Goal: Task Accomplishment & Management: Manage account settings

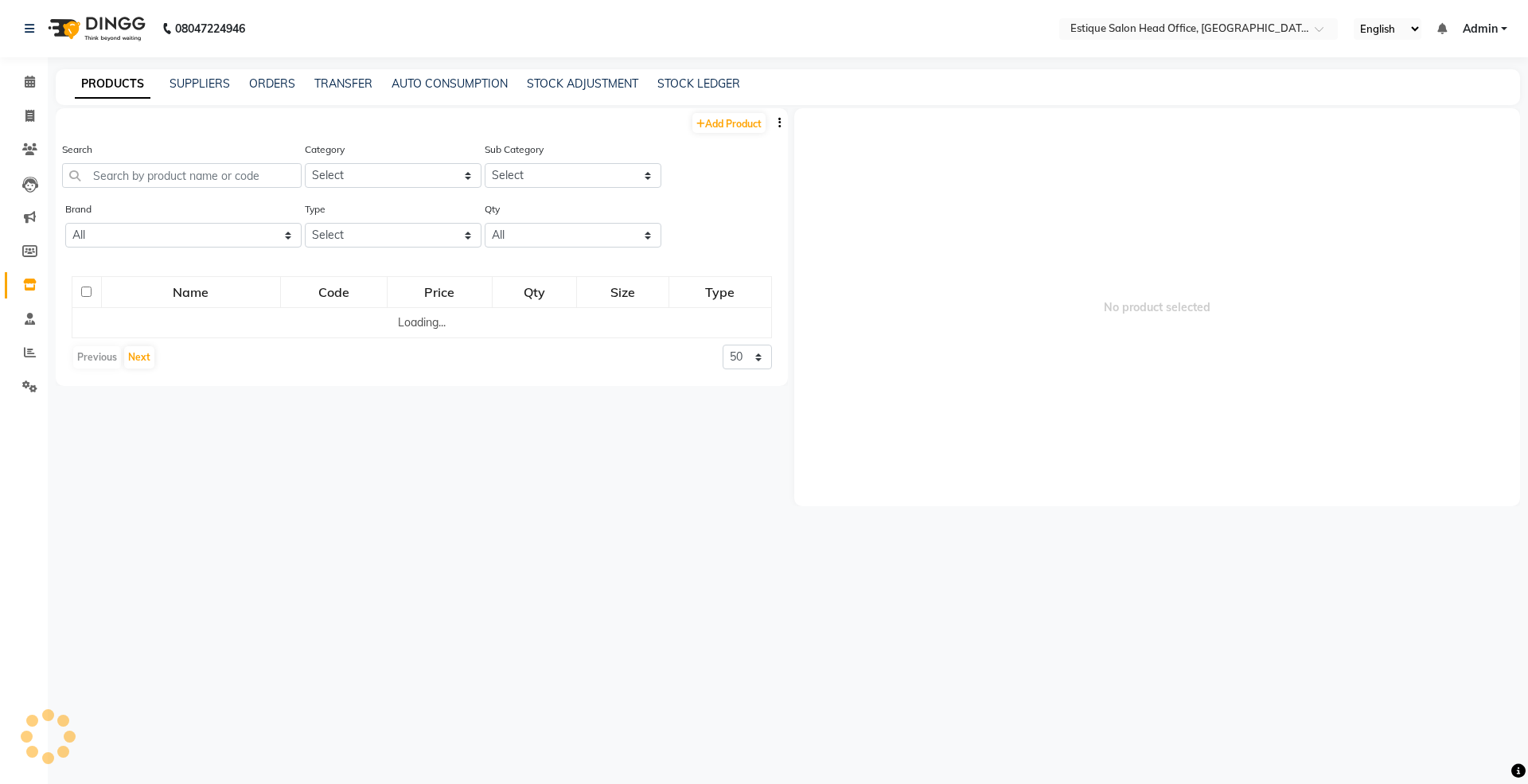
click at [172, 175] on input "text" at bounding box center [182, 176] width 240 height 25
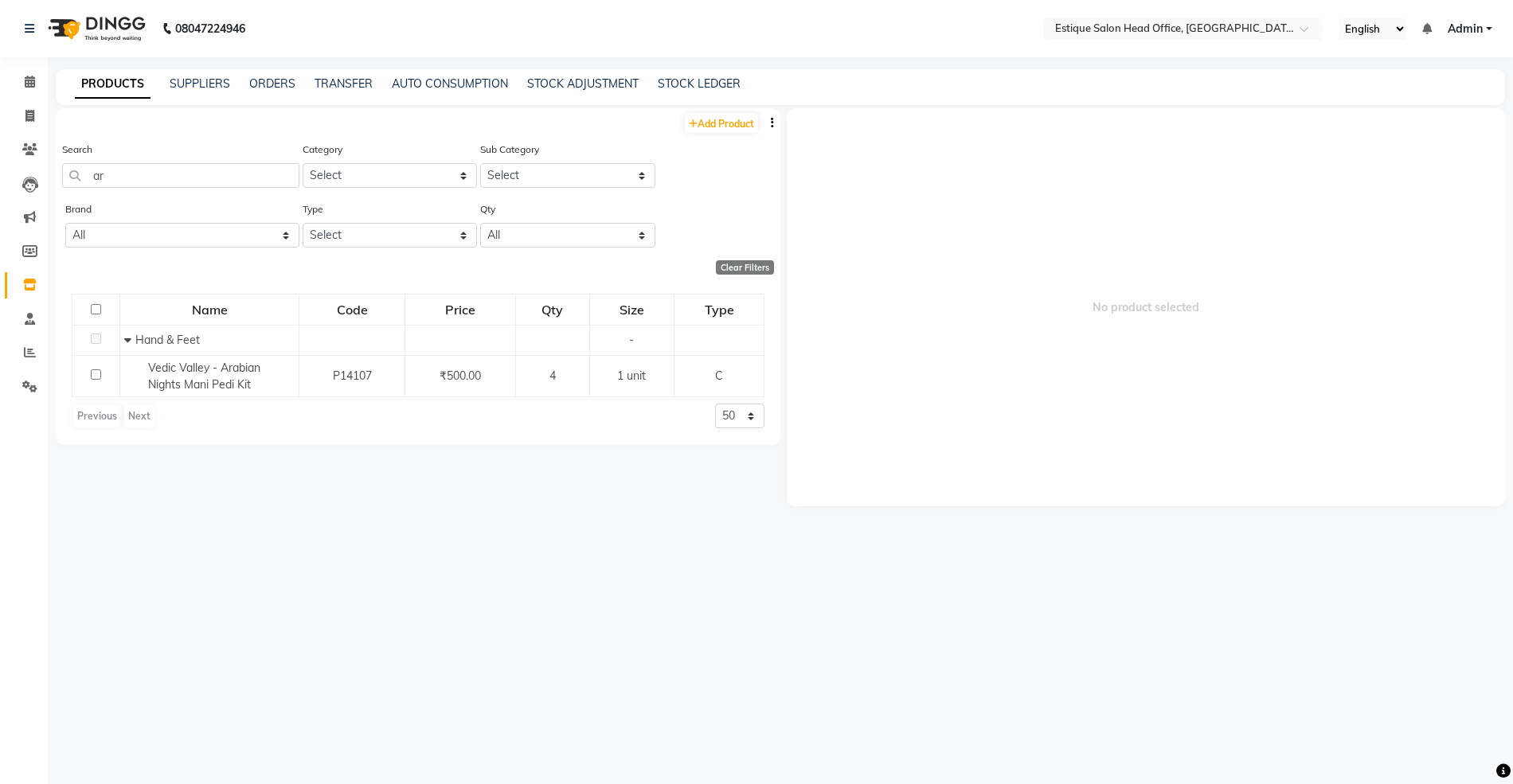
type input "a"
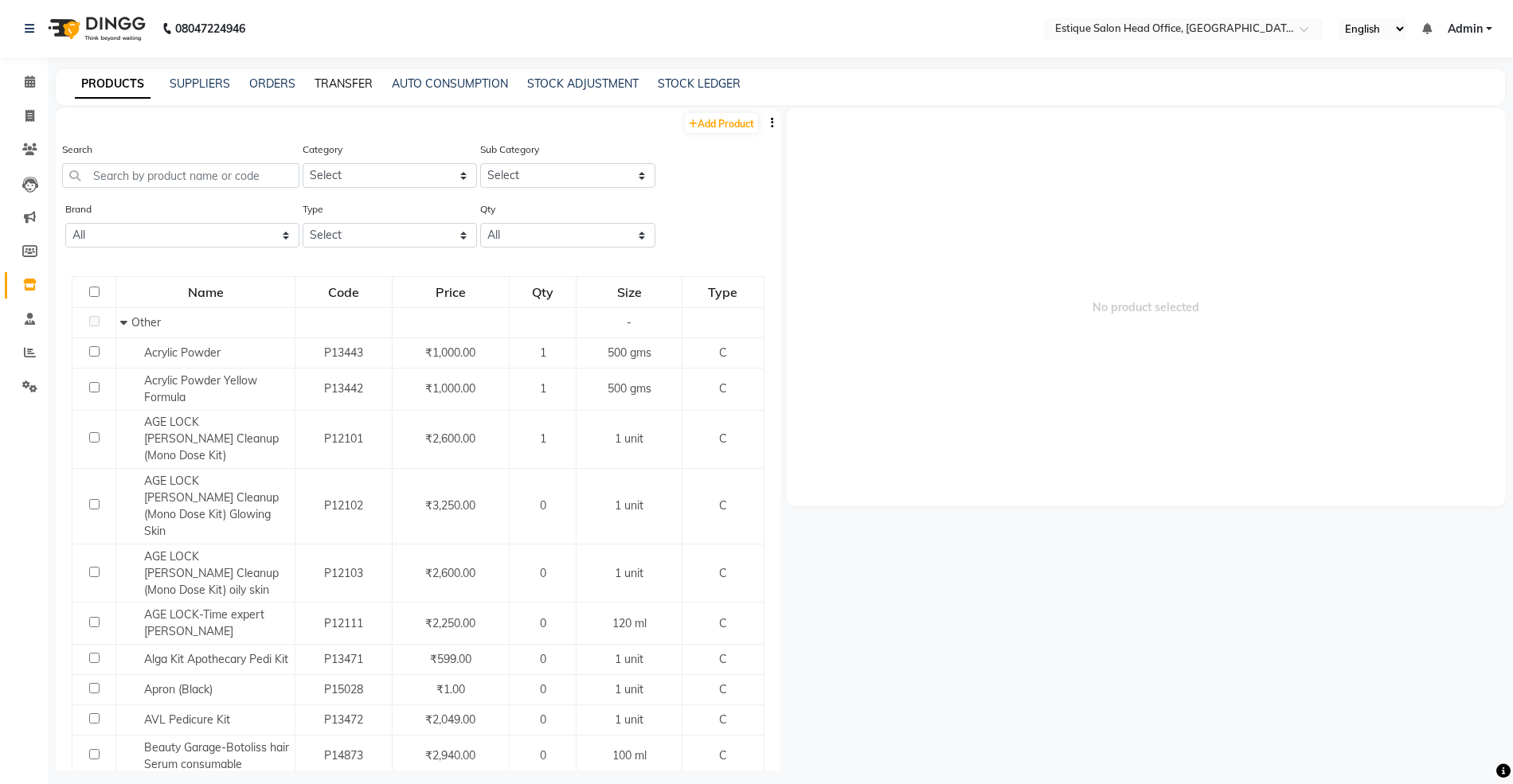
click at [342, 86] on link "TRANSFER" at bounding box center [343, 83] width 58 height 14
select select "sender"
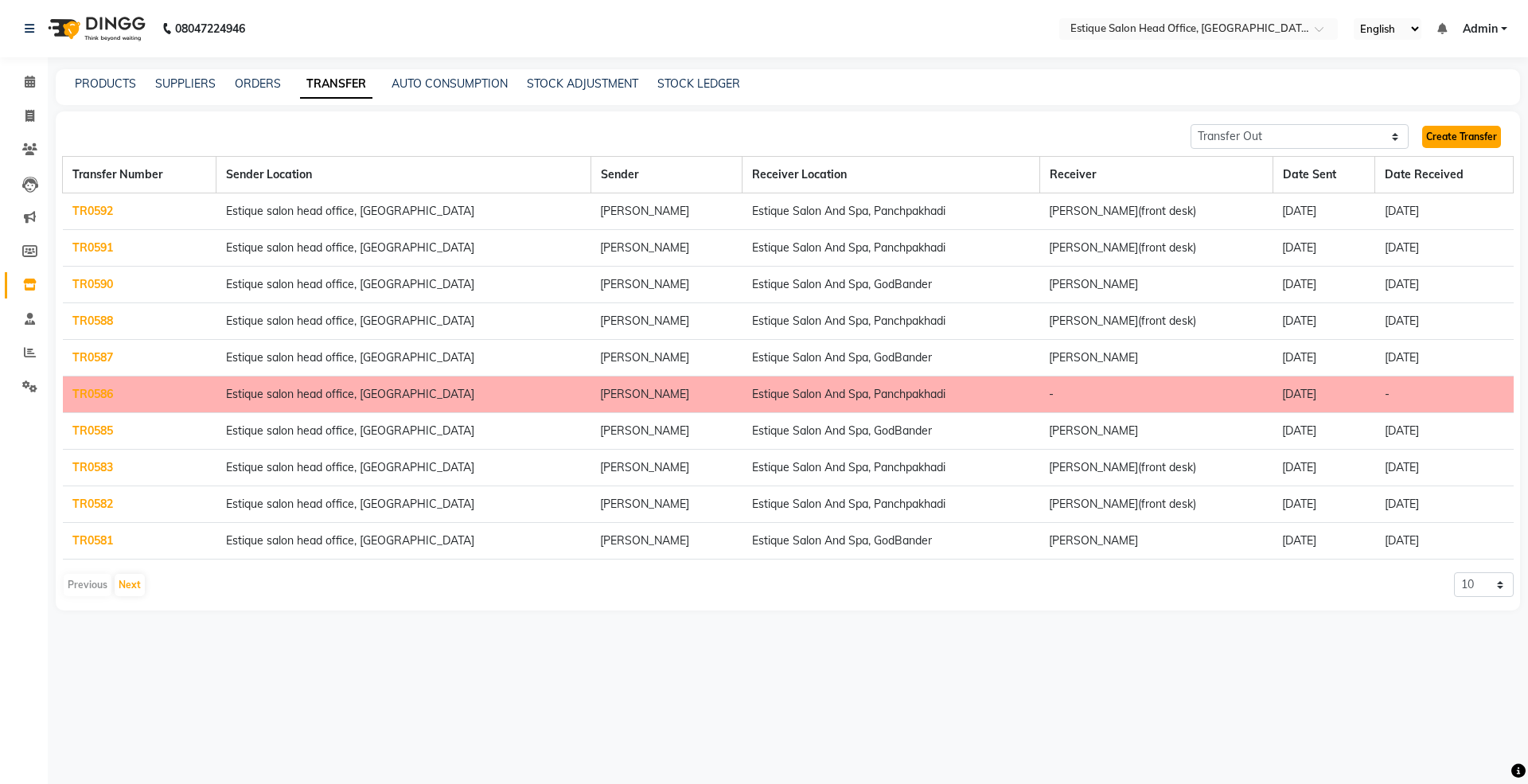
click at [1454, 134] on link "Create Transfer" at bounding box center [1461, 137] width 79 height 22
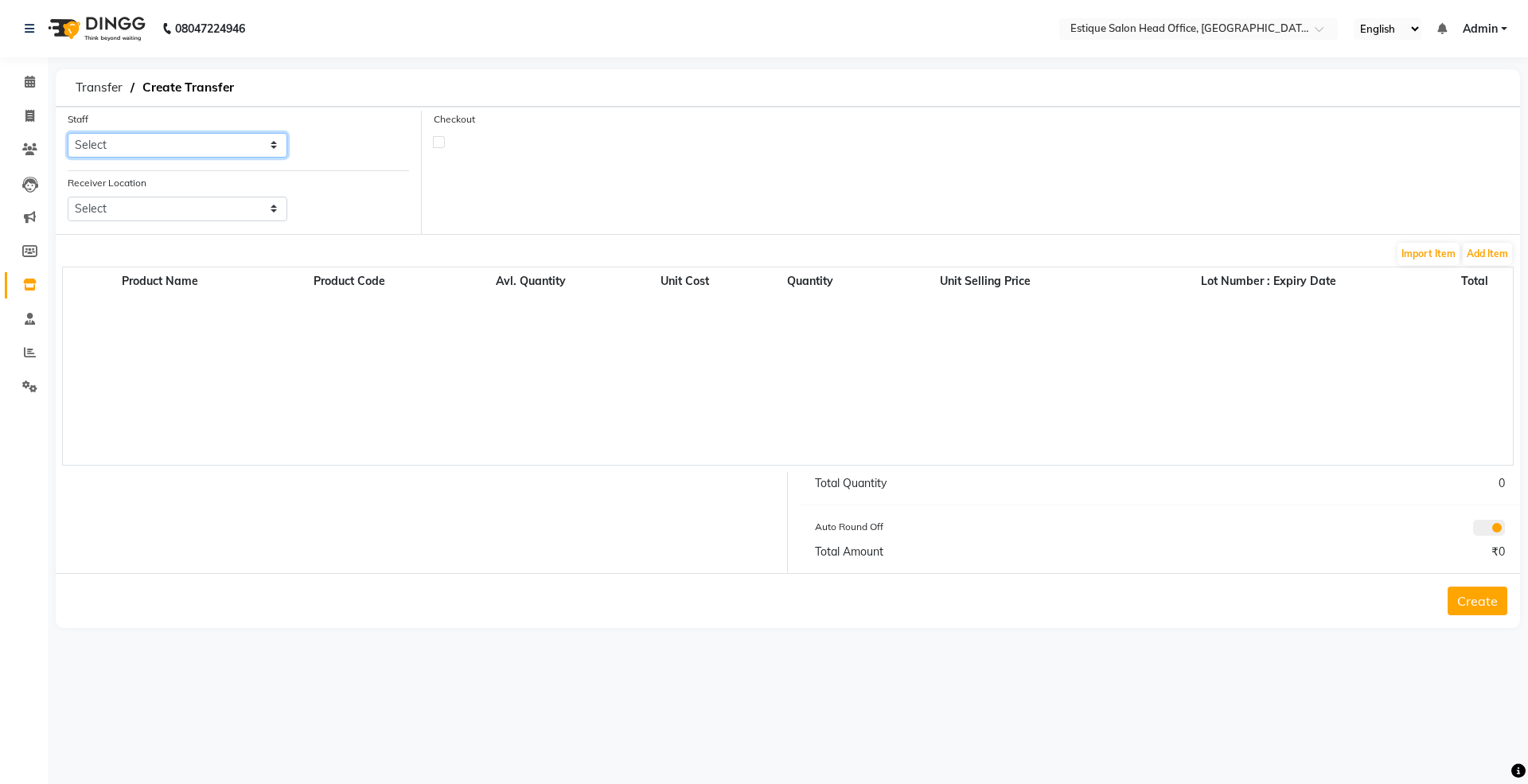
click at [109, 145] on select "Select [PERSON_NAME]" at bounding box center [177, 146] width 220 height 25
select select "84251"
click at [67, 133] on select "Select [PERSON_NAME]" at bounding box center [177, 146] width 220 height 25
click at [162, 210] on select "Select Estique Salon And Spa, Panchpakhadi Estique Salon And Spa, Godbander Est…" at bounding box center [177, 209] width 220 height 25
select select "2642"
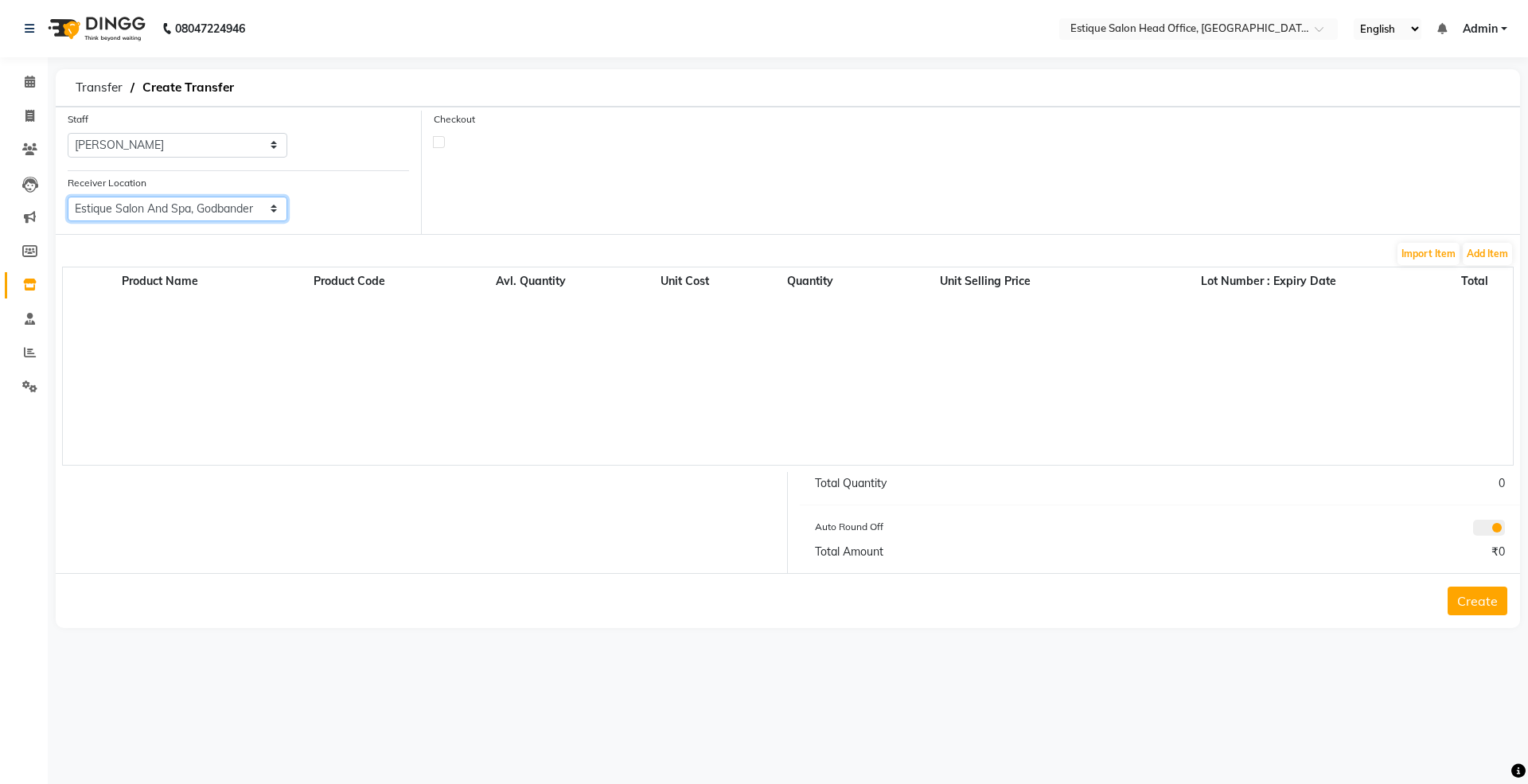
click at [67, 197] on select "Select Estique Salon And Spa, Panchpakhadi Estique Salon And Spa, Godbander Est…" at bounding box center [177, 209] width 220 height 25
click at [1484, 245] on button "Add Item" at bounding box center [1487, 253] width 49 height 22
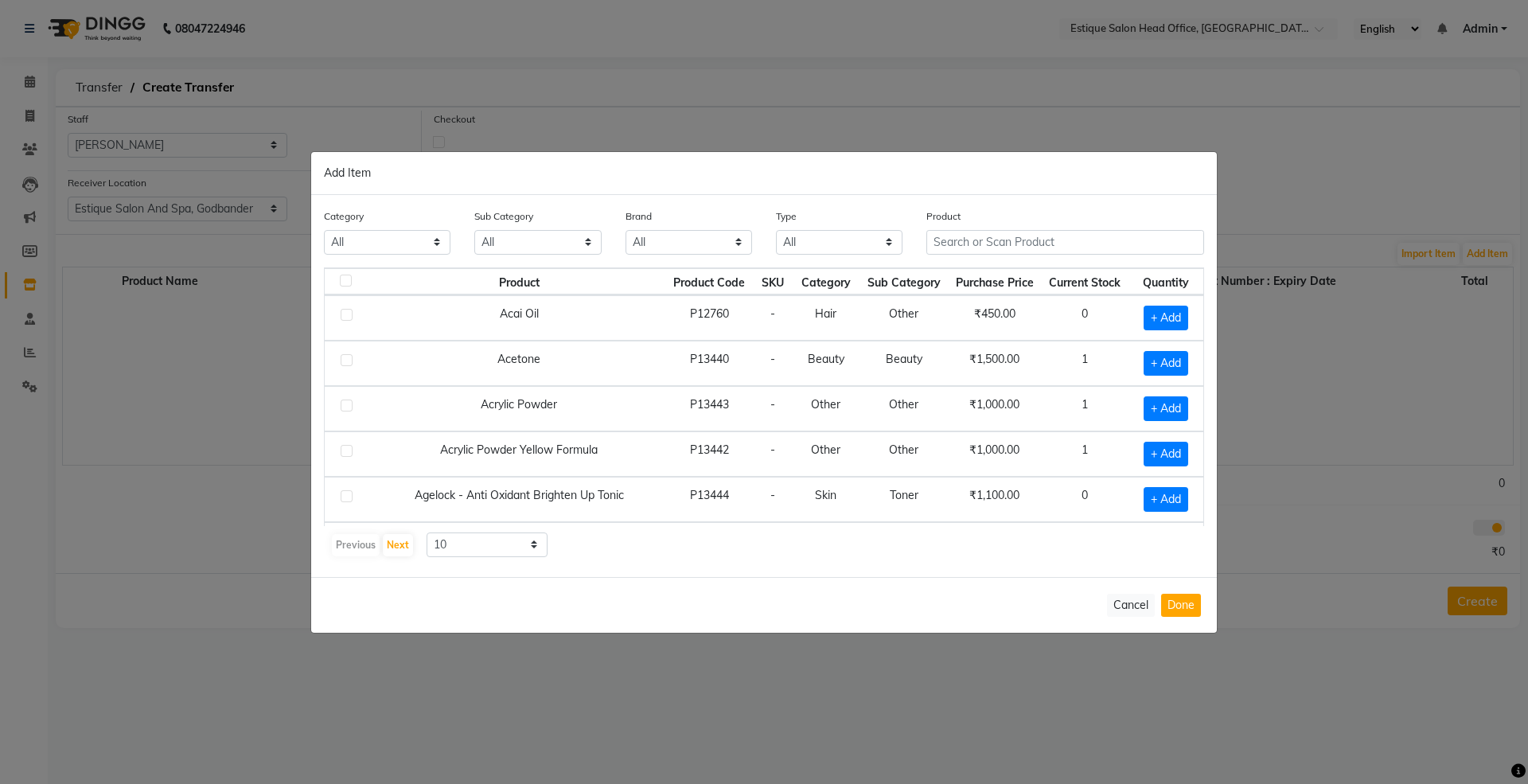
click at [972, 268] on th "Purchase Price" at bounding box center [995, 282] width 93 height 27
click at [961, 242] on input "text" at bounding box center [1065, 242] width 277 height 25
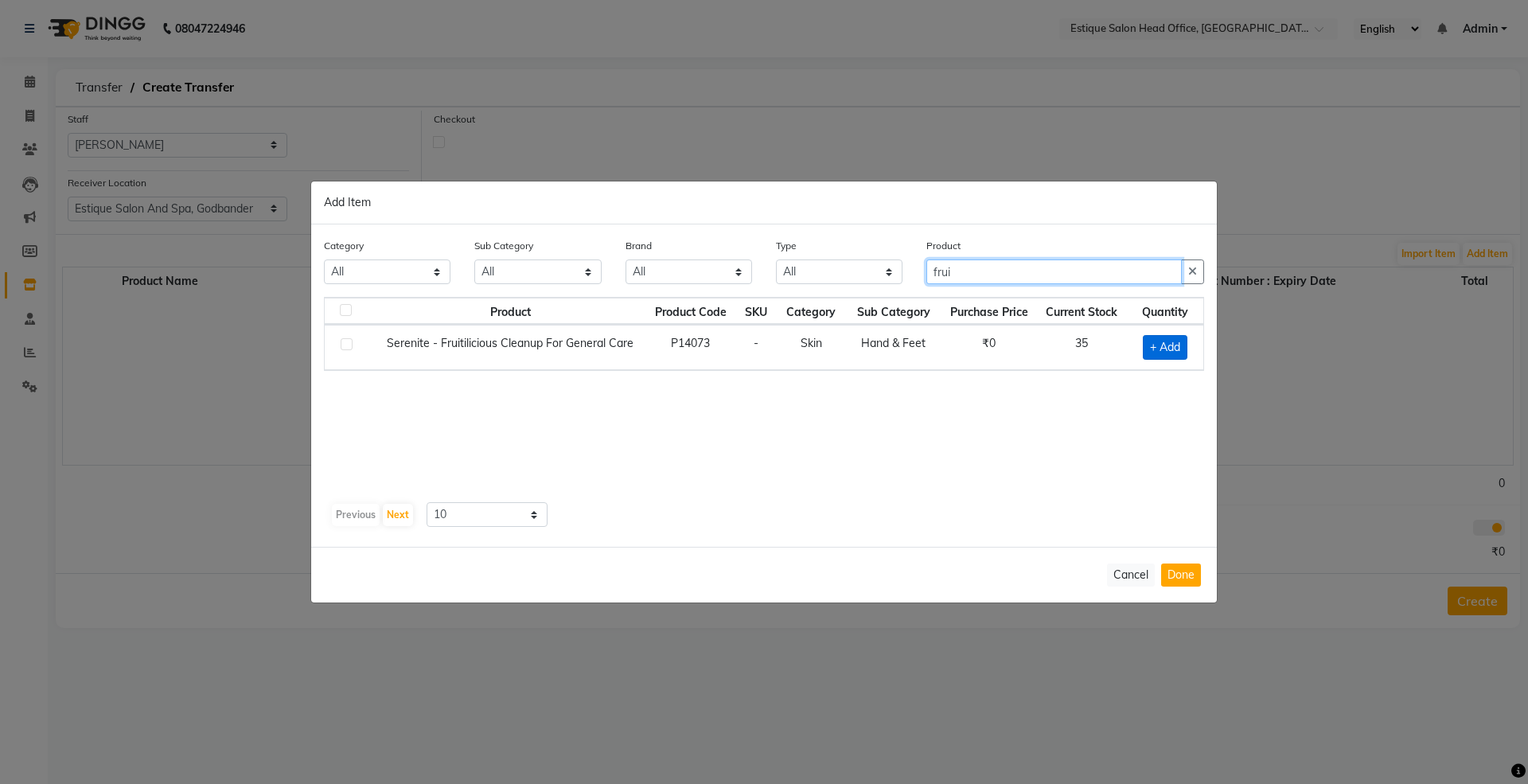
type input "frui"
click at [1171, 338] on span "+ Add" at bounding box center [1166, 347] width 45 height 25
checkbox input "true"
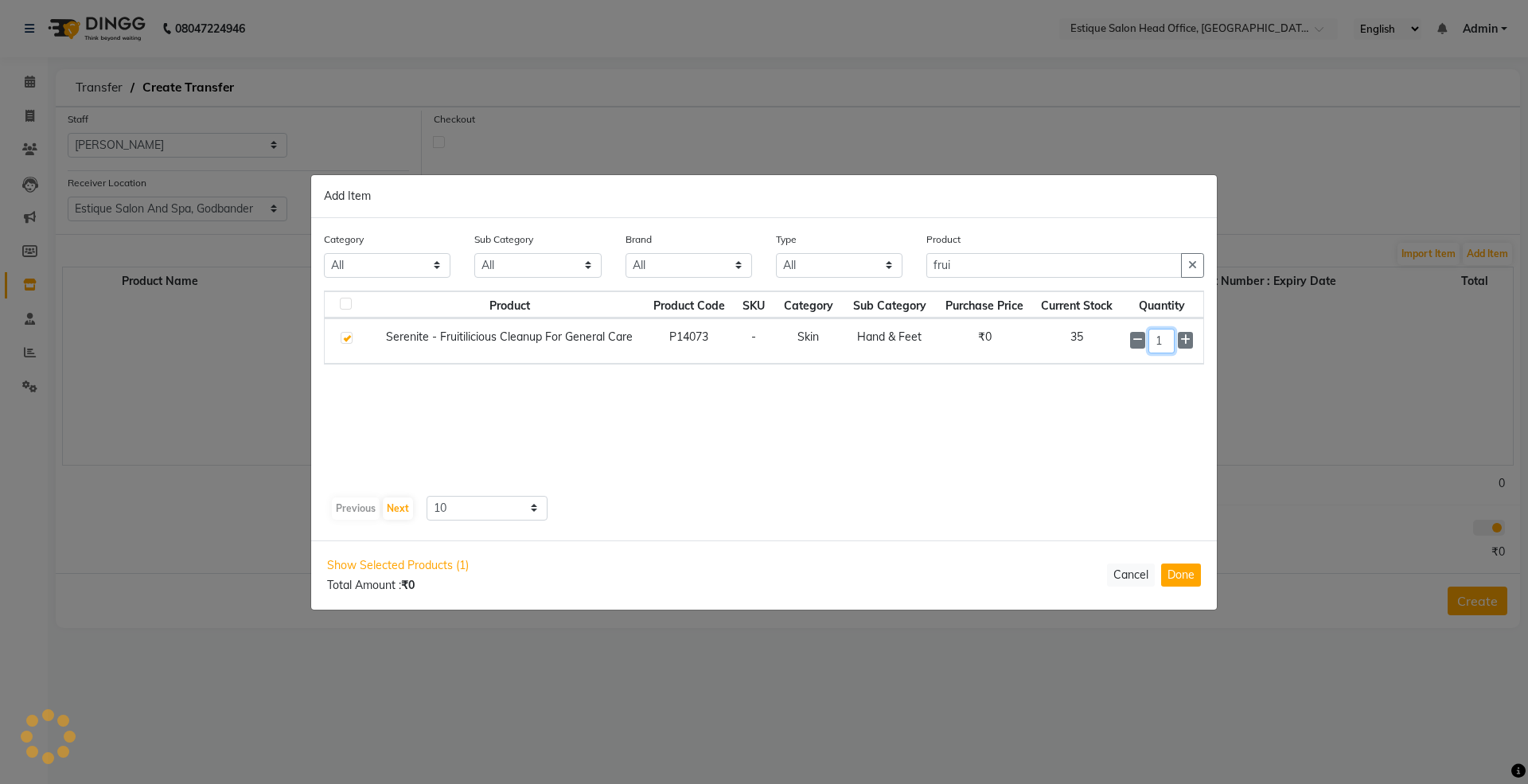
click at [1163, 344] on input "1" at bounding box center [1162, 342] width 27 height 25
type input "10"
click at [1182, 575] on button "Done" at bounding box center [1181, 575] width 40 height 23
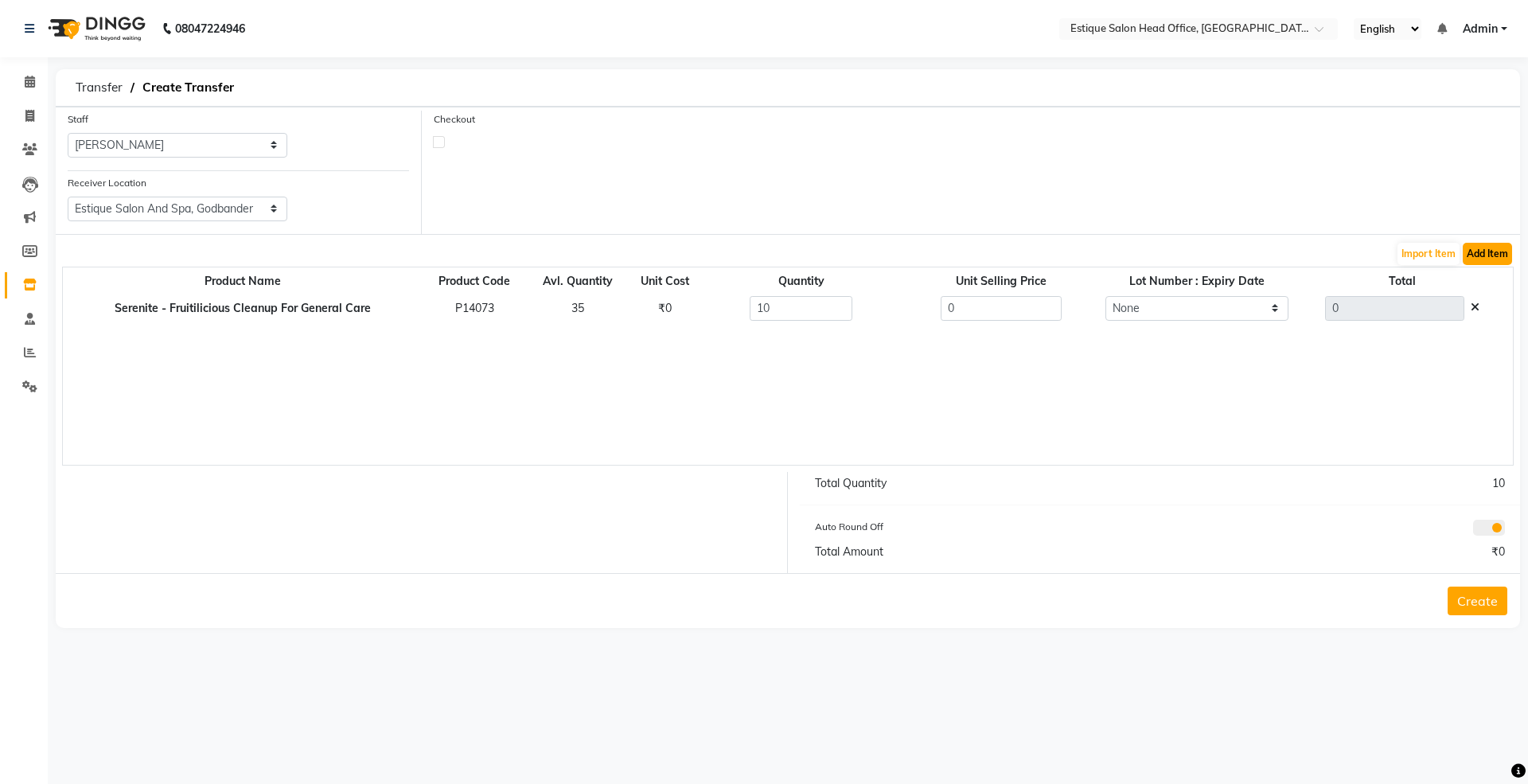
click at [1479, 255] on button "Add Item" at bounding box center [1487, 253] width 49 height 22
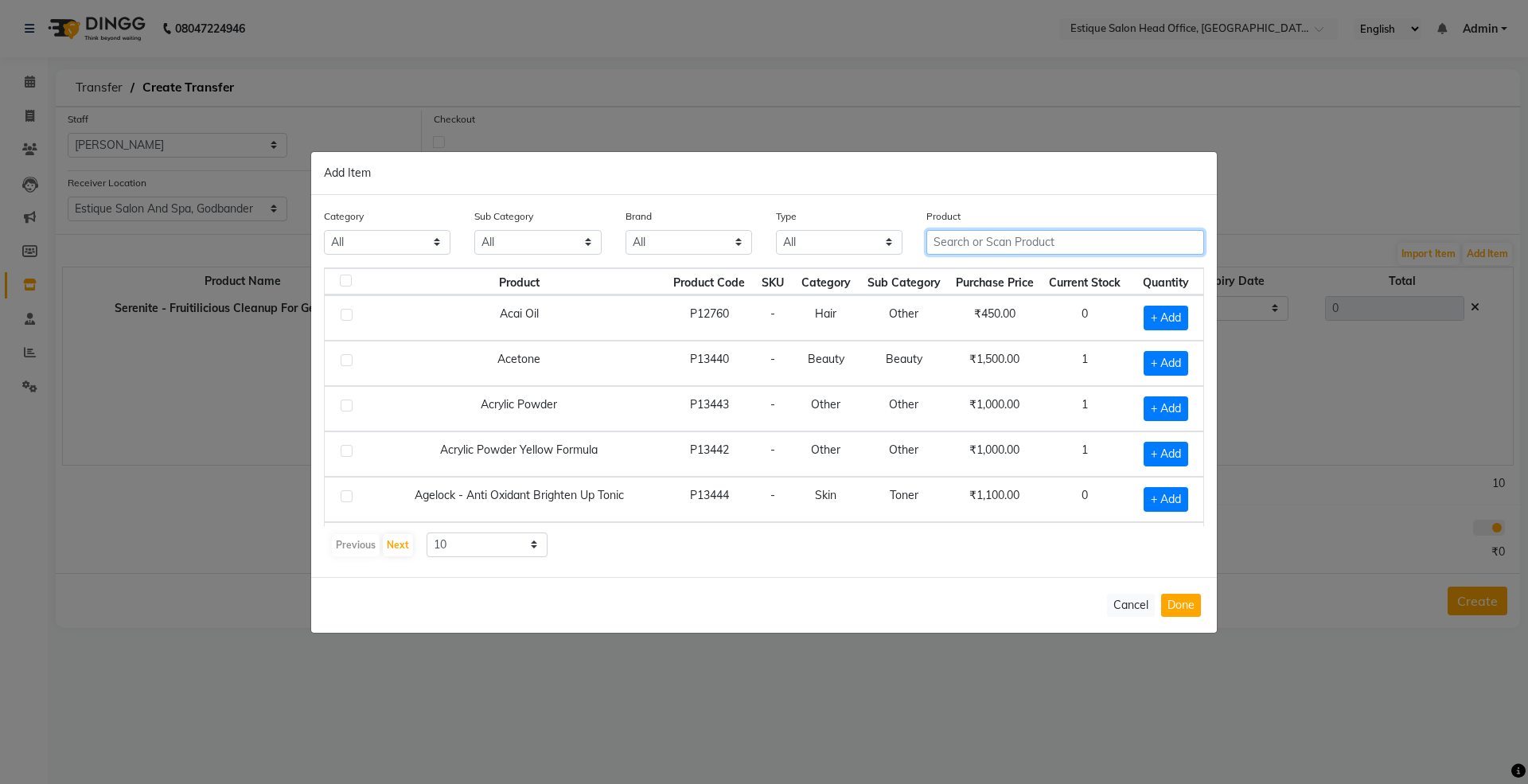
click at [947, 243] on input "text" at bounding box center [1065, 242] width 277 height 25
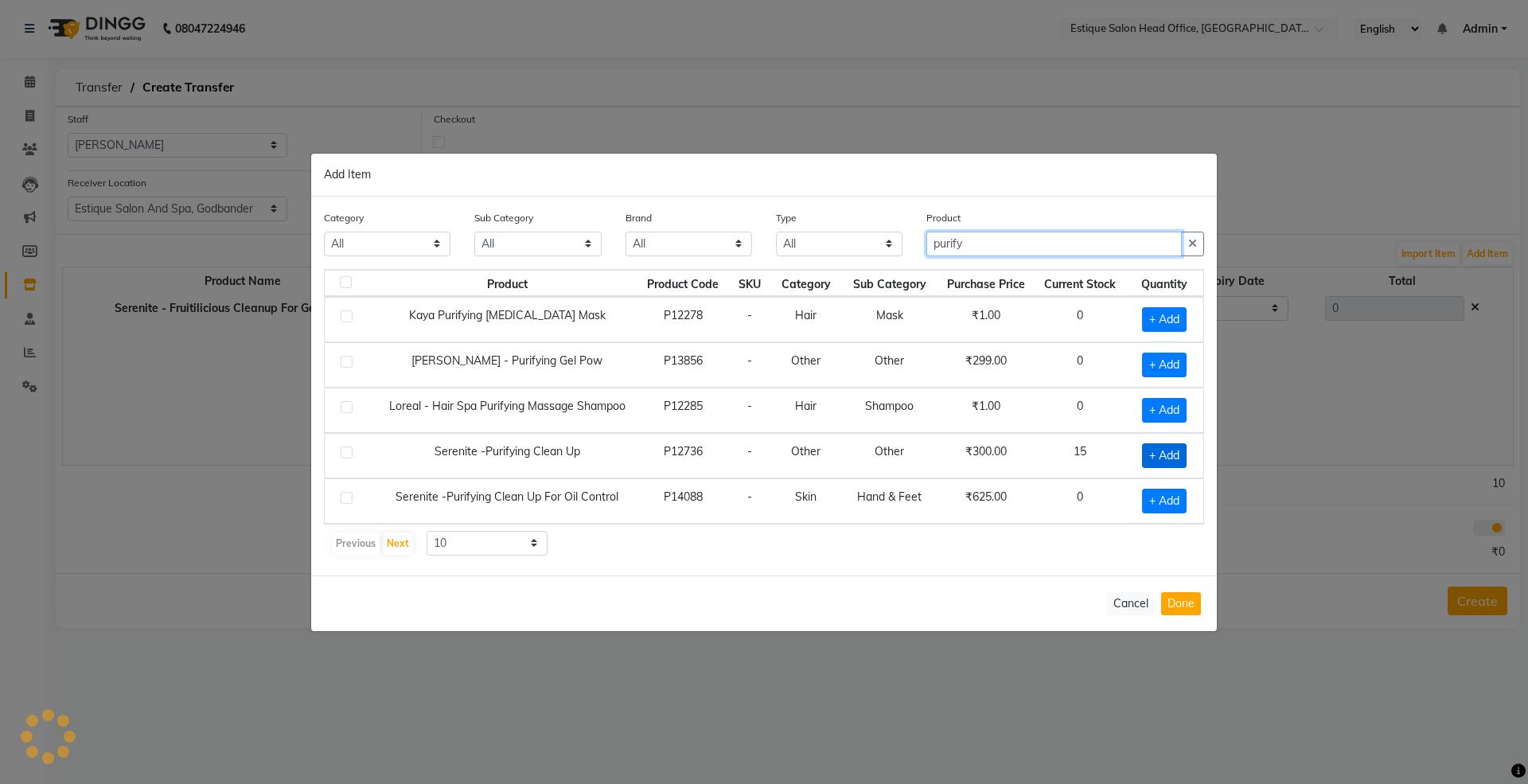
type input "purify"
click at [1147, 453] on span "+ Add" at bounding box center [1165, 456] width 45 height 25
checkbox input "true"
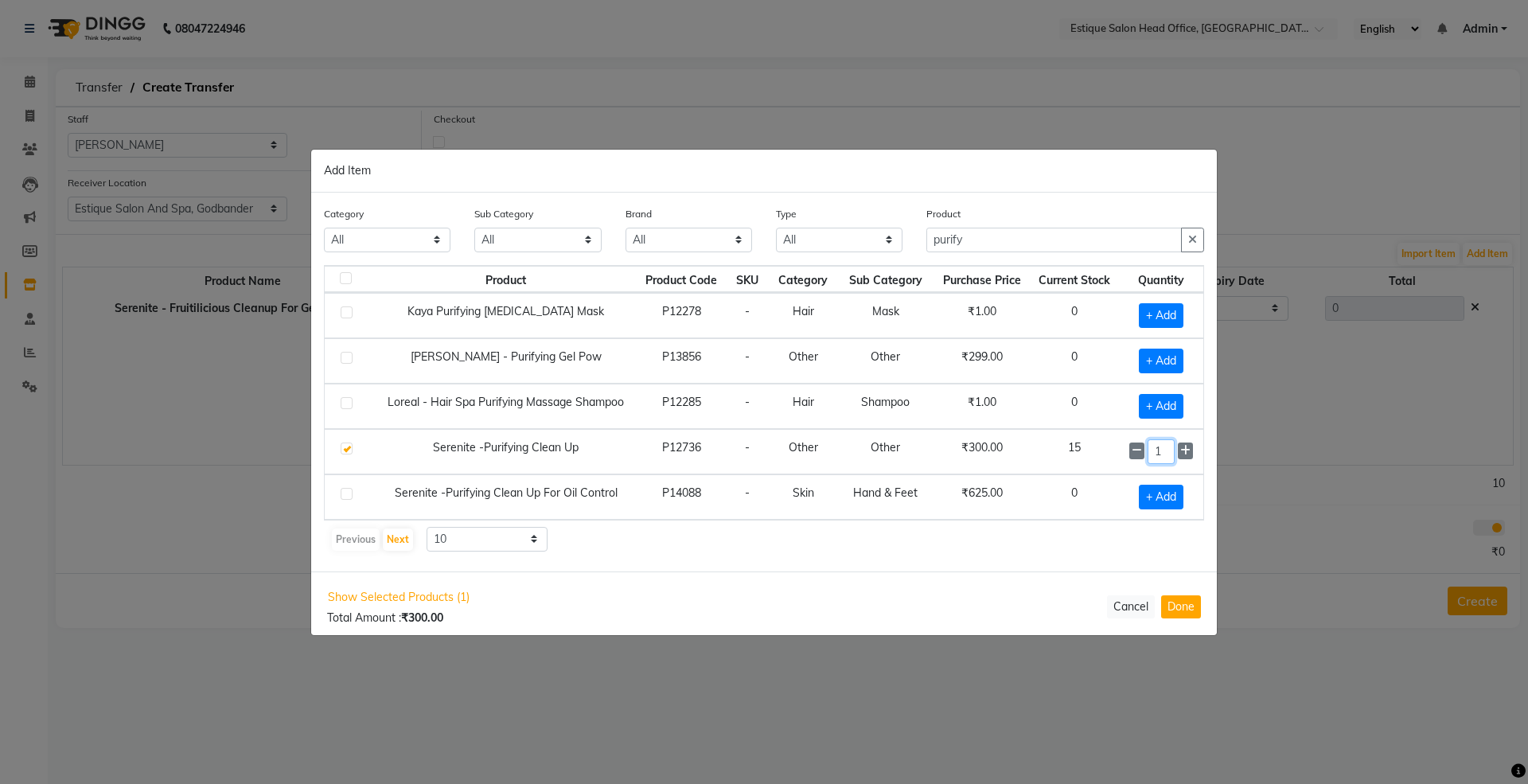
click at [1152, 453] on input "1" at bounding box center [1161, 452] width 27 height 25
type input "5"
click at [1171, 613] on button "Done" at bounding box center [1181, 607] width 40 height 23
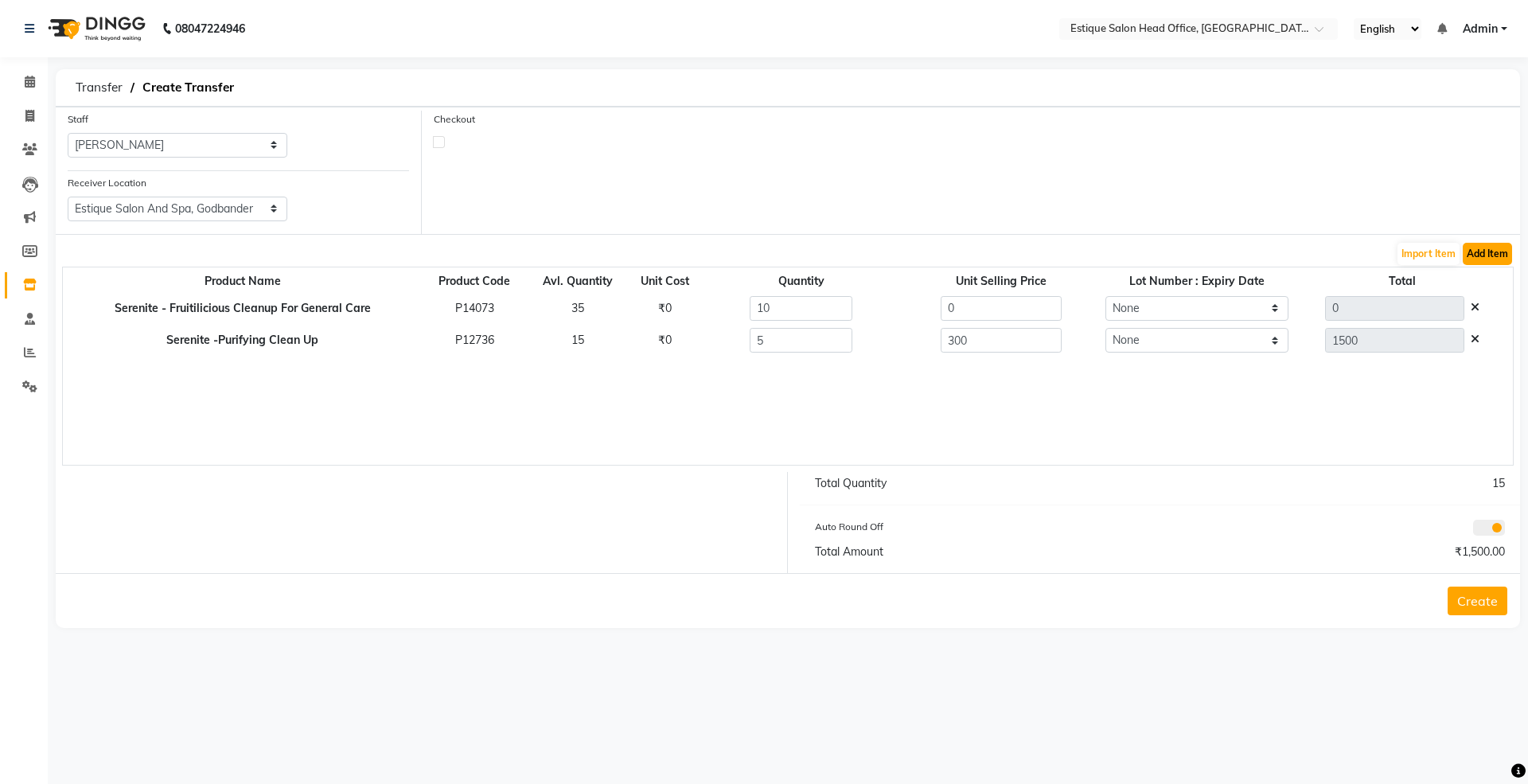
click at [1491, 253] on button "Add Item" at bounding box center [1487, 253] width 49 height 22
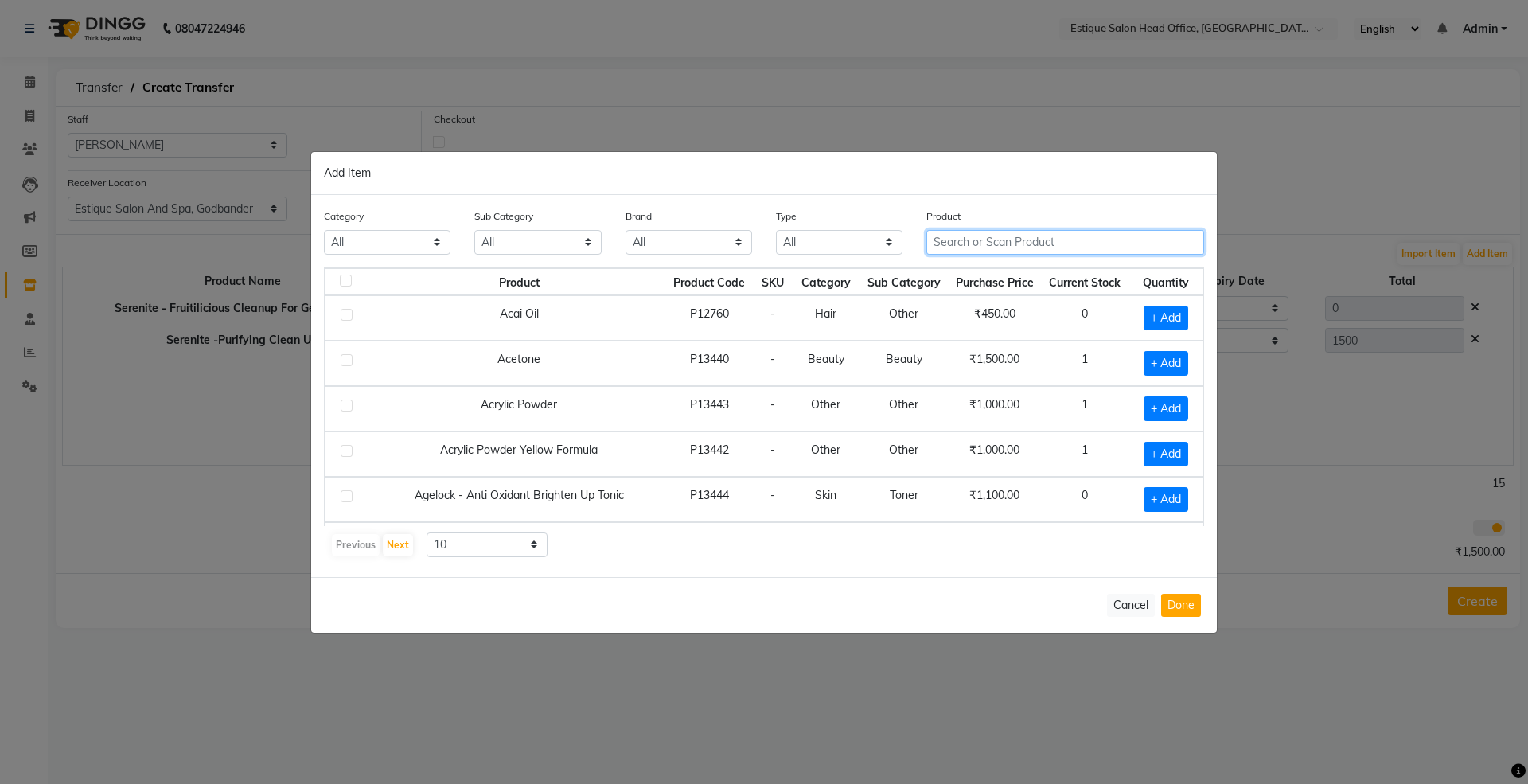
drag, startPoint x: 926, startPoint y: 246, endPoint x: 965, endPoint y: 242, distance: 39.2
click at [941, 242] on input "text" at bounding box center [1065, 242] width 277 height 25
click at [965, 242] on input "text" at bounding box center [1065, 242] width 277 height 25
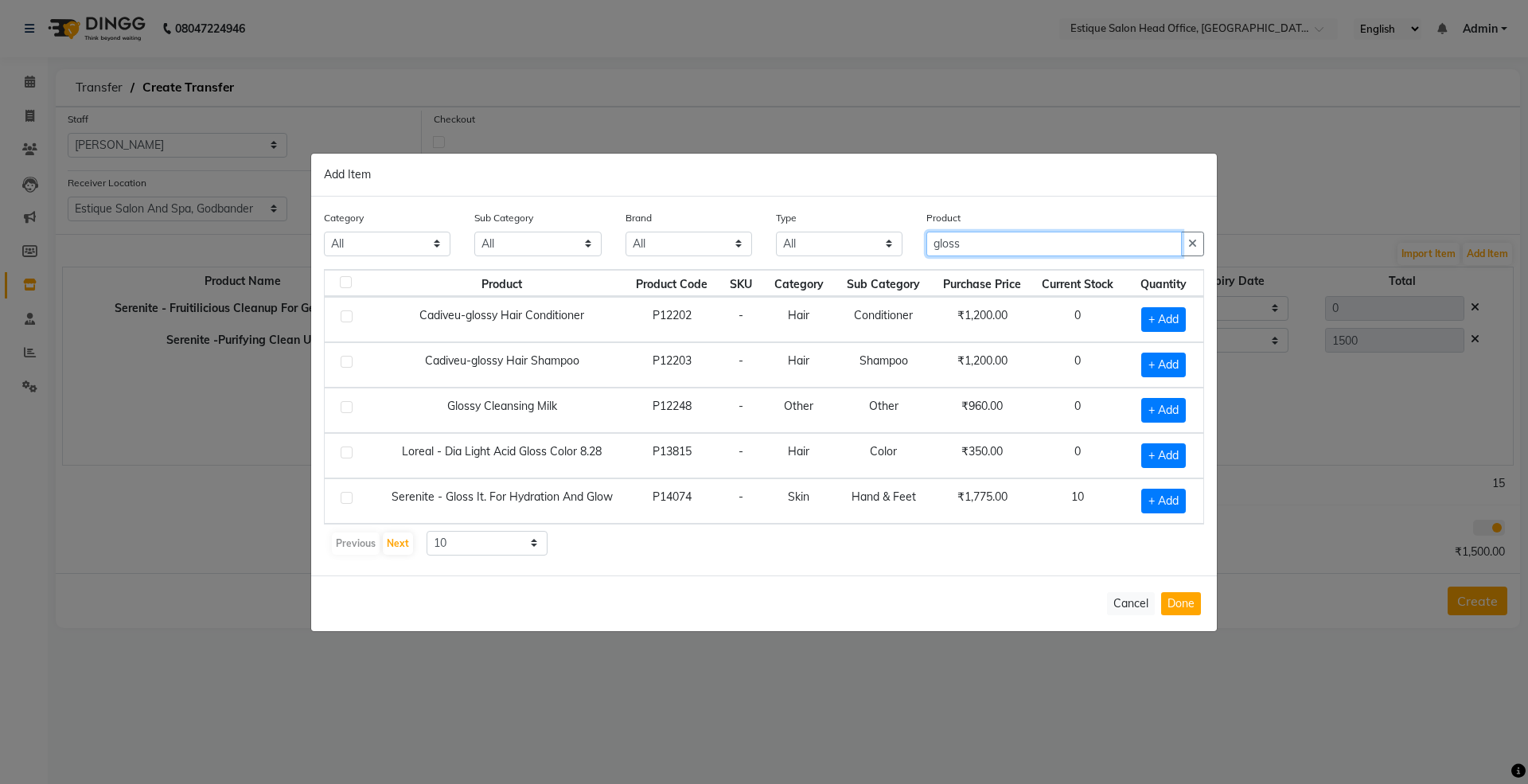
scroll to position [2, 0]
type input "gloss"
click at [1141, 497] on span "+ Add" at bounding box center [1164, 502] width 45 height 25
checkbox input "true"
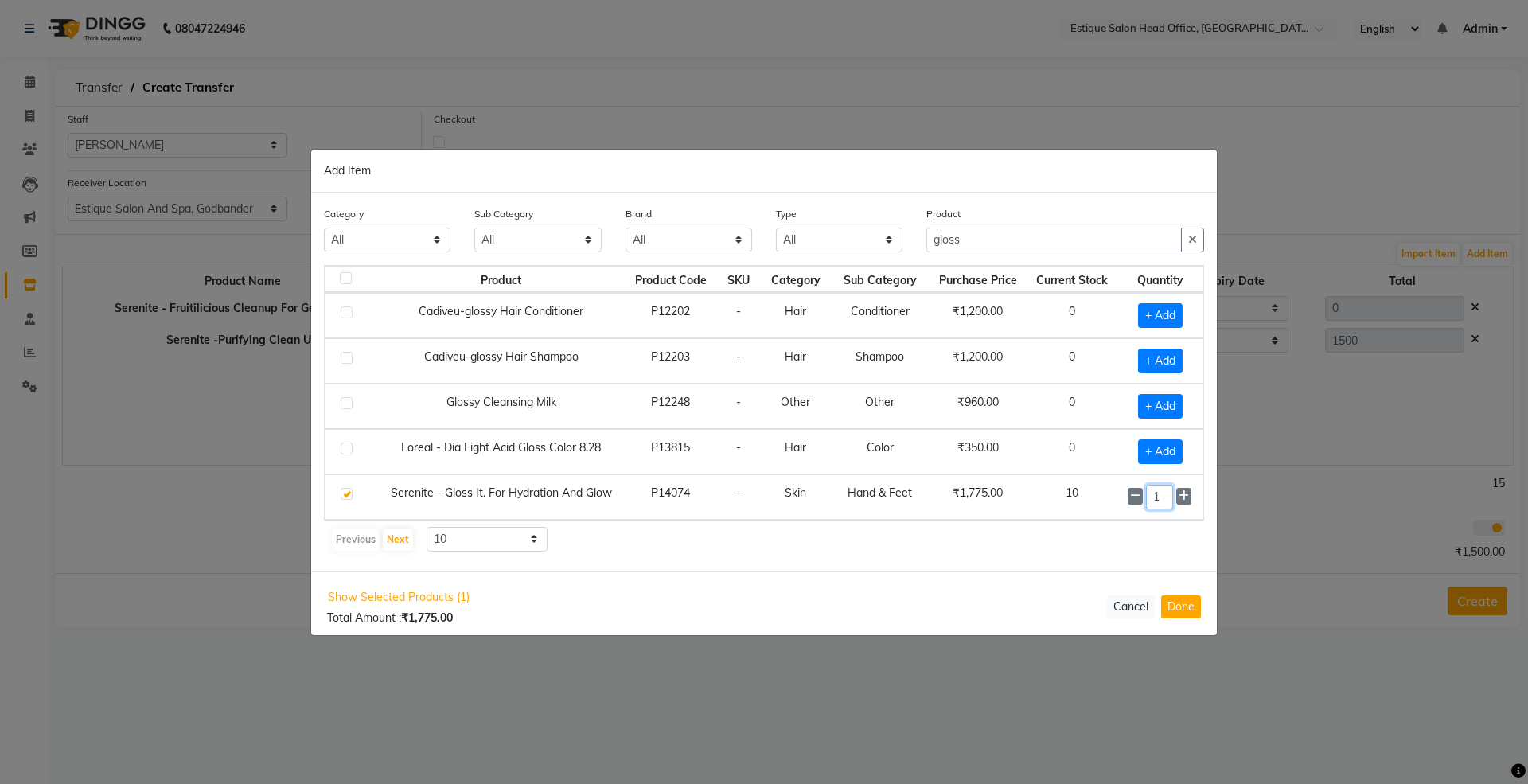
click at [1148, 501] on input "1" at bounding box center [1160, 497] width 27 height 25
type input "5"
click at [1171, 607] on button "Done" at bounding box center [1181, 607] width 40 height 23
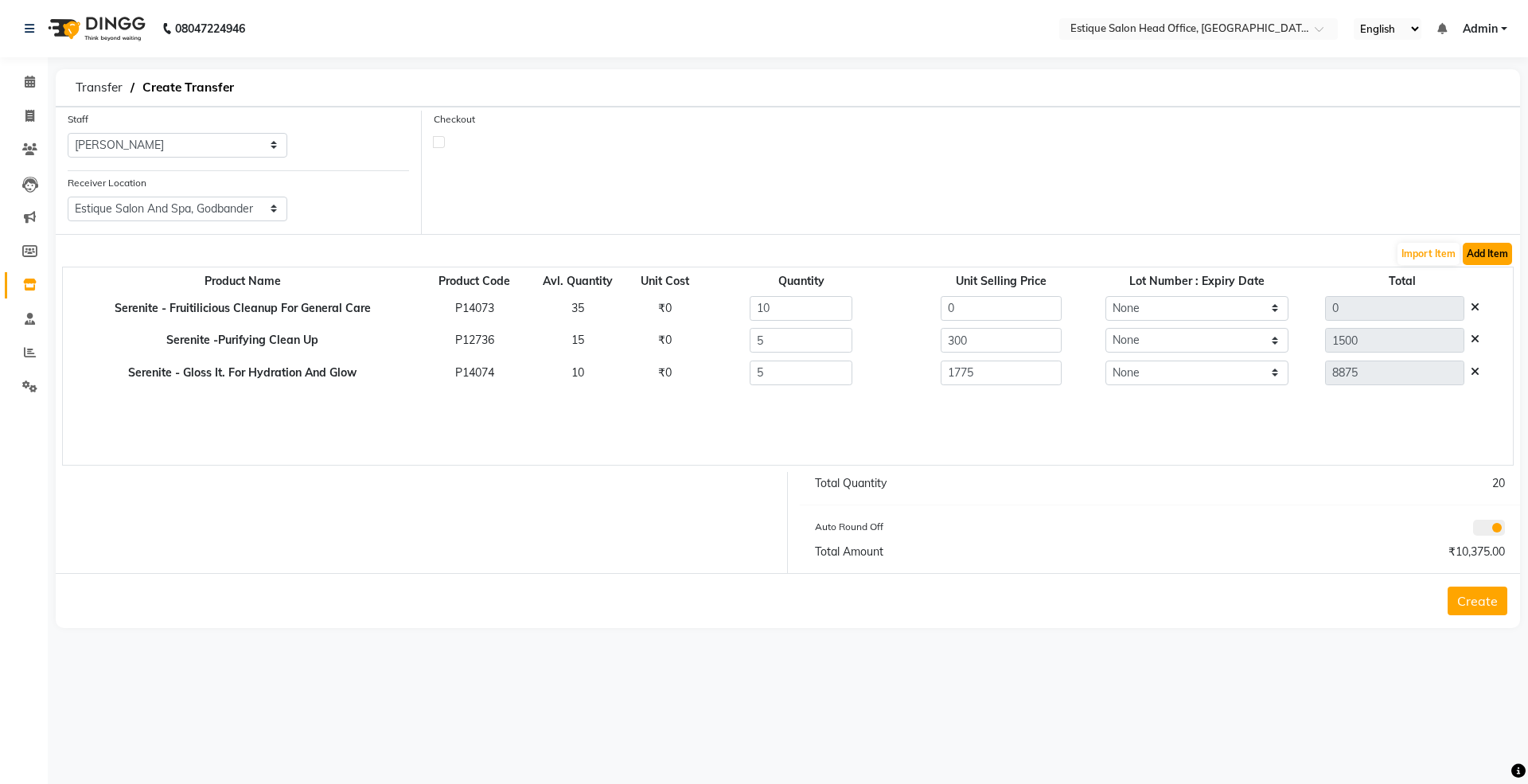
click at [1473, 252] on button "Add Item" at bounding box center [1487, 253] width 49 height 22
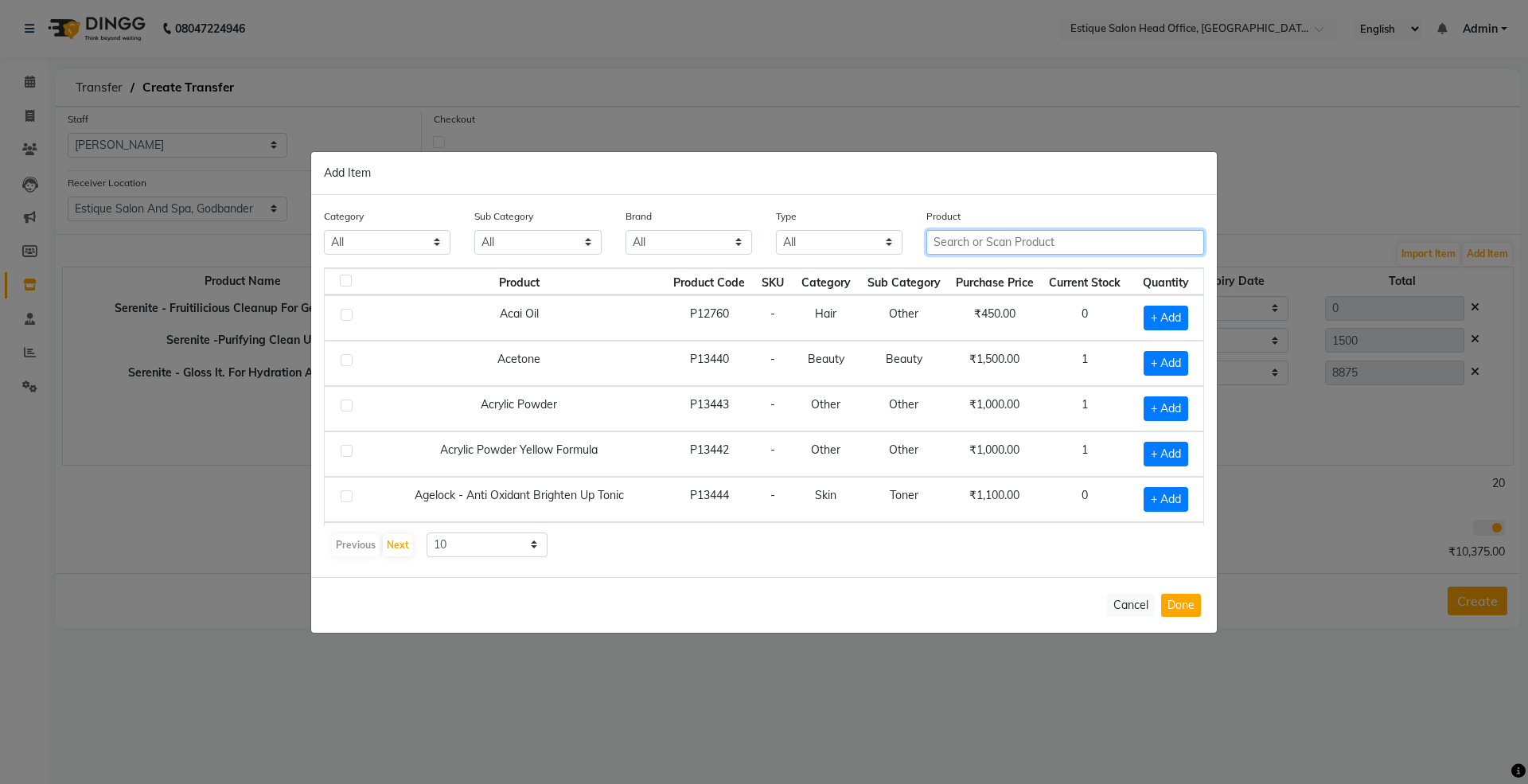
click at [977, 245] on input "text" at bounding box center [1065, 242] width 277 height 25
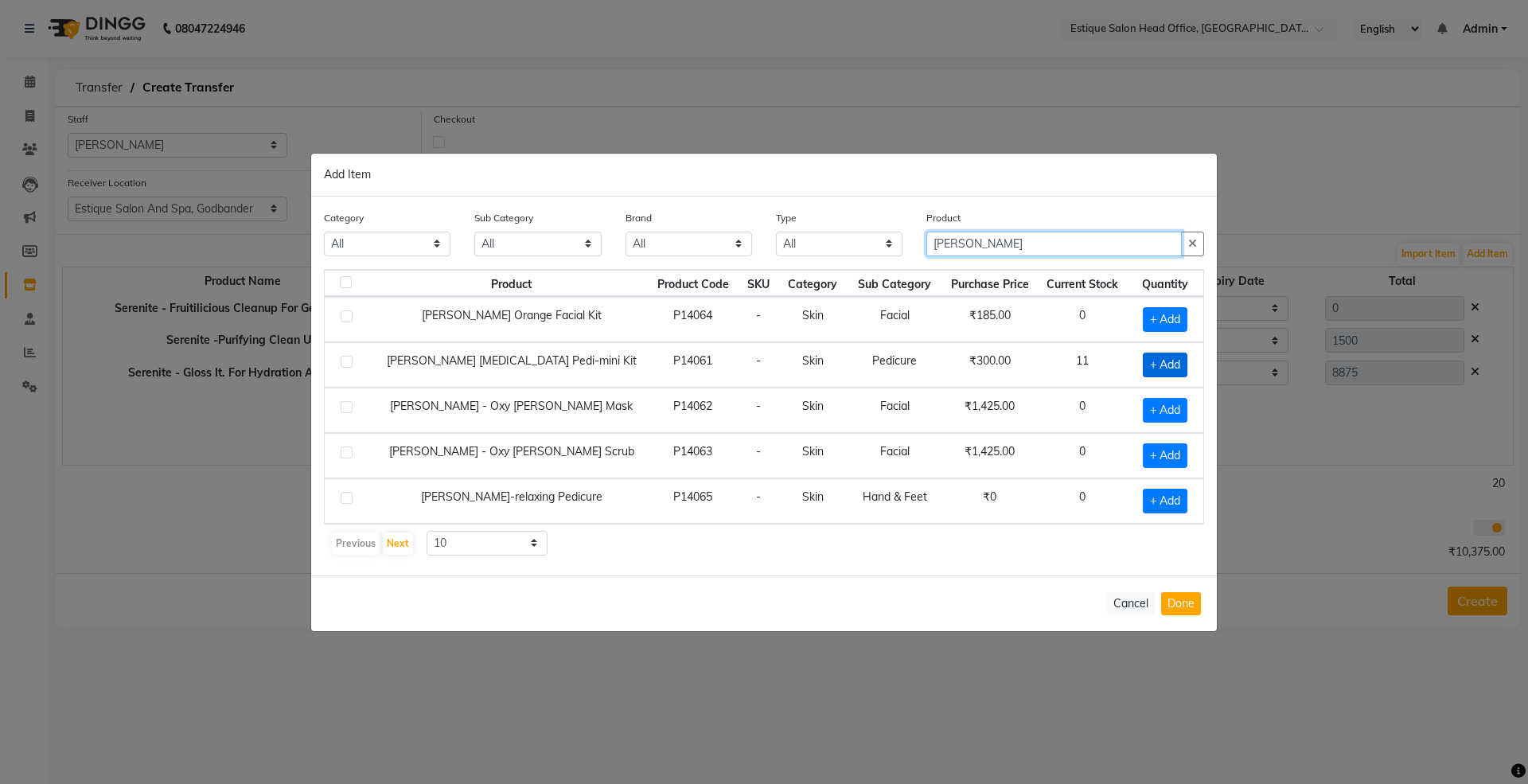
type input "[PERSON_NAME]"
click at [1143, 367] on span "+ Add" at bounding box center [1166, 365] width 45 height 25
checkbox input "true"
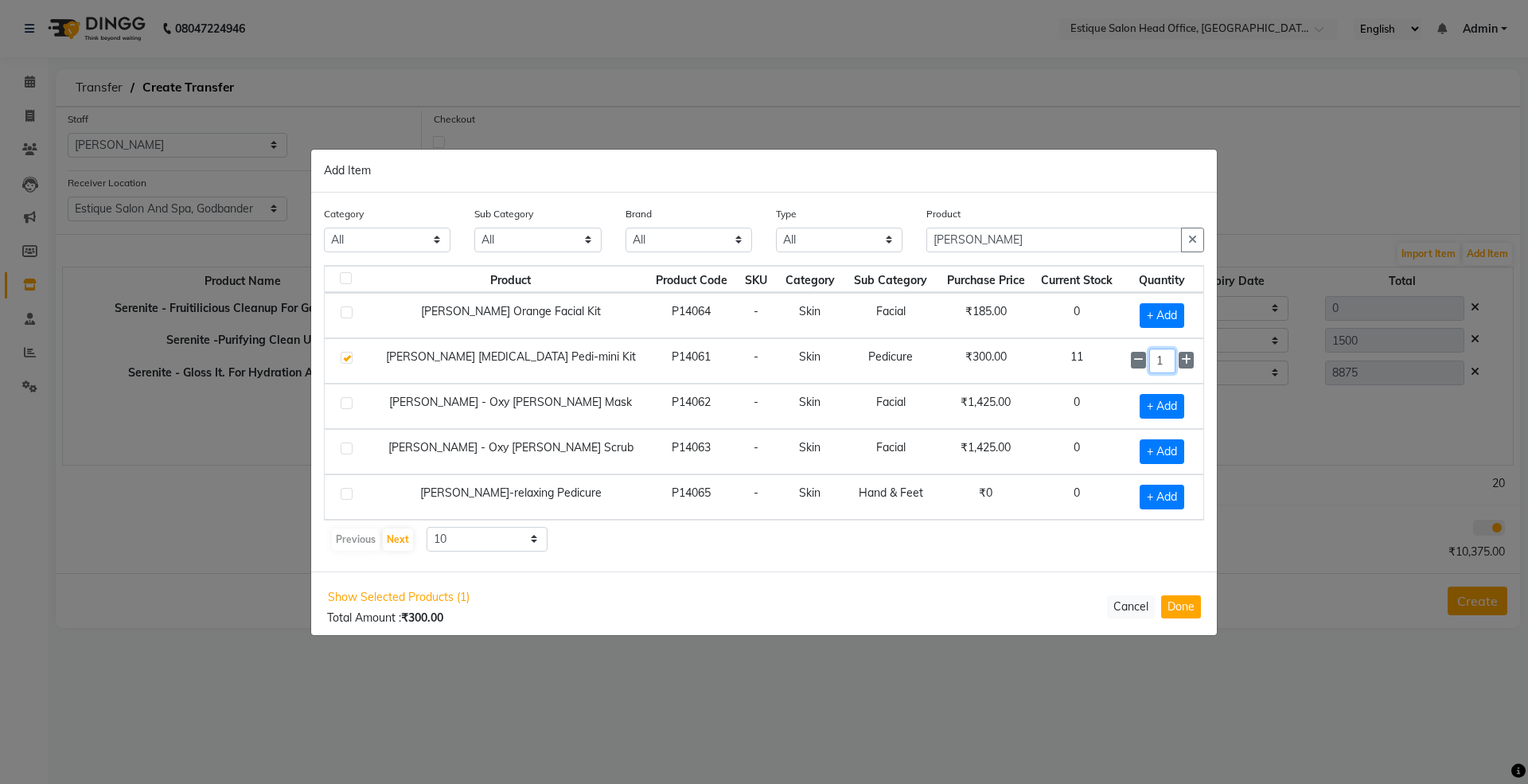
click at [1150, 365] on input "1" at bounding box center [1163, 361] width 27 height 25
type input "5"
click at [1195, 609] on button "Done" at bounding box center [1181, 607] width 40 height 23
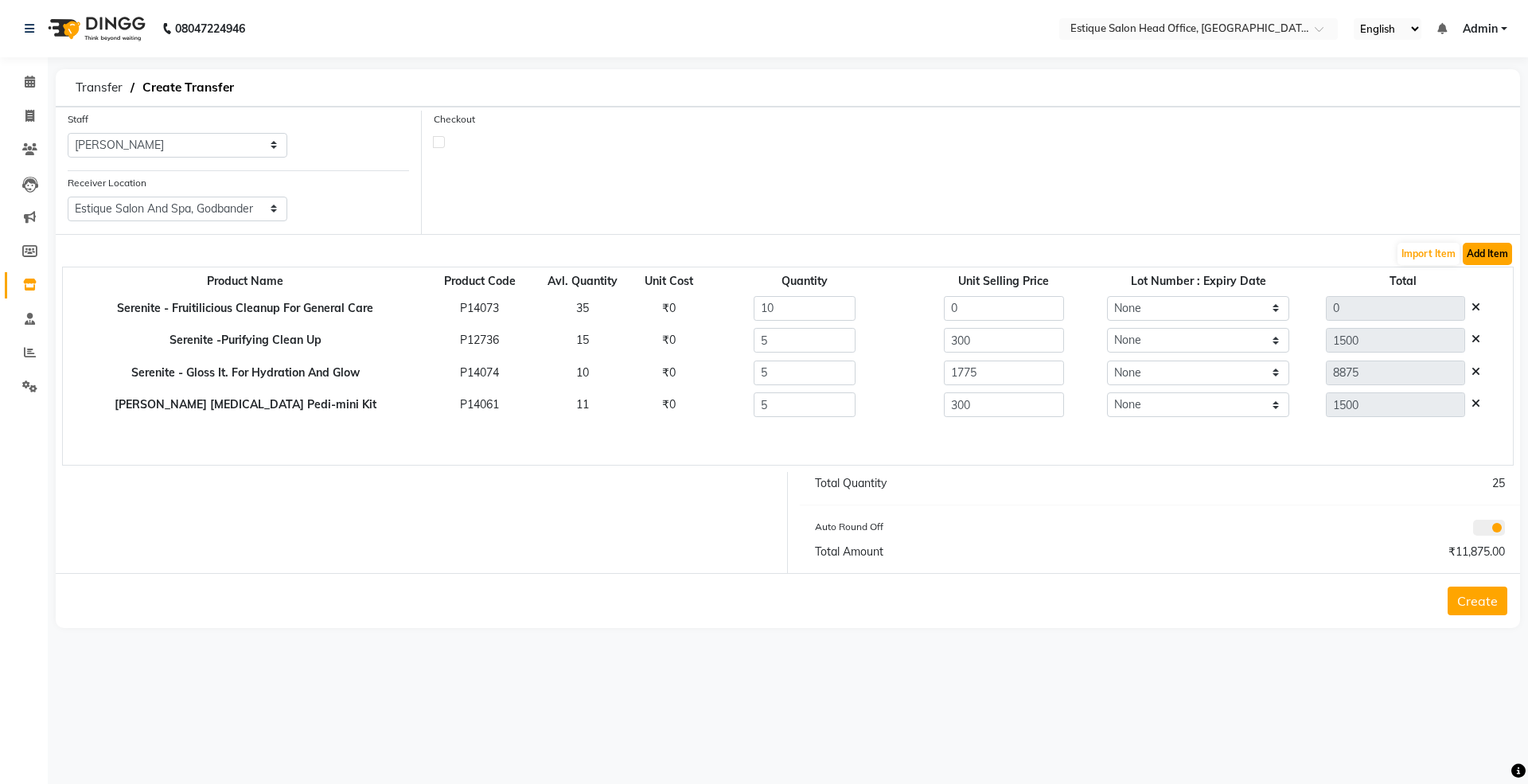
click at [1479, 248] on button "Add Item" at bounding box center [1487, 253] width 49 height 22
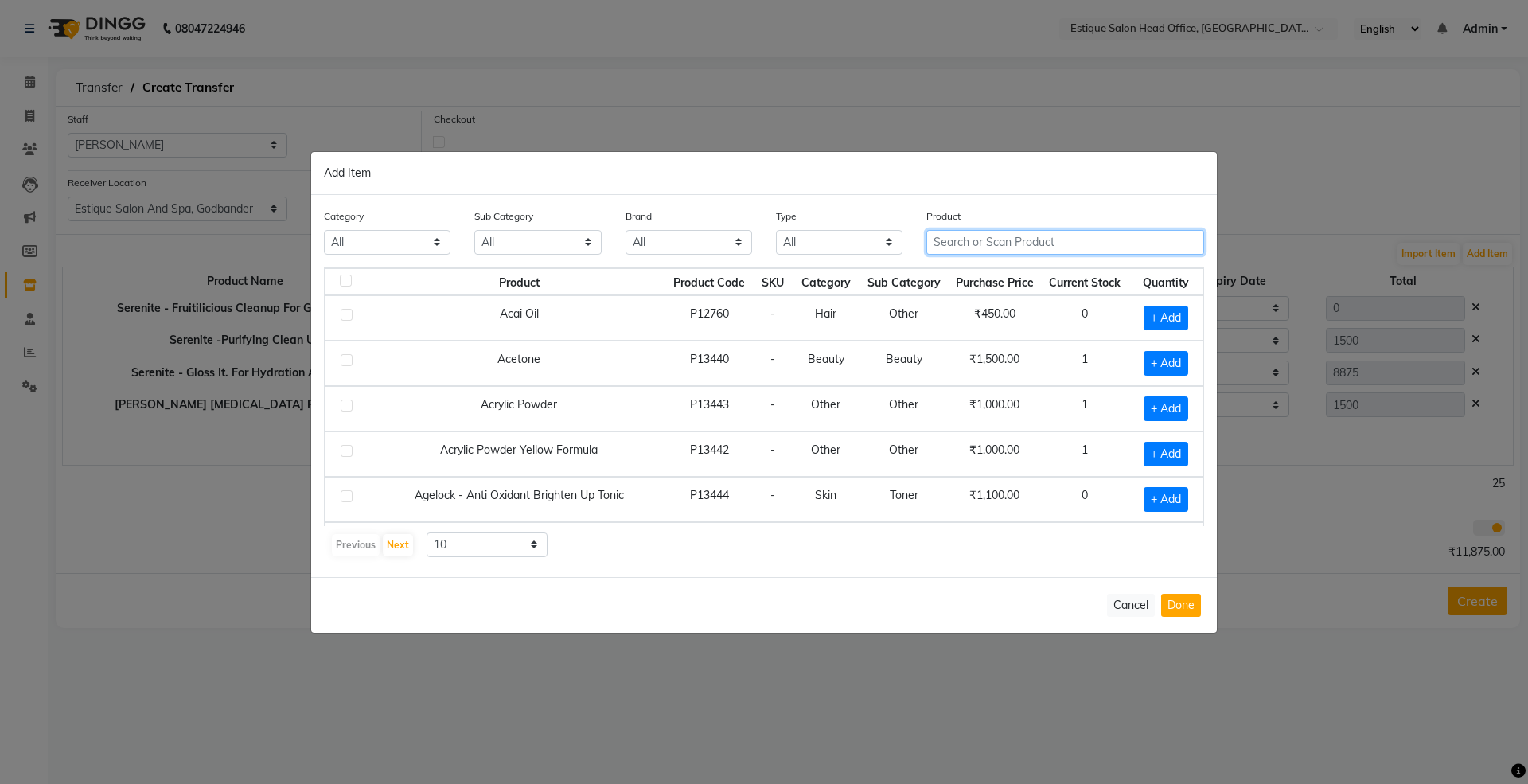
click at [940, 252] on input "text" at bounding box center [1065, 242] width 277 height 25
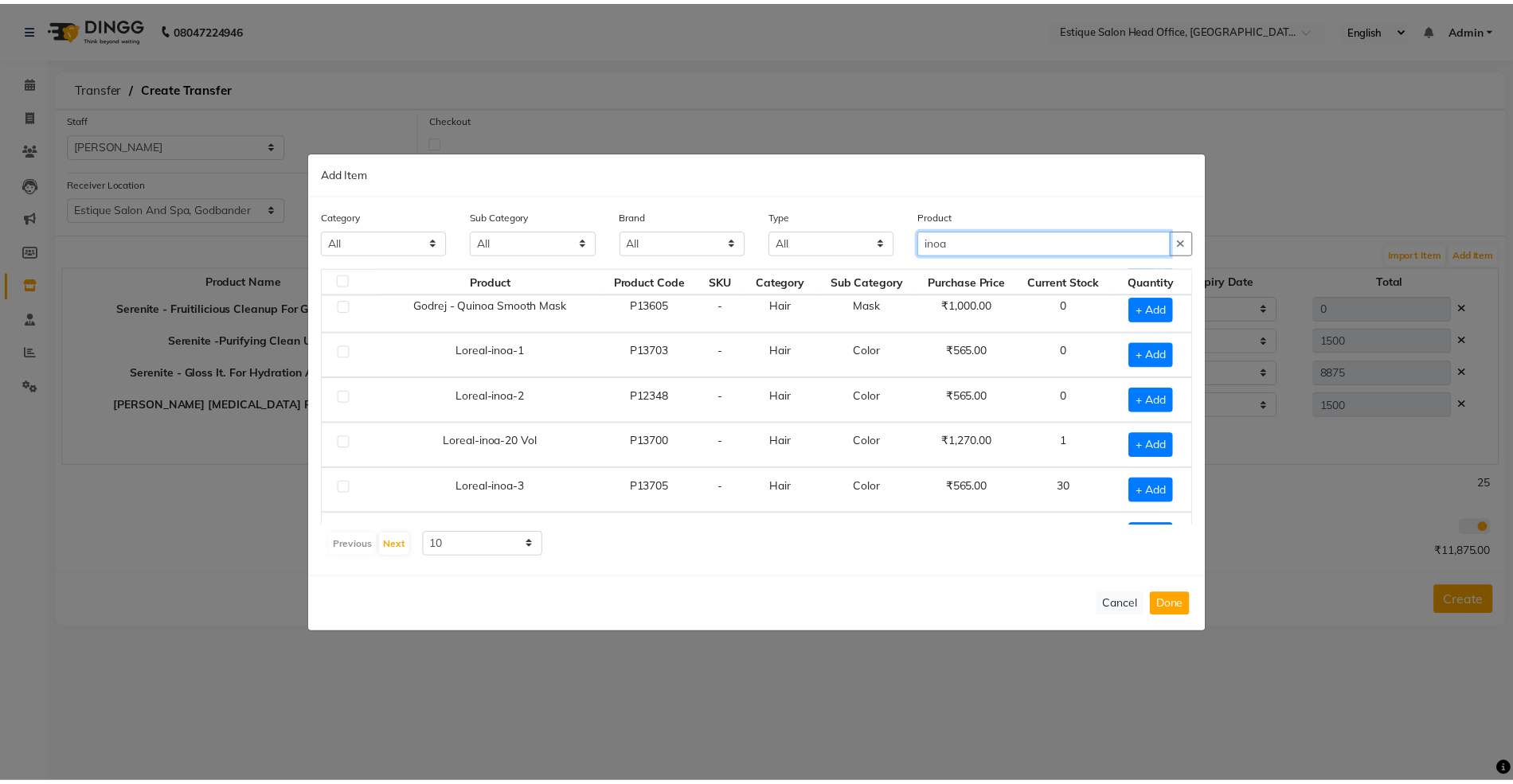
scroll to position [212, 0]
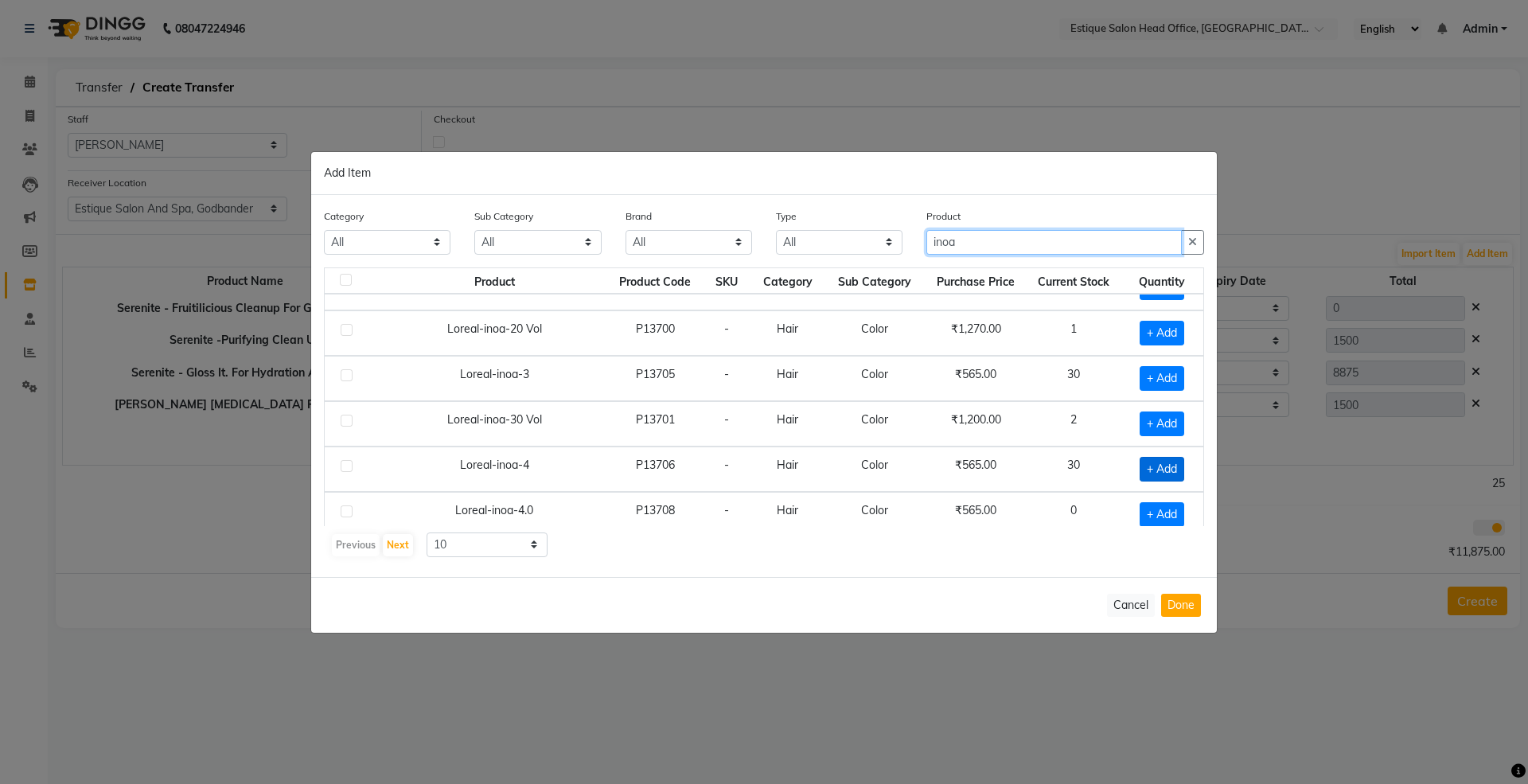
type input "inoa"
click at [1141, 479] on span "+ Add" at bounding box center [1162, 469] width 45 height 25
checkbox input "true"
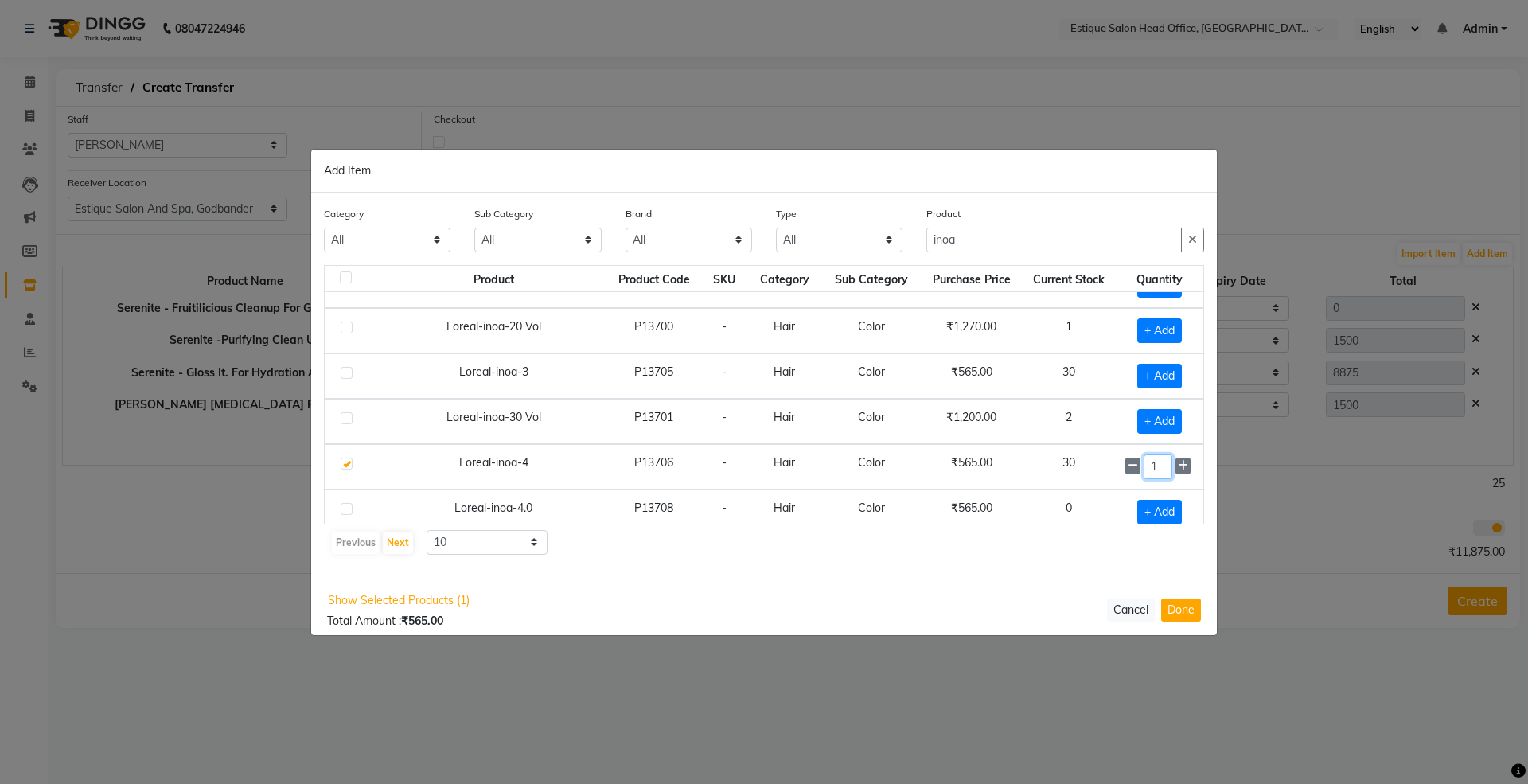
click at [1145, 474] on input "1" at bounding box center [1158, 467] width 28 height 25
type input "6"
click at [1182, 616] on button "Done" at bounding box center [1181, 610] width 40 height 23
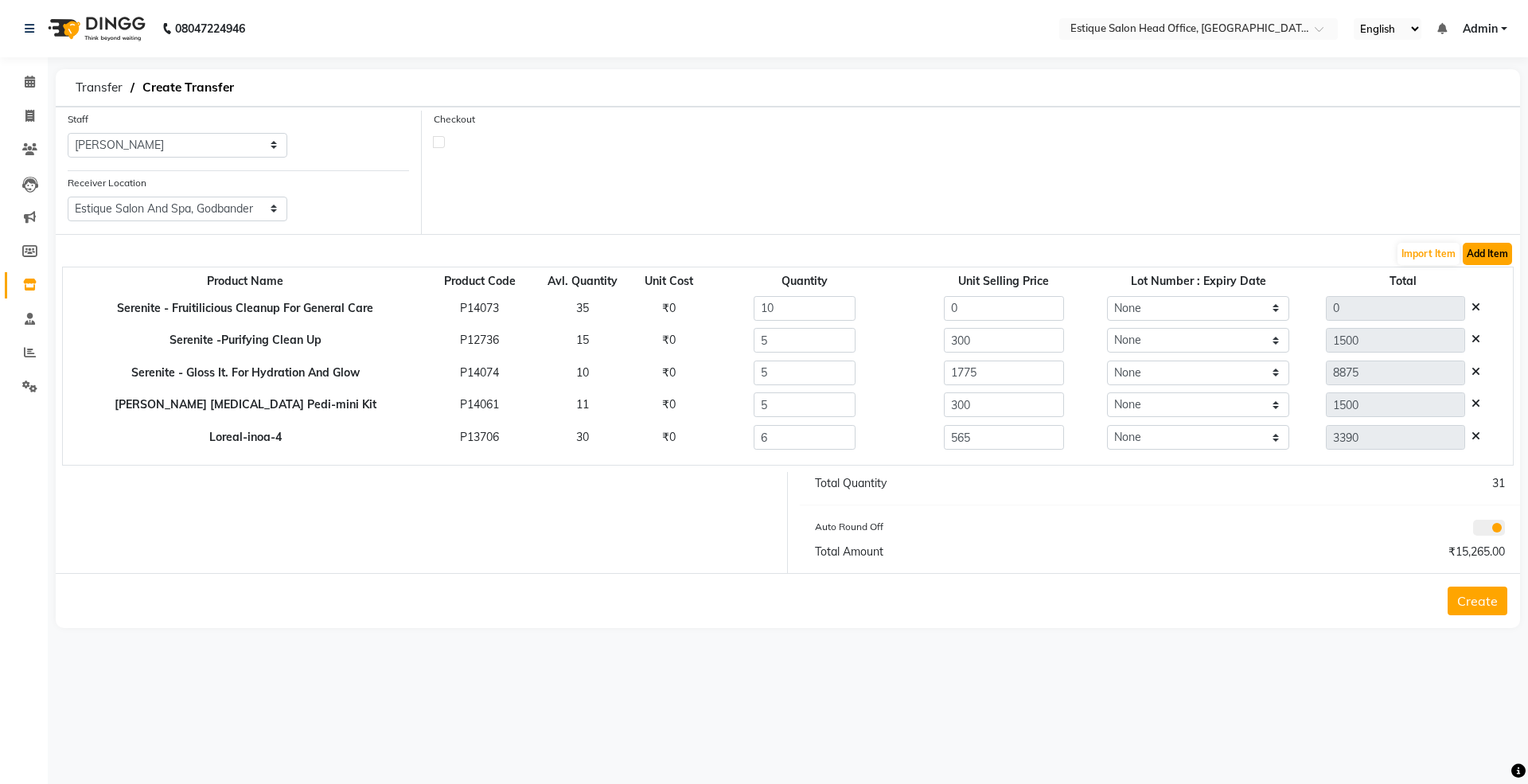
click at [1479, 257] on button "Add Item" at bounding box center [1487, 253] width 49 height 22
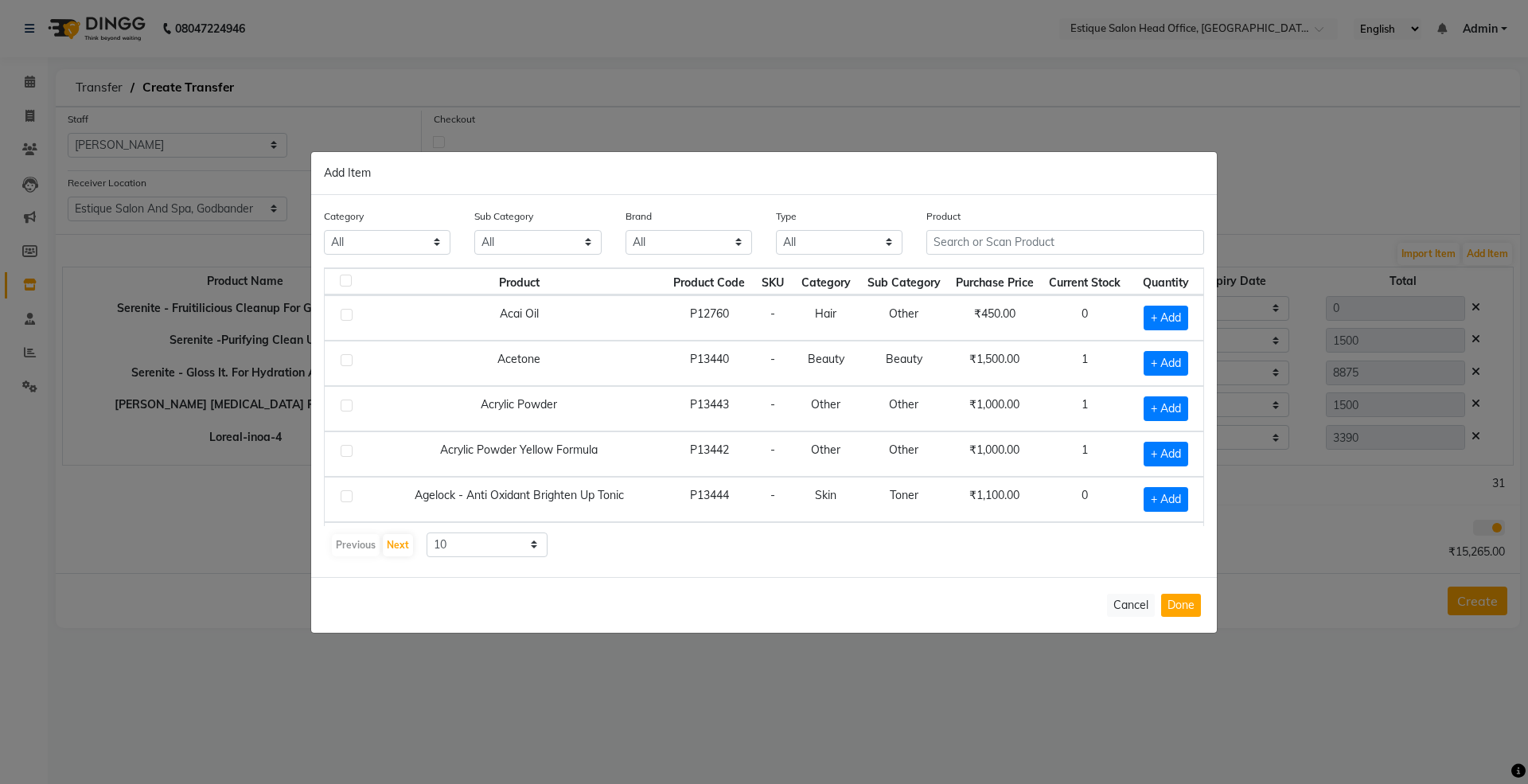
click at [956, 276] on span "Purchase Price" at bounding box center [995, 282] width 78 height 14
click at [947, 247] on input "text" at bounding box center [1065, 242] width 277 height 25
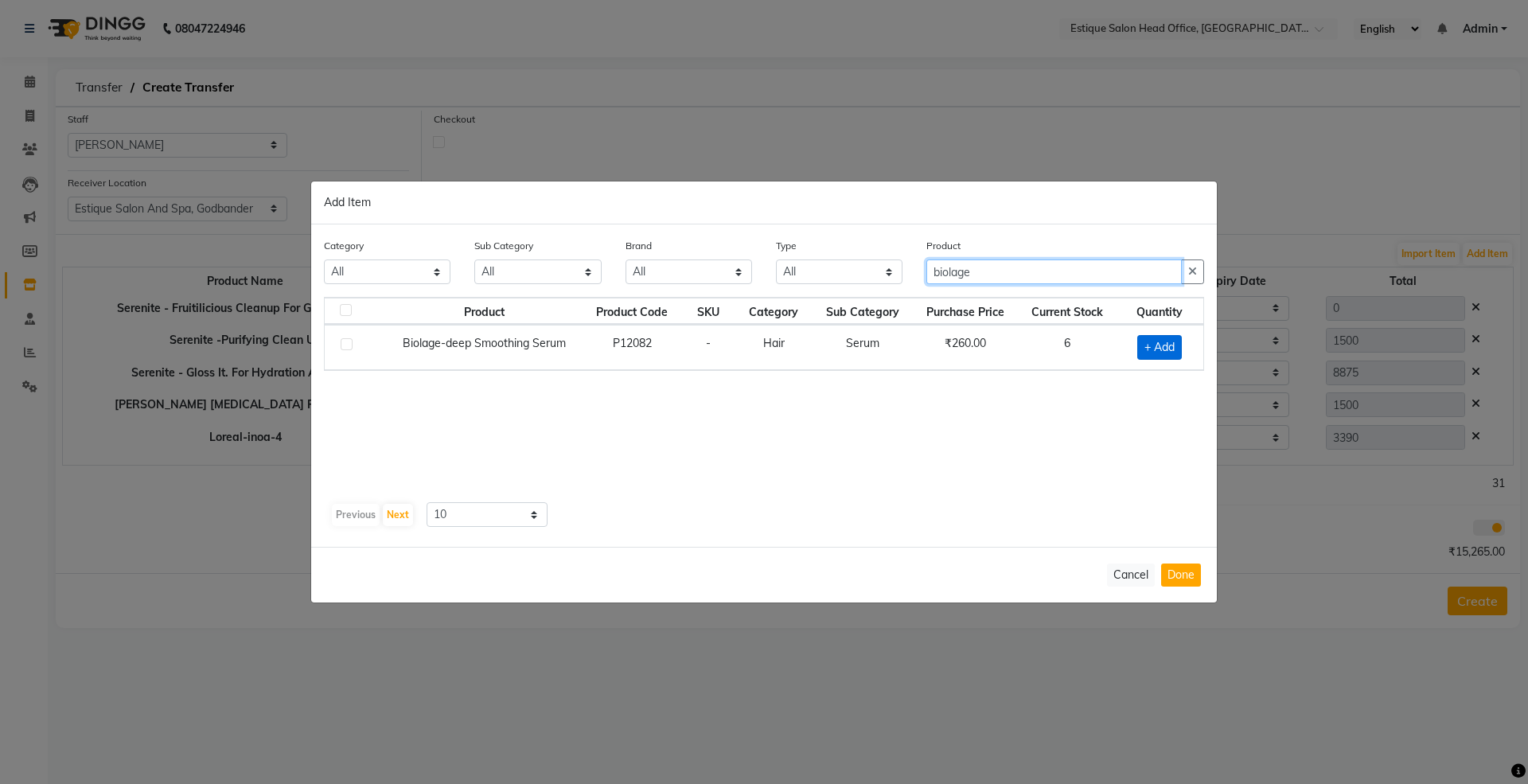
type input "biolage"
click at [1151, 345] on span "+ Add" at bounding box center [1160, 347] width 45 height 25
checkbox input "true"
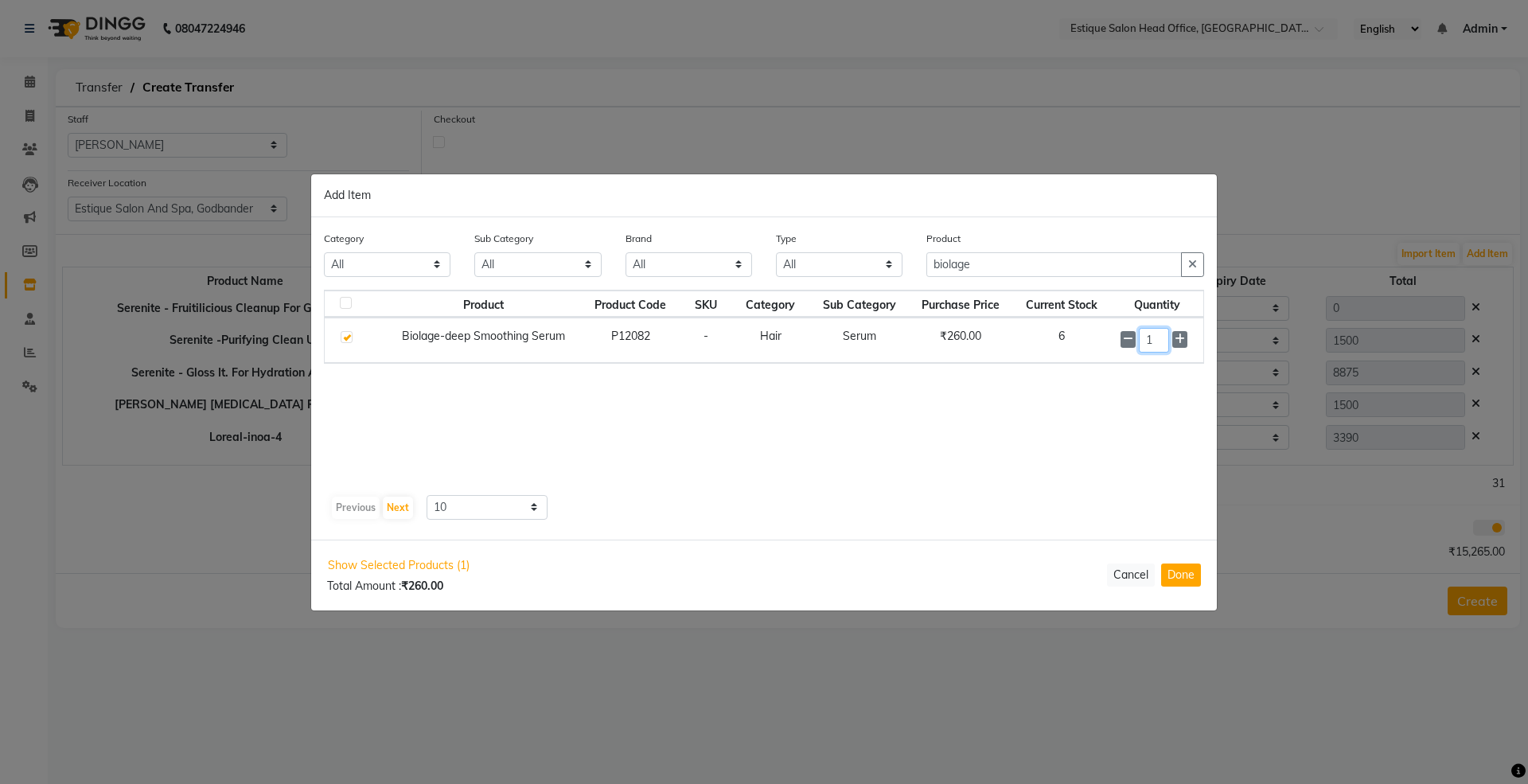
click at [1157, 348] on input "1" at bounding box center [1154, 341] width 30 height 25
type input "2"
click at [1189, 577] on button "Done" at bounding box center [1181, 575] width 40 height 23
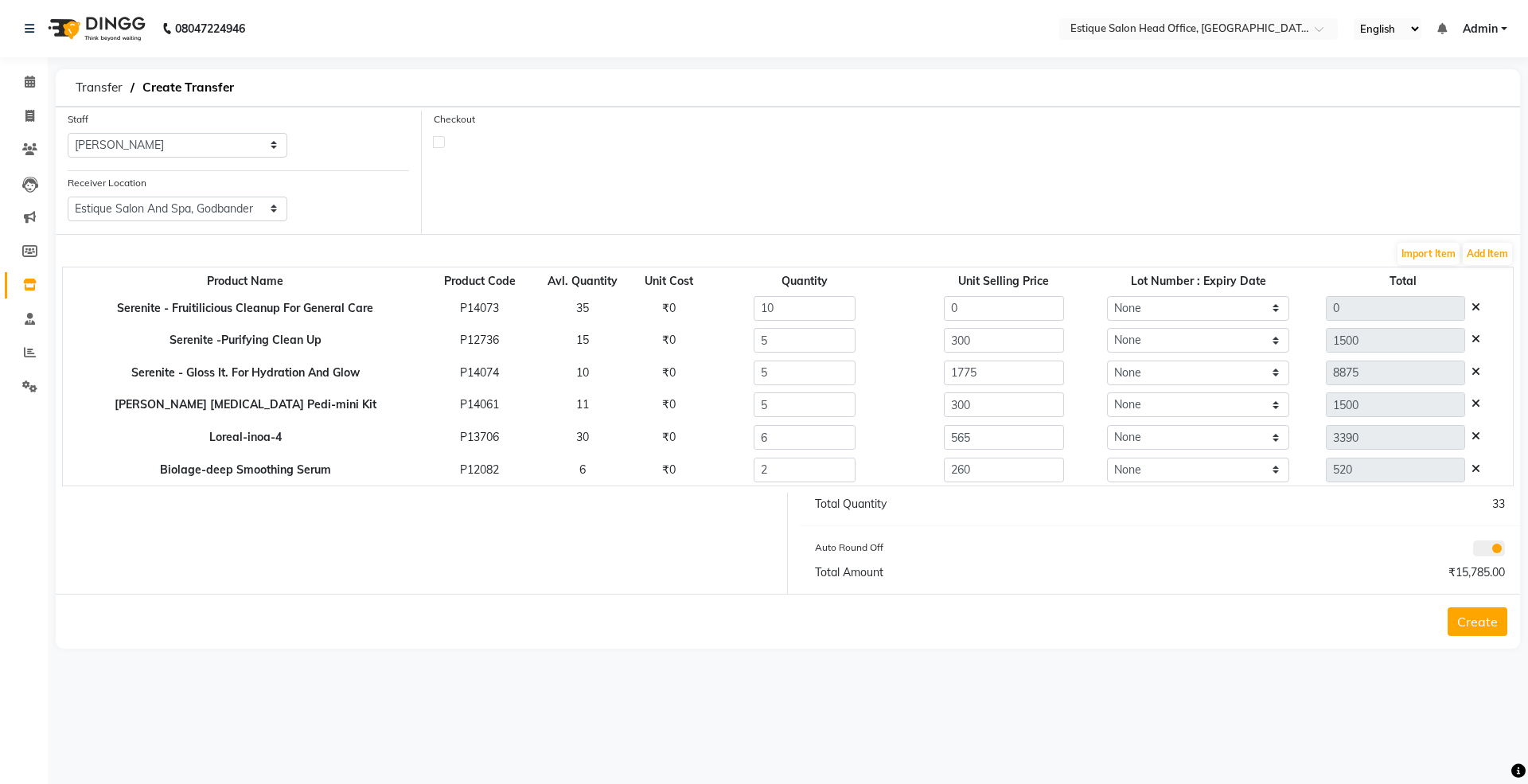
click at [1485, 622] on button "Create" at bounding box center [1478, 622] width 60 height 28
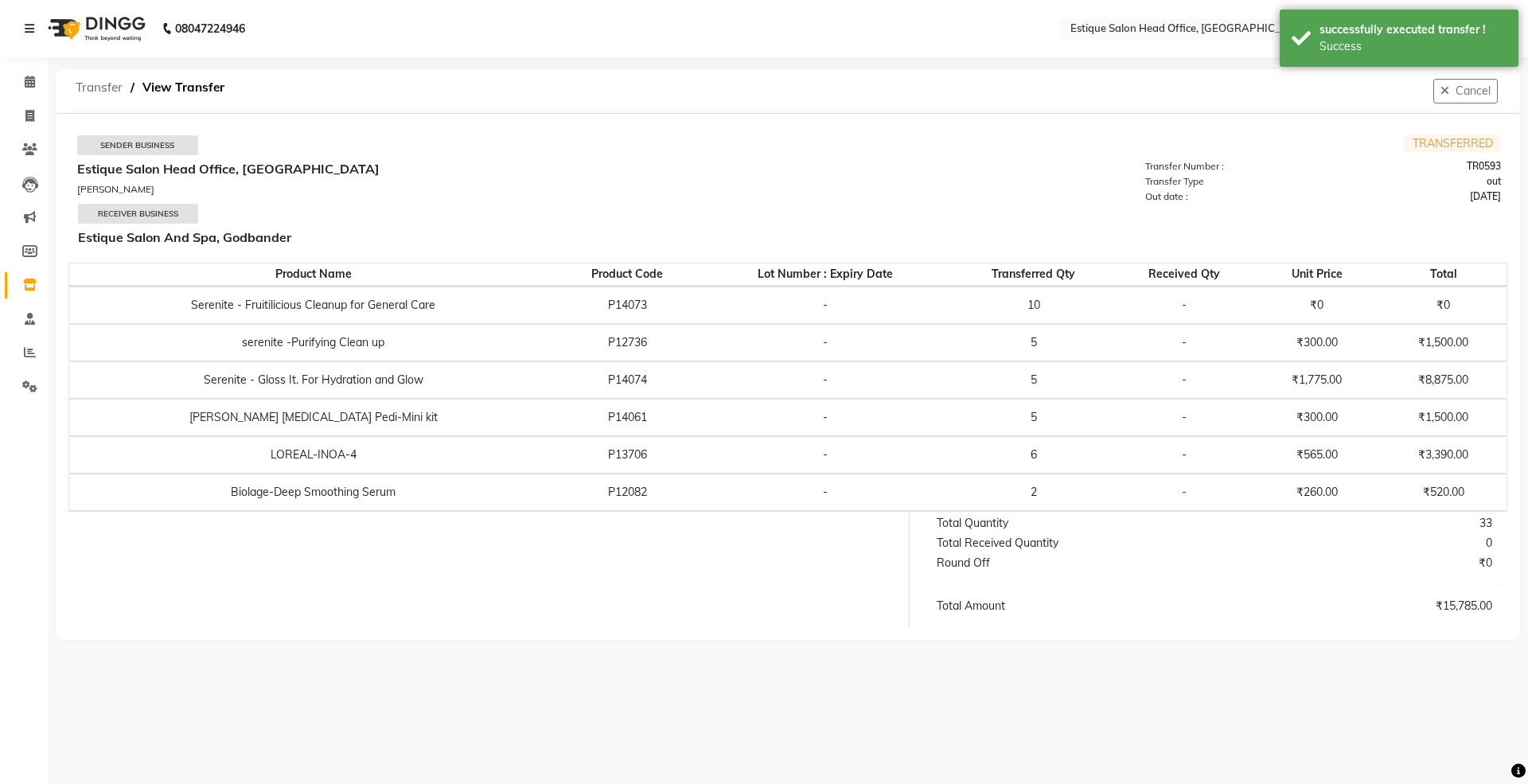
click at [97, 87] on span "Transfer" at bounding box center [98, 87] width 62 height 28
select select "sender"
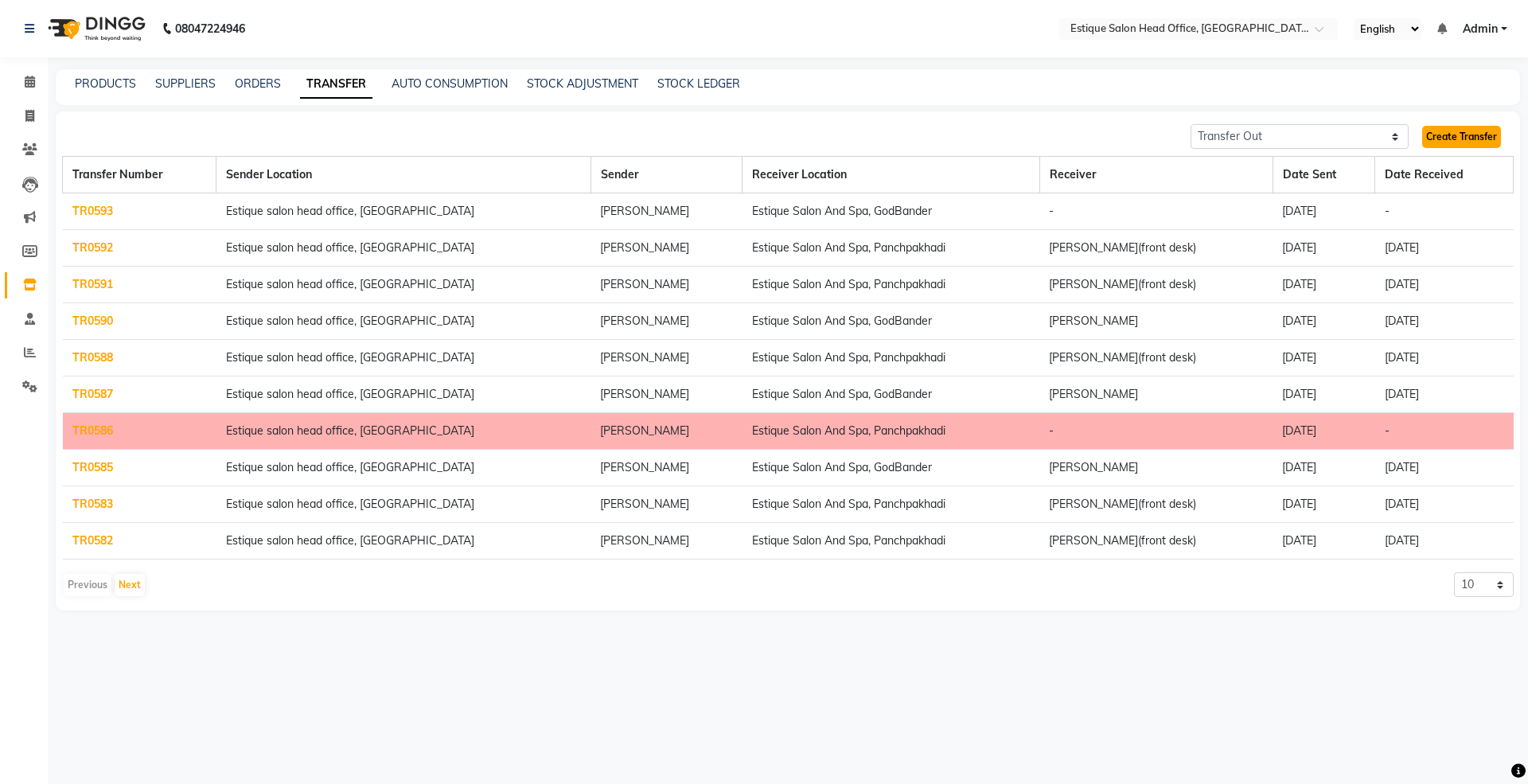
click at [1470, 138] on link "Create Transfer" at bounding box center [1461, 137] width 79 height 22
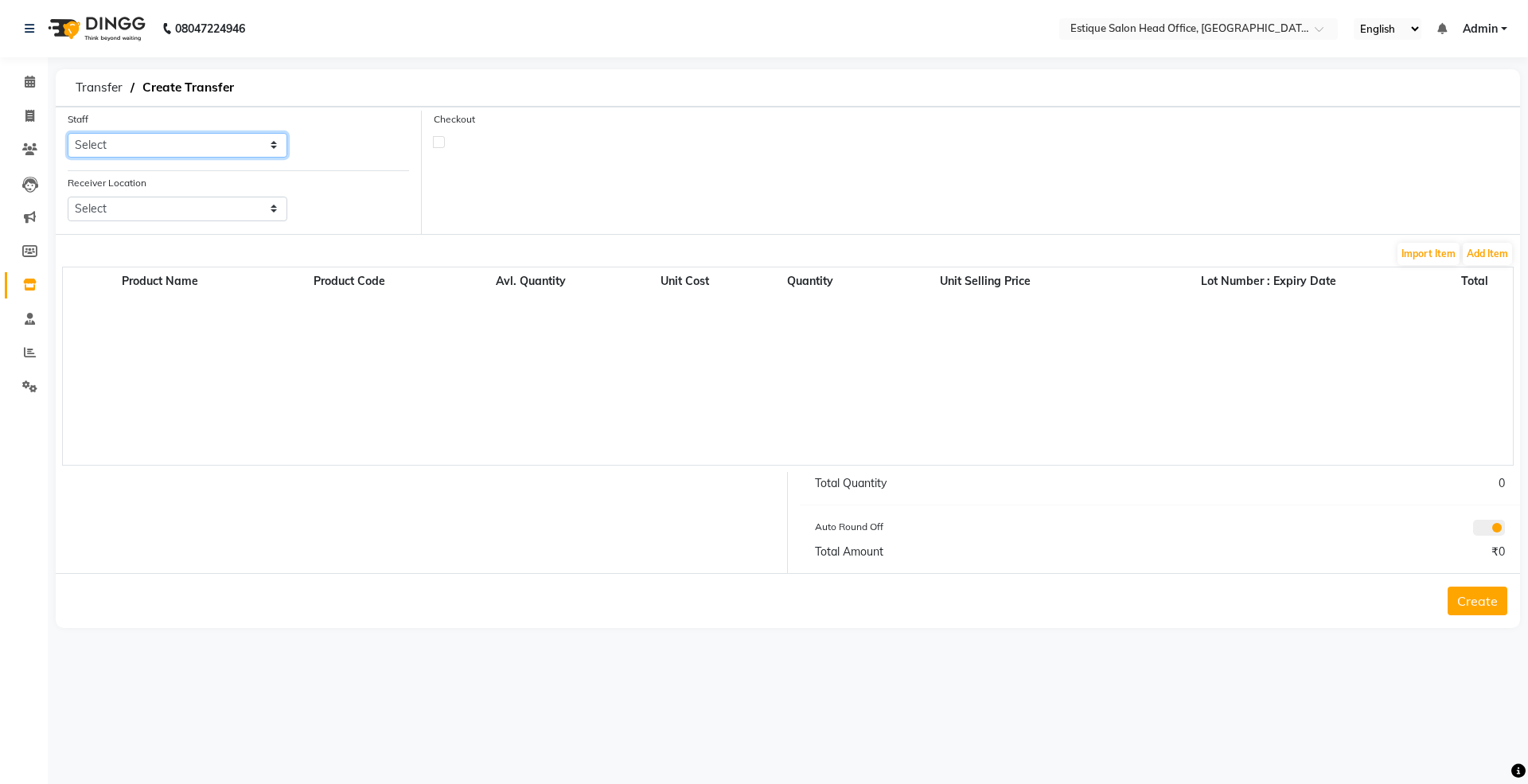
click at [122, 144] on select "Select [PERSON_NAME]" at bounding box center [177, 146] width 220 height 25
select select "84251"
click at [67, 133] on select "Select [PERSON_NAME]" at bounding box center [177, 146] width 220 height 25
click at [137, 214] on select "Select Estique Salon And Spa, Panchpakhadi Estique Salon And Spa, Godbander Est…" at bounding box center [177, 209] width 220 height 25
select select "1352"
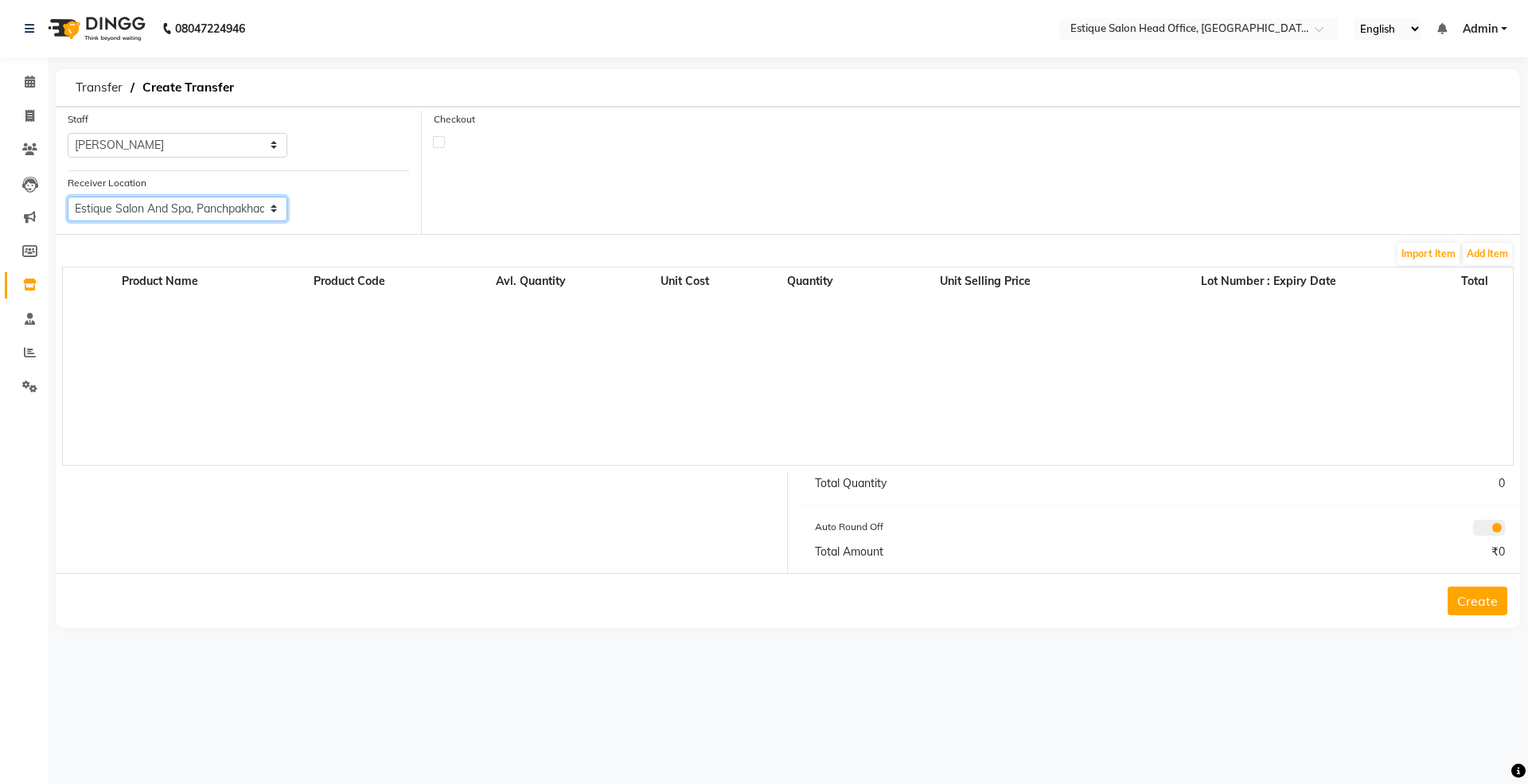
click at [67, 197] on select "Select Estique Salon And Spa, Panchpakhadi Estique Salon And Spa, Godbander Est…" at bounding box center [177, 209] width 220 height 25
click at [1482, 262] on button "Add Item" at bounding box center [1487, 253] width 49 height 22
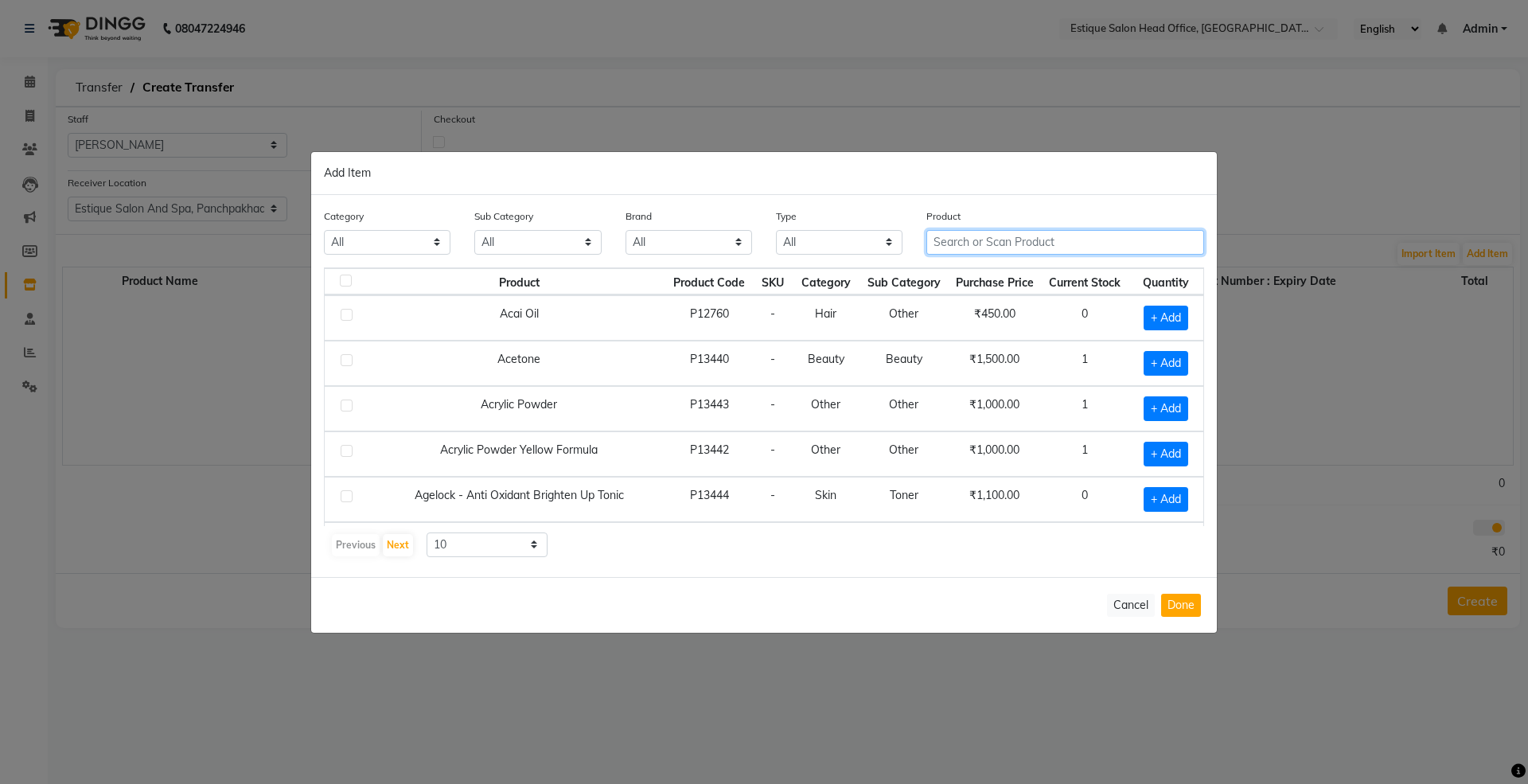
click at [968, 247] on input "text" at bounding box center [1065, 242] width 277 height 25
click at [1126, 612] on button "Cancel" at bounding box center [1131, 606] width 47 height 23
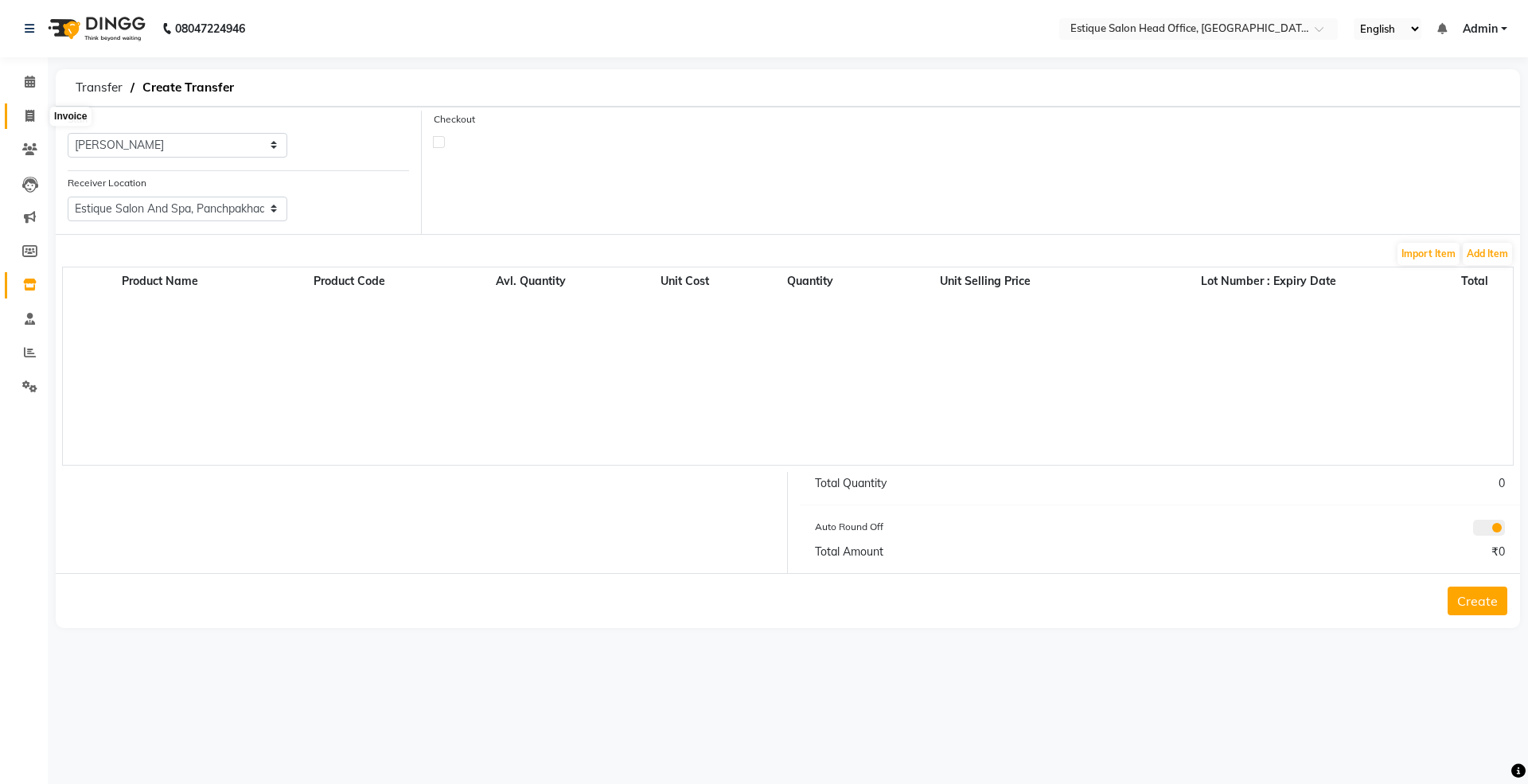
click at [27, 124] on span at bounding box center [29, 117] width 27 height 18
select select "service"
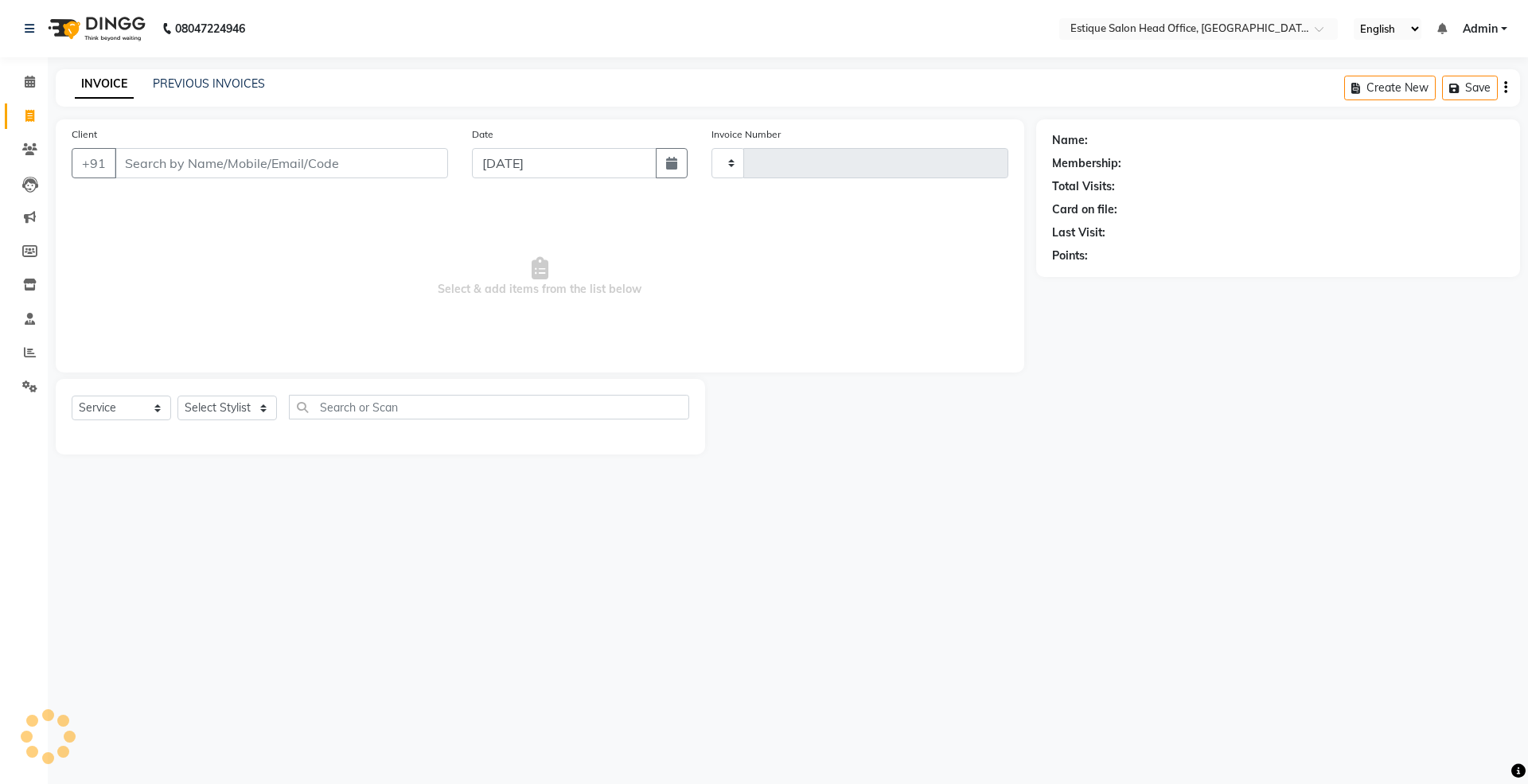
type input "0001"
select select "8292"
click at [25, 78] on icon at bounding box center [30, 82] width 10 height 12
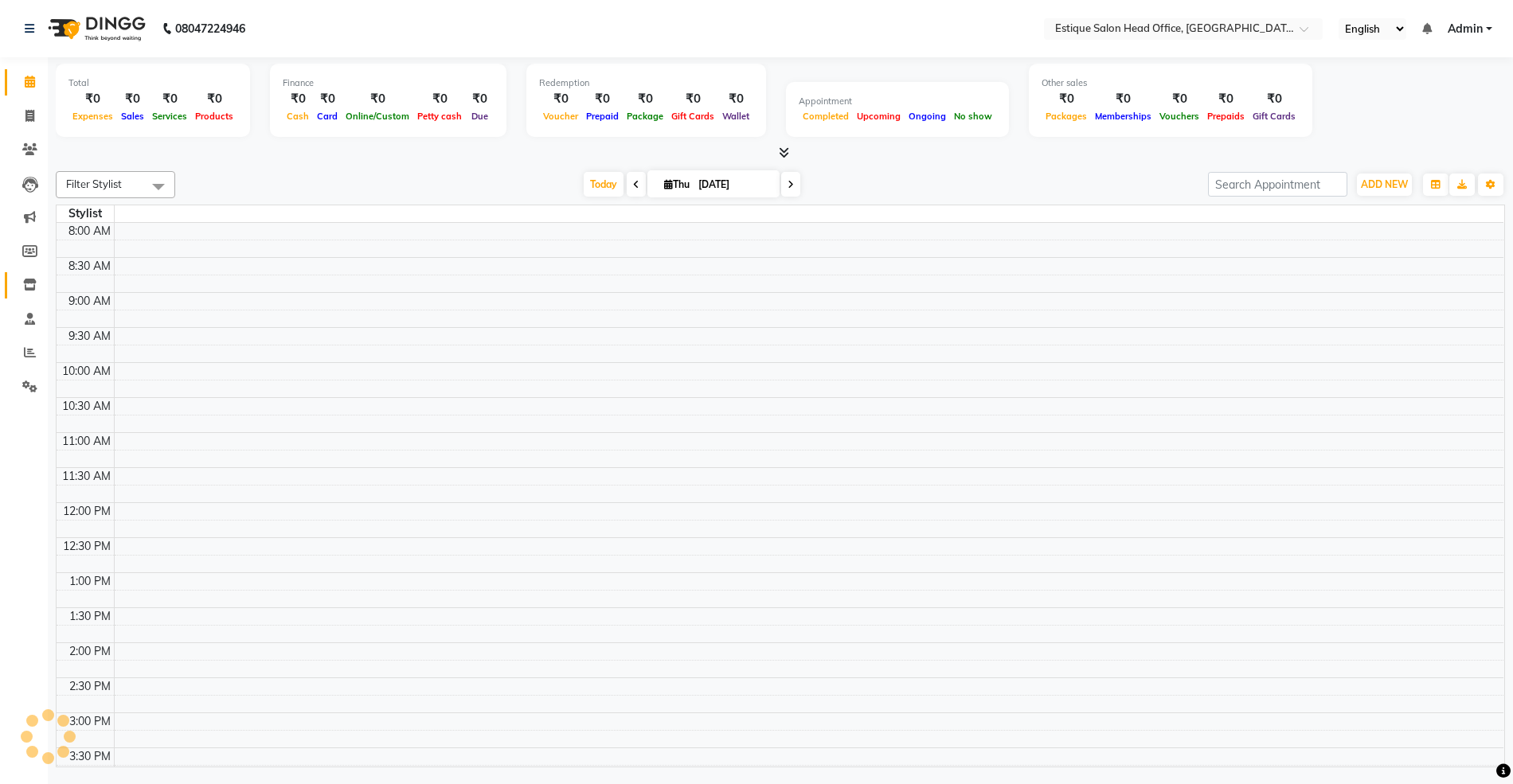
click at [27, 287] on icon at bounding box center [30, 284] width 13 height 12
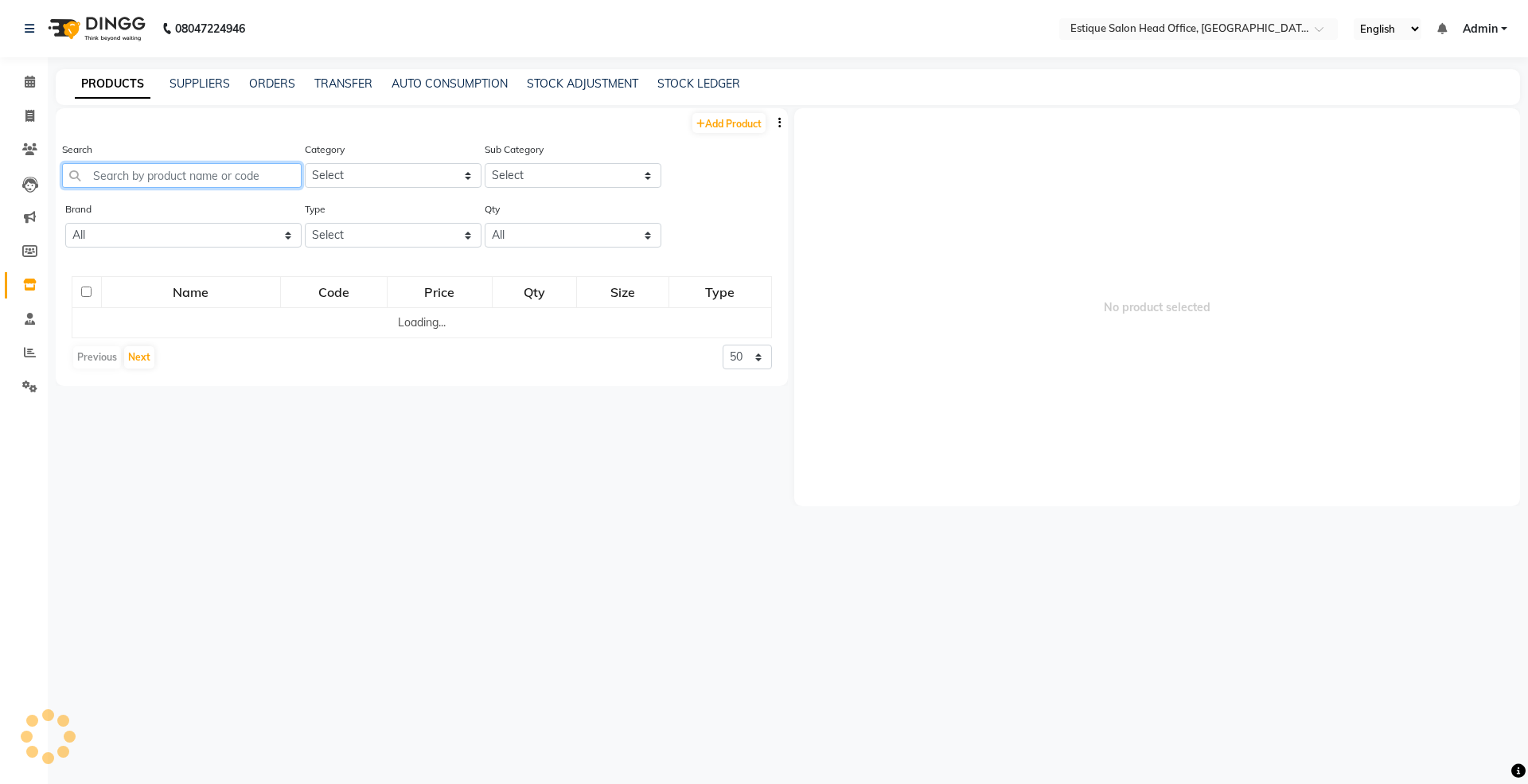
click at [134, 170] on input "text" at bounding box center [182, 176] width 240 height 25
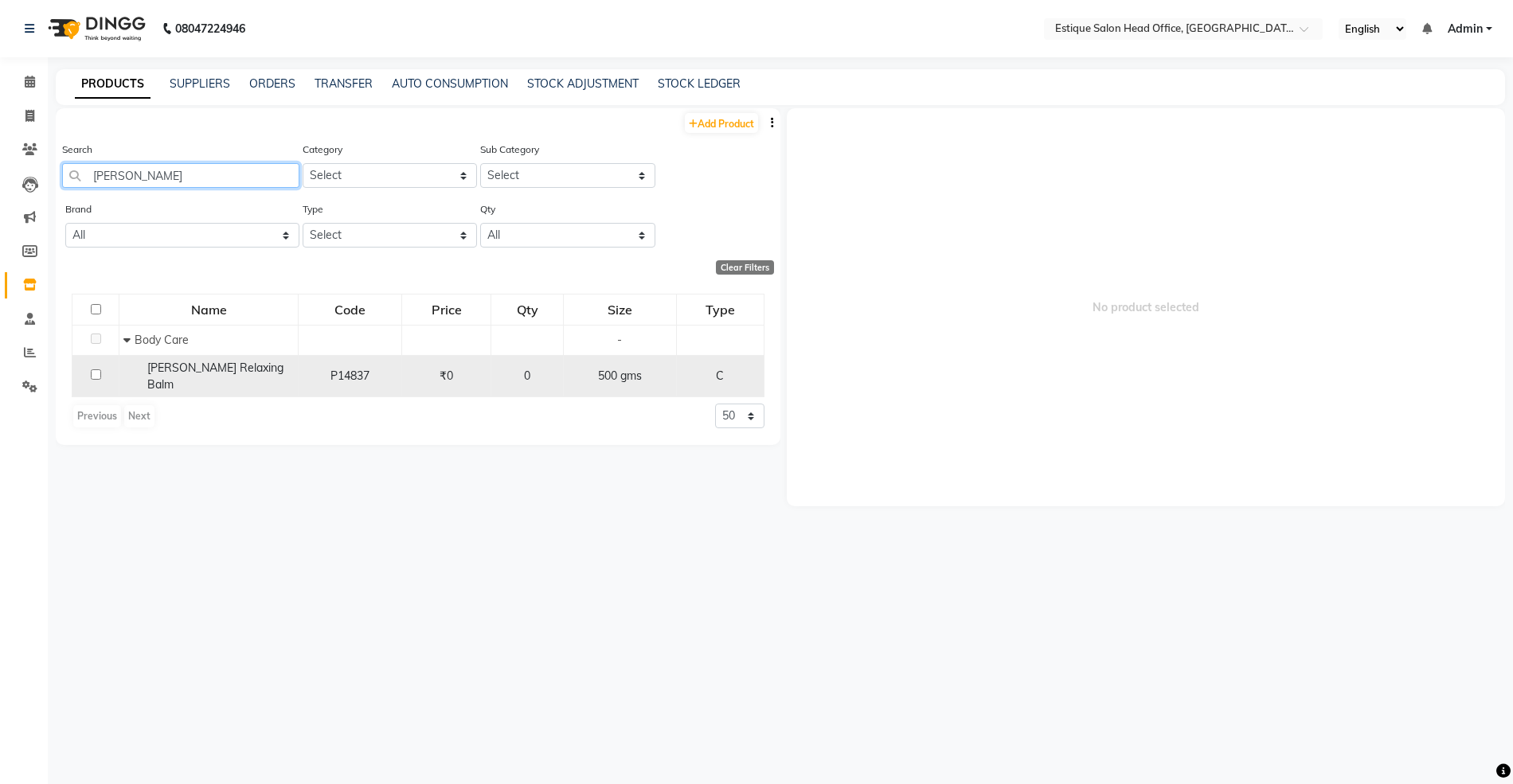
type input "[PERSON_NAME]"
click at [236, 376] on span "[PERSON_NAME] Relaxing Balm" at bounding box center [215, 376] width 136 height 31
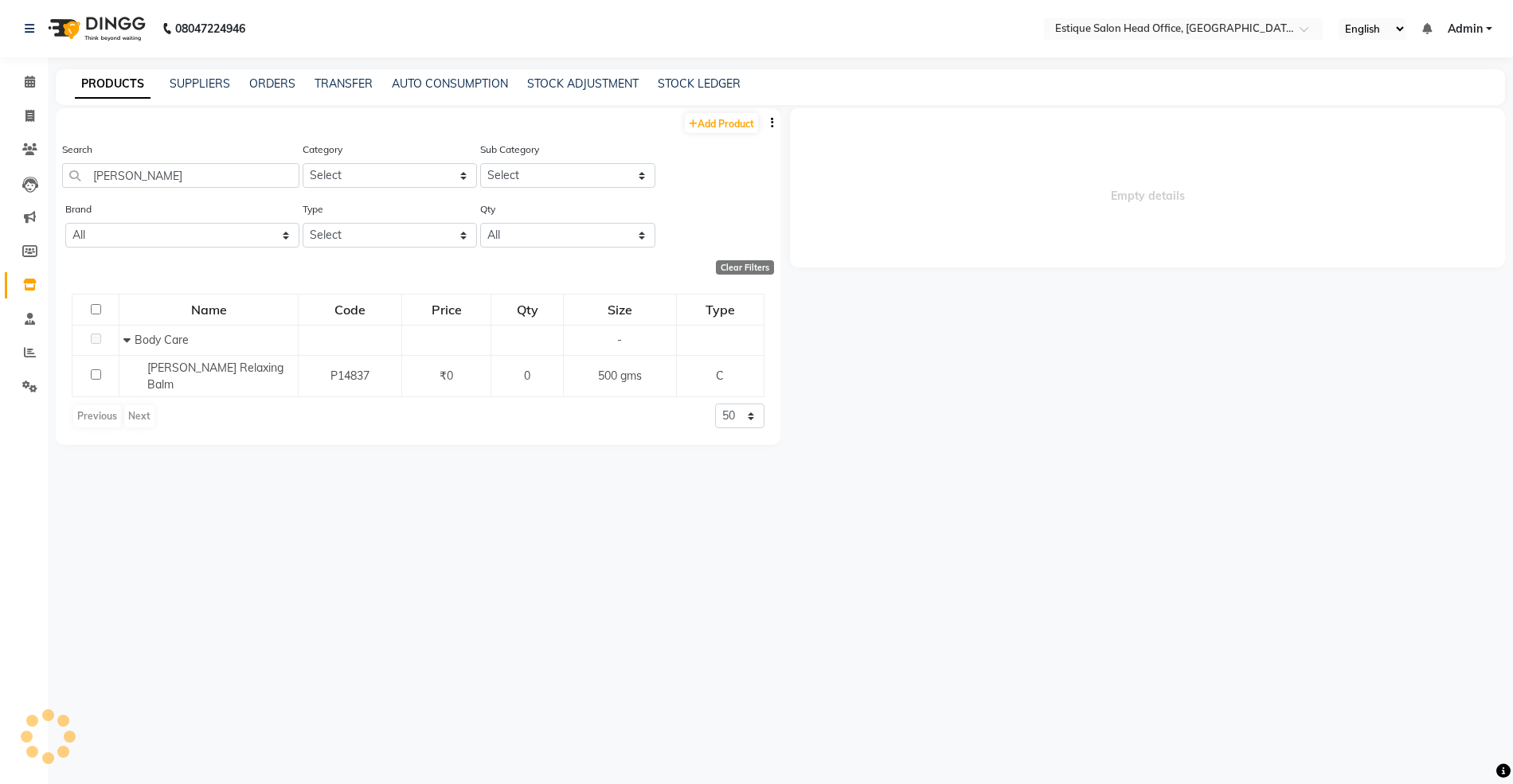
select select
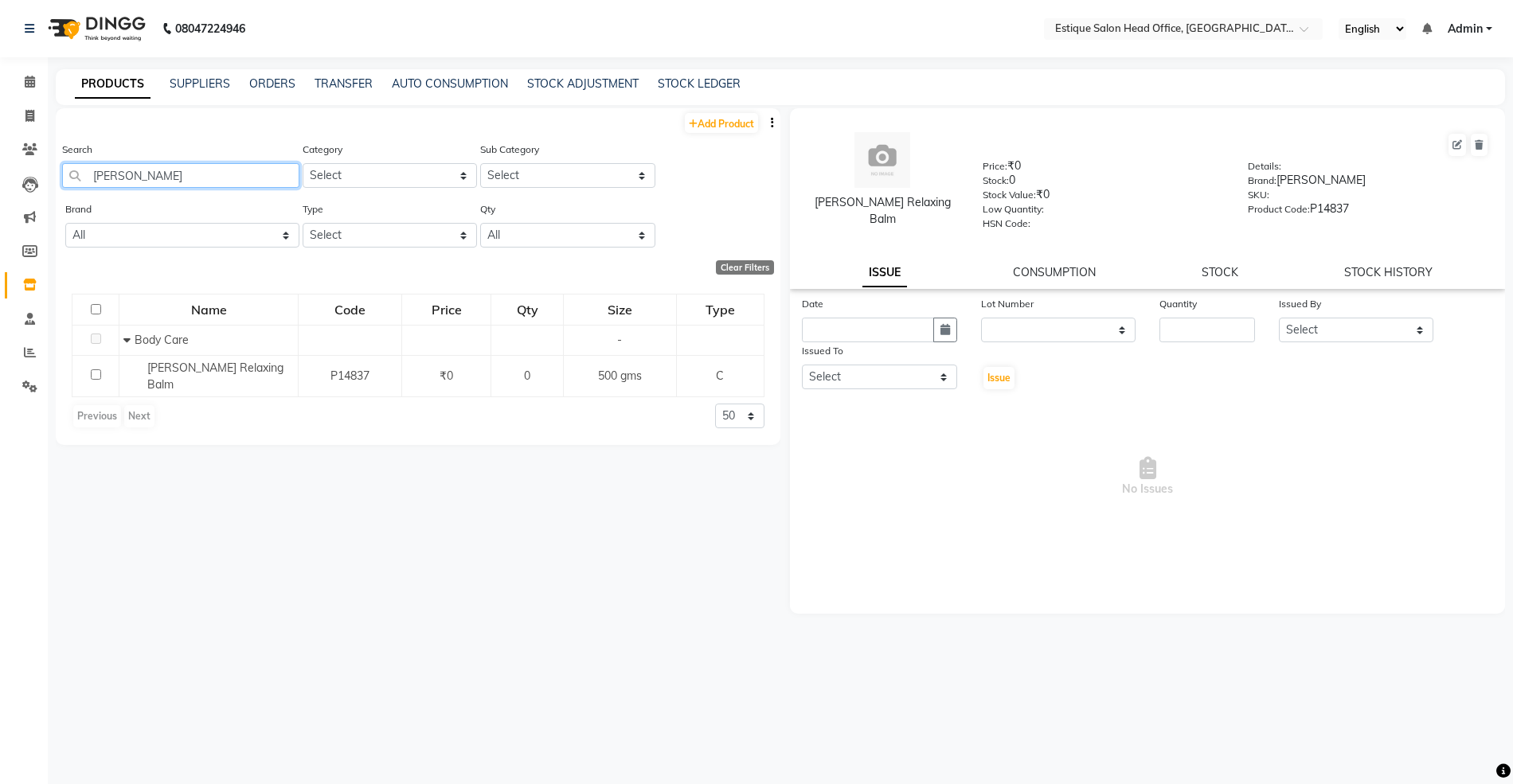
click at [133, 176] on input "[PERSON_NAME]" at bounding box center [181, 176] width 238 height 25
type input "a"
type input "kaya"
click at [1209, 266] on link "STOCK" at bounding box center [1220, 272] width 37 height 14
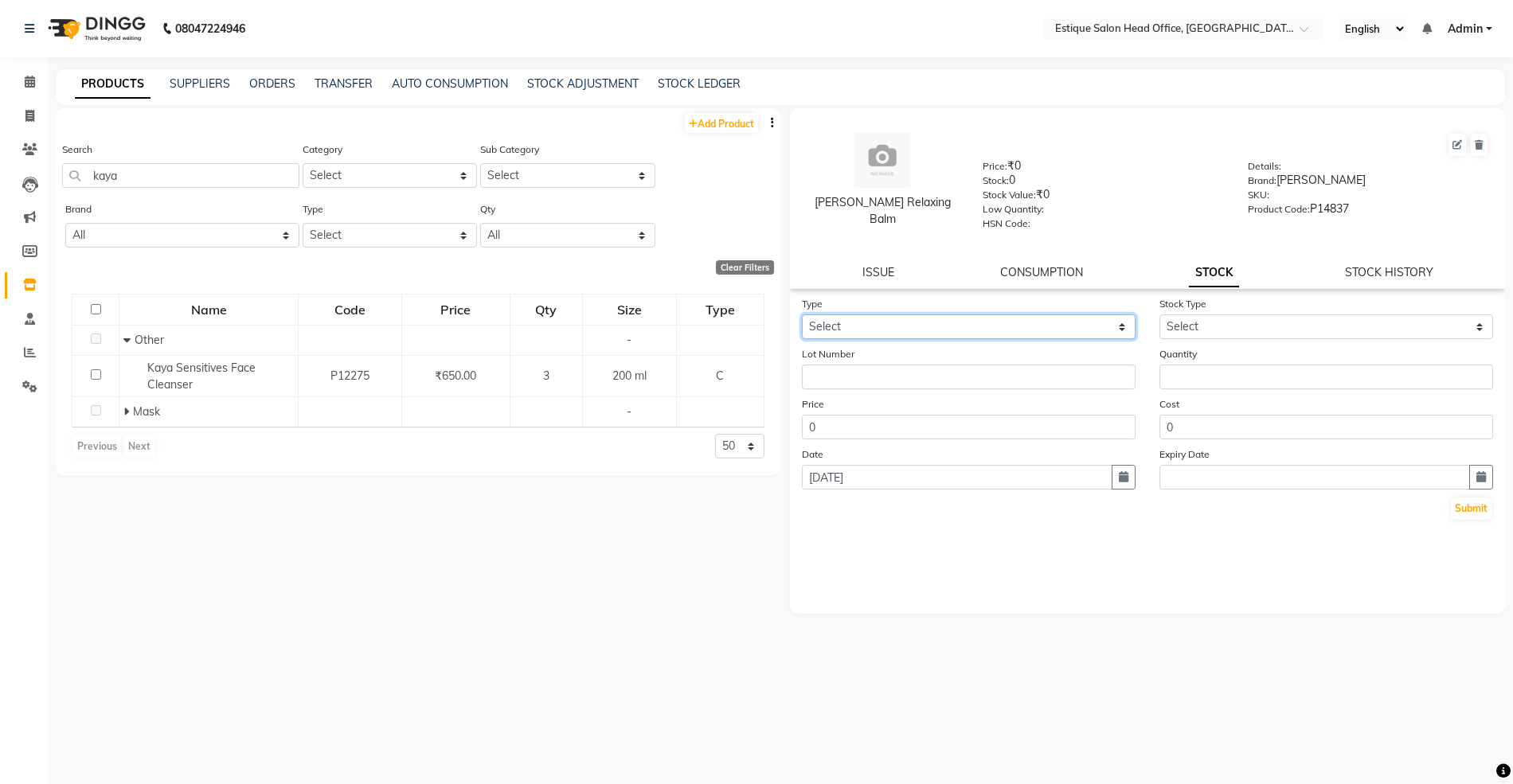
click at [843, 314] on select "Select In Out" at bounding box center [969, 327] width 333 height 25
select select "in"
click at [802, 314] on select "Select In Out" at bounding box center [969, 327] width 333 height 25
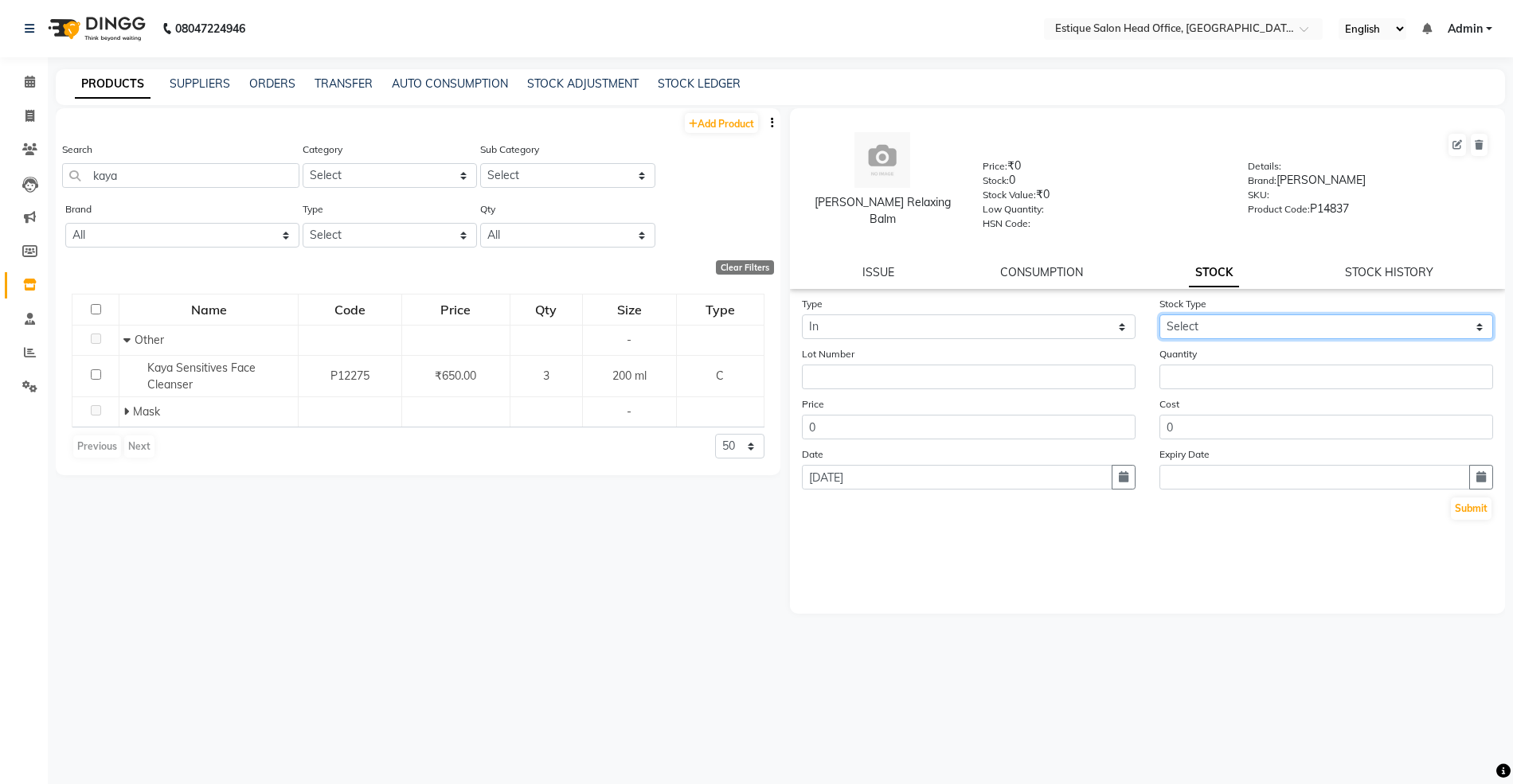
click at [1179, 320] on select "Select New Stock Adjustment Return Other" at bounding box center [1326, 327] width 333 height 25
select select "new stock"
click at [1160, 314] on select "Select New Stock Adjustment Return Other" at bounding box center [1326, 327] width 333 height 25
click at [1176, 377] on input "number" at bounding box center [1326, 377] width 333 height 25
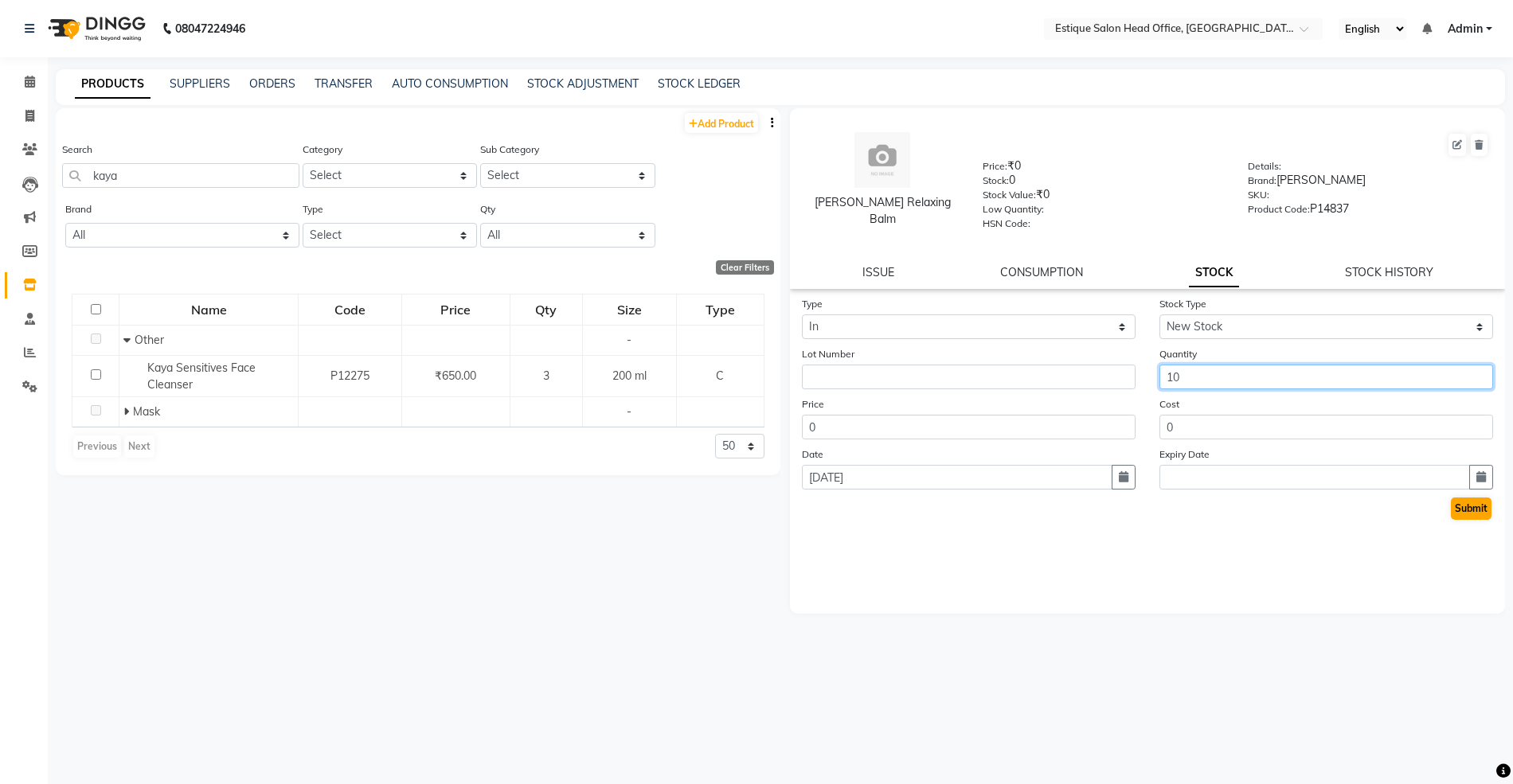
type input "10"
click at [1469, 504] on button "Submit" at bounding box center [1471, 508] width 41 height 22
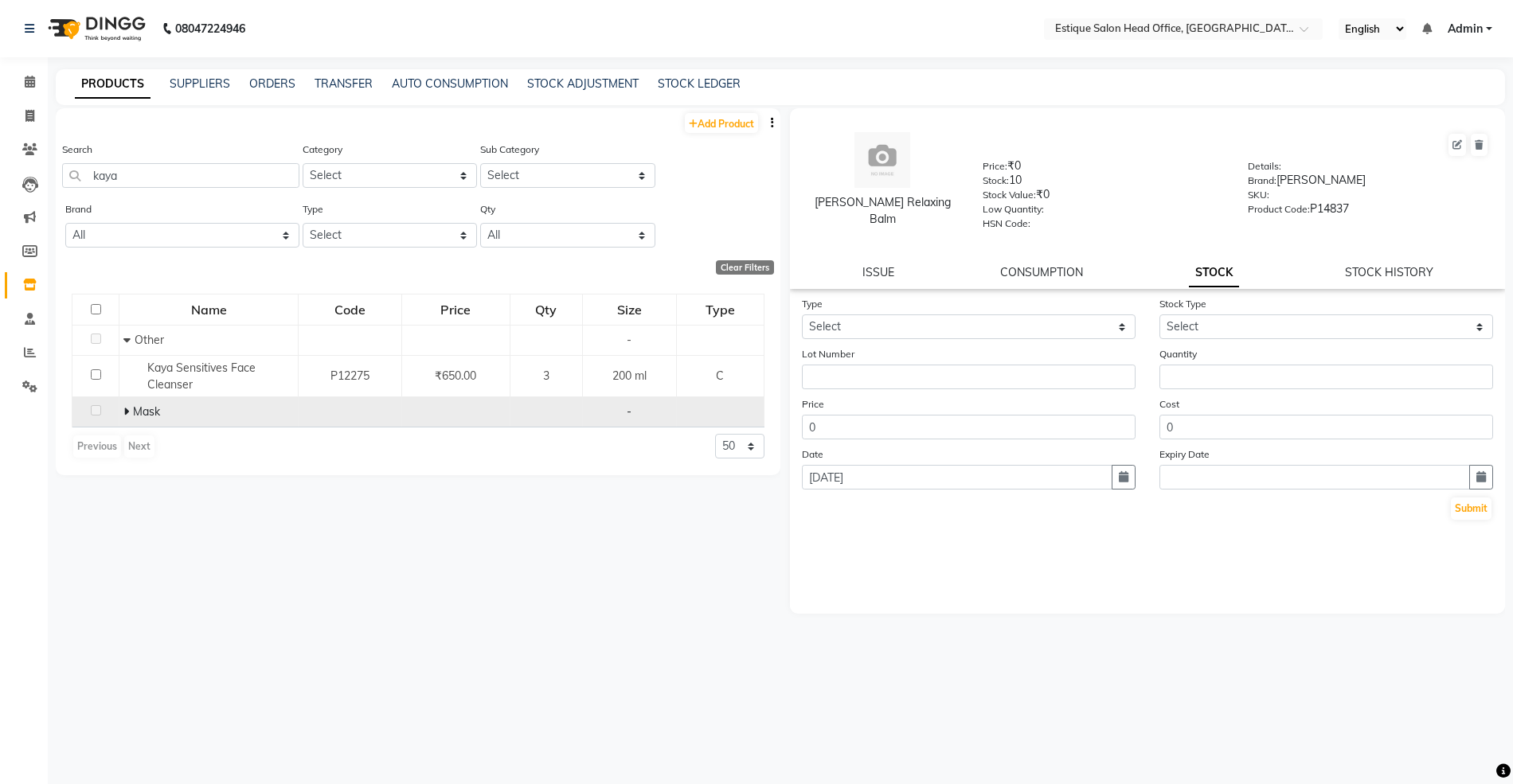
click at [124, 412] on icon at bounding box center [126, 411] width 6 height 11
click at [29, 118] on icon at bounding box center [30, 116] width 9 height 12
select select "service"
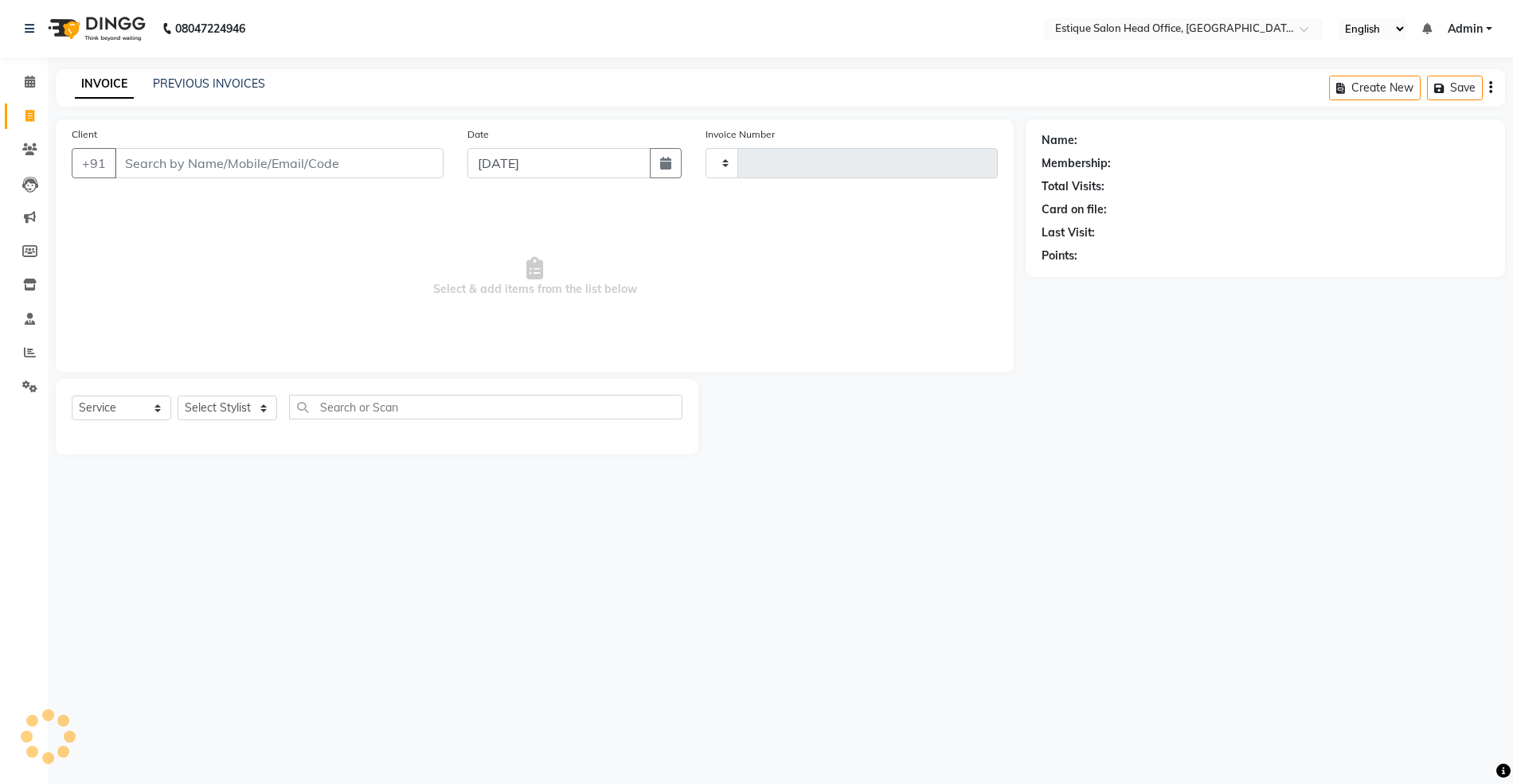
type input "0001"
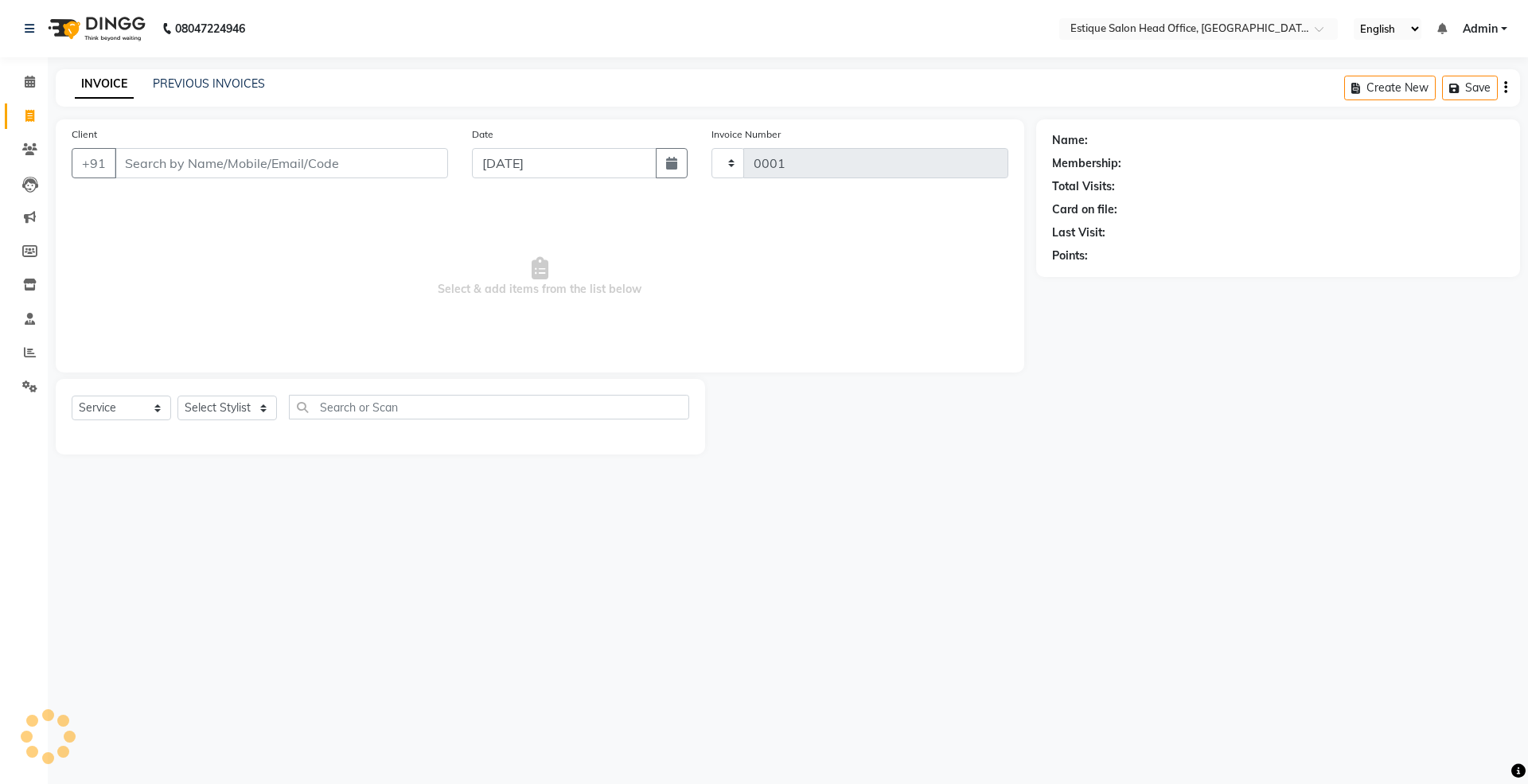
select select "8292"
click at [32, 290] on icon at bounding box center [30, 284] width 13 height 12
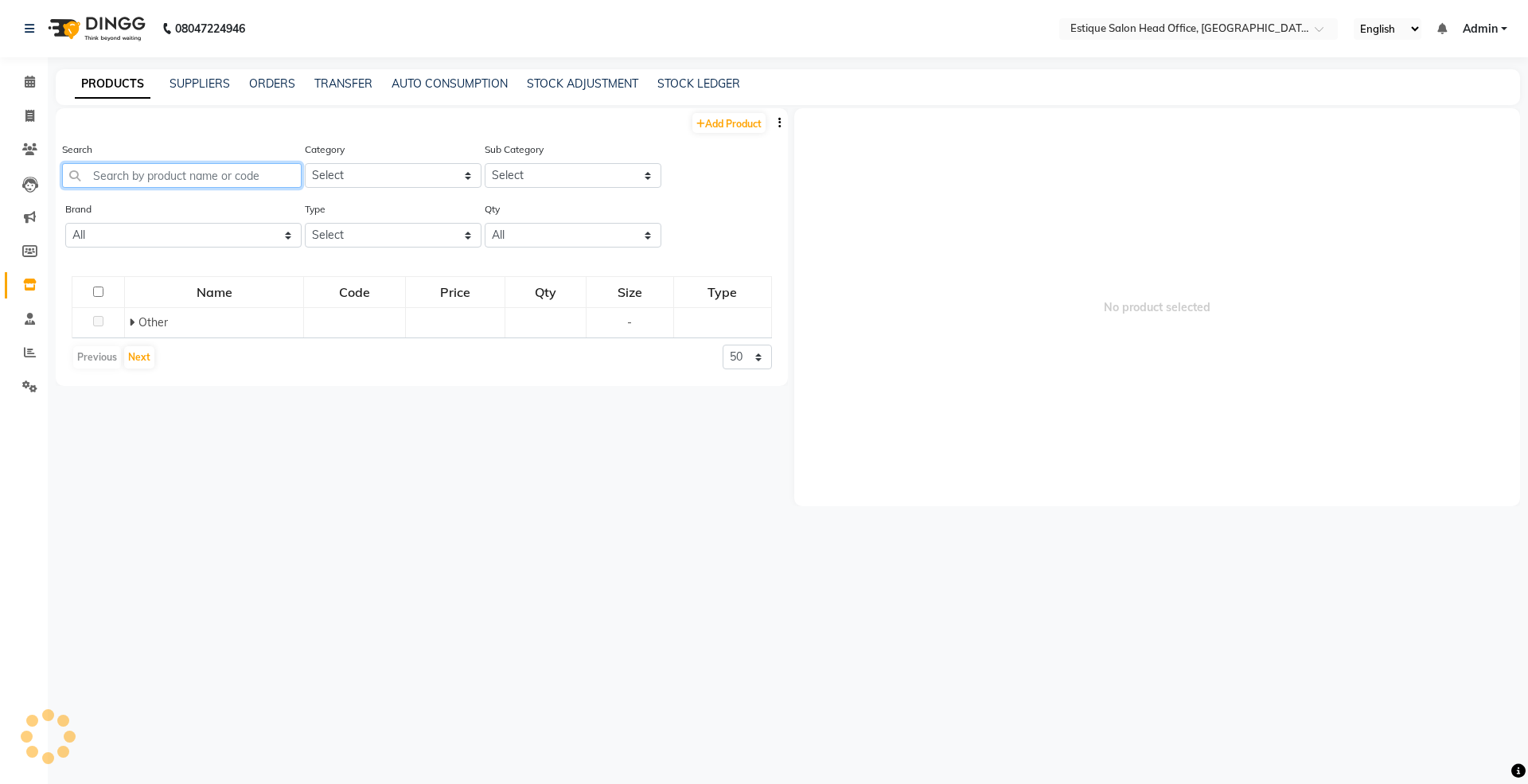
click at [143, 176] on input "text" at bounding box center [182, 176] width 240 height 25
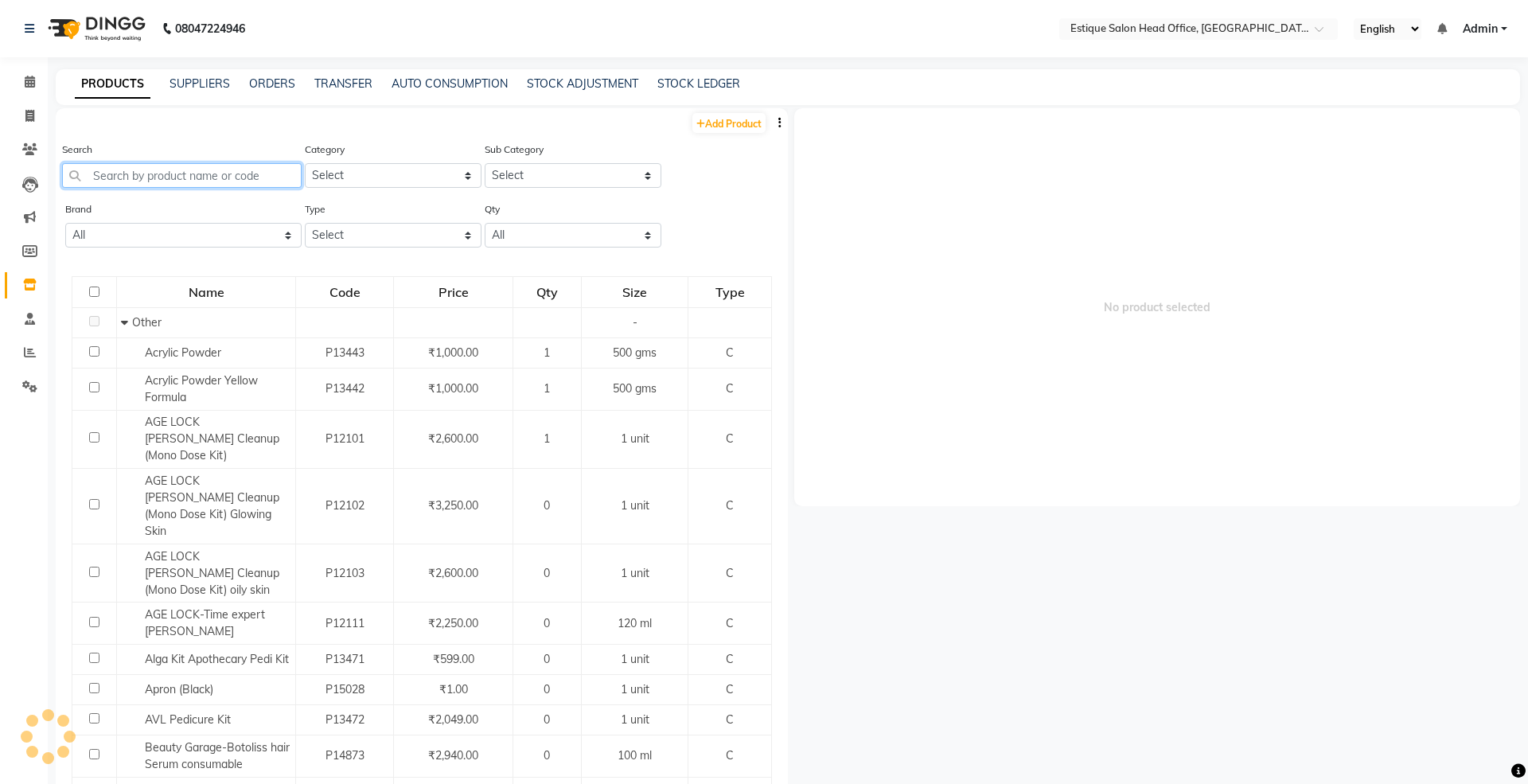
click at [138, 183] on input "text" at bounding box center [182, 176] width 240 height 25
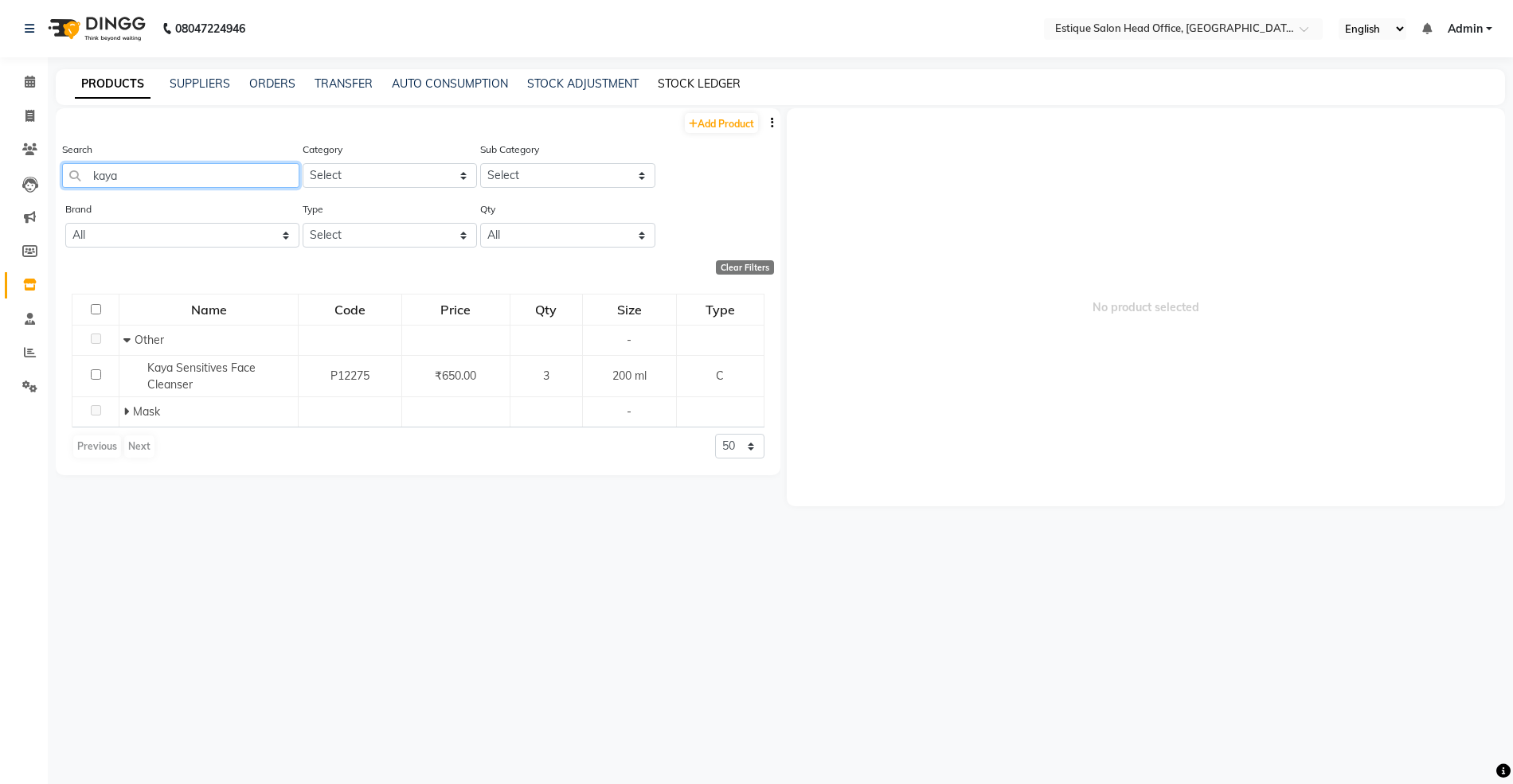
type input "kaya"
click at [689, 84] on link "STOCK LEDGER" at bounding box center [699, 83] width 83 height 14
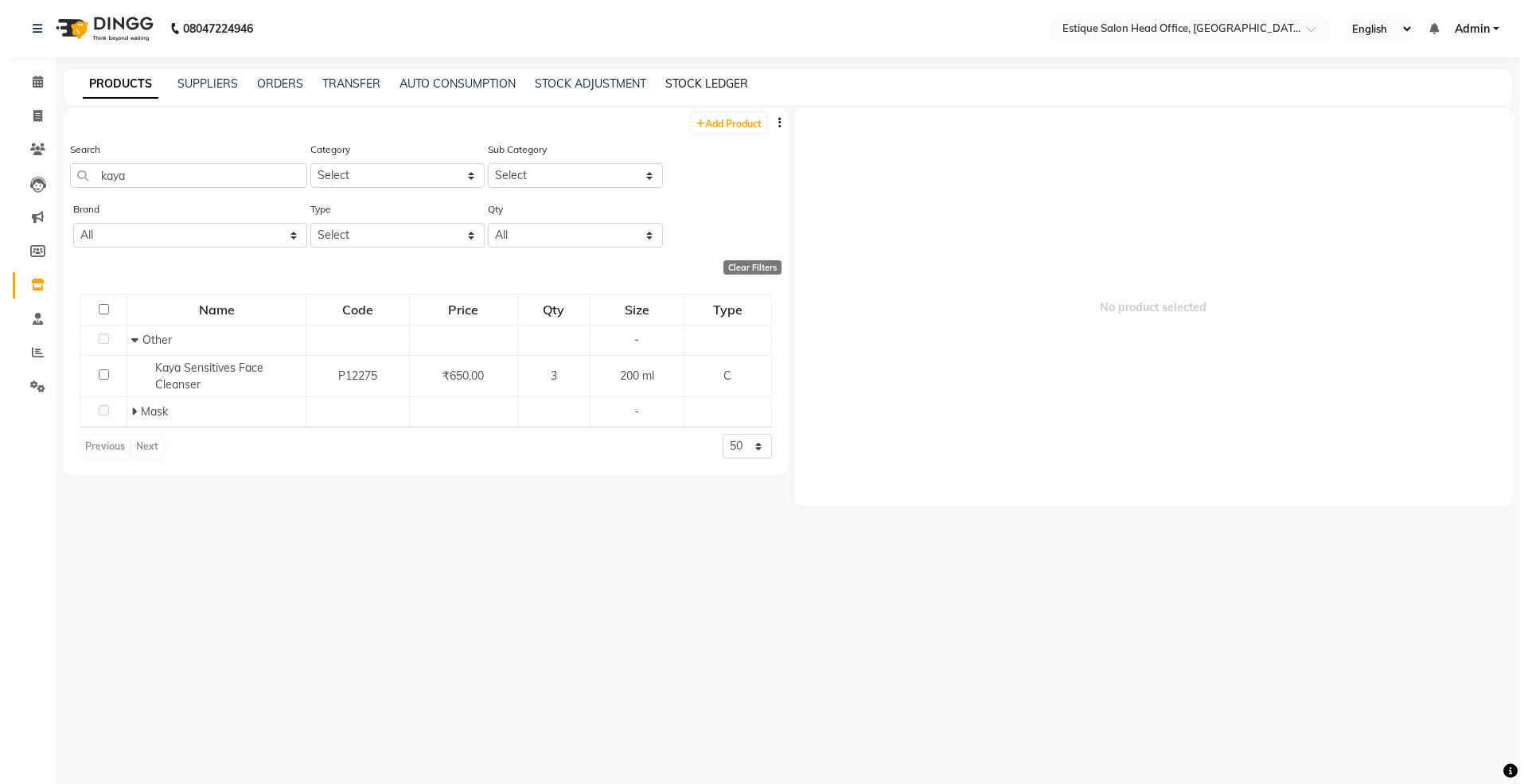
select select "all"
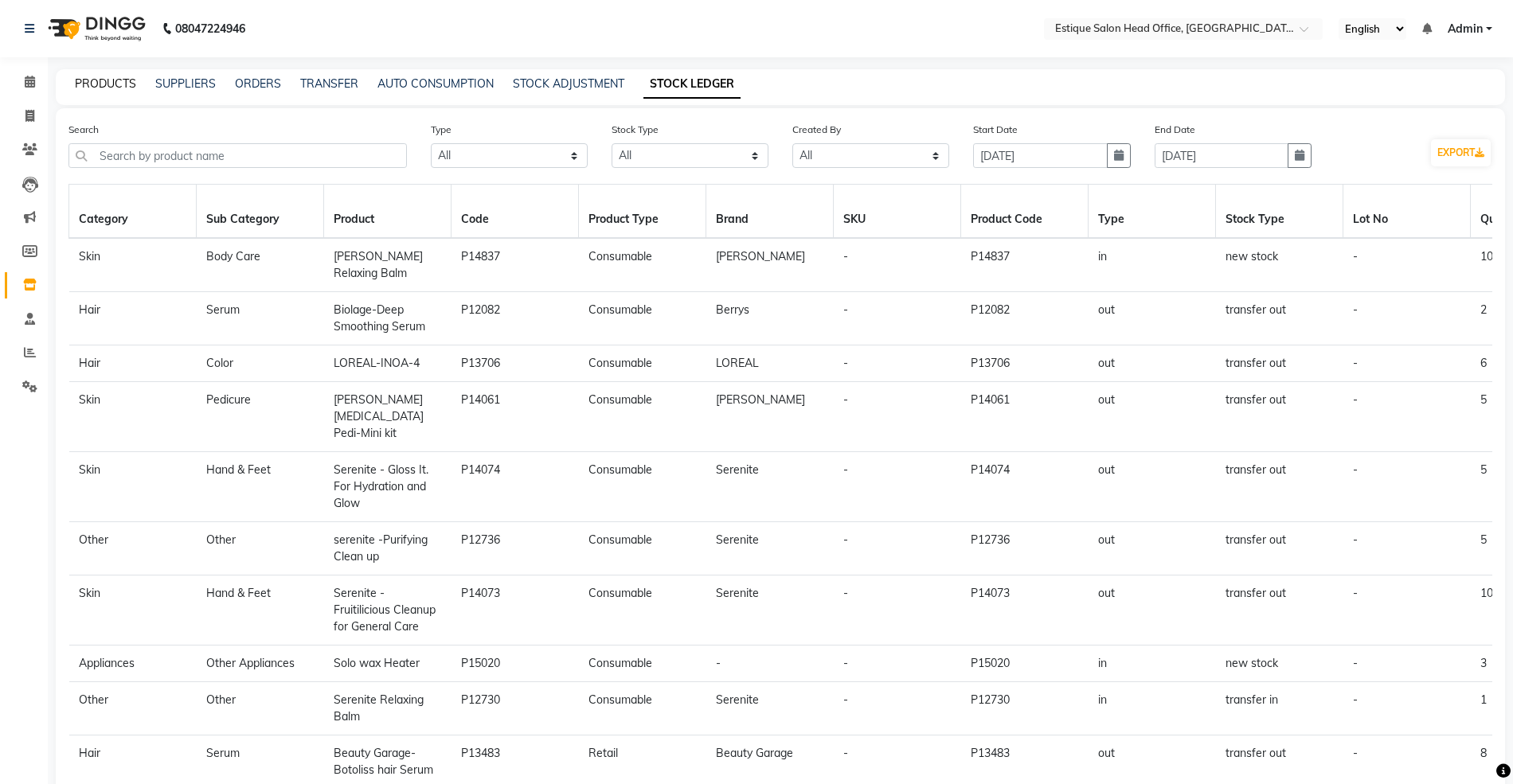
click at [108, 77] on link "PRODUCTS" at bounding box center [106, 83] width 62 height 14
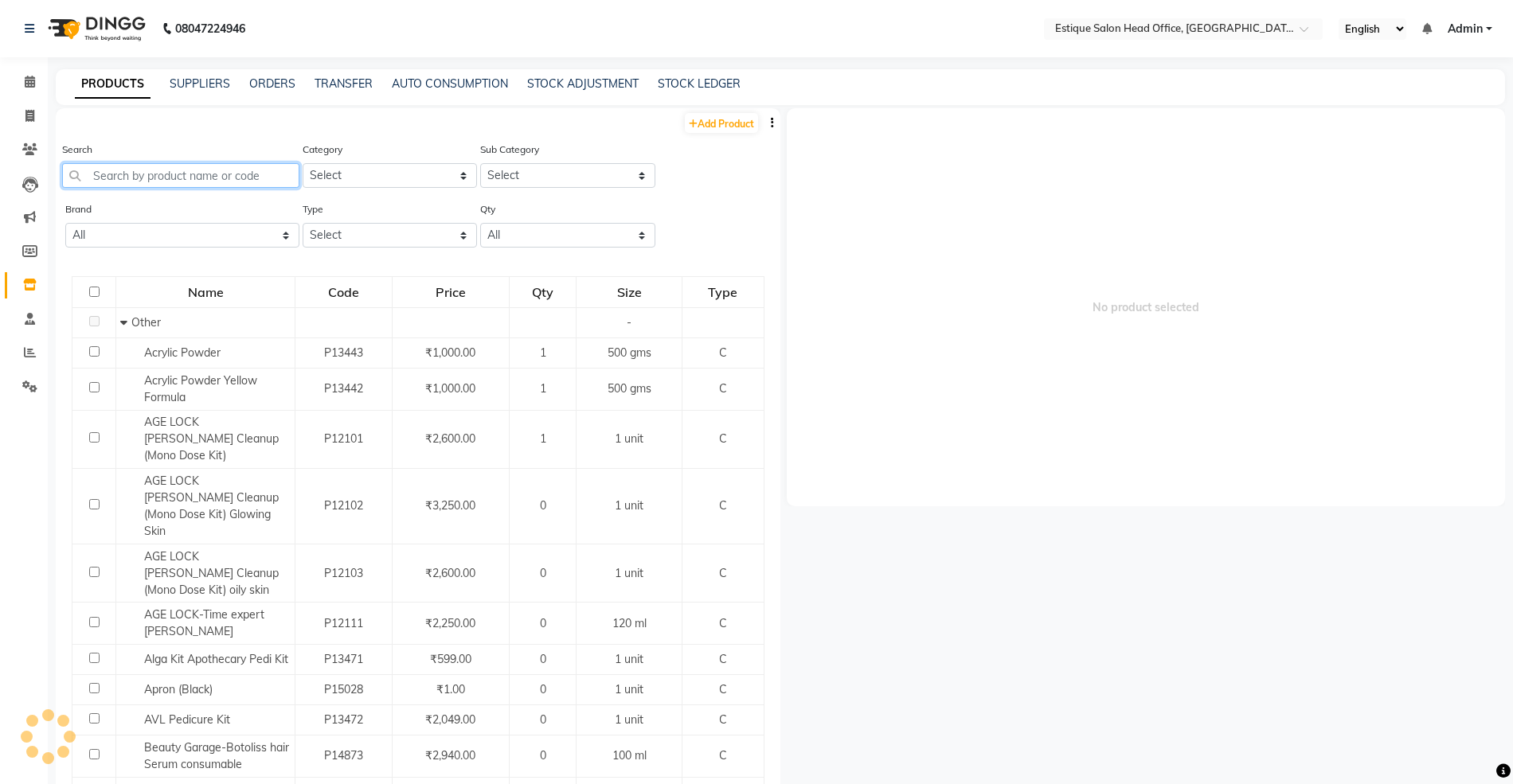
click at [126, 177] on input "text" at bounding box center [181, 176] width 238 height 25
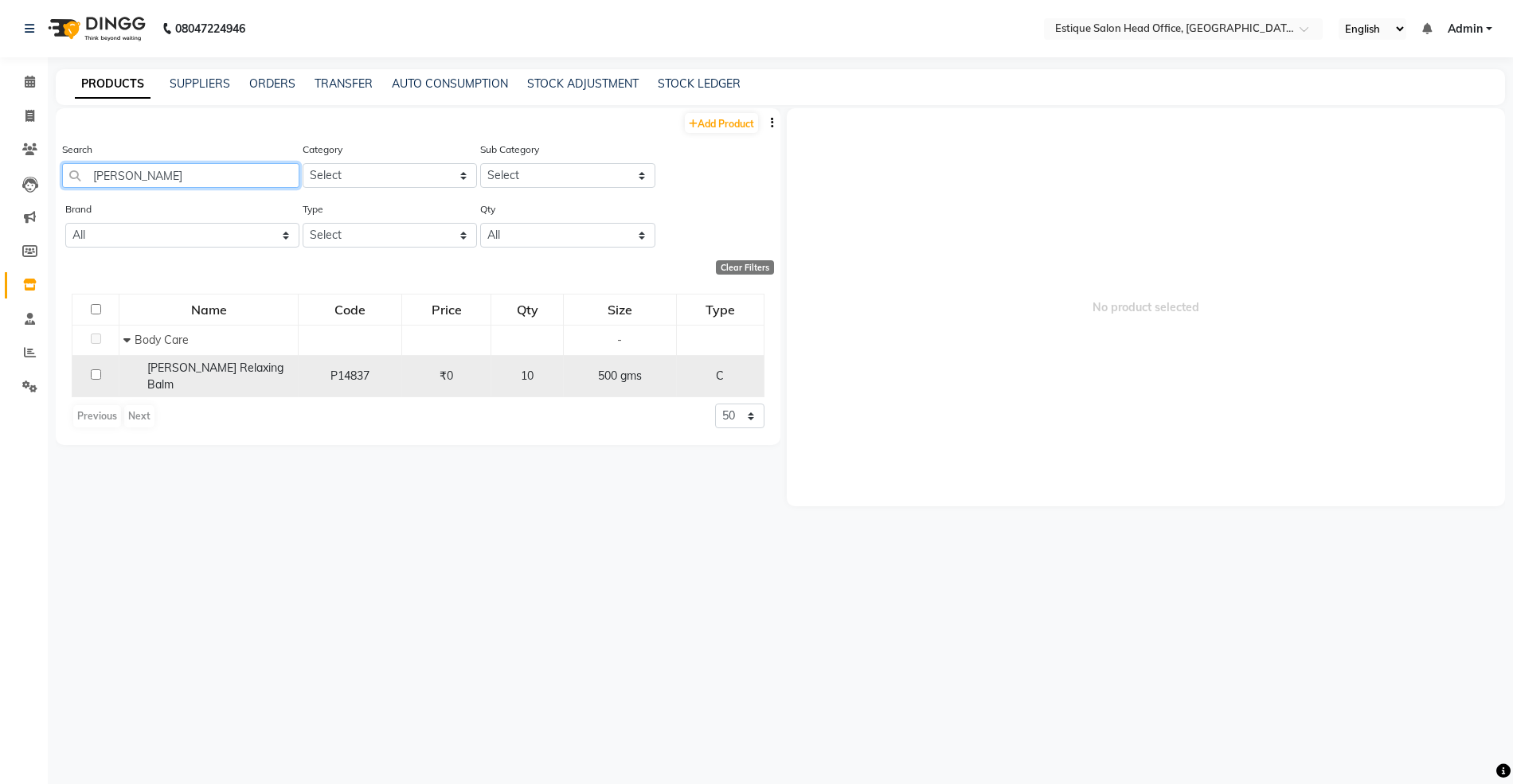
type input "[PERSON_NAME]"
click at [249, 372] on span "[PERSON_NAME] Relaxing Balm" at bounding box center [215, 376] width 136 height 31
select select
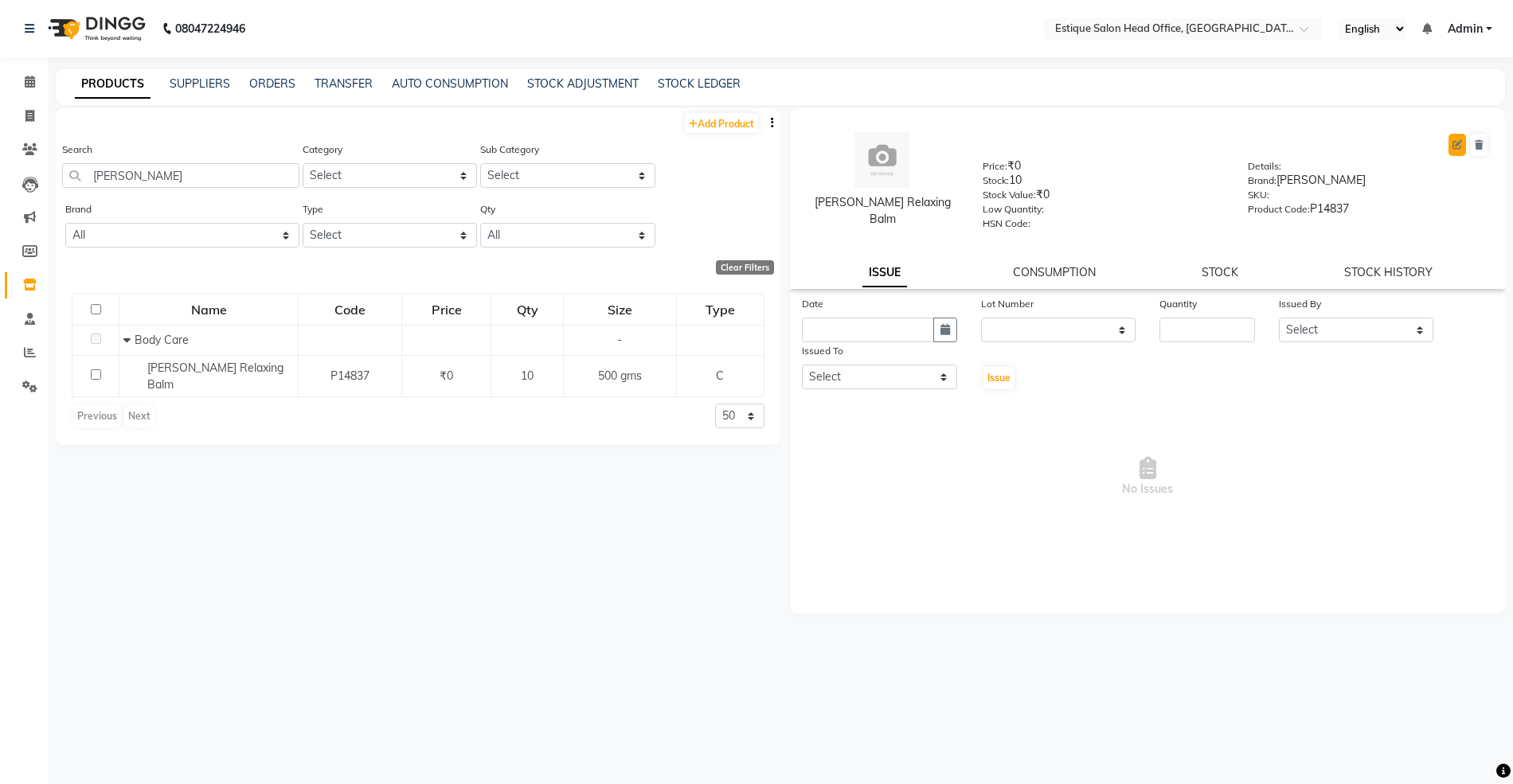
click at [1451, 148] on button at bounding box center [1457, 145] width 18 height 22
select select "true"
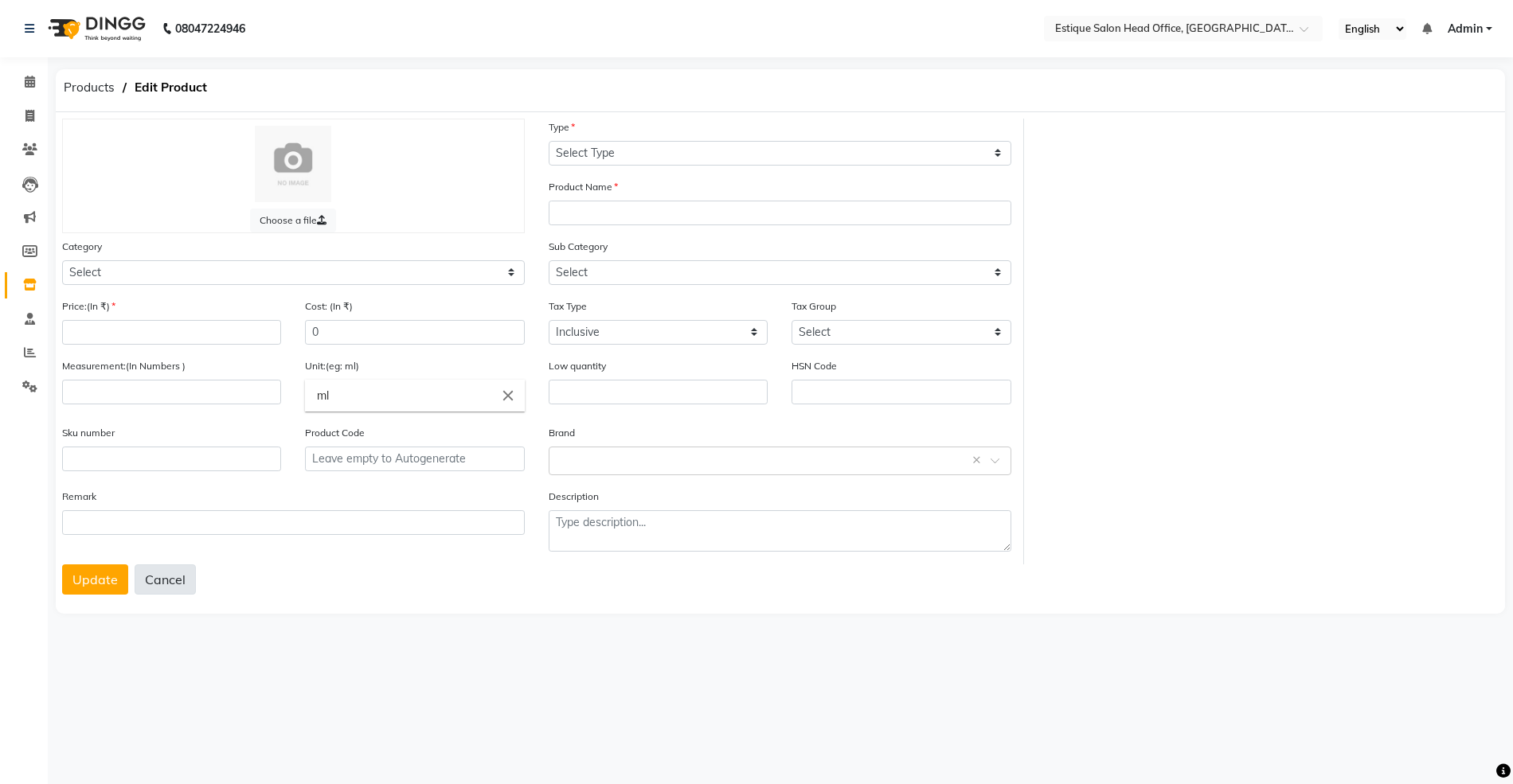
select select "C"
type input "[PERSON_NAME] Relaxing Balm"
select select
type input "0"
type input "500"
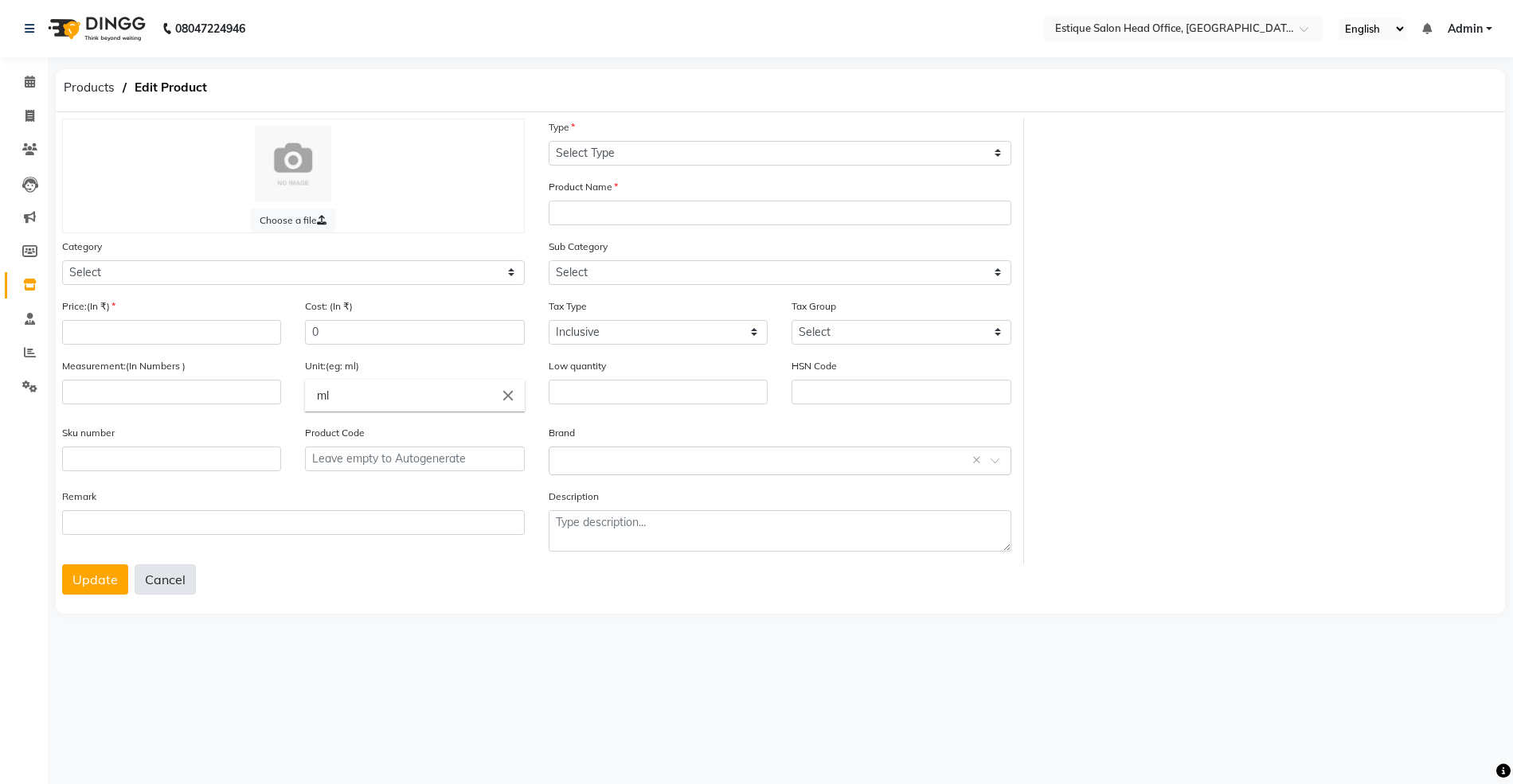
type input "gms"
type input "P14837"
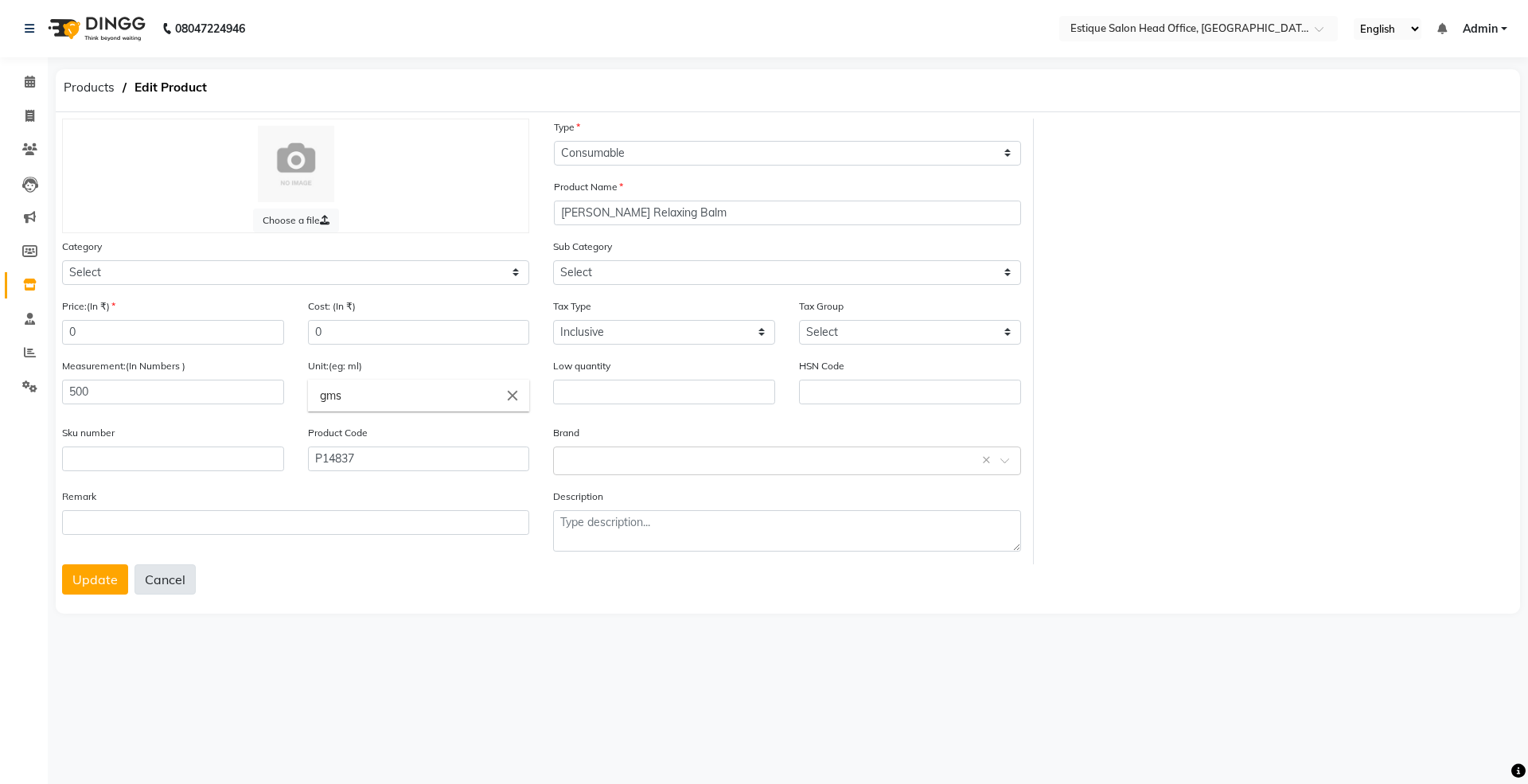
select select "381501150"
select select "381501160"
click at [153, 582] on button "Cancel" at bounding box center [165, 579] width 62 height 30
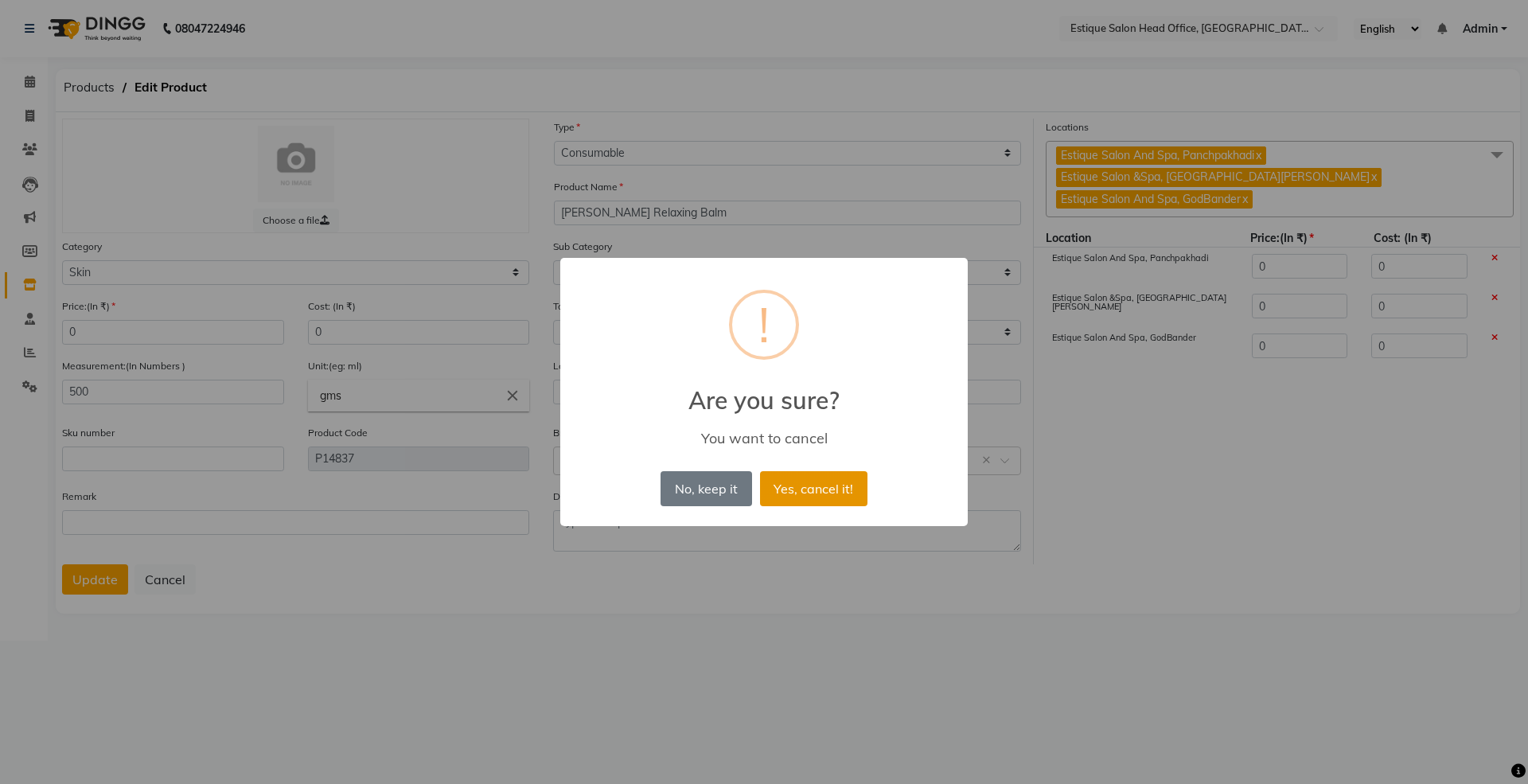
click at [794, 497] on button "Yes, cancel it!" at bounding box center [813, 489] width 107 height 35
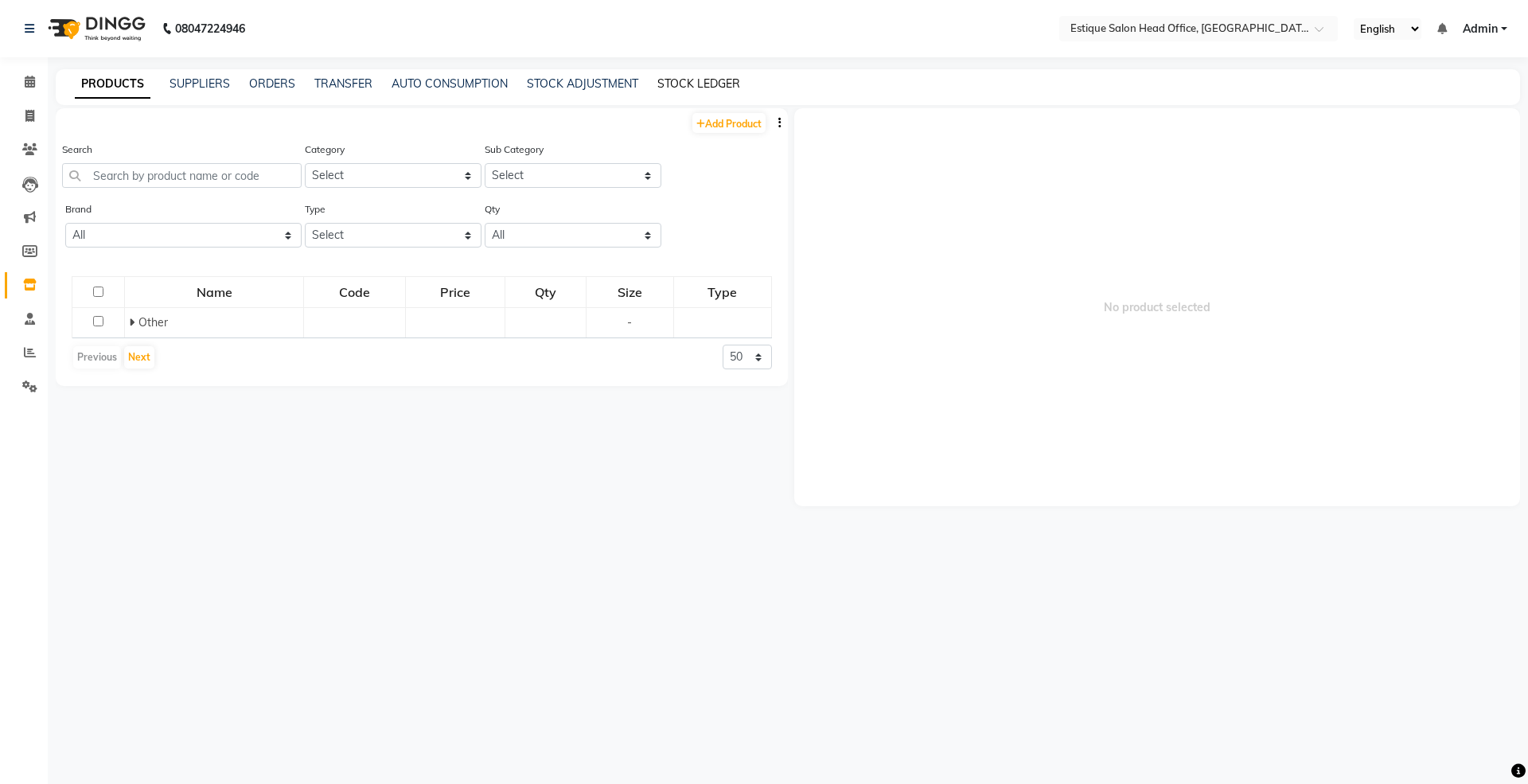
click at [676, 78] on link "STOCK LEDGER" at bounding box center [698, 83] width 82 height 14
select select "all"
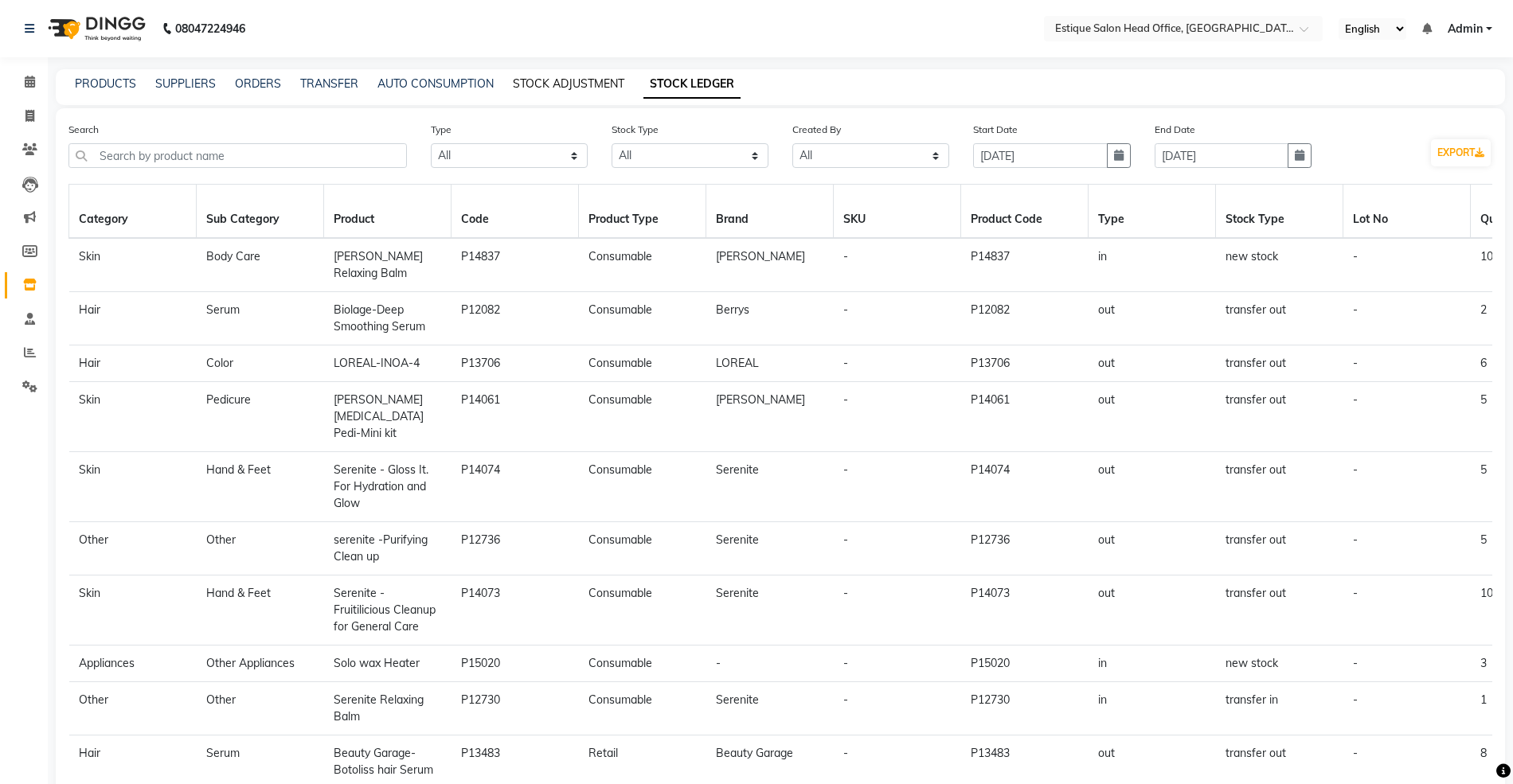
click at [551, 78] on link "STOCK ADJUSTMENT" at bounding box center [569, 83] width 112 height 14
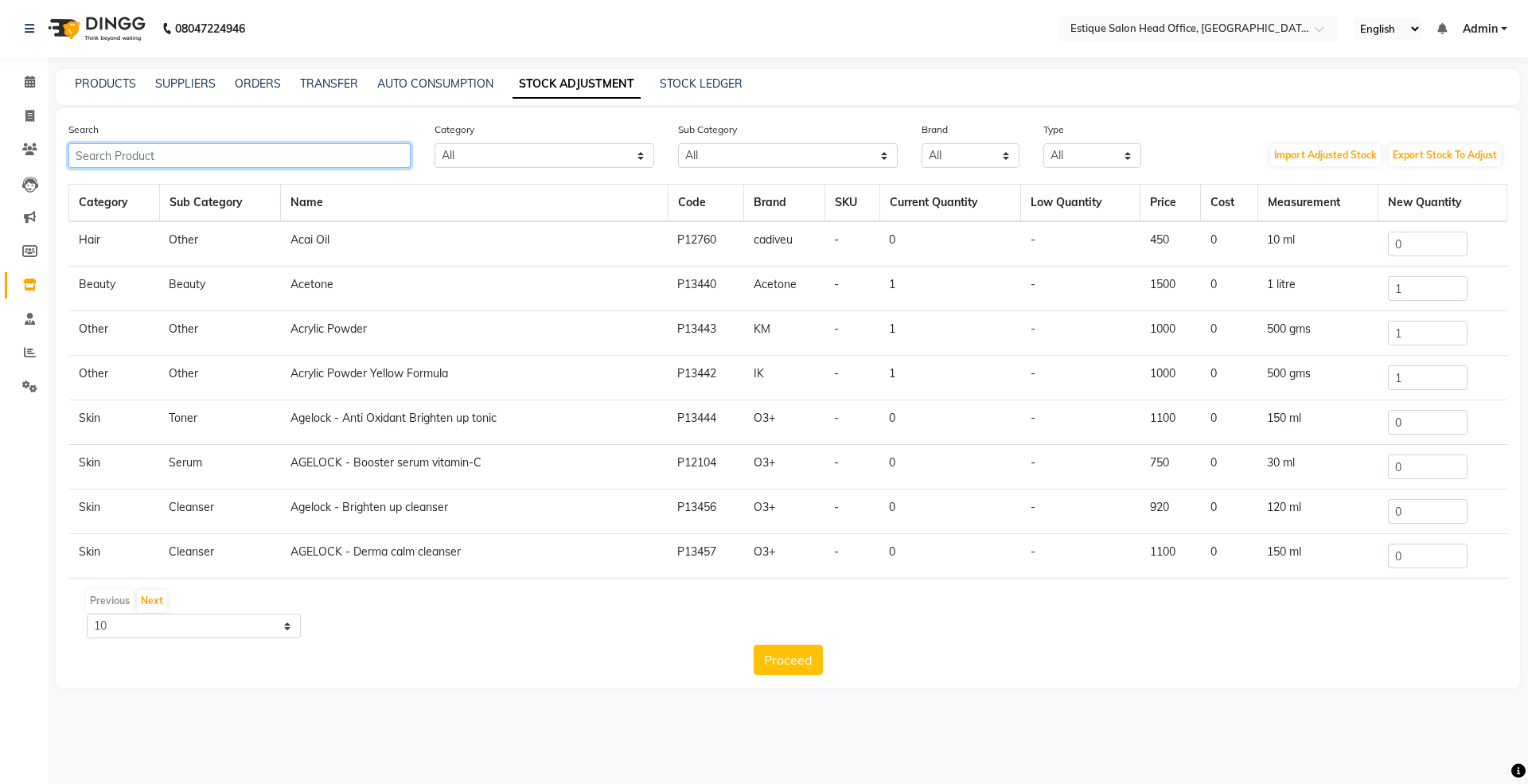
click at [102, 153] on input "text" at bounding box center [239, 156] width 342 height 25
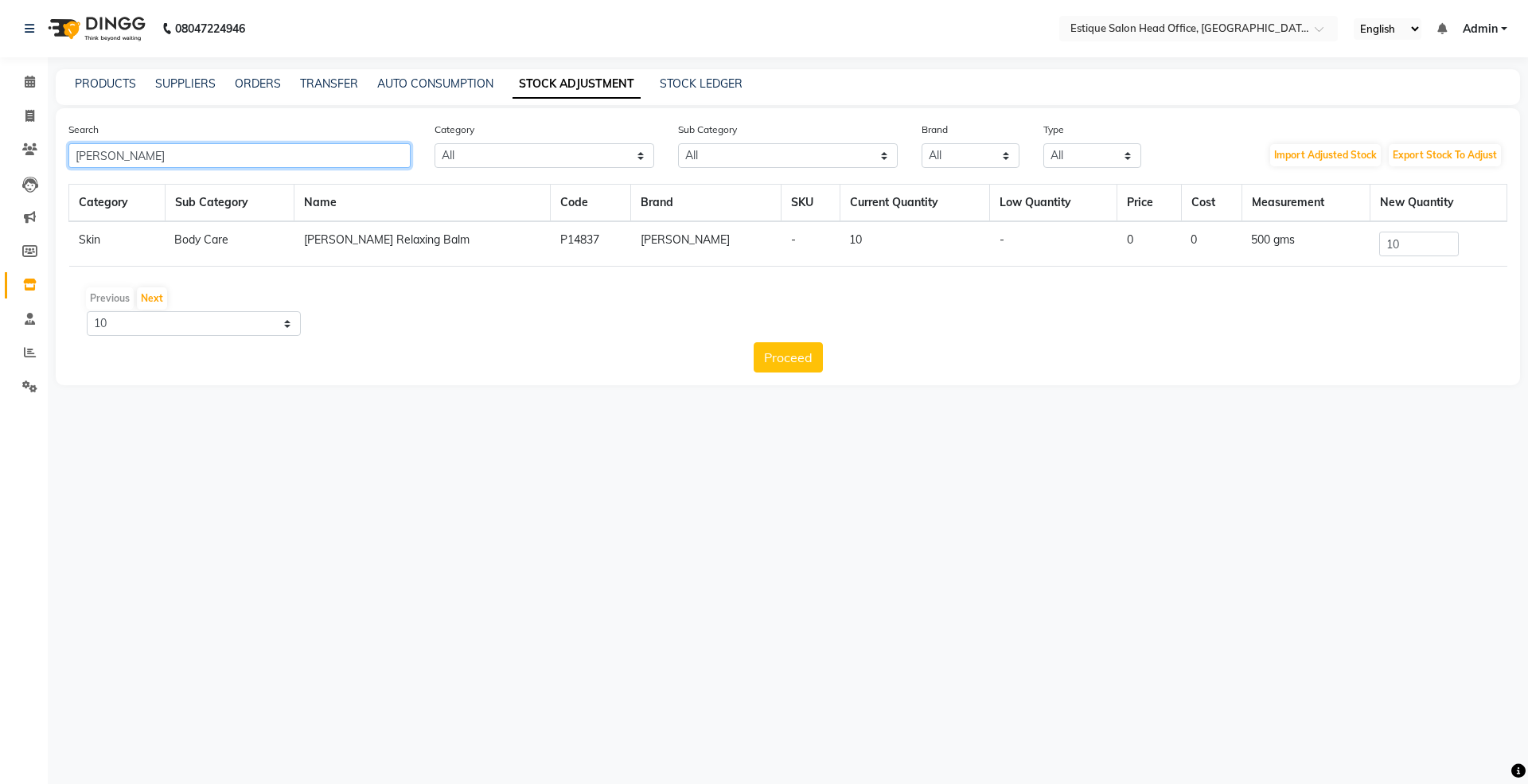
type input "[PERSON_NAME]"
click at [1419, 240] on input "10" at bounding box center [1420, 244] width 80 height 25
type input "1"
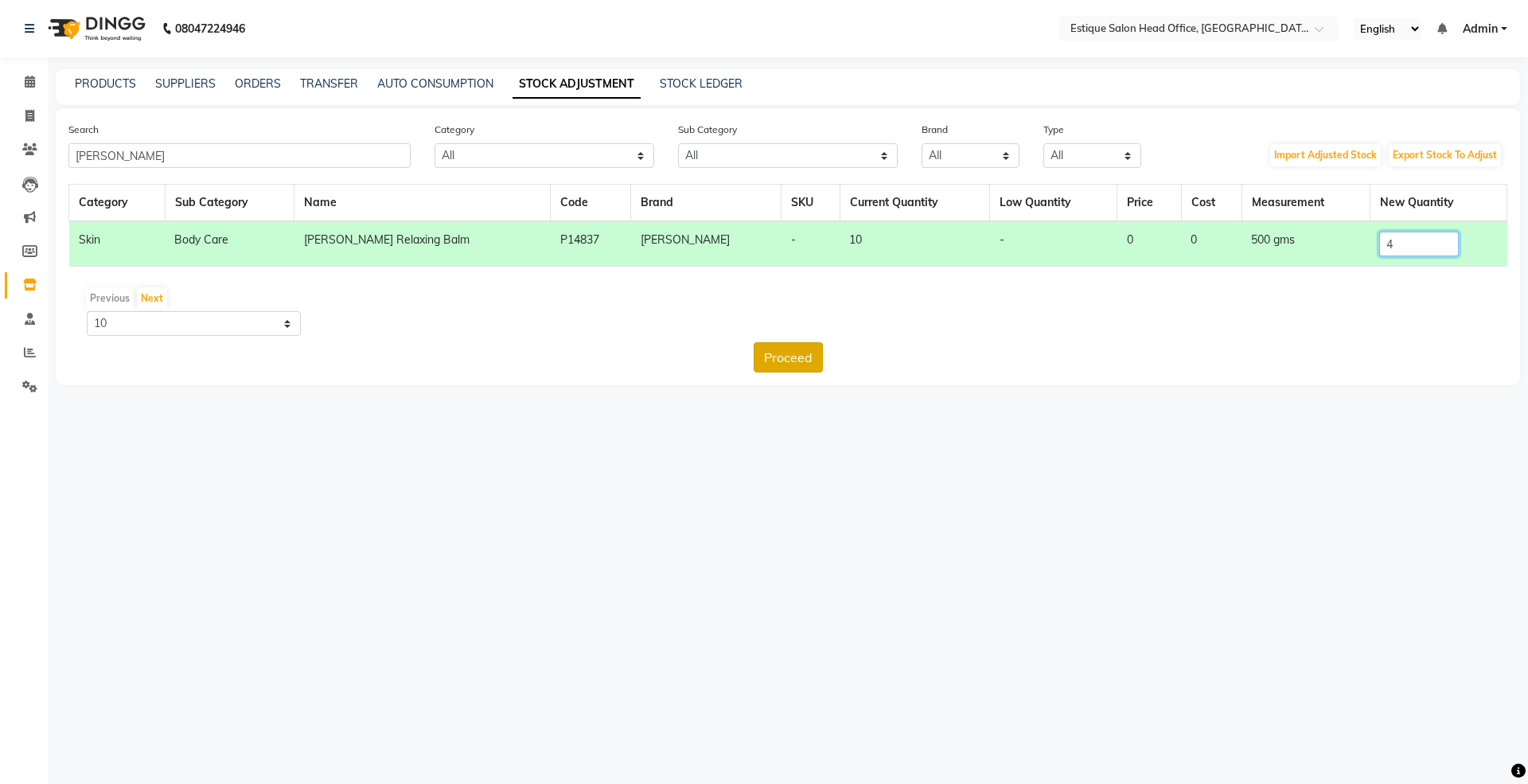
type input "4"
click at [784, 357] on button "Proceed" at bounding box center [788, 357] width 69 height 30
click at [821, 348] on button "Submit" at bounding box center [822, 357] width 62 height 30
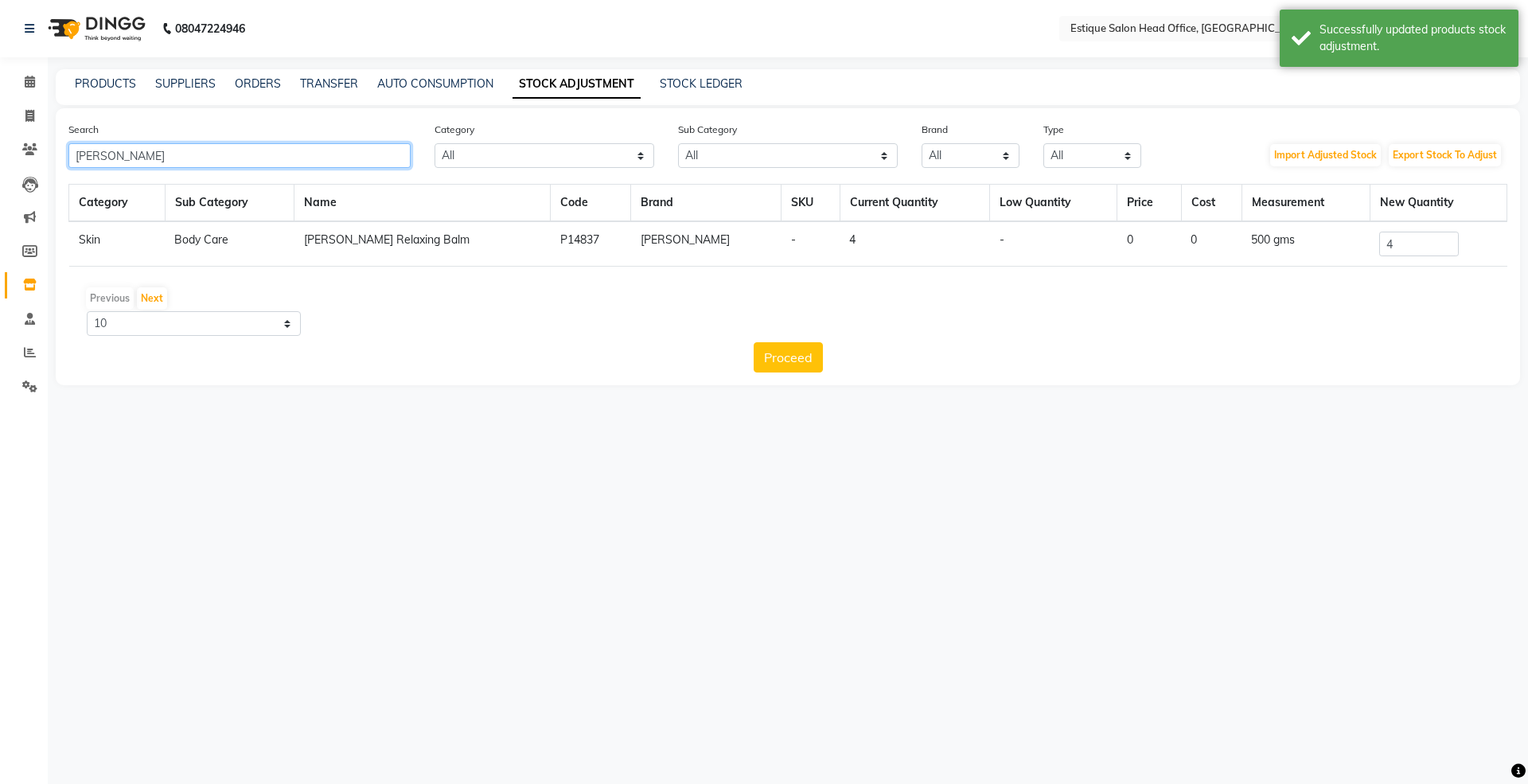
click at [106, 152] on input "[PERSON_NAME]" at bounding box center [239, 156] width 342 height 25
click at [94, 86] on link "PRODUCTS" at bounding box center [106, 83] width 62 height 14
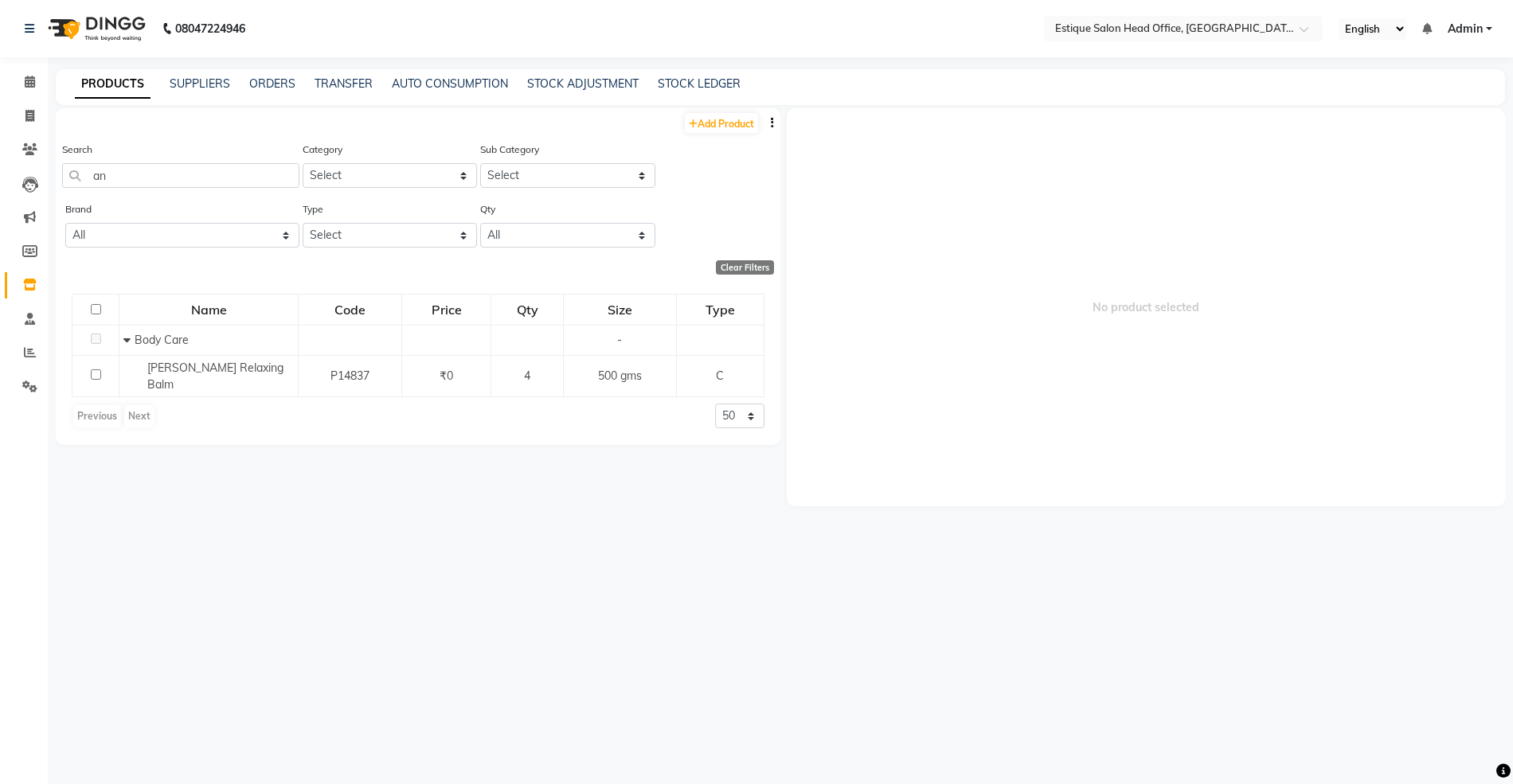
type input "a"
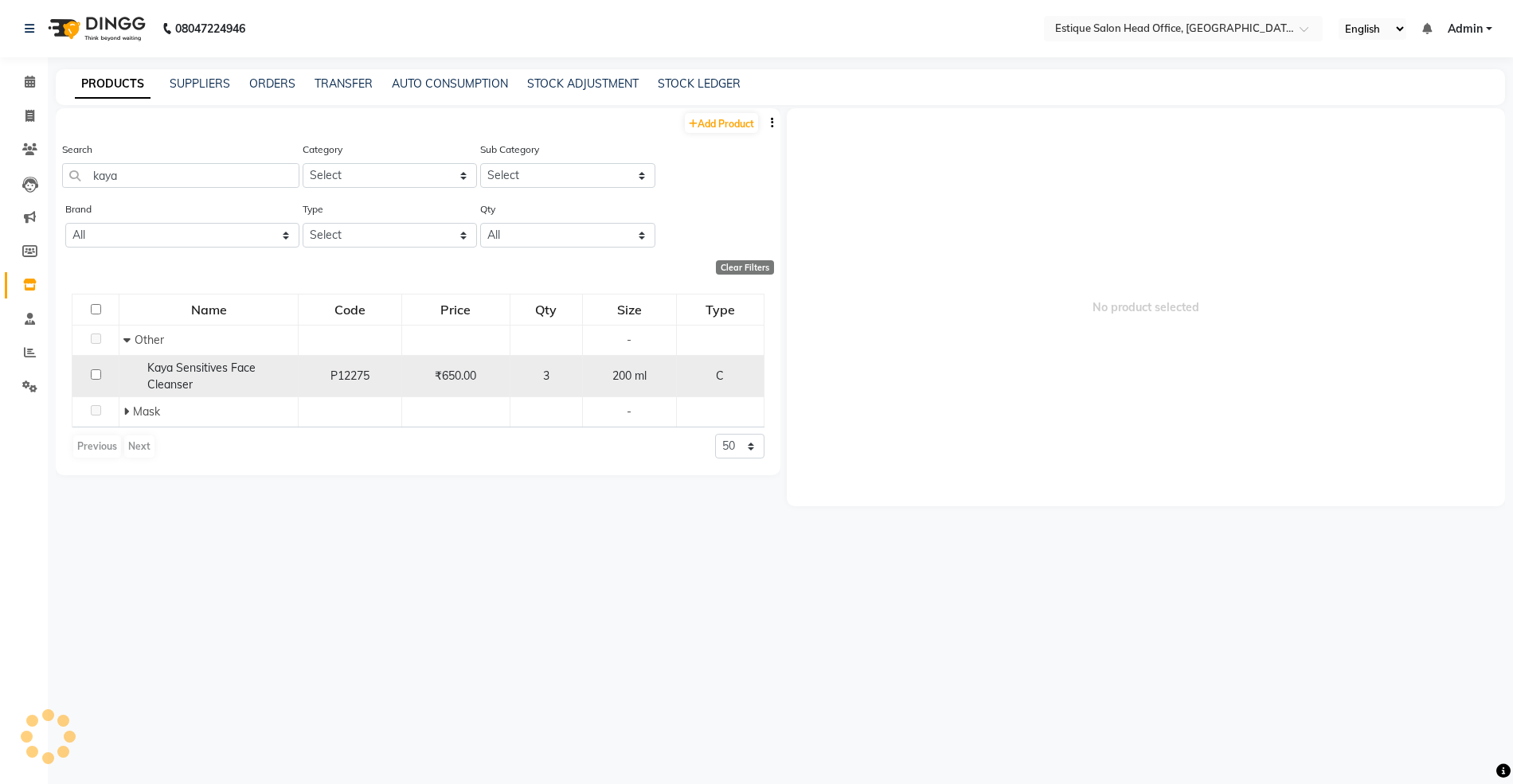
type input "kaya"
click at [210, 362] on span "Kaya Sensitives Face Cleanser" at bounding box center [202, 376] width 108 height 31
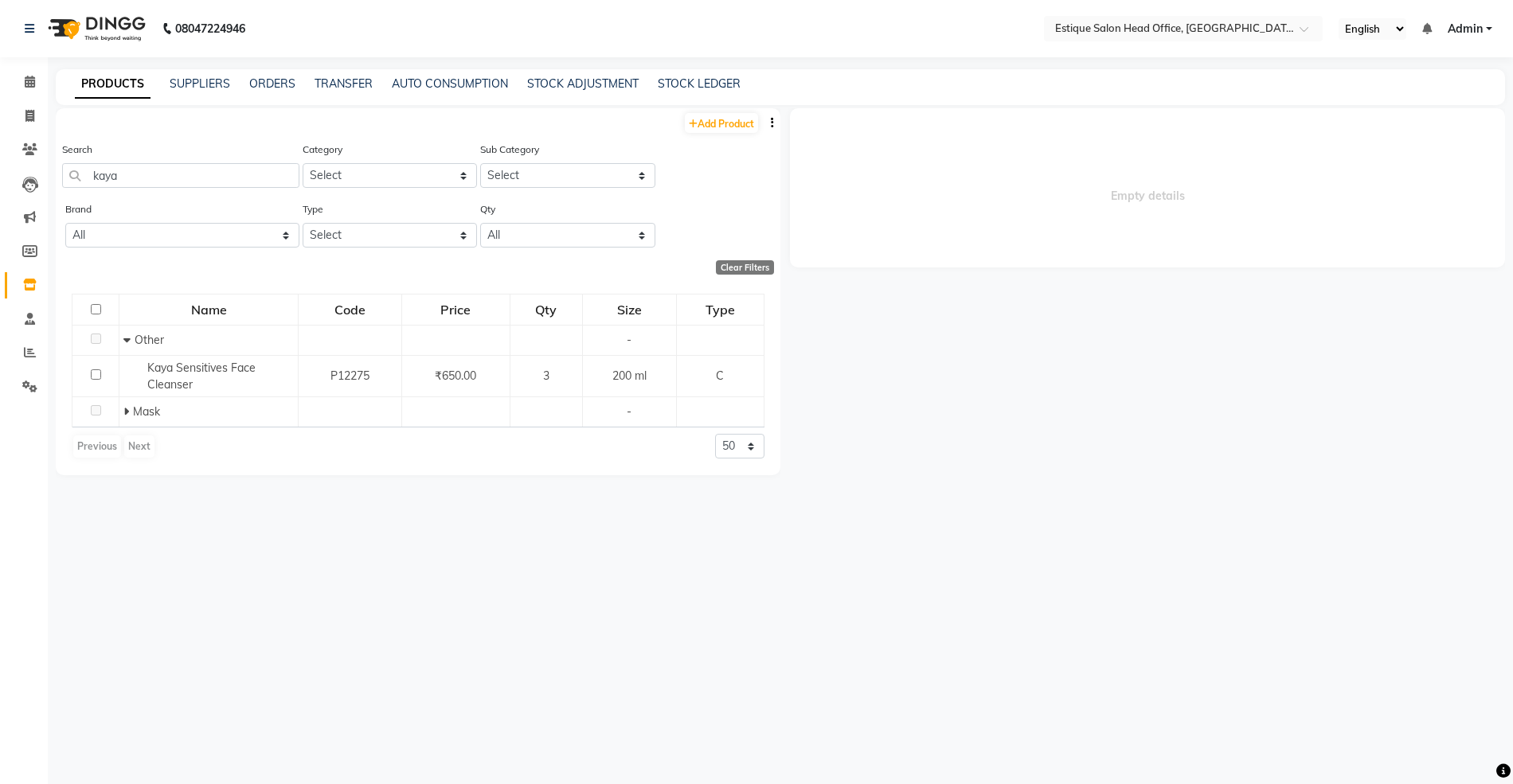
select select
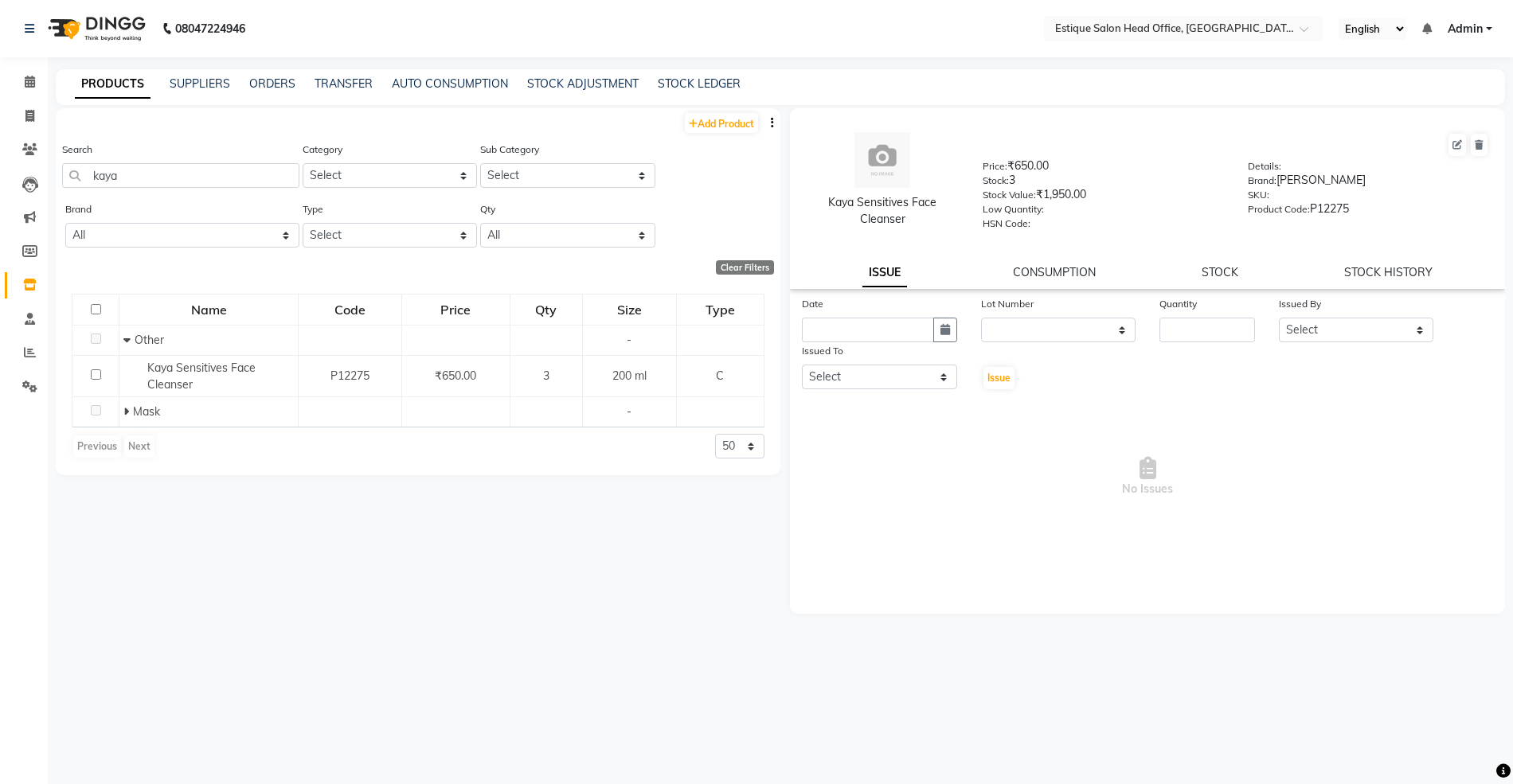
click at [1234, 261] on div "Kaya Sensitives Face Cleanser Price: ₹650.00 Stock: 3 Stock Value: ₹1,950.00 Lo…" at bounding box center [1148, 198] width 715 height 181
drag, startPoint x: 1226, startPoint y: 264, endPoint x: 1099, endPoint y: 285, distance: 128.7
click at [1225, 265] on link "STOCK" at bounding box center [1220, 272] width 37 height 14
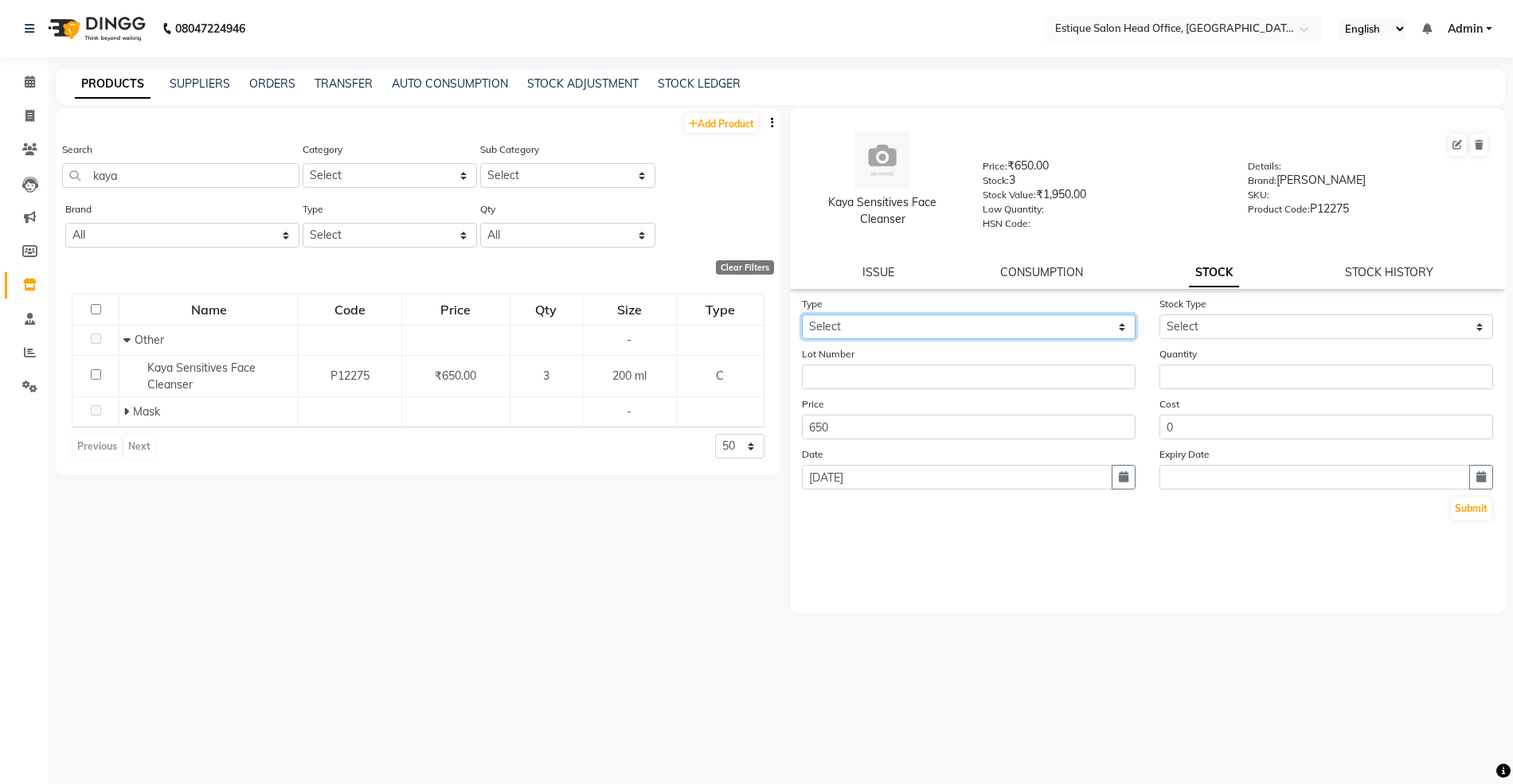
drag, startPoint x: 877, startPoint y: 317, endPoint x: 866, endPoint y: 336, distance: 22.0
click at [877, 317] on select "Select In Out" at bounding box center [969, 327] width 333 height 25
select select "in"
click at [802, 314] on select "Select In Out" at bounding box center [969, 327] width 333 height 25
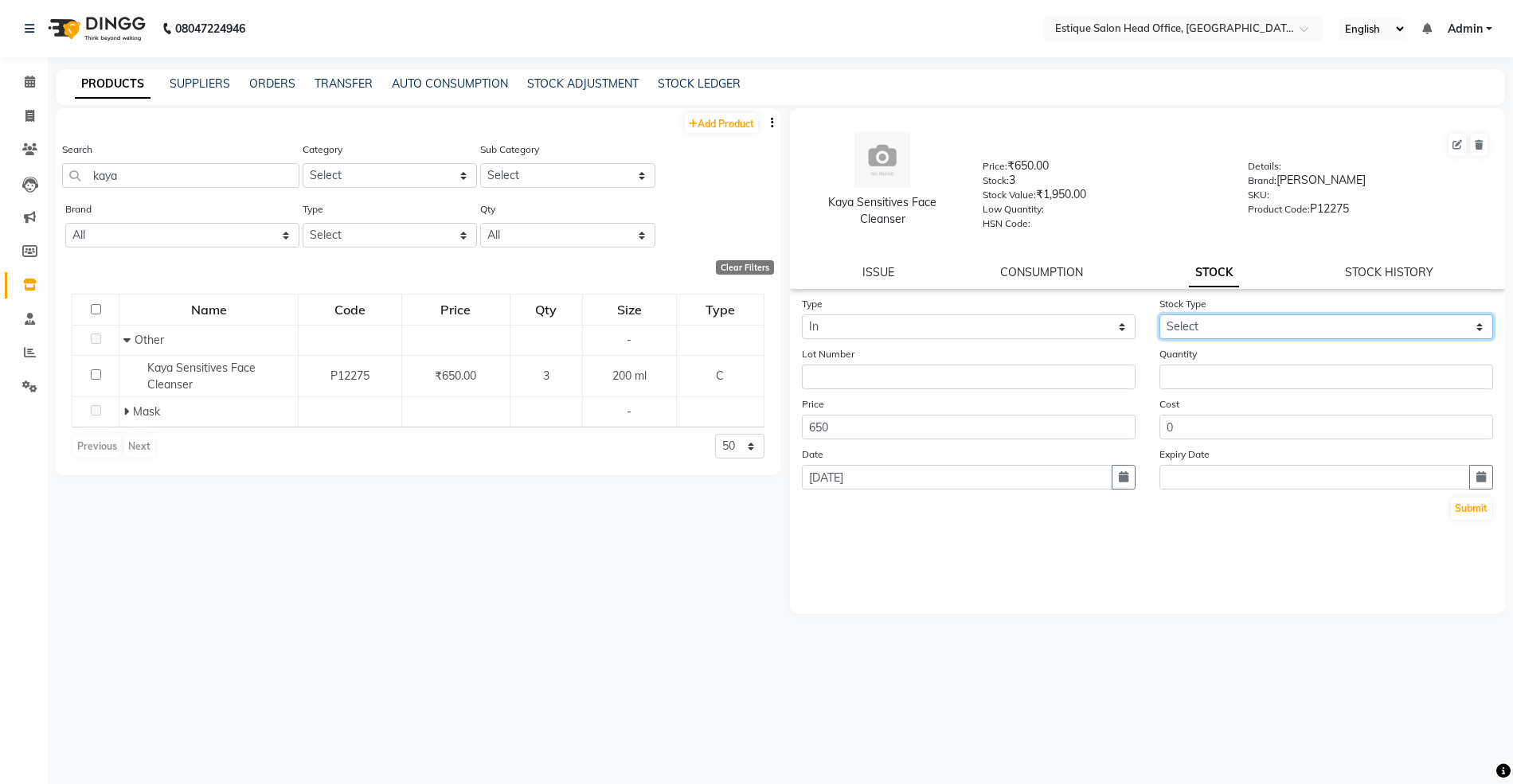
click at [1176, 320] on select "Select New Stock Adjustment Return Other" at bounding box center [1326, 327] width 333 height 25
select select "new stock"
click at [1160, 314] on select "Select New Stock Adjustment Return Other" at bounding box center [1326, 327] width 333 height 25
click at [1188, 370] on input "number" at bounding box center [1326, 377] width 333 height 25
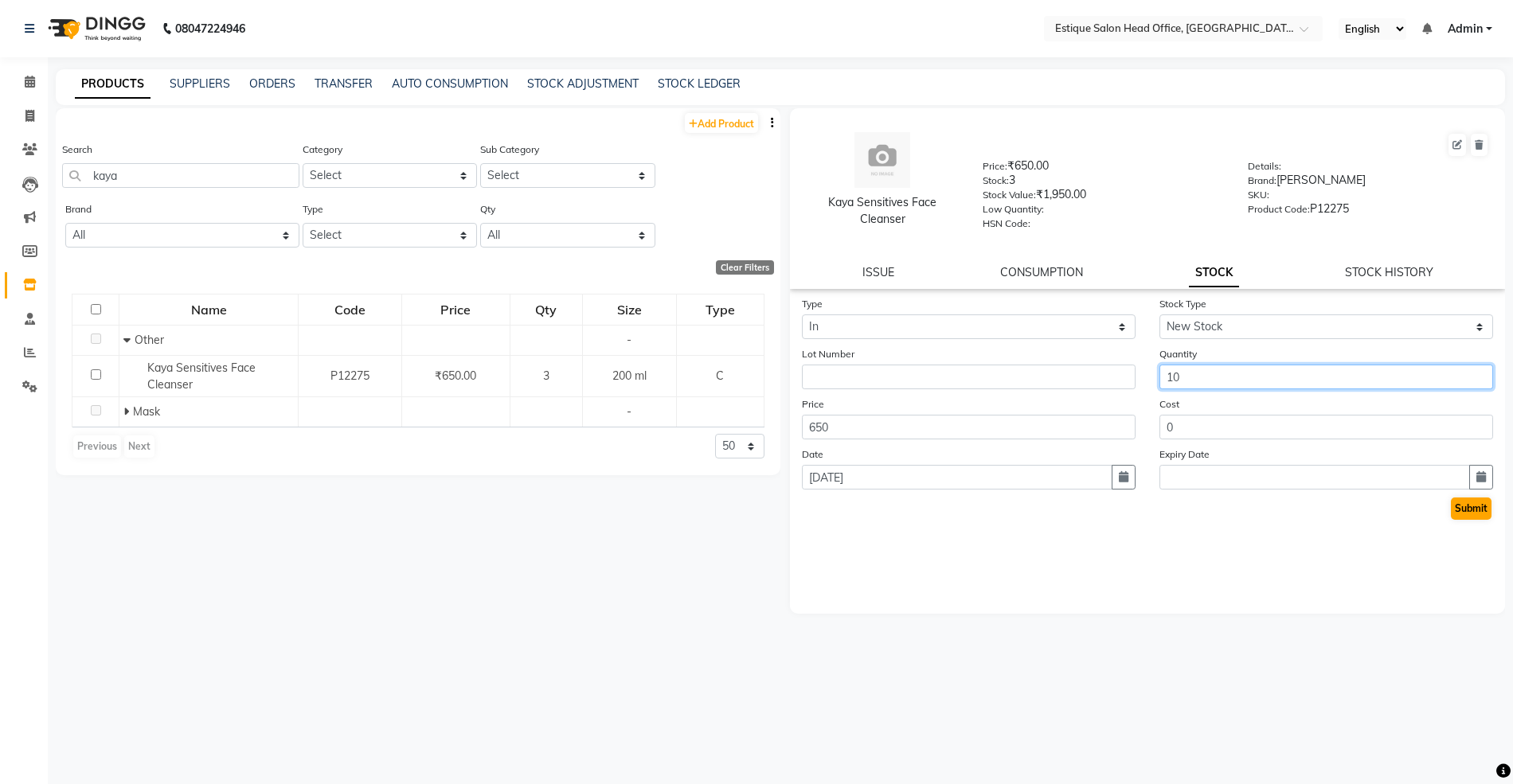
type input "10"
click at [1457, 510] on button "Submit" at bounding box center [1471, 508] width 41 height 22
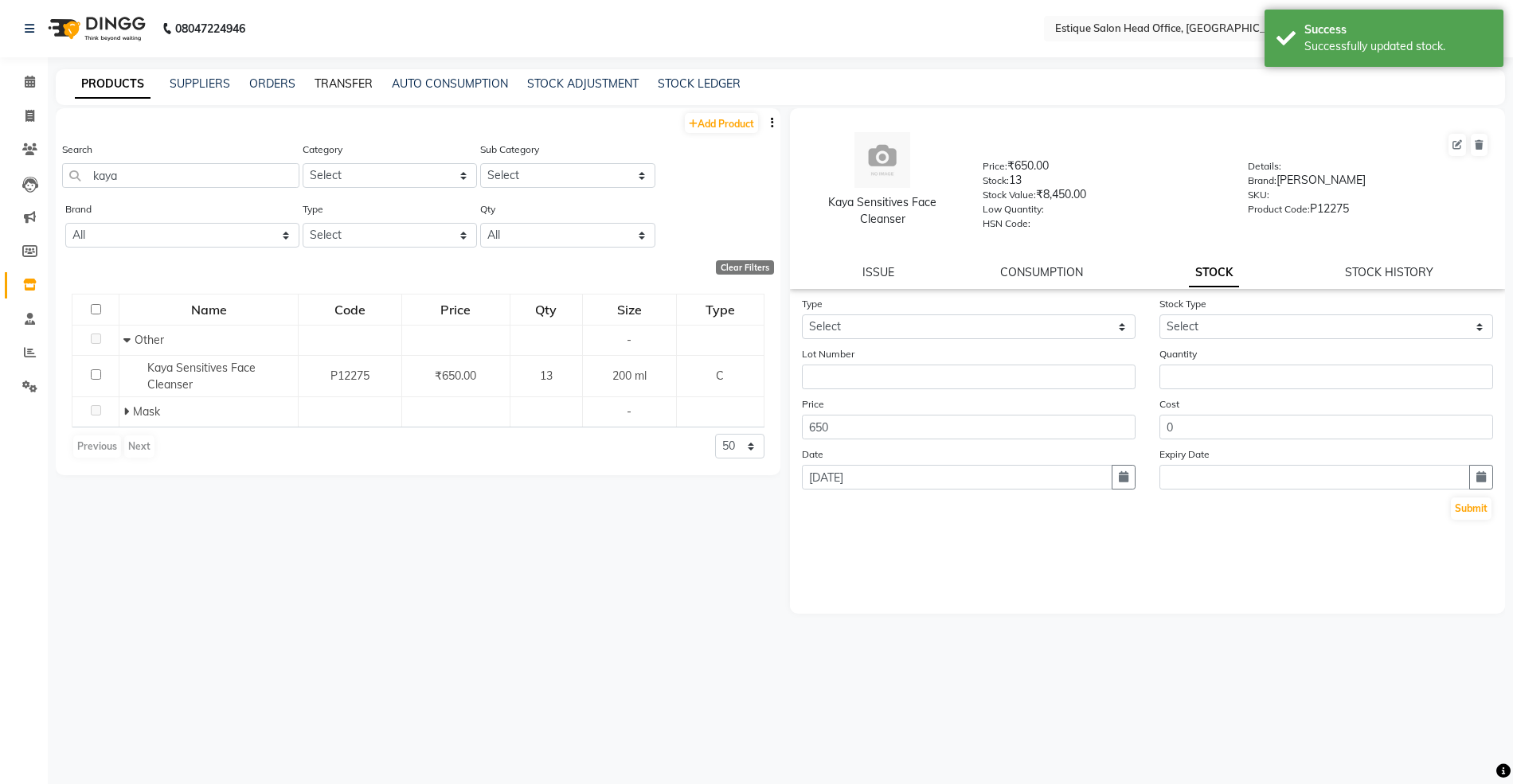
click at [338, 81] on link "TRANSFER" at bounding box center [343, 83] width 58 height 14
select select "sender"
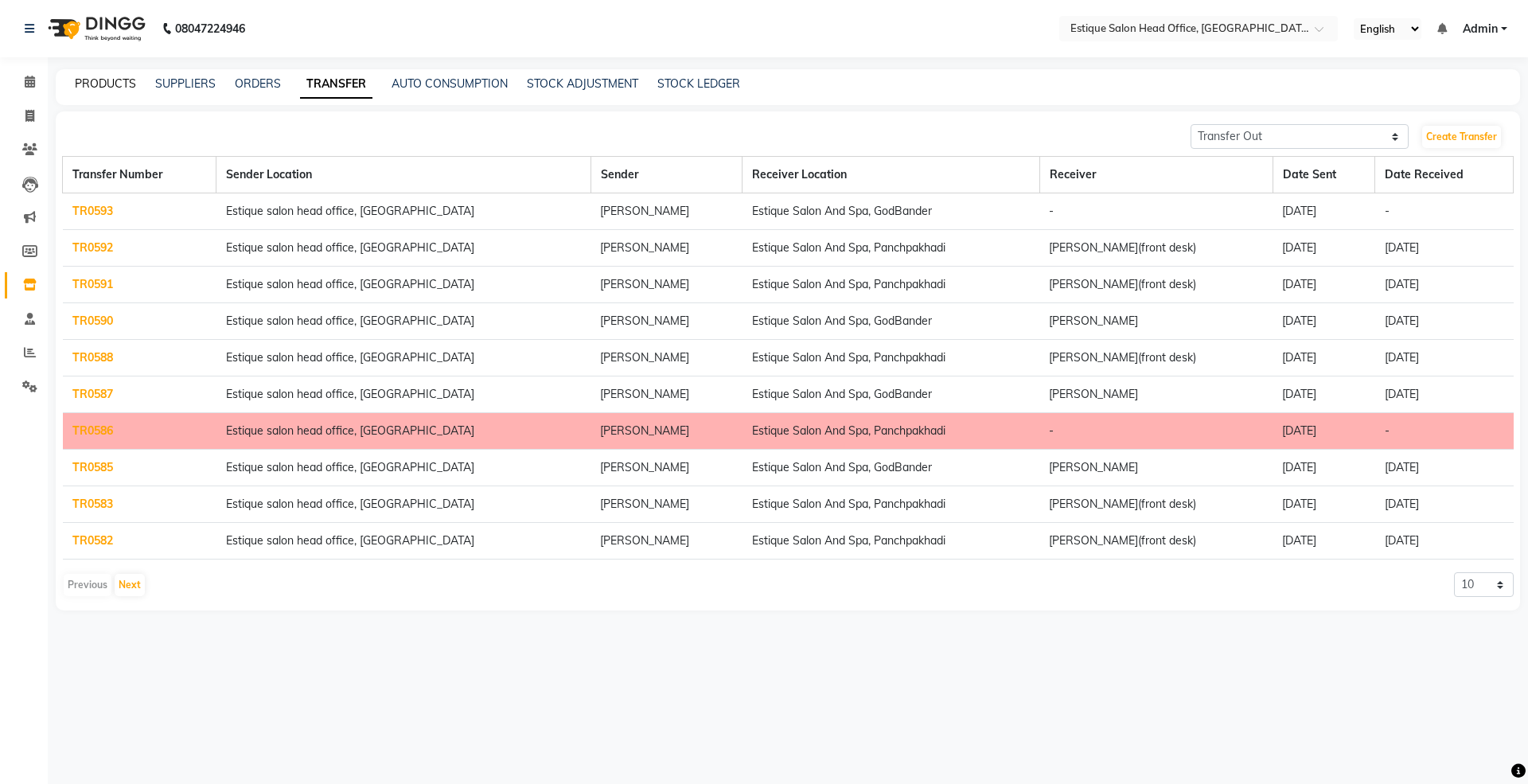
click at [89, 77] on link "PRODUCTS" at bounding box center [106, 83] width 62 height 14
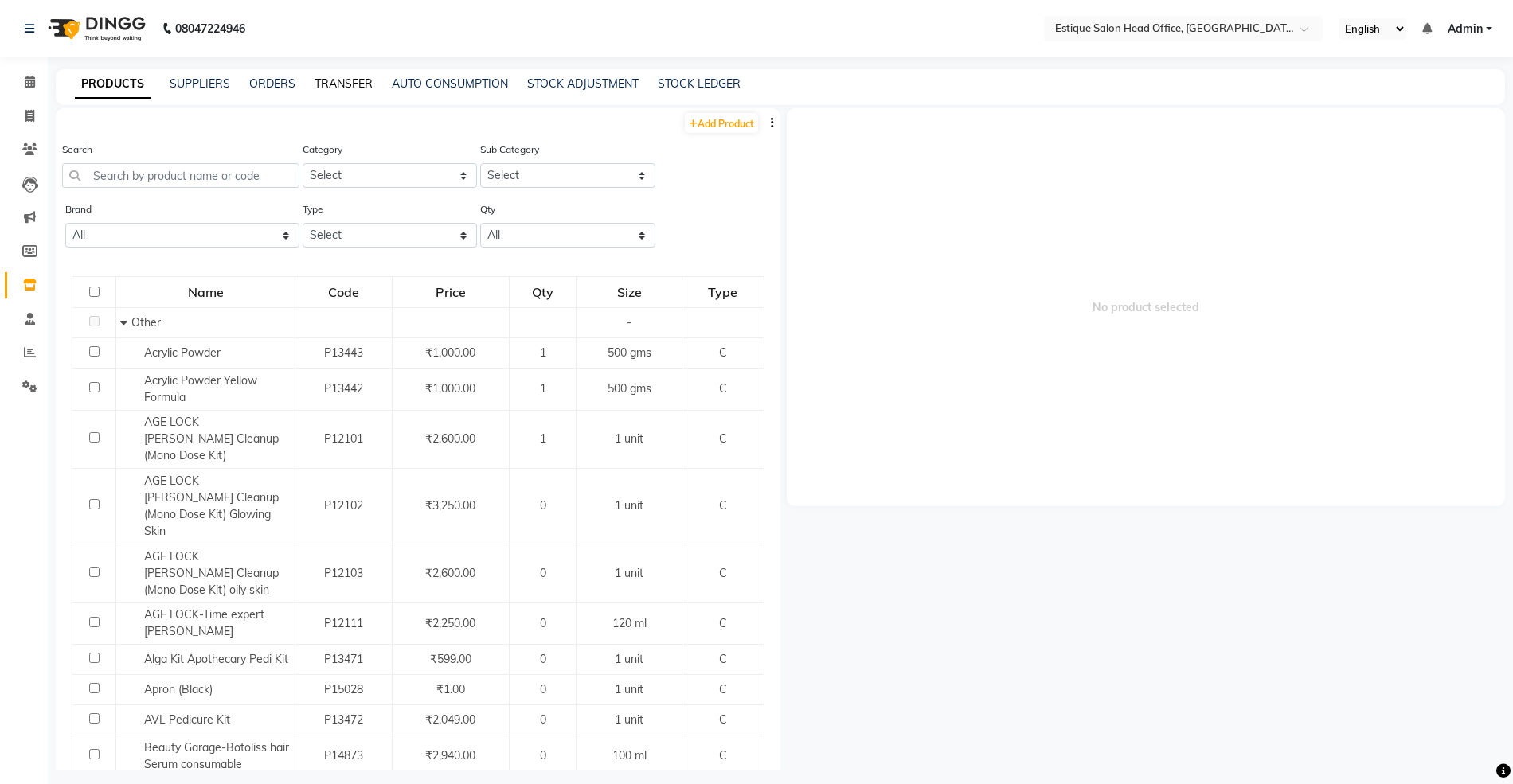
click at [353, 78] on link "TRANSFER" at bounding box center [343, 83] width 58 height 14
select select "sender"
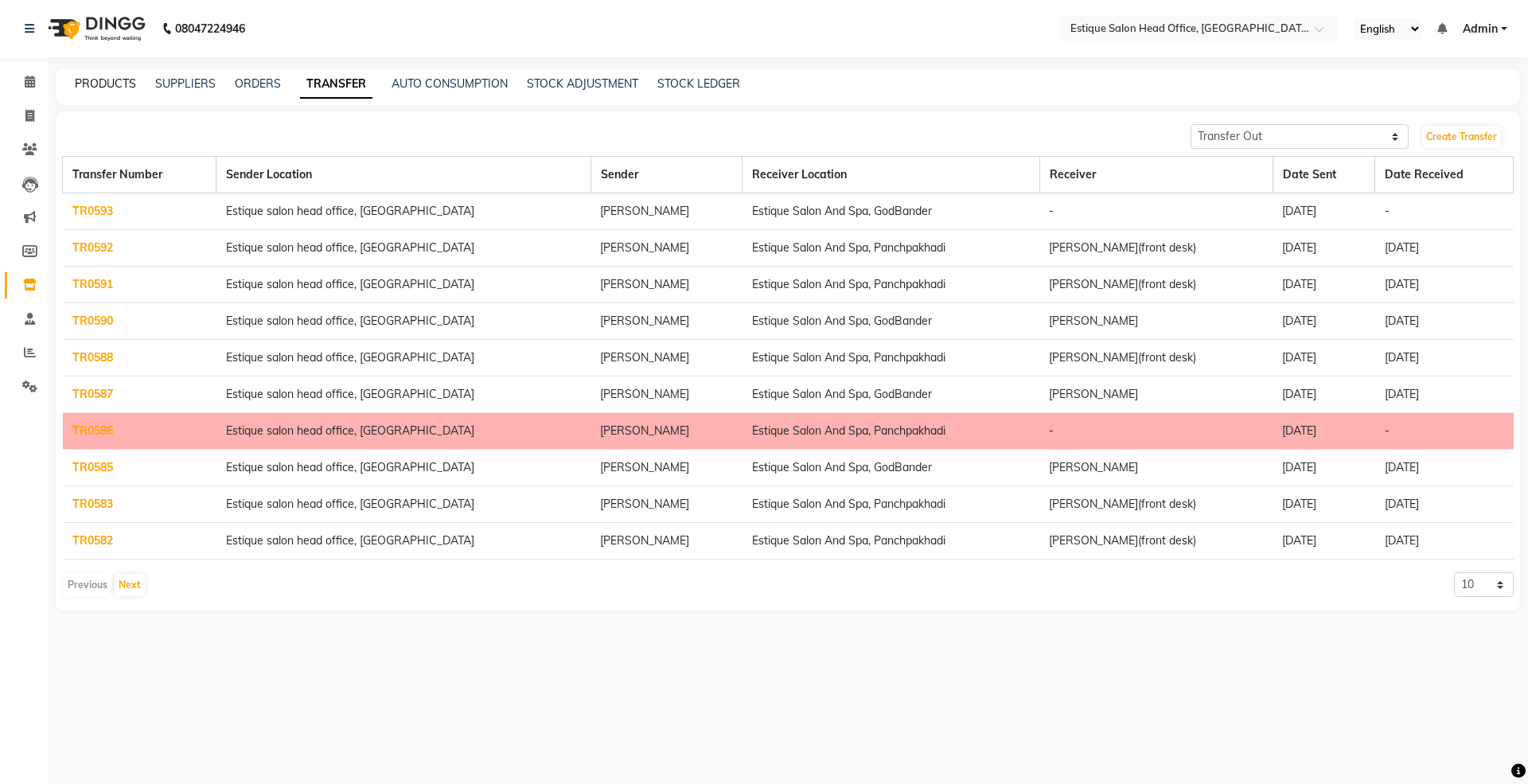
click at [99, 84] on link "PRODUCTS" at bounding box center [106, 83] width 62 height 14
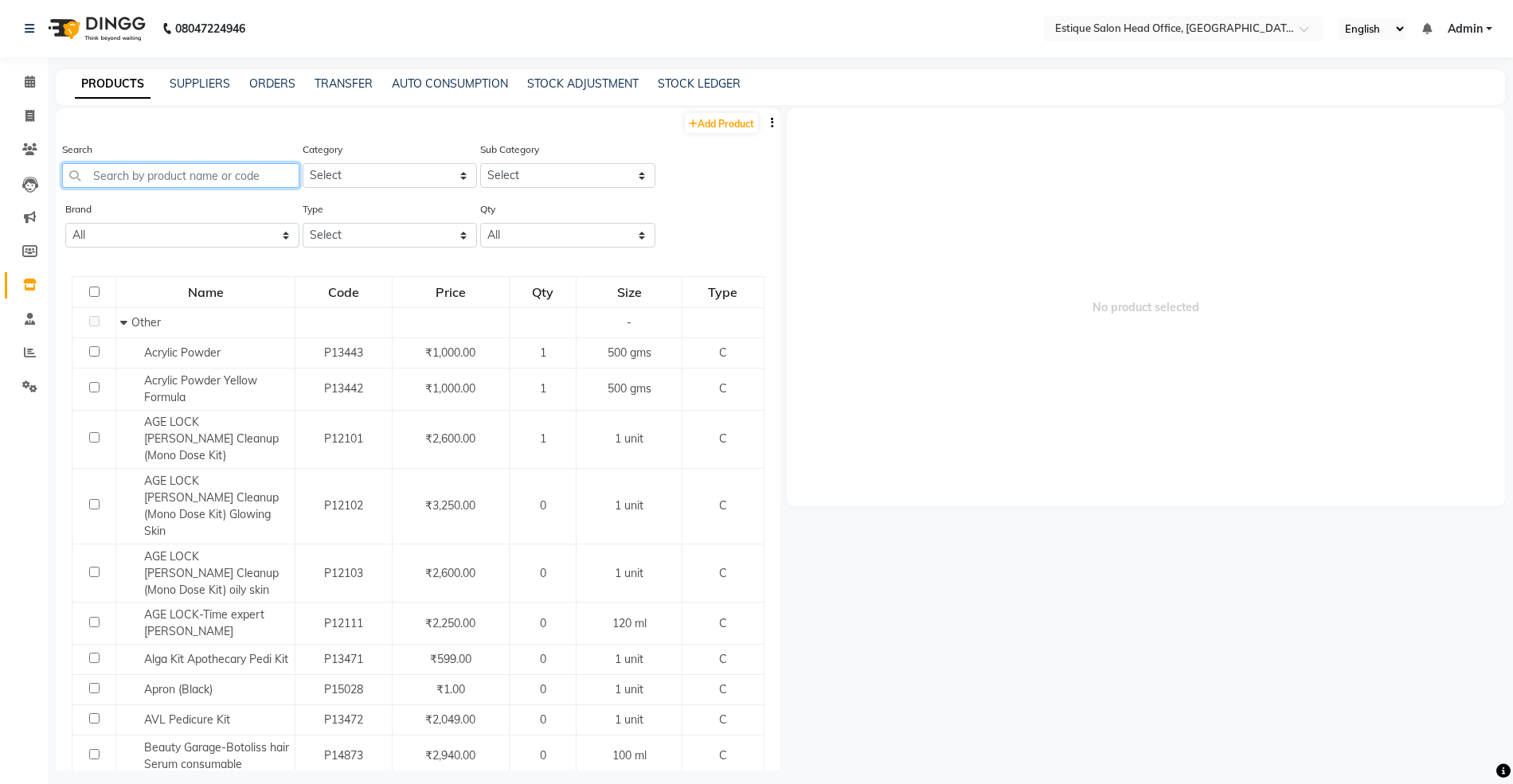
click at [107, 173] on input "text" at bounding box center [181, 176] width 238 height 25
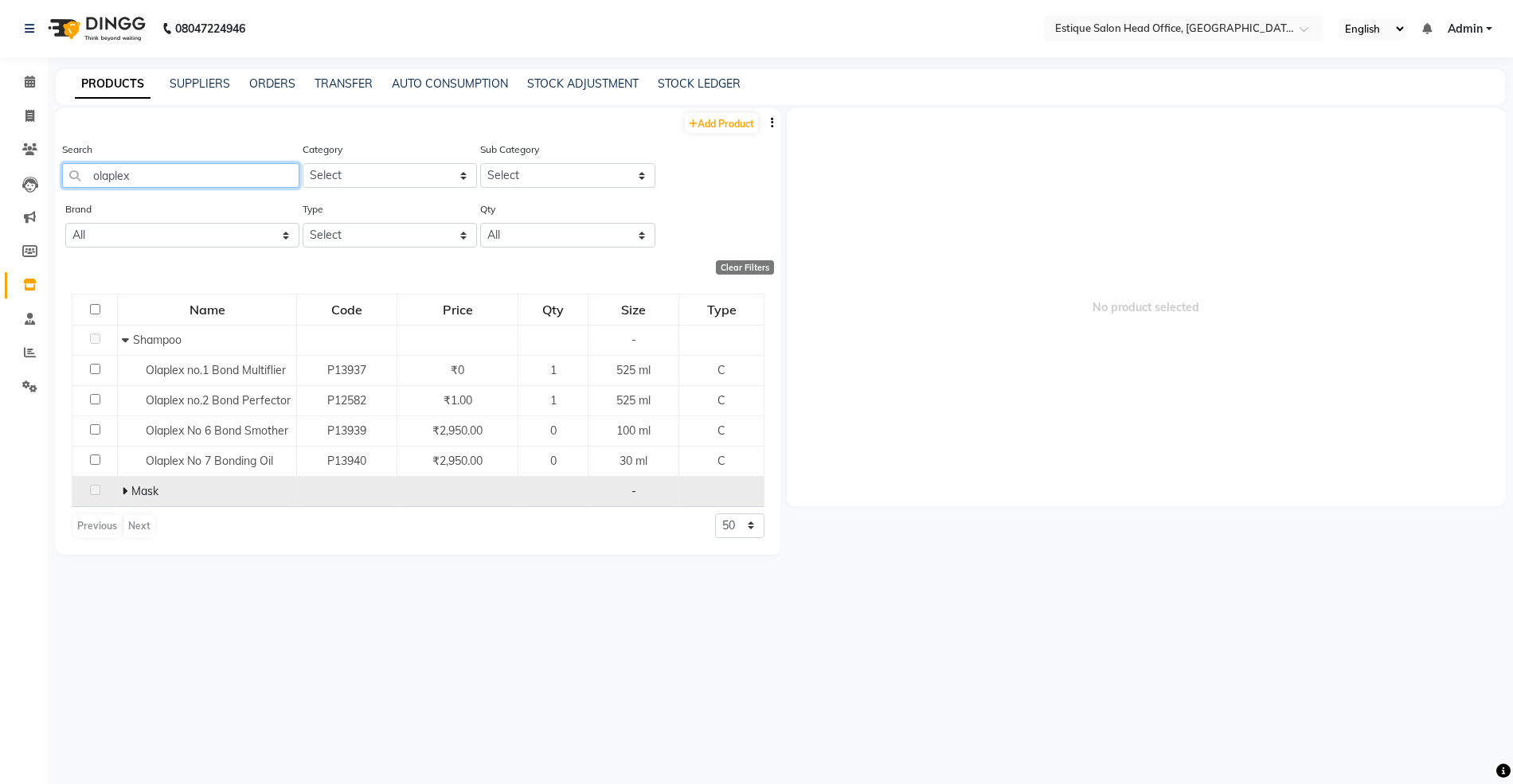
type input "olaplex"
click at [119, 494] on td "Mask" at bounding box center [207, 491] width 179 height 30
click at [123, 488] on icon at bounding box center [124, 491] width 6 height 11
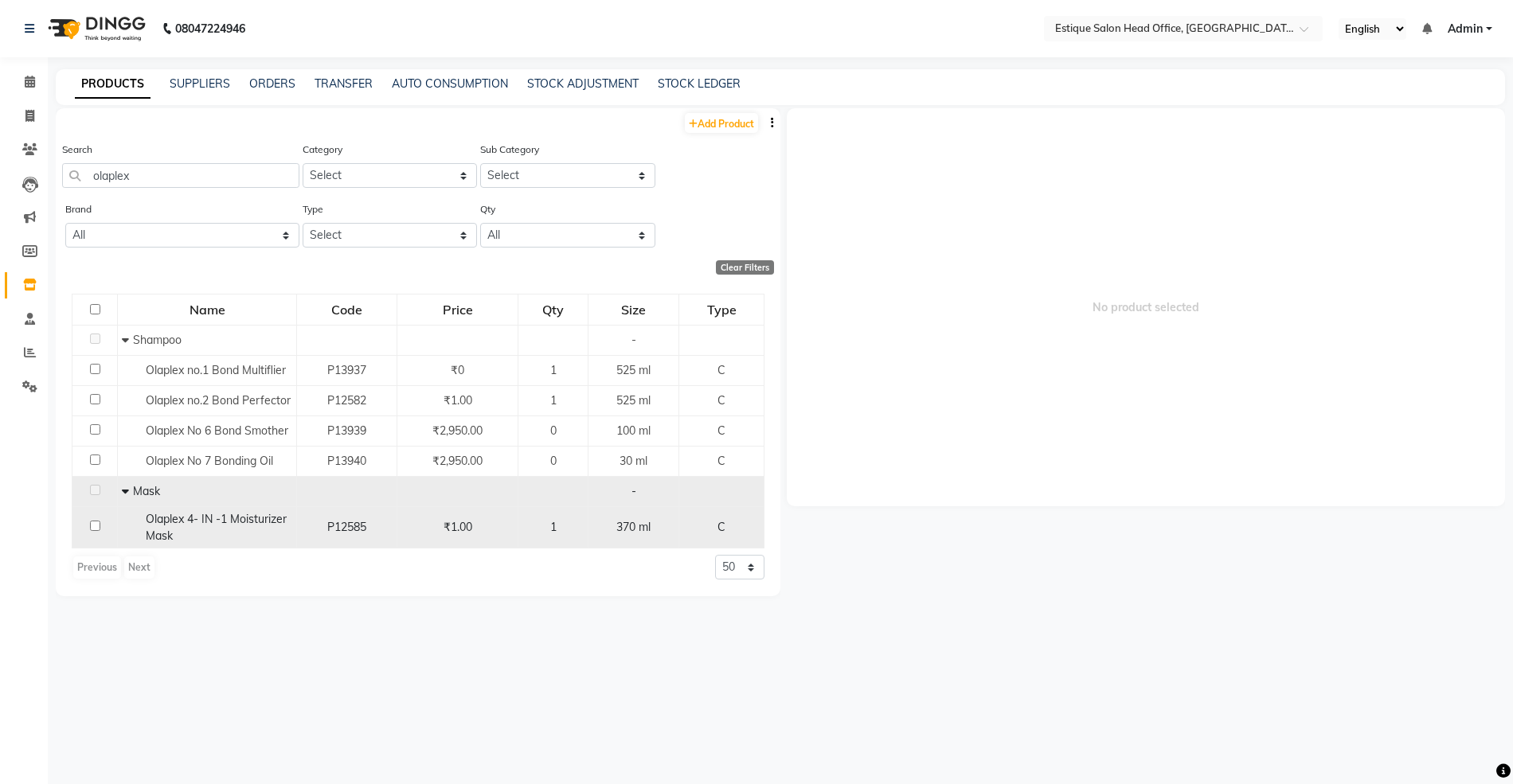
click at [188, 520] on span "Olaplex 4- IN -1 Moisturizer Mask" at bounding box center [216, 527] width 141 height 31
select select
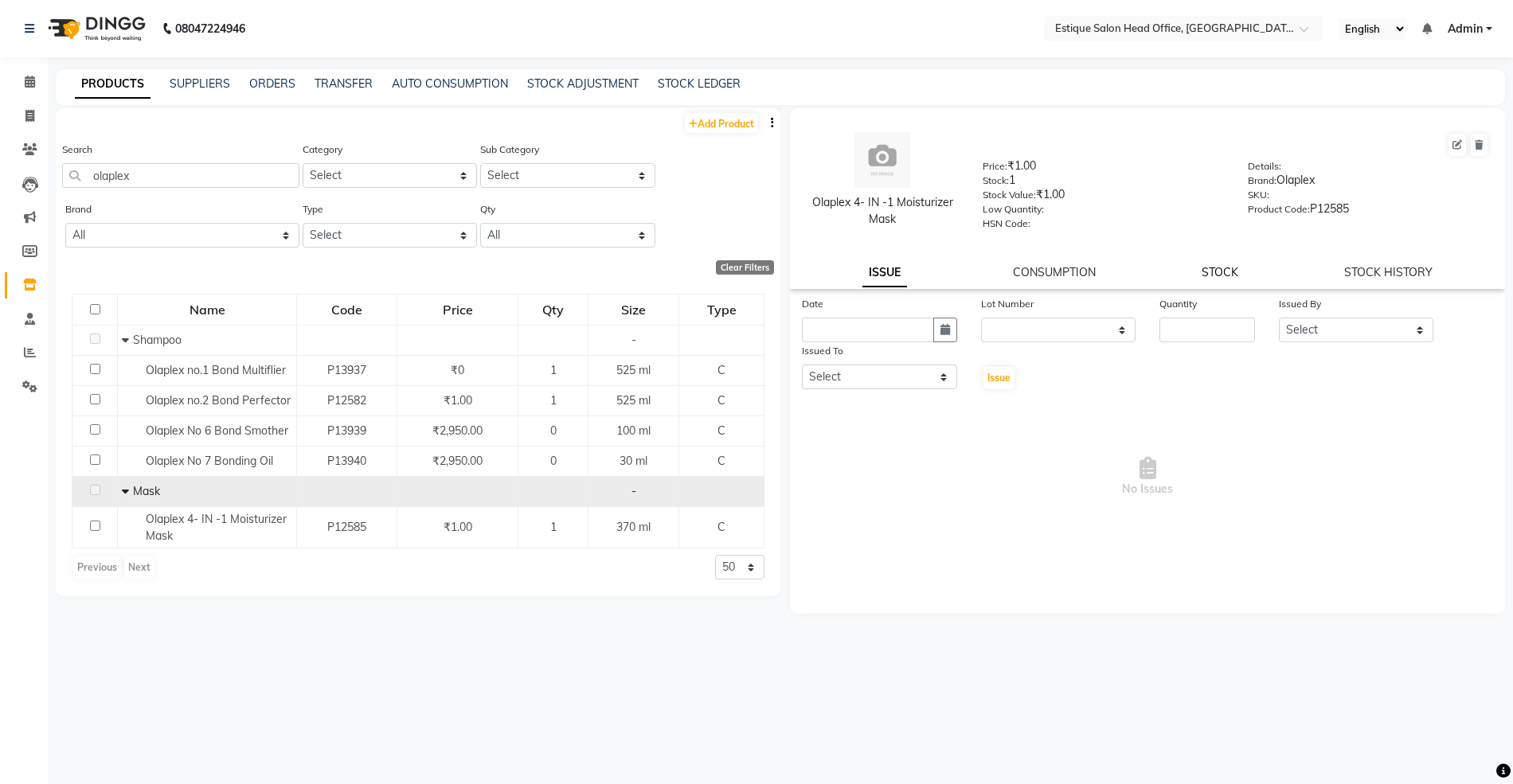
click at [1212, 272] on link "STOCK" at bounding box center [1220, 272] width 37 height 14
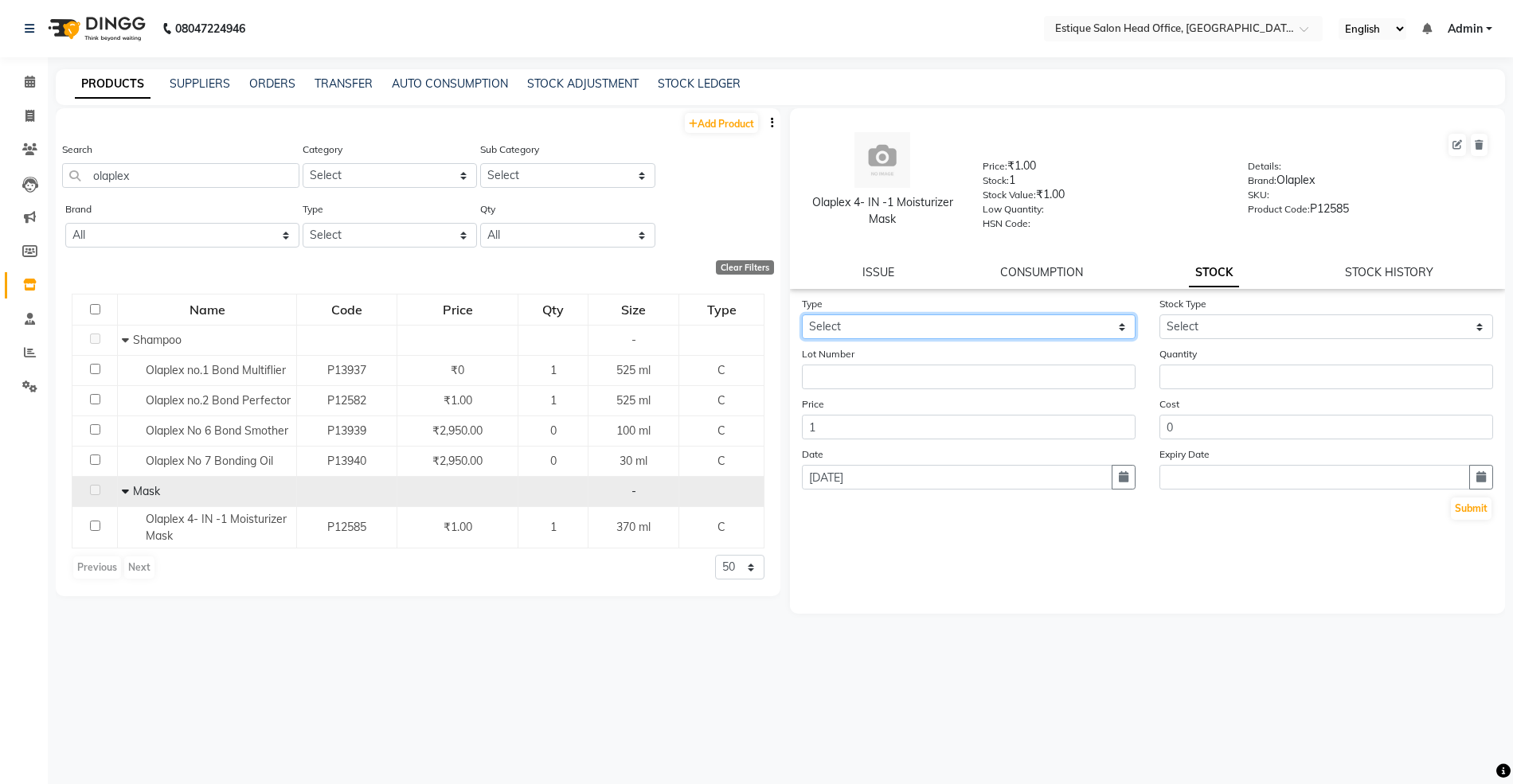
drag, startPoint x: 928, startPoint y: 326, endPoint x: 913, endPoint y: 332, distance: 16.2
click at [928, 326] on select "Select In Out" at bounding box center [969, 327] width 333 height 25
select select "in"
click at [802, 314] on select "Select In Out" at bounding box center [969, 327] width 333 height 25
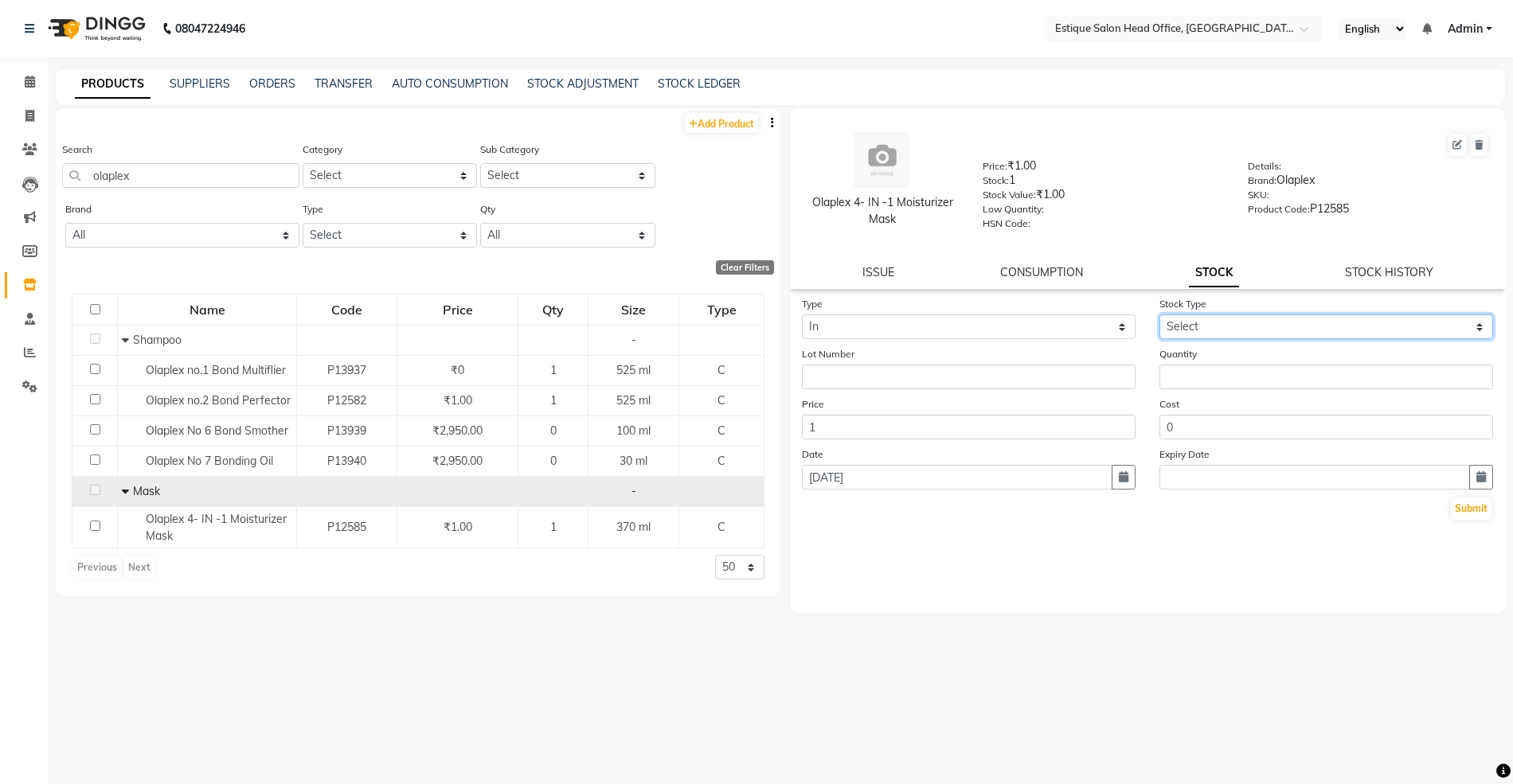
click at [1210, 315] on select "Select New Stock Adjustment Return Other" at bounding box center [1326, 327] width 333 height 25
select select "new stock"
click at [1160, 314] on select "Select New Stock Adjustment Return Other" at bounding box center [1326, 327] width 333 height 25
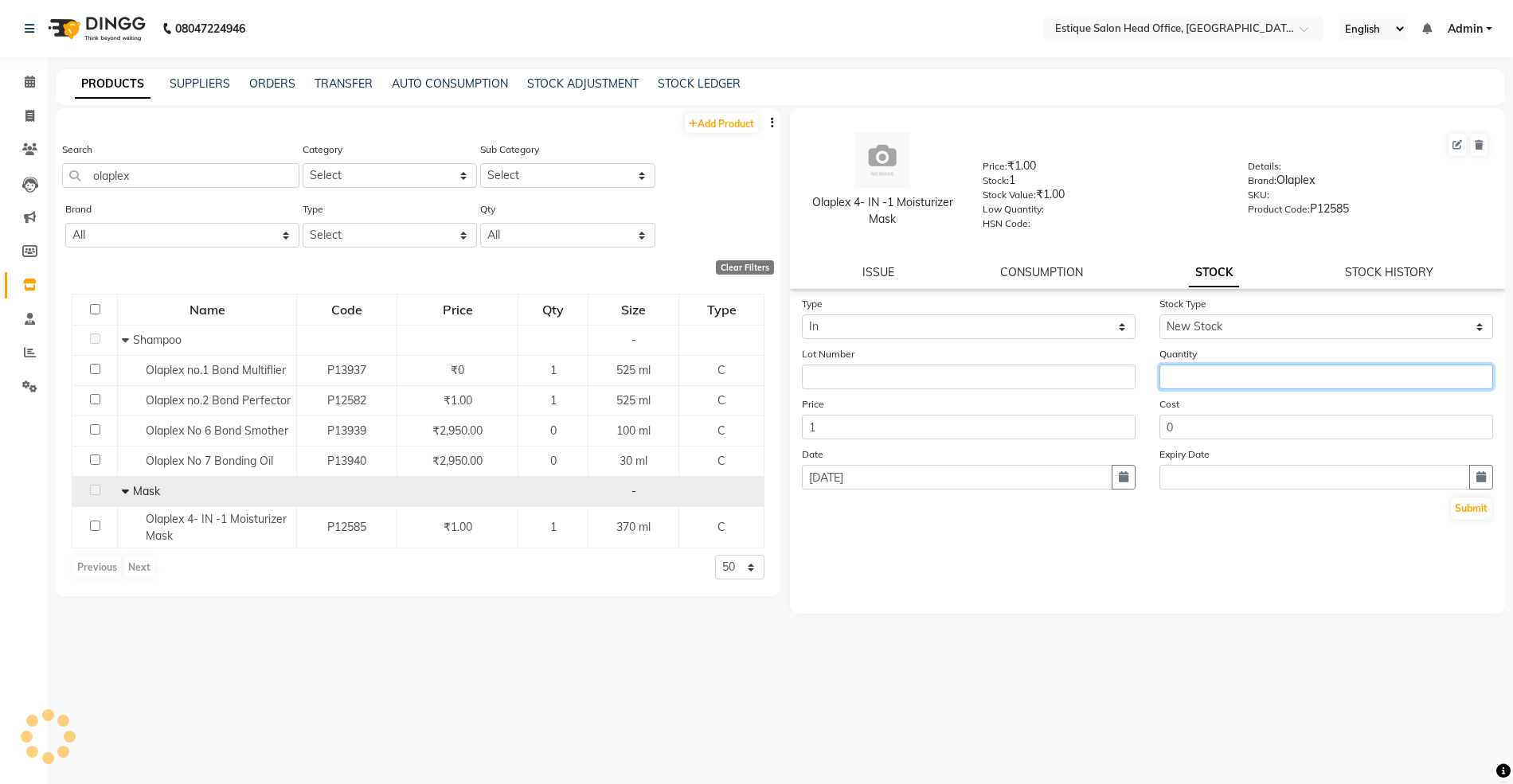
click at [1198, 372] on input "number" at bounding box center [1326, 377] width 333 height 25
type input "3"
click at [1456, 507] on button "Submit" at bounding box center [1471, 508] width 41 height 22
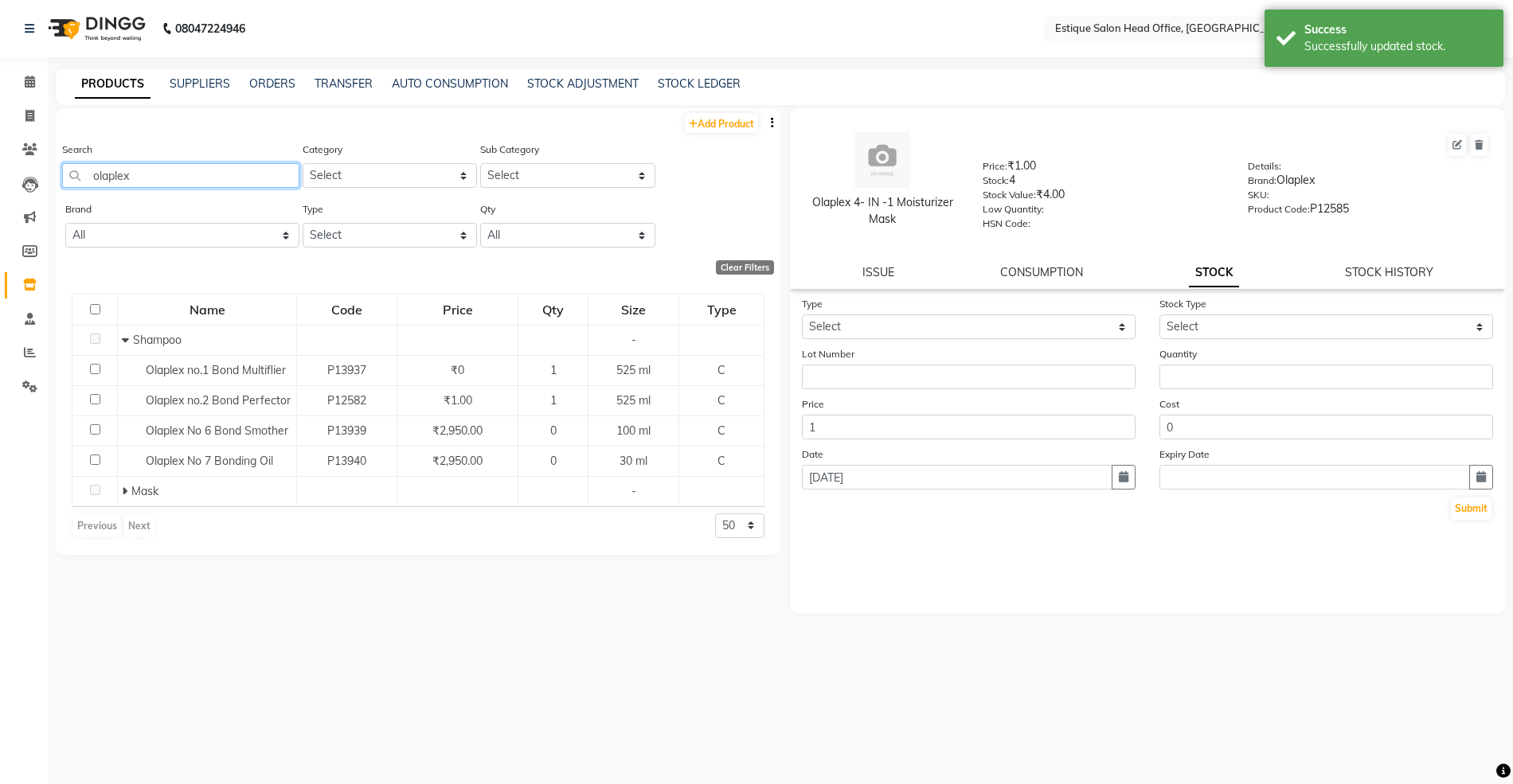
drag, startPoint x: 169, startPoint y: 175, endPoint x: 75, endPoint y: 161, distance: 95.0
click at [75, 161] on div "Search olaplex" at bounding box center [181, 164] width 238 height 47
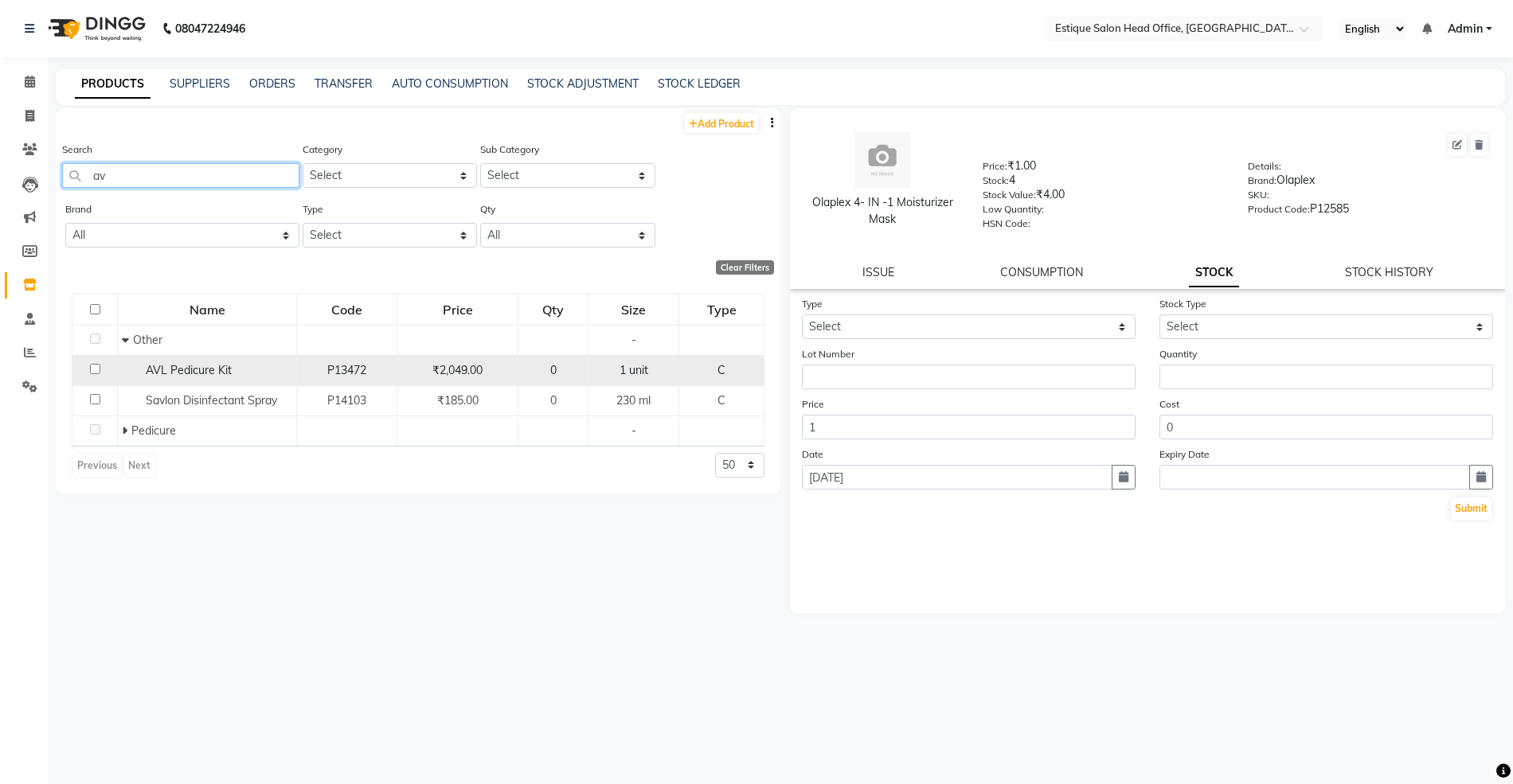
type input "a"
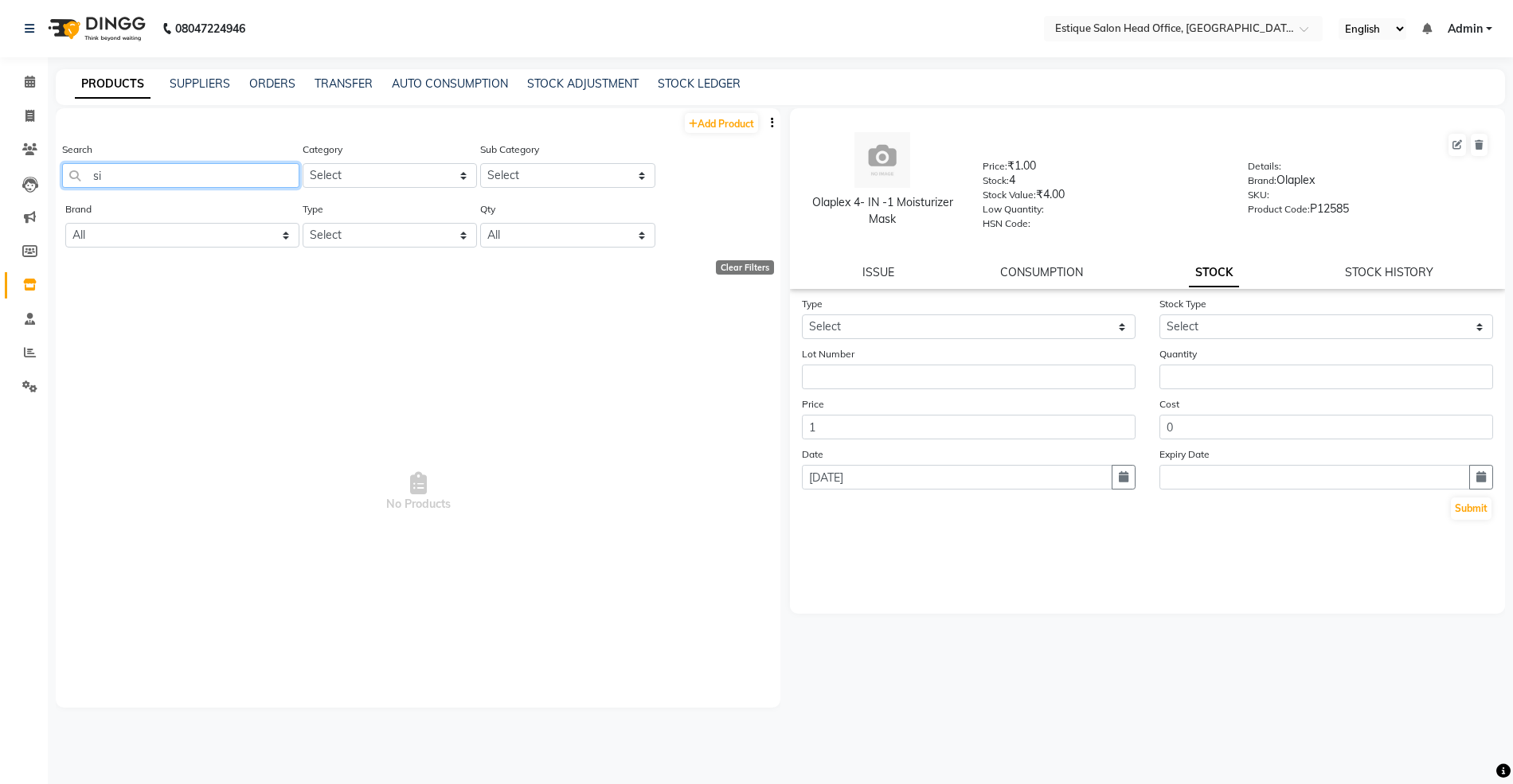
type input "s"
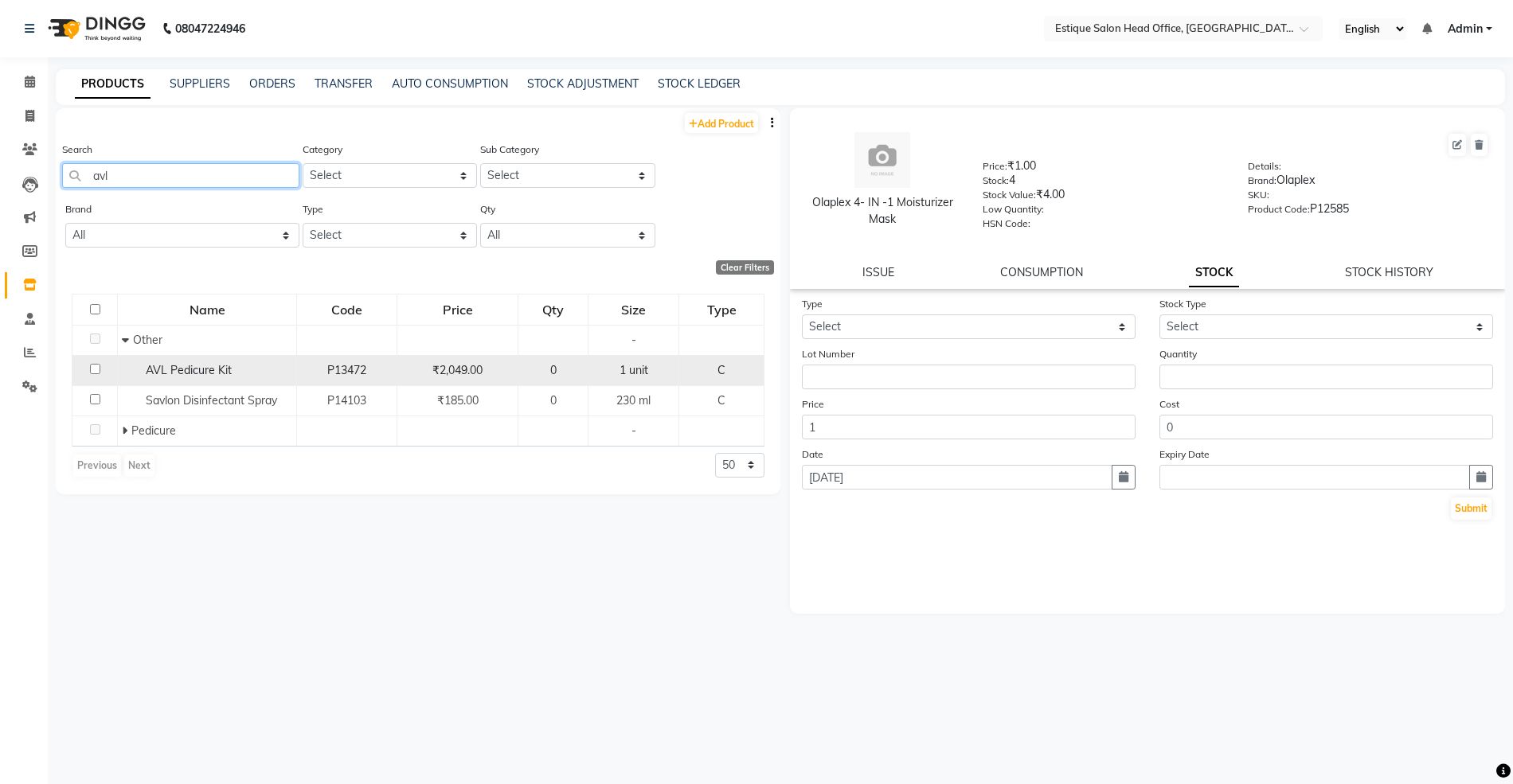
type input "avl"
click at [169, 369] on span "AVL Pedicure Kit" at bounding box center [188, 370] width 86 height 14
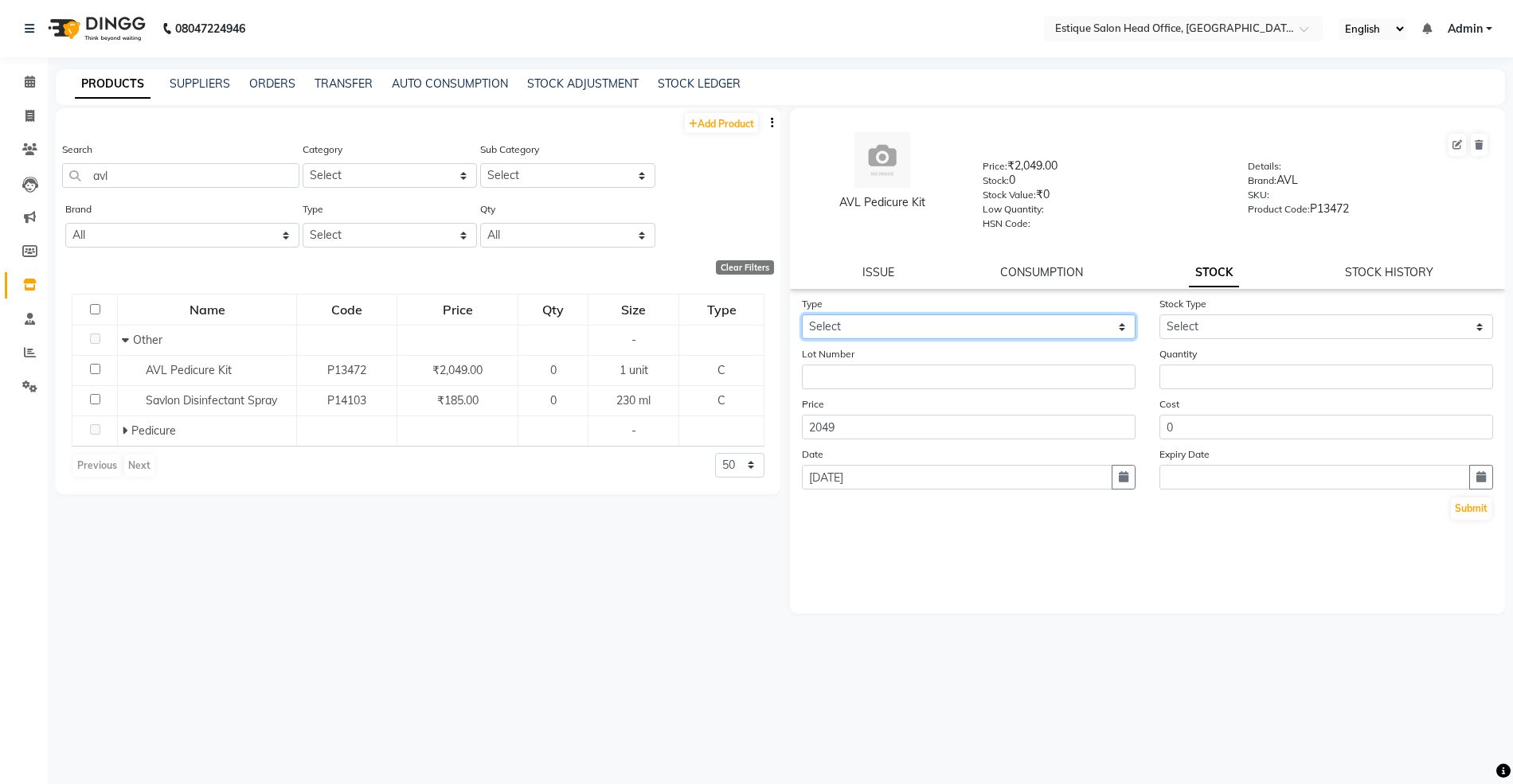
click at [830, 320] on select "Select In Out" at bounding box center [969, 327] width 333 height 25
click at [1459, 145] on icon at bounding box center [1457, 144] width 9 height 9
select select "true"
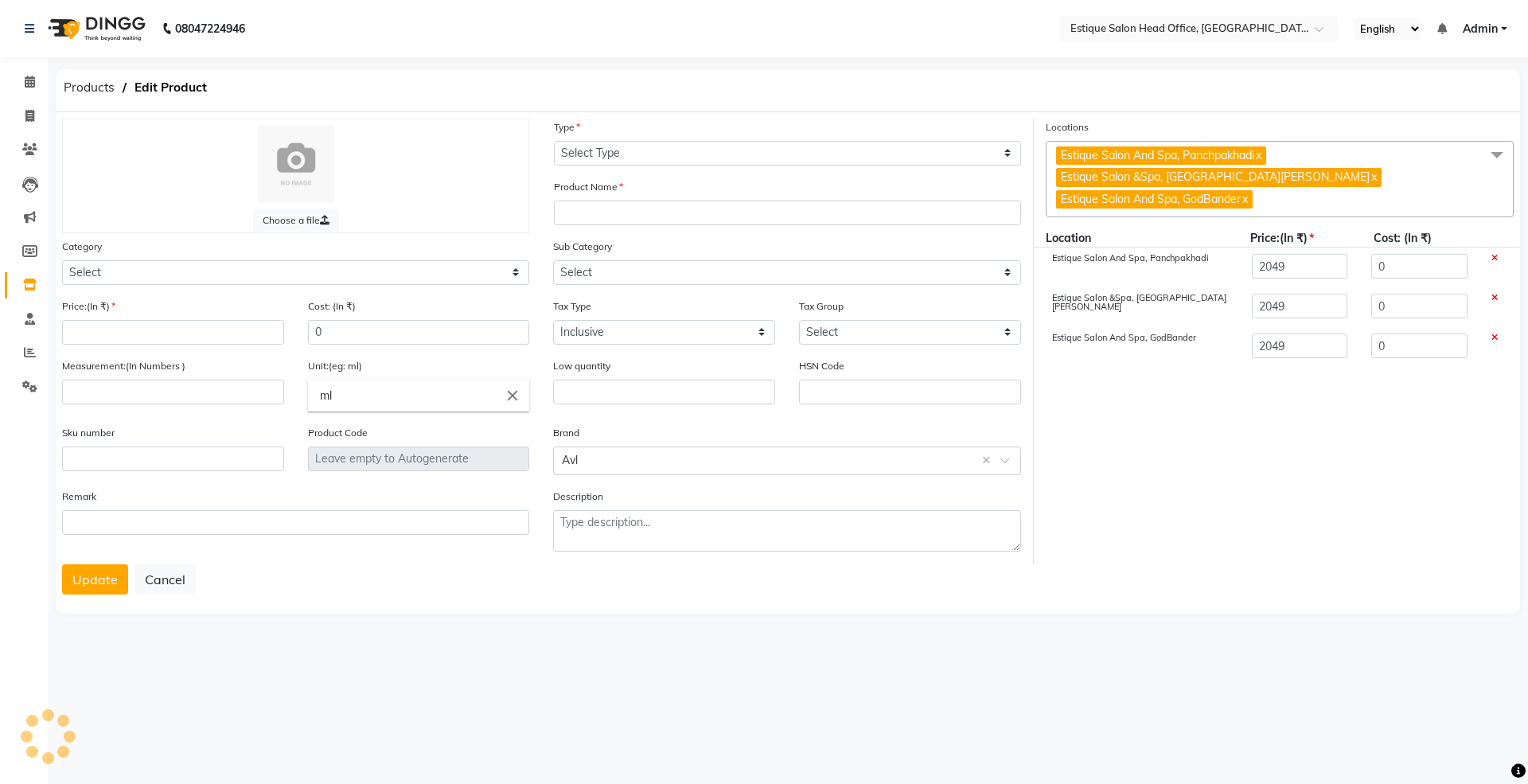
select select "C"
type input "AVL Pedicure Kit"
select select "381501000"
select select
type input "2049"
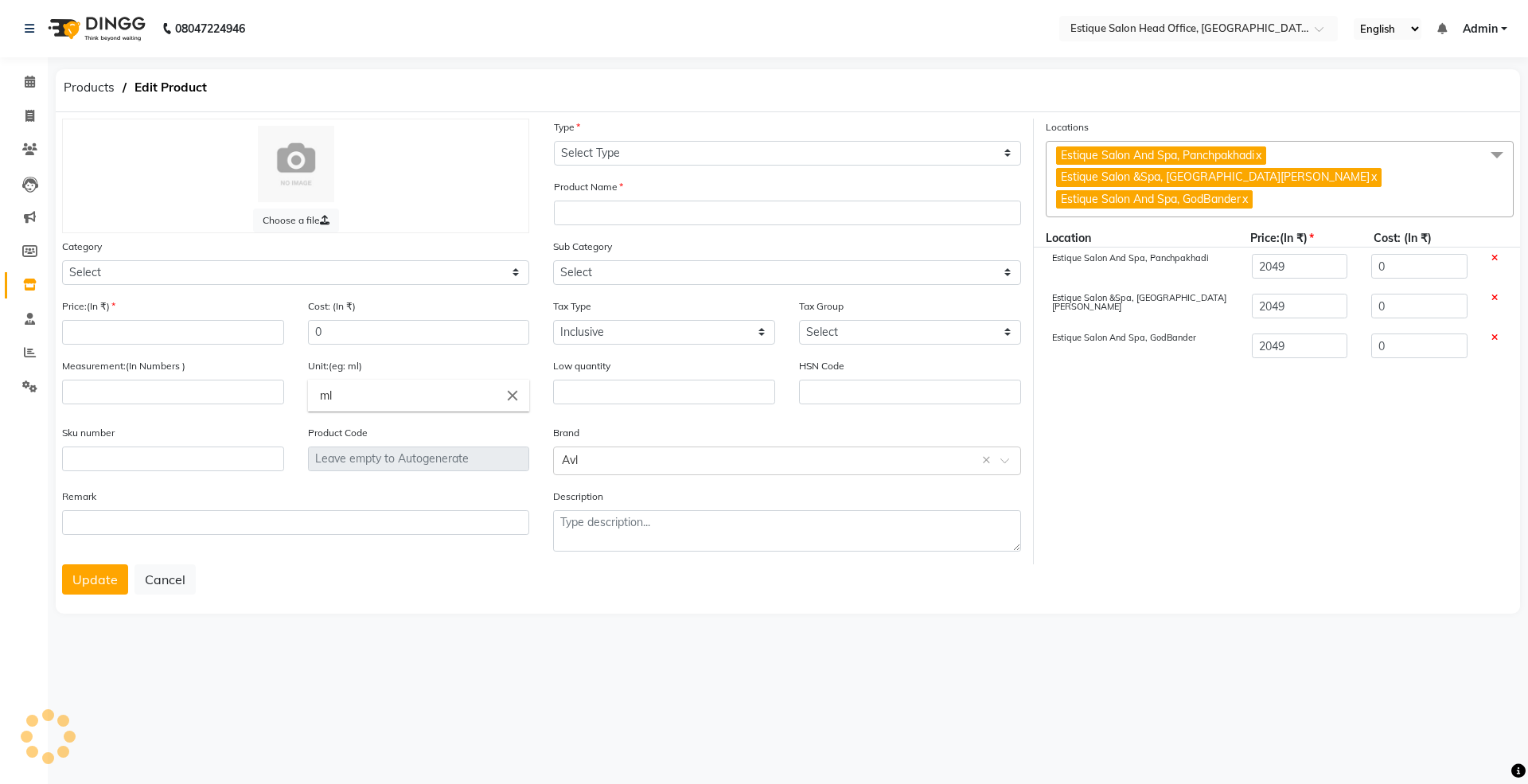
type input "1"
type input "unit"
type input "P13472"
select select "381501002"
click at [113, 339] on input "2049" at bounding box center [173, 332] width 222 height 25
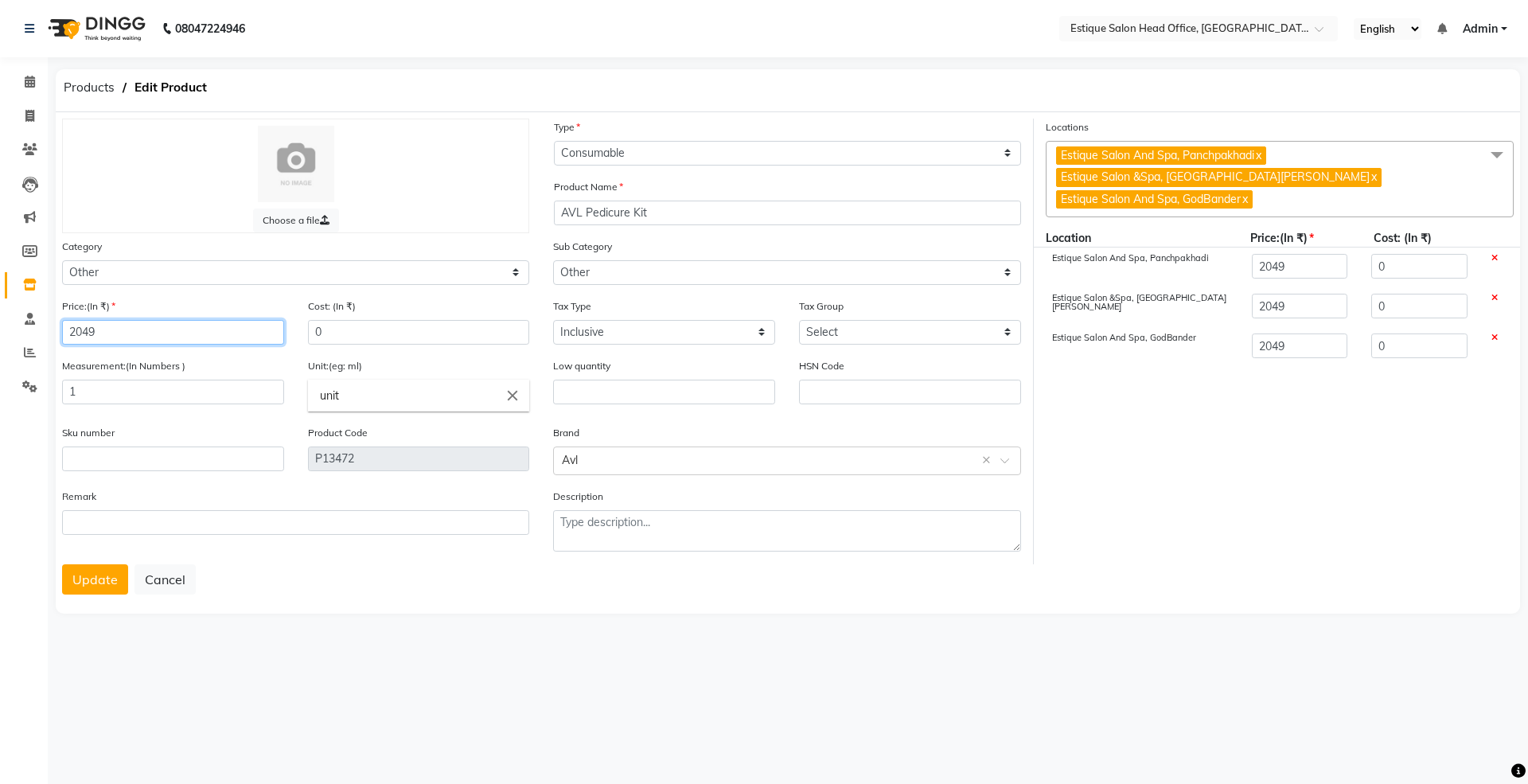
type input "204"
type input "20"
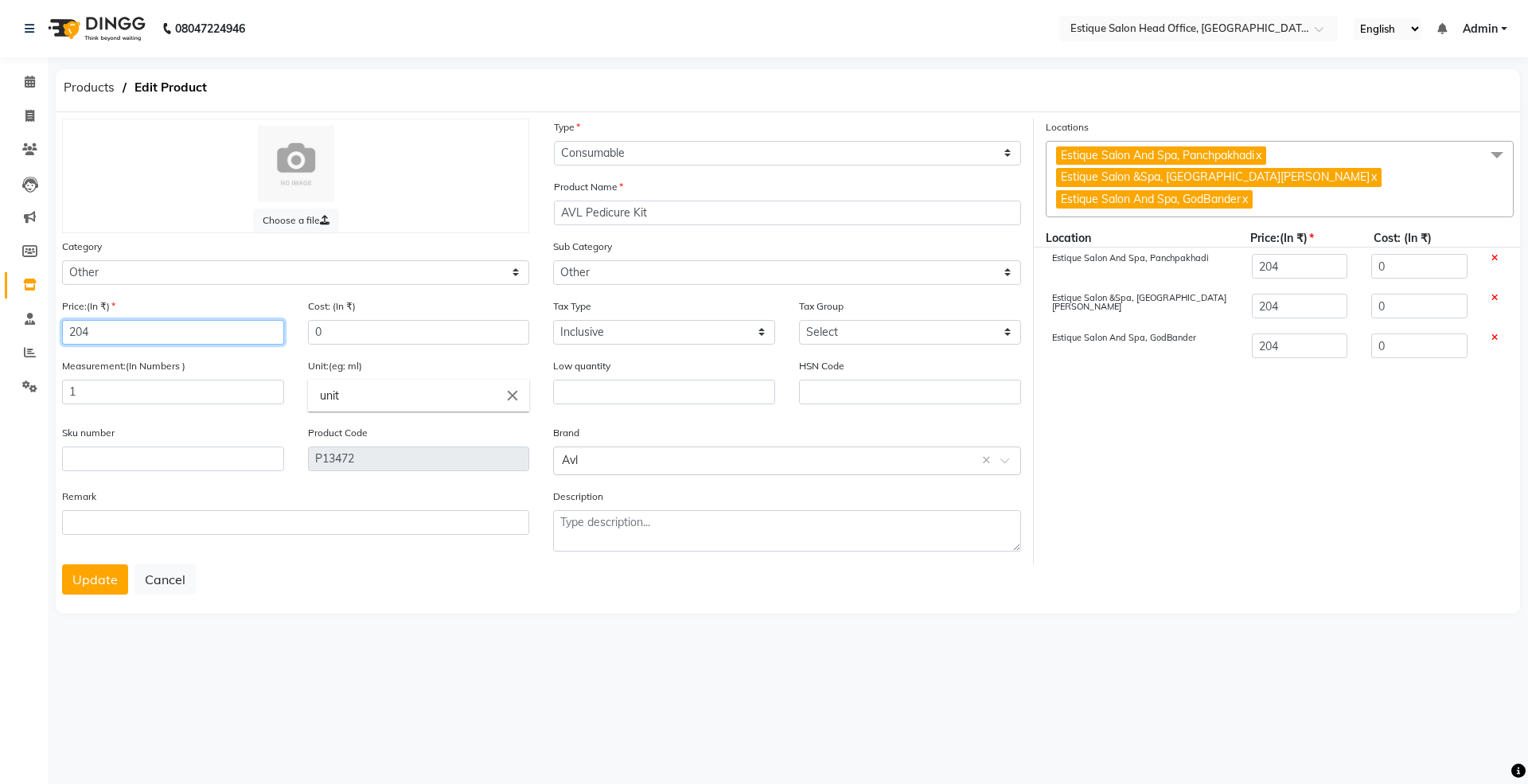
type input "20"
type input "2"
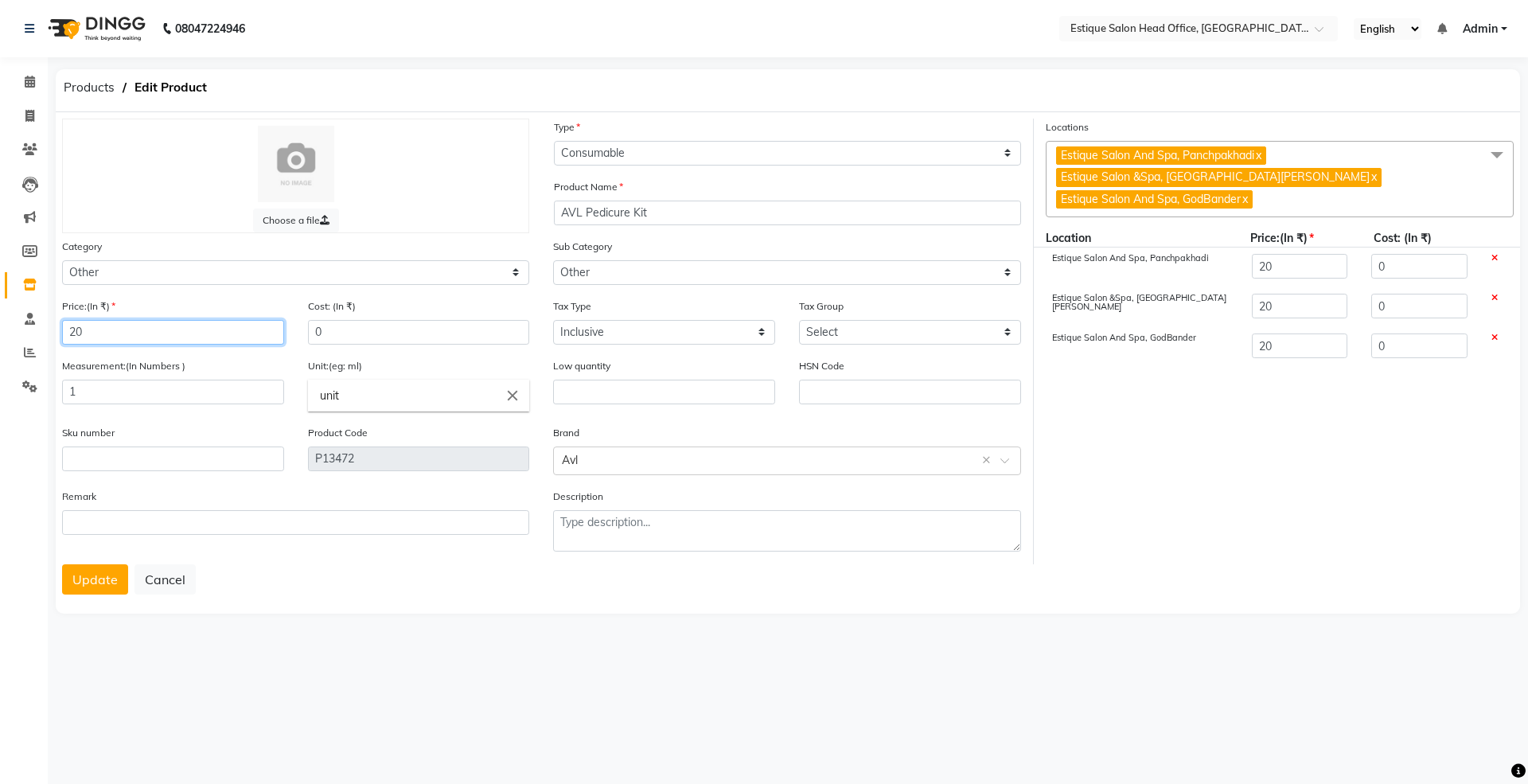
type input "2"
type input "3"
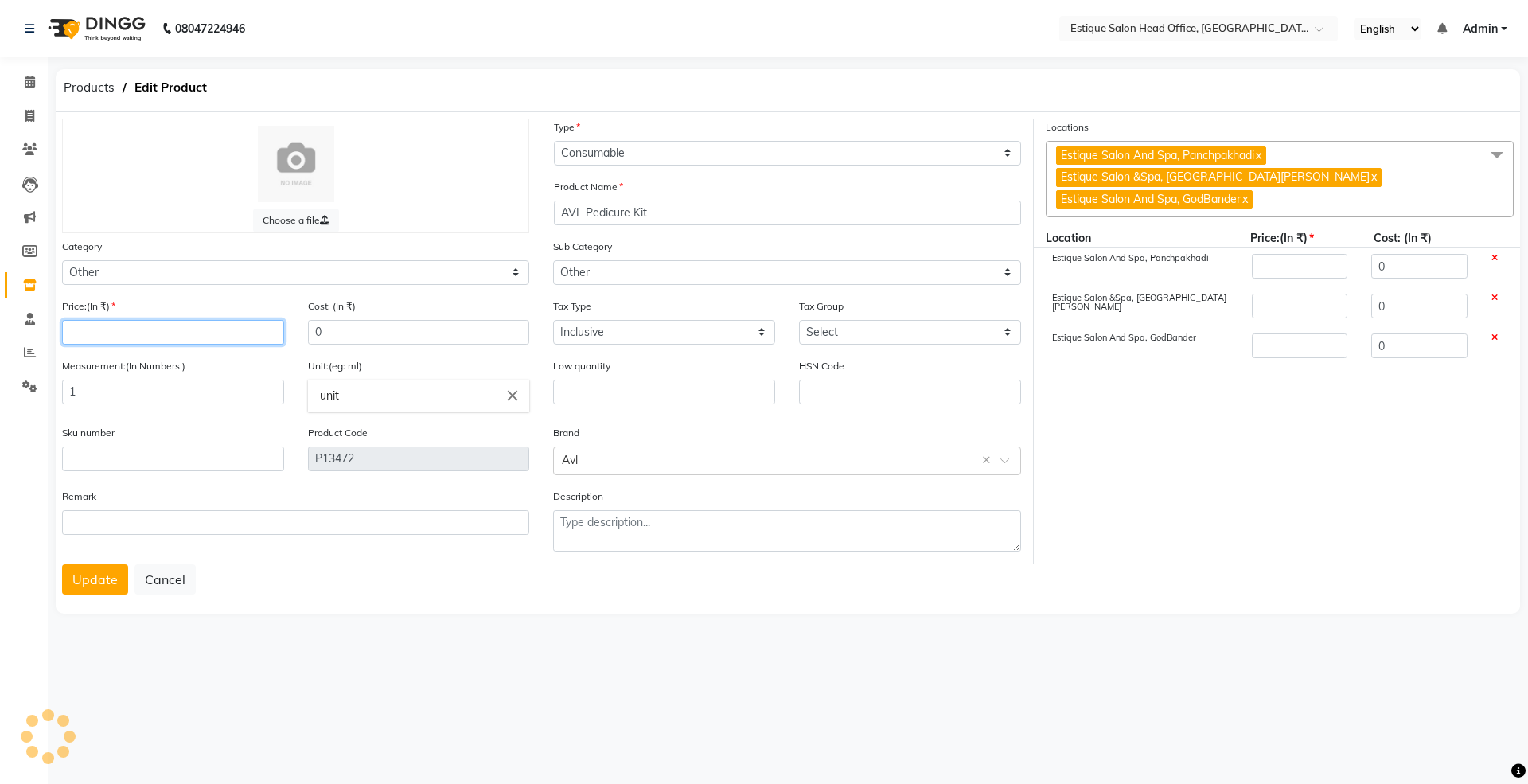
type input "3"
type input "34"
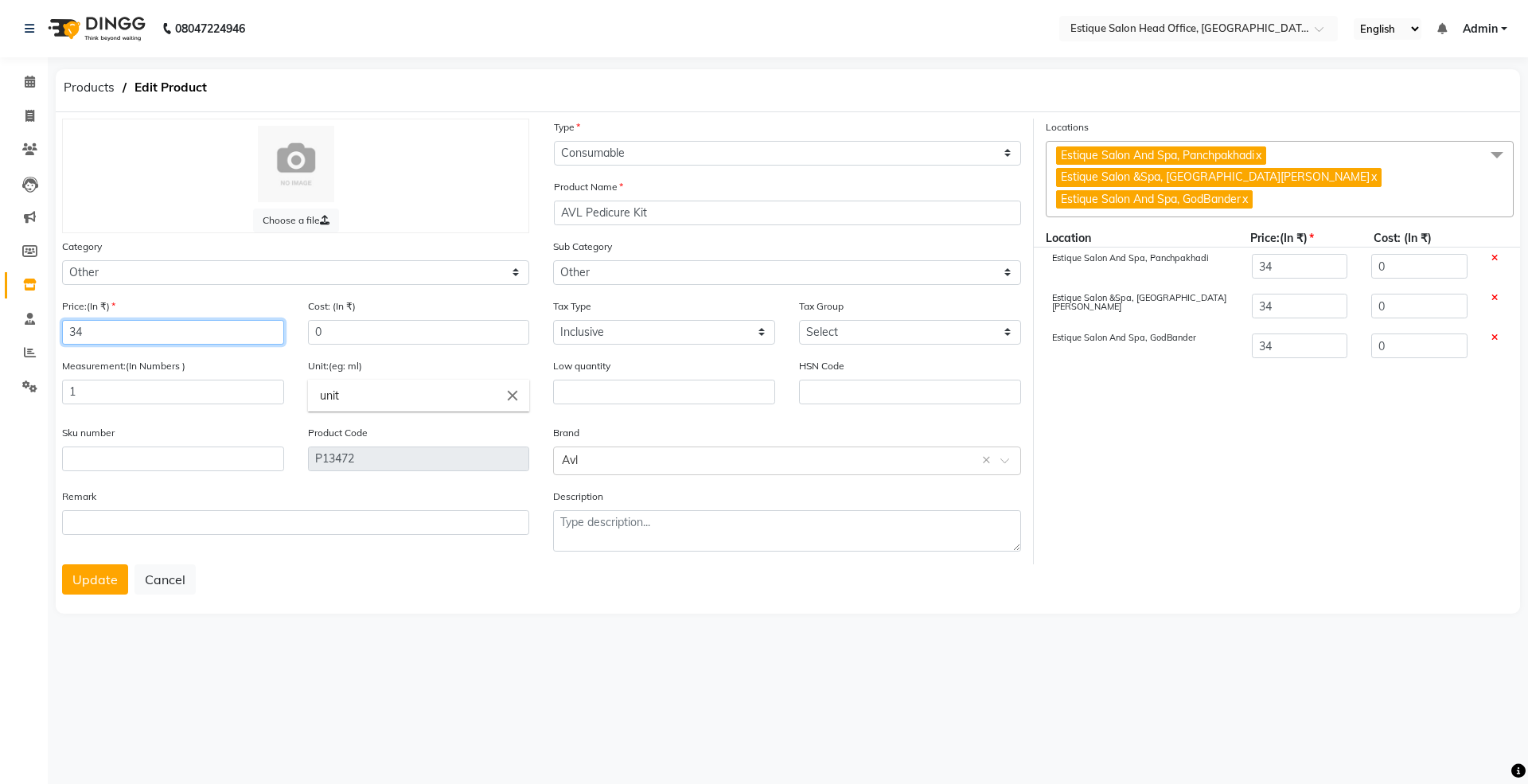
type input "349"
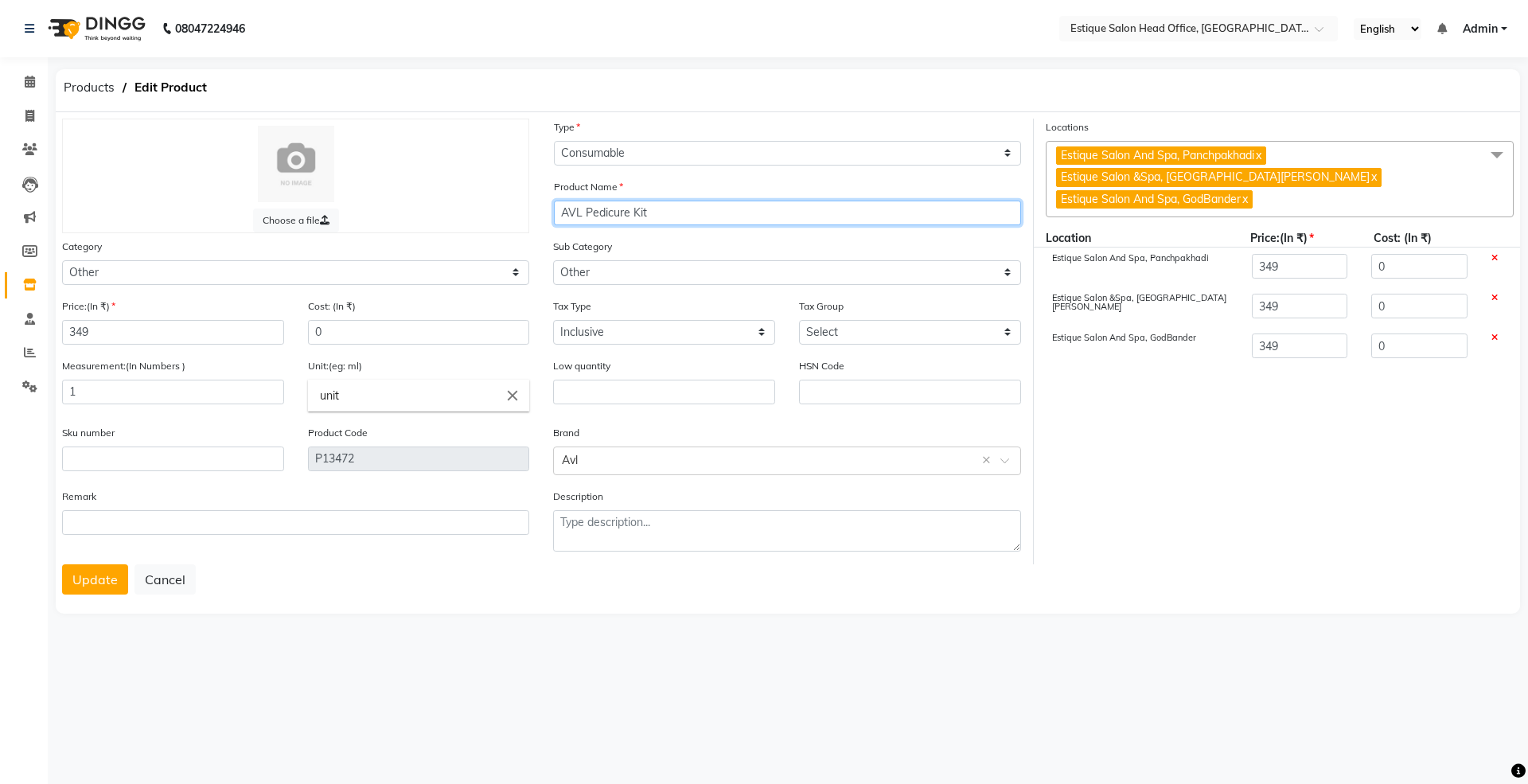
drag, startPoint x: 555, startPoint y: 208, endPoint x: 677, endPoint y: 212, distance: 122.1
click at [677, 212] on input "AVL Pedicure Kit" at bounding box center [787, 213] width 467 height 25
click at [92, 580] on button "Update" at bounding box center [95, 579] width 66 height 30
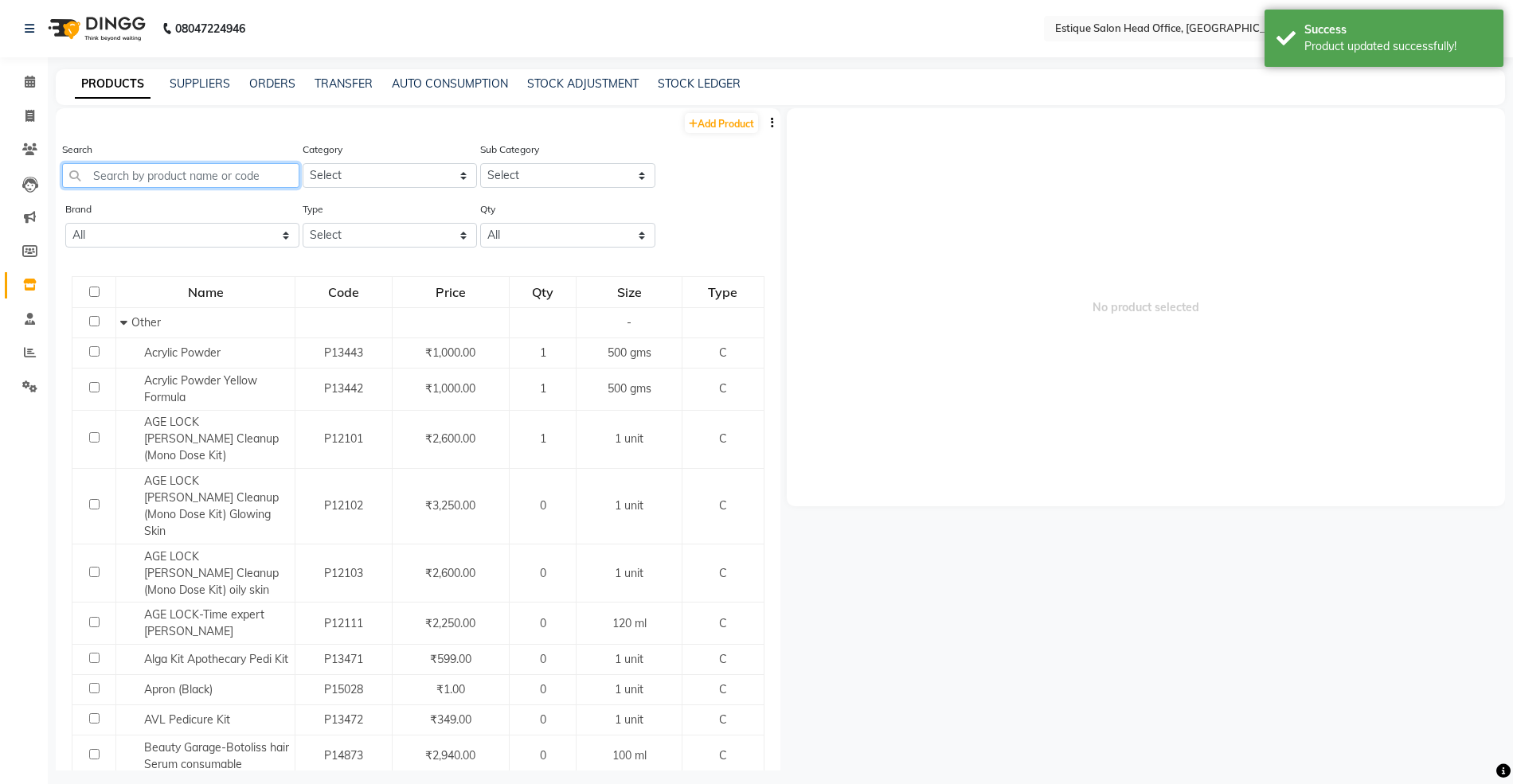
click at [152, 177] on input "text" at bounding box center [181, 176] width 238 height 25
paste input "AVL Pedicure Kit"
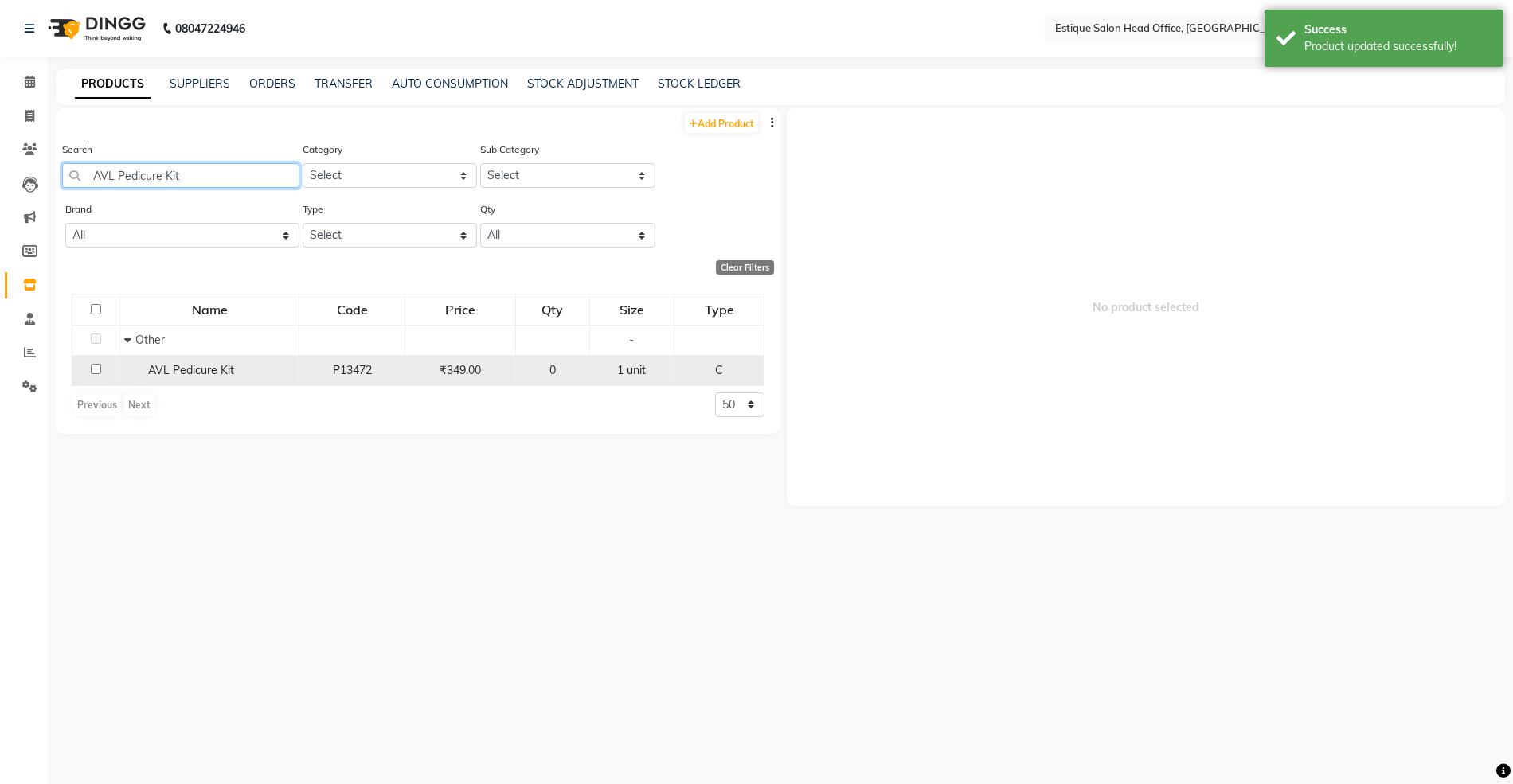
type input "AVL Pedicure Kit"
click at [217, 372] on span "AVL Pedicure Kit" at bounding box center [191, 370] width 86 height 14
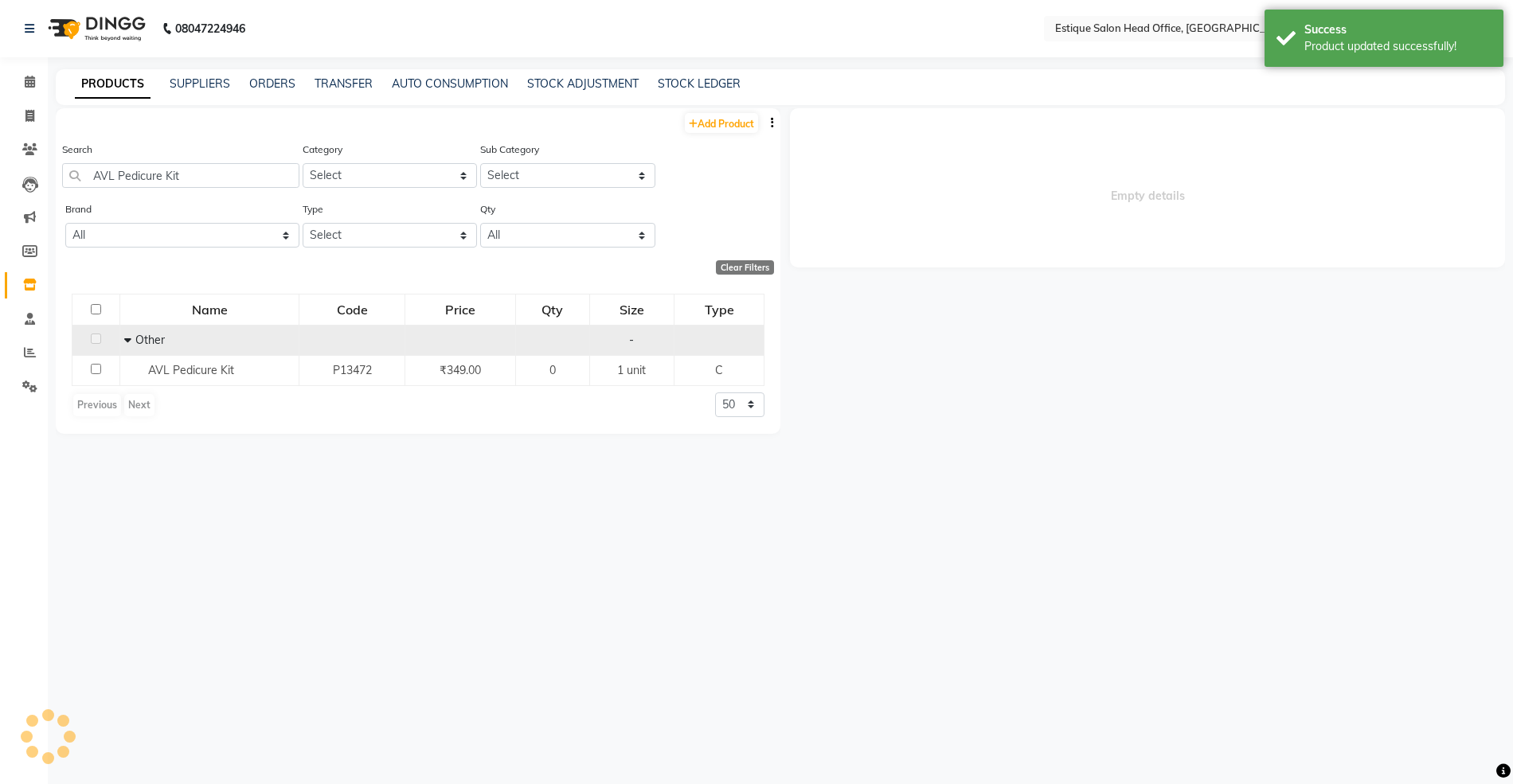
select select
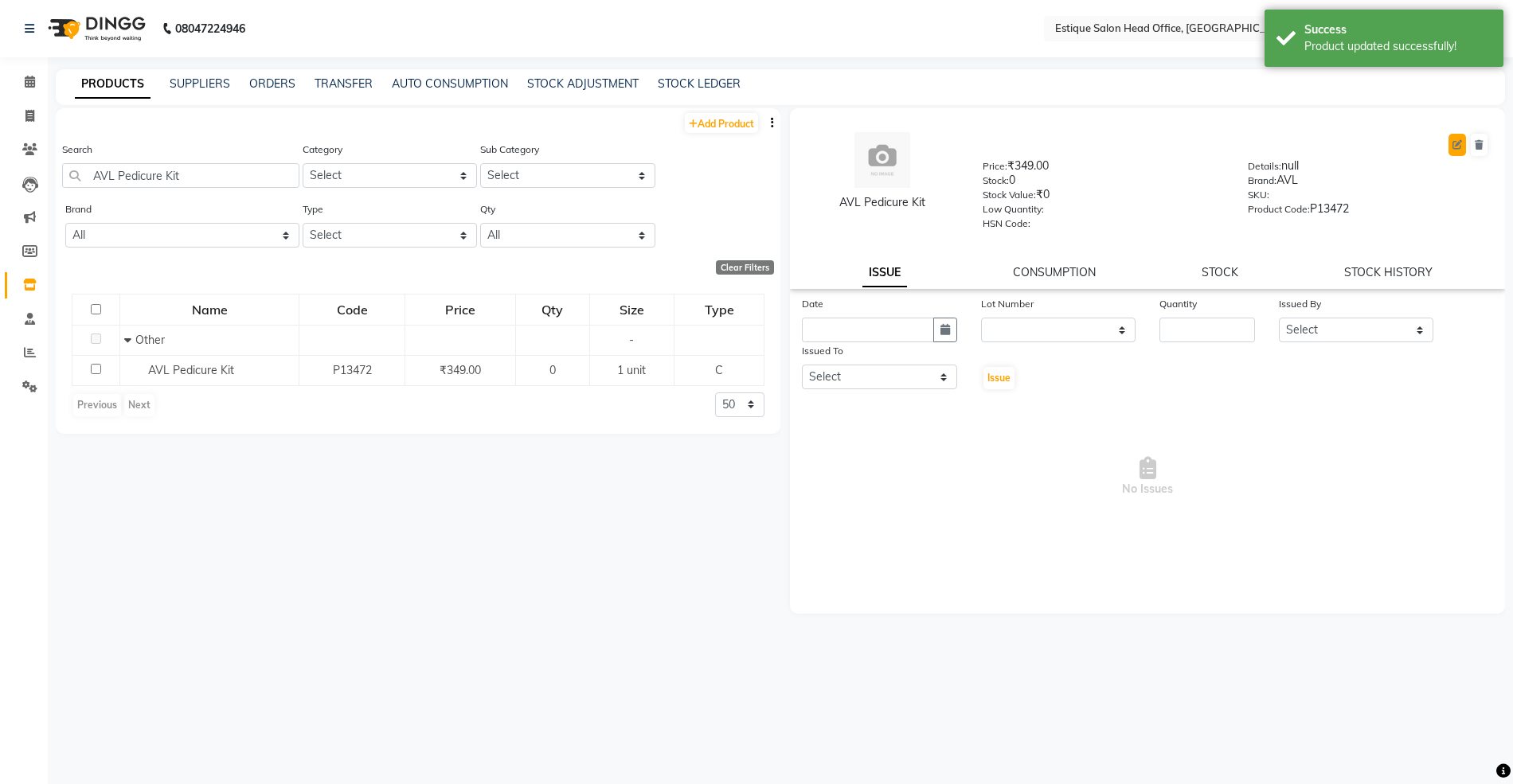
click at [1455, 144] on icon at bounding box center [1457, 144] width 9 height 9
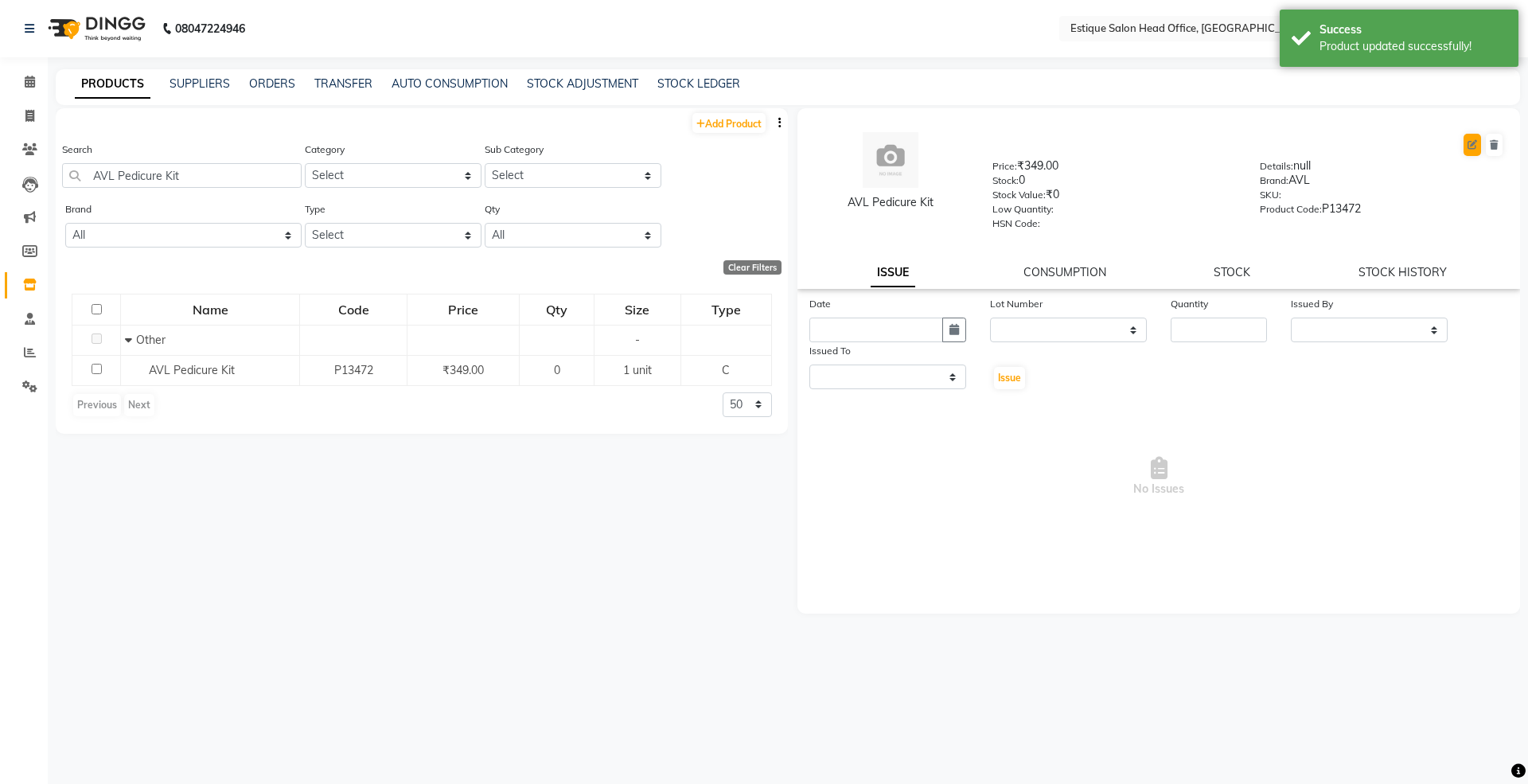
select select "C"
select select "true"
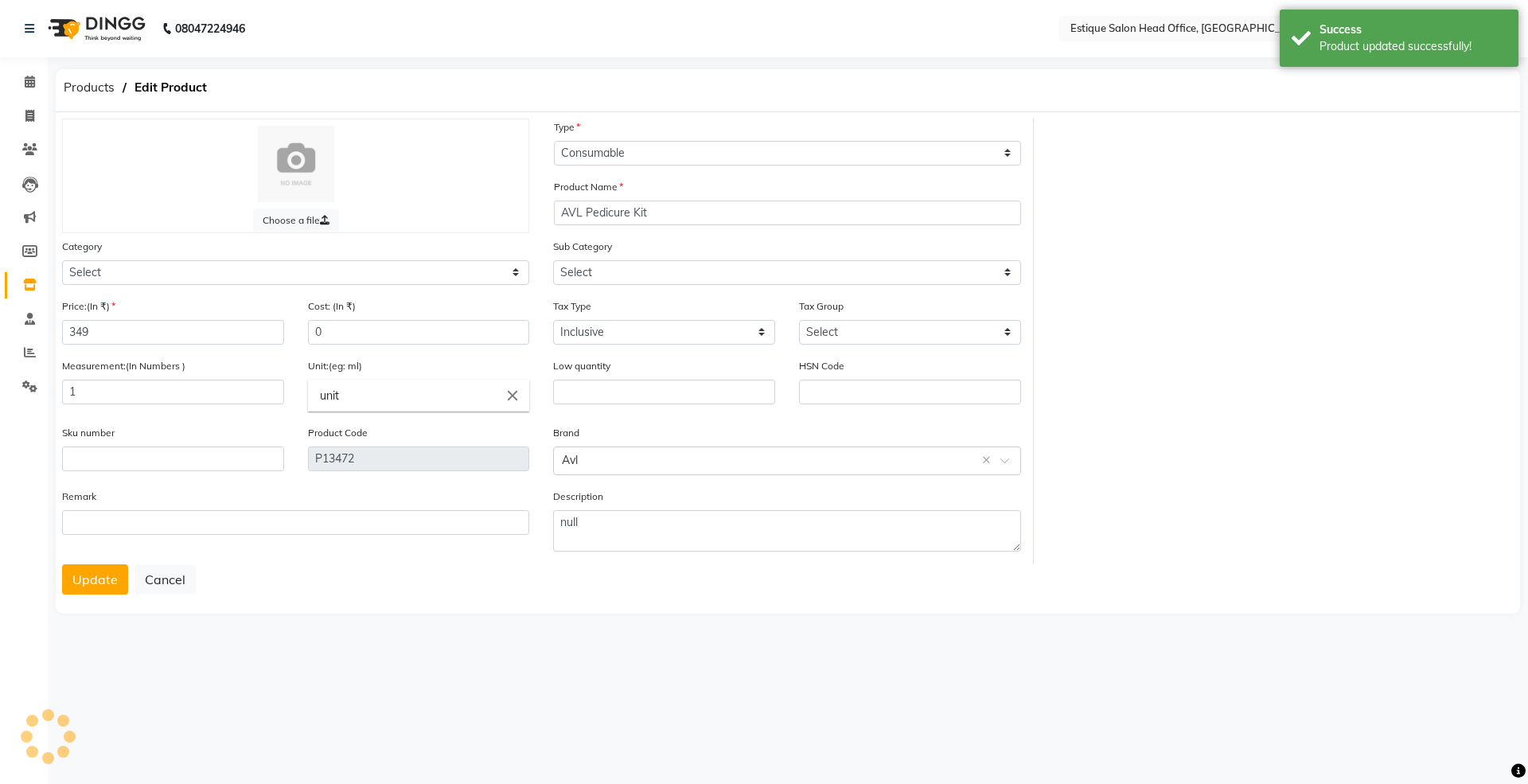
select select "381501000"
select select "381501002"
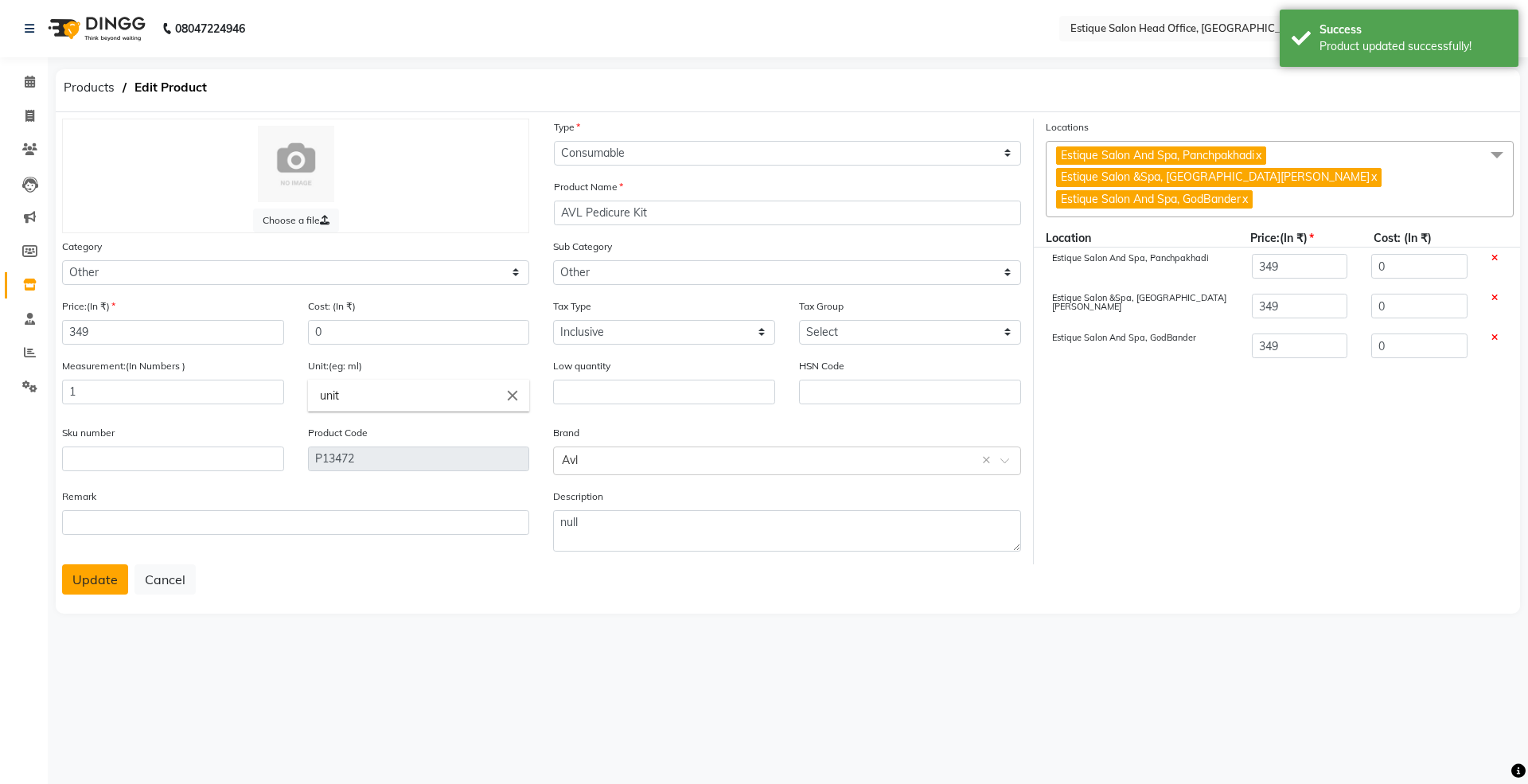
click at [103, 582] on button "Update" at bounding box center [95, 579] width 66 height 30
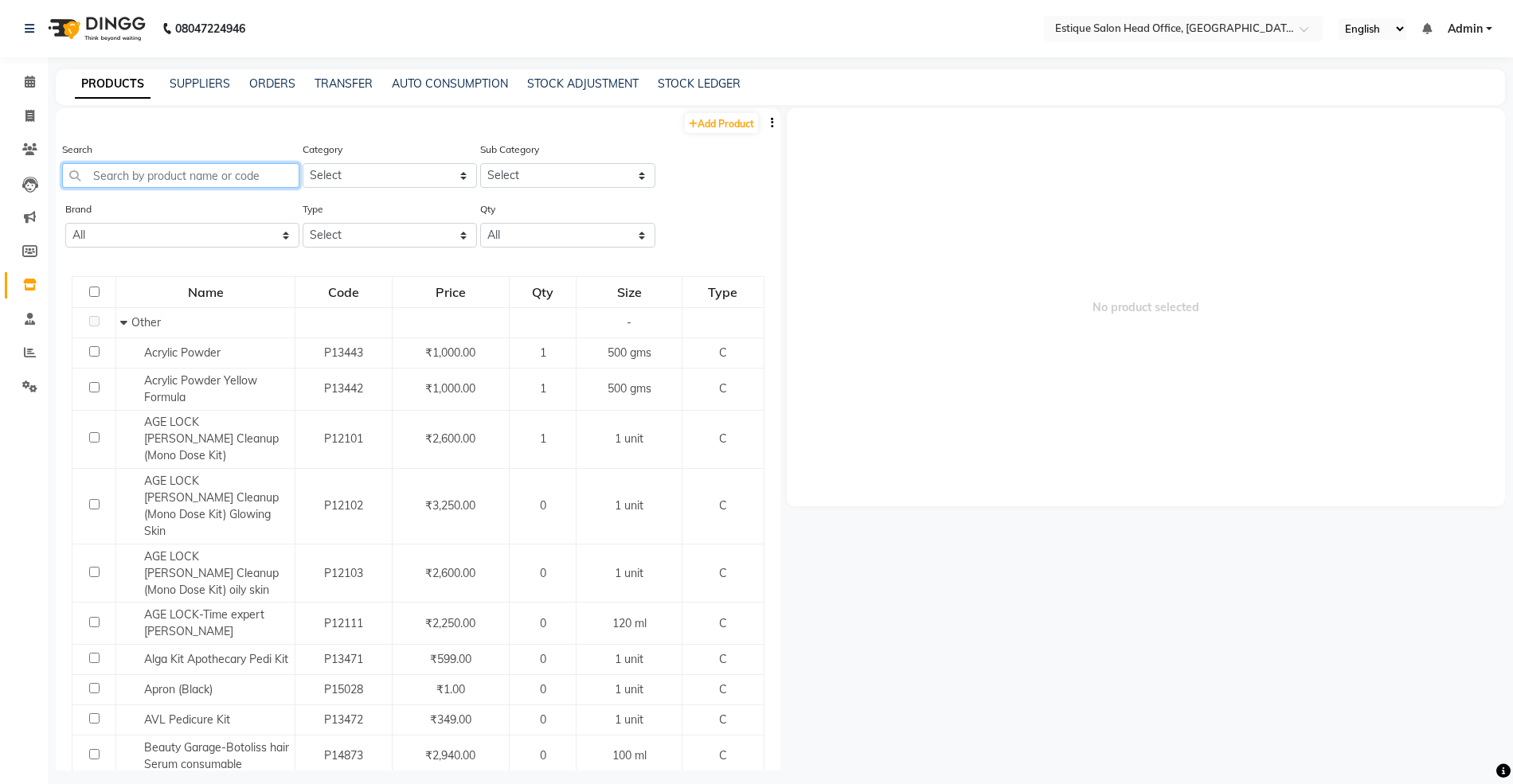
click at [126, 172] on input "text" at bounding box center [181, 176] width 238 height 25
paste input "AVL Pedicure Kit"
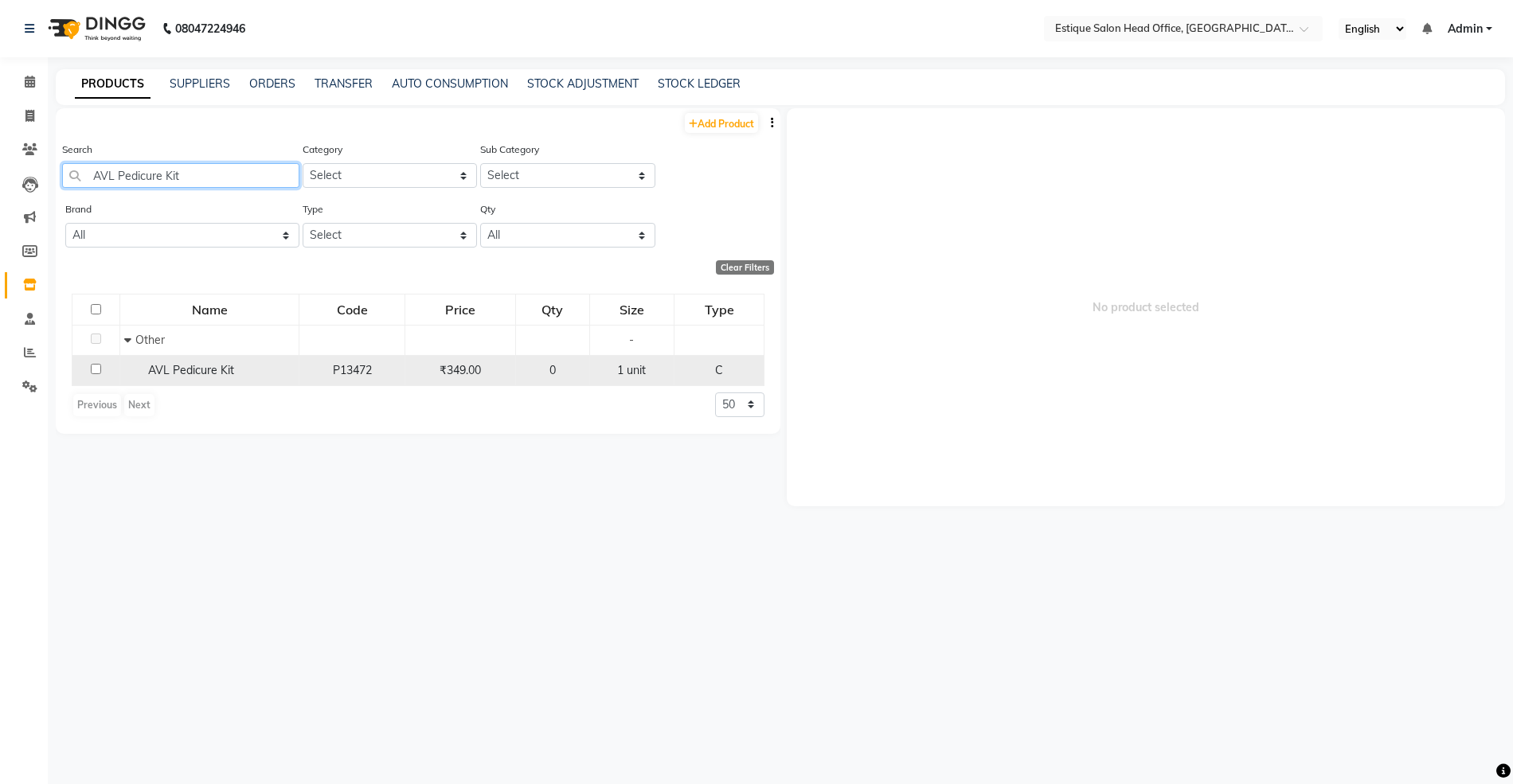
type input "AVL Pedicure Kit"
click at [176, 371] on span "AVL Pedicure Kit" at bounding box center [191, 370] width 86 height 14
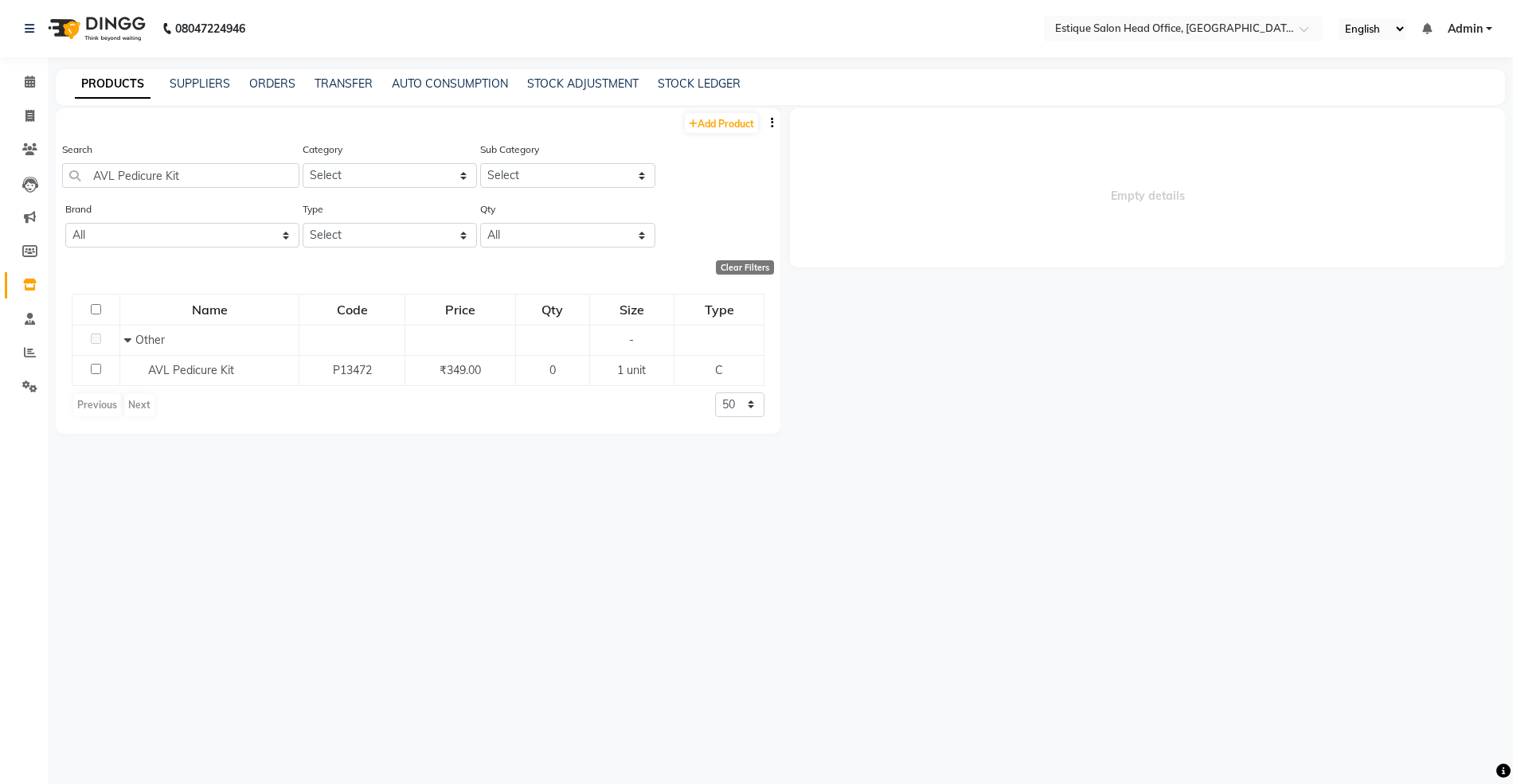
select select
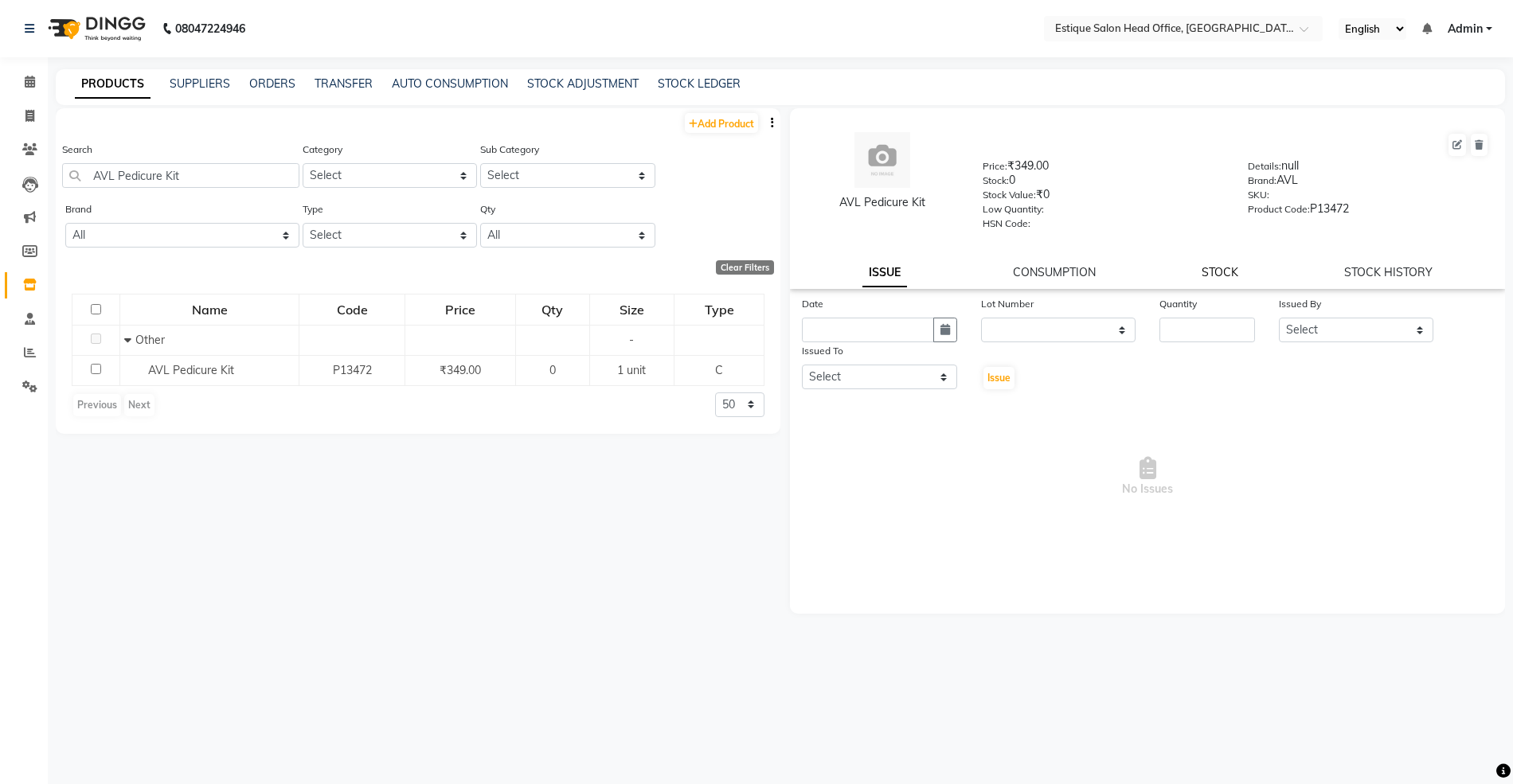
click at [1224, 269] on link "STOCK" at bounding box center [1220, 272] width 37 height 14
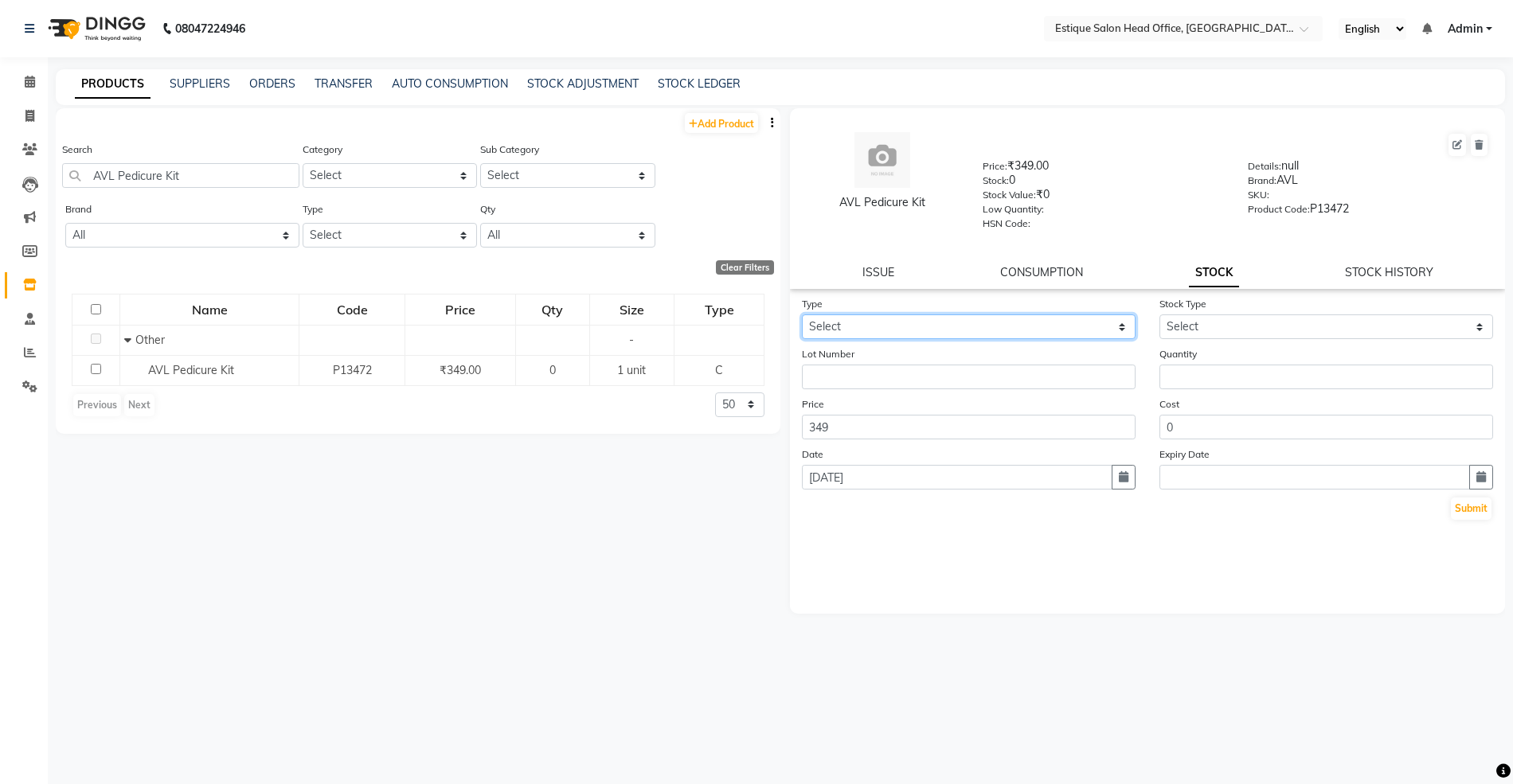
click at [885, 314] on select "Select In Out" at bounding box center [969, 327] width 333 height 25
select select "in"
click at [802, 314] on select "Select In Out" at bounding box center [969, 327] width 333 height 25
click at [1192, 304] on label "Stock Type" at bounding box center [1183, 303] width 47 height 14
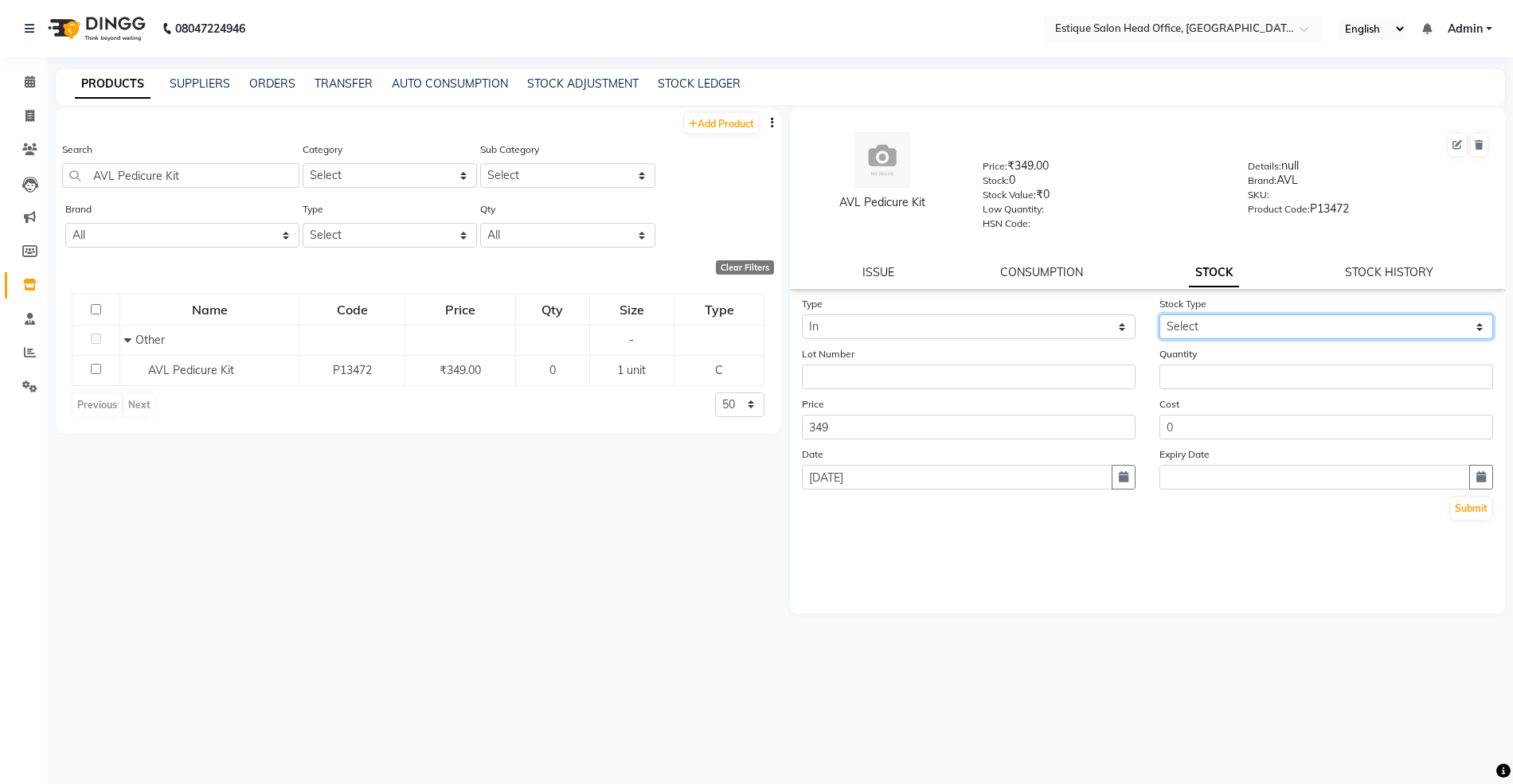
click at [1195, 317] on select "Select New Stock Adjustment Return Other" at bounding box center [1326, 327] width 333 height 25
select select "new stock"
click at [1160, 314] on select "Select New Stock Adjustment Return Other" at bounding box center [1326, 327] width 333 height 25
click at [1192, 384] on input "number" at bounding box center [1326, 377] width 333 height 25
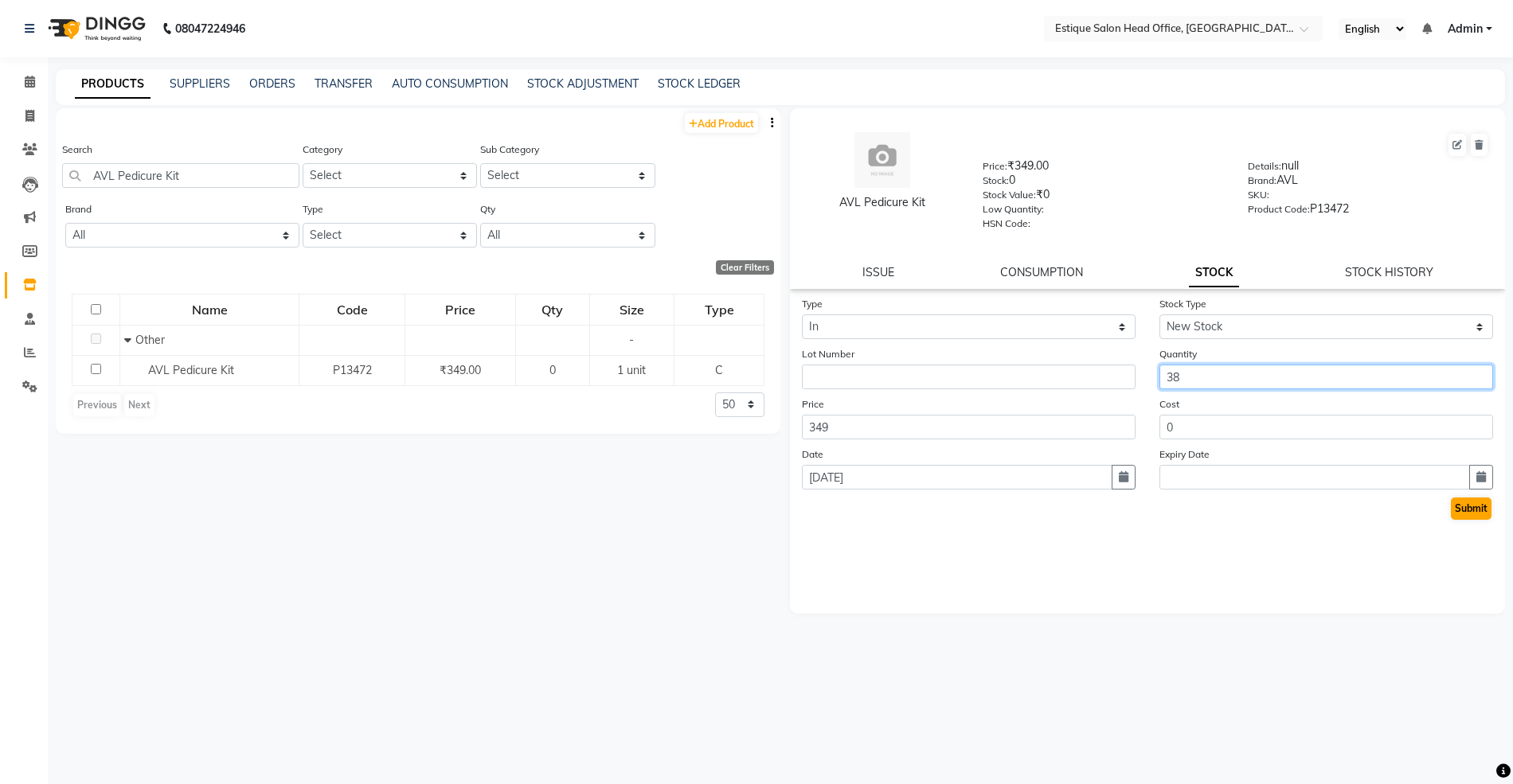
type input "38"
click at [1475, 503] on button "Submit" at bounding box center [1471, 508] width 41 height 22
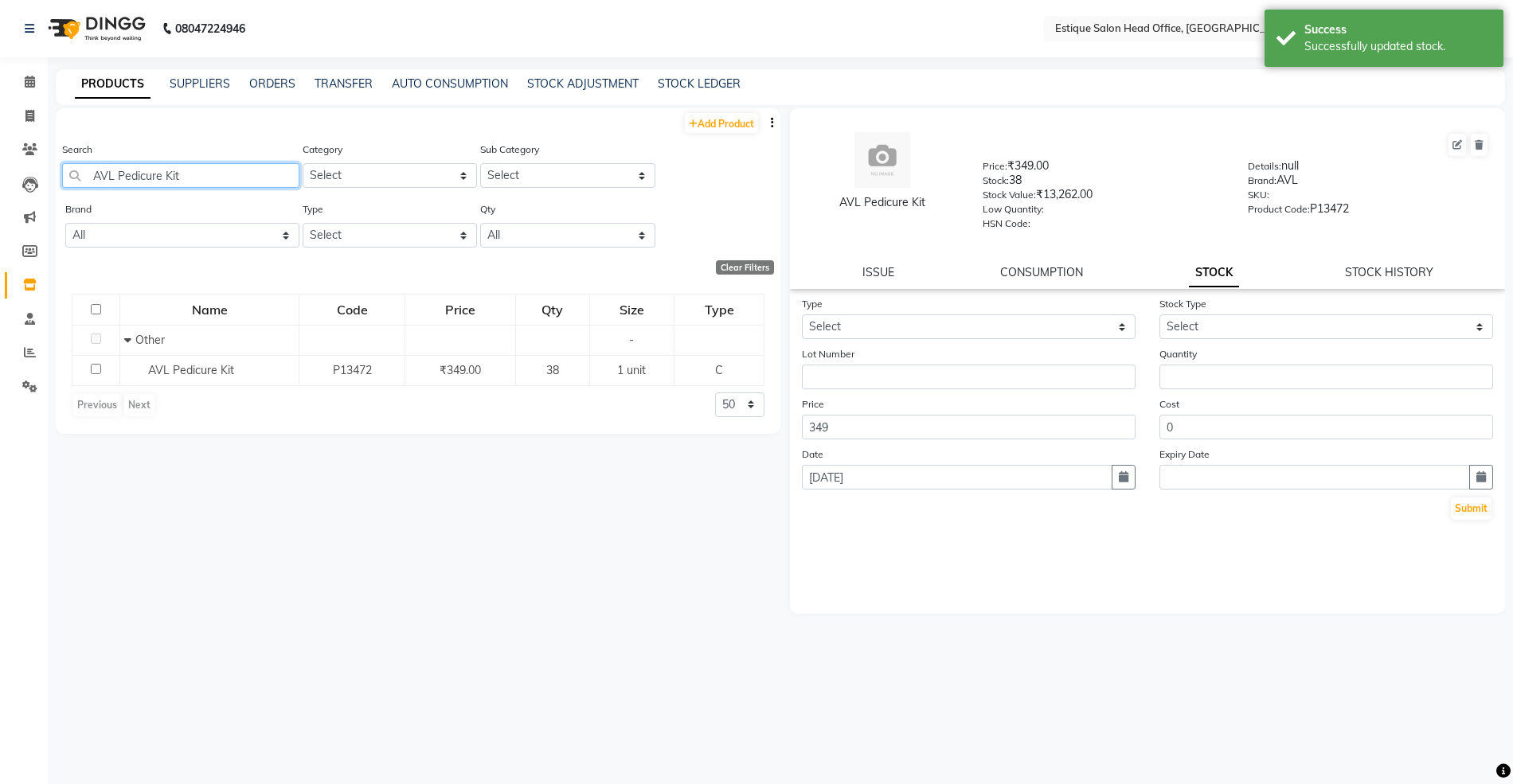
drag, startPoint x: 183, startPoint y: 176, endPoint x: 43, endPoint y: 166, distance: 140.4
click at [43, 166] on app-home "08047224946 Select Location × Estique Salon Head Office, Thane English ENGLISH …" at bounding box center [756, 397] width 1513 height 795
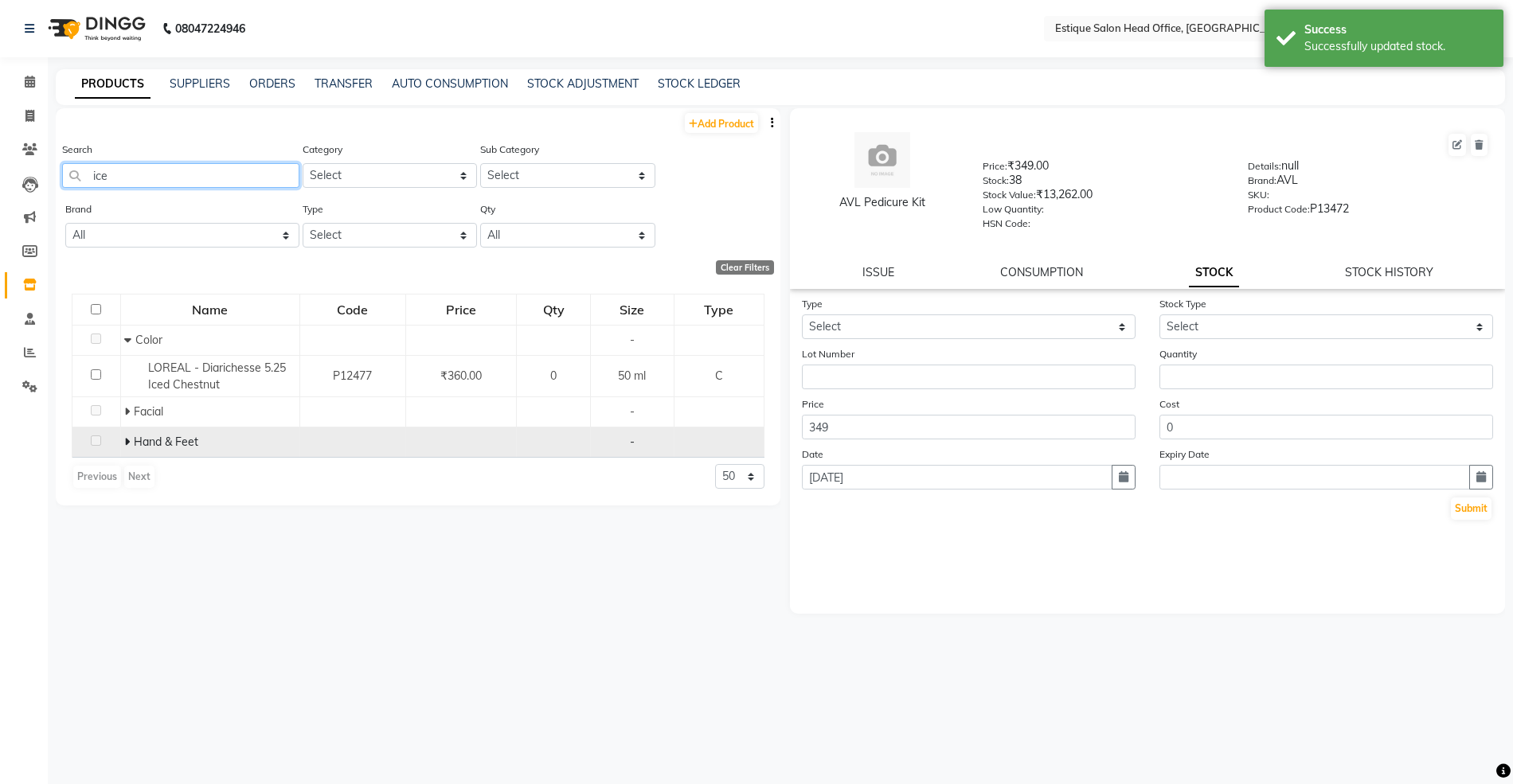
type input "ice"
click at [124, 440] on icon at bounding box center [127, 442] width 6 height 11
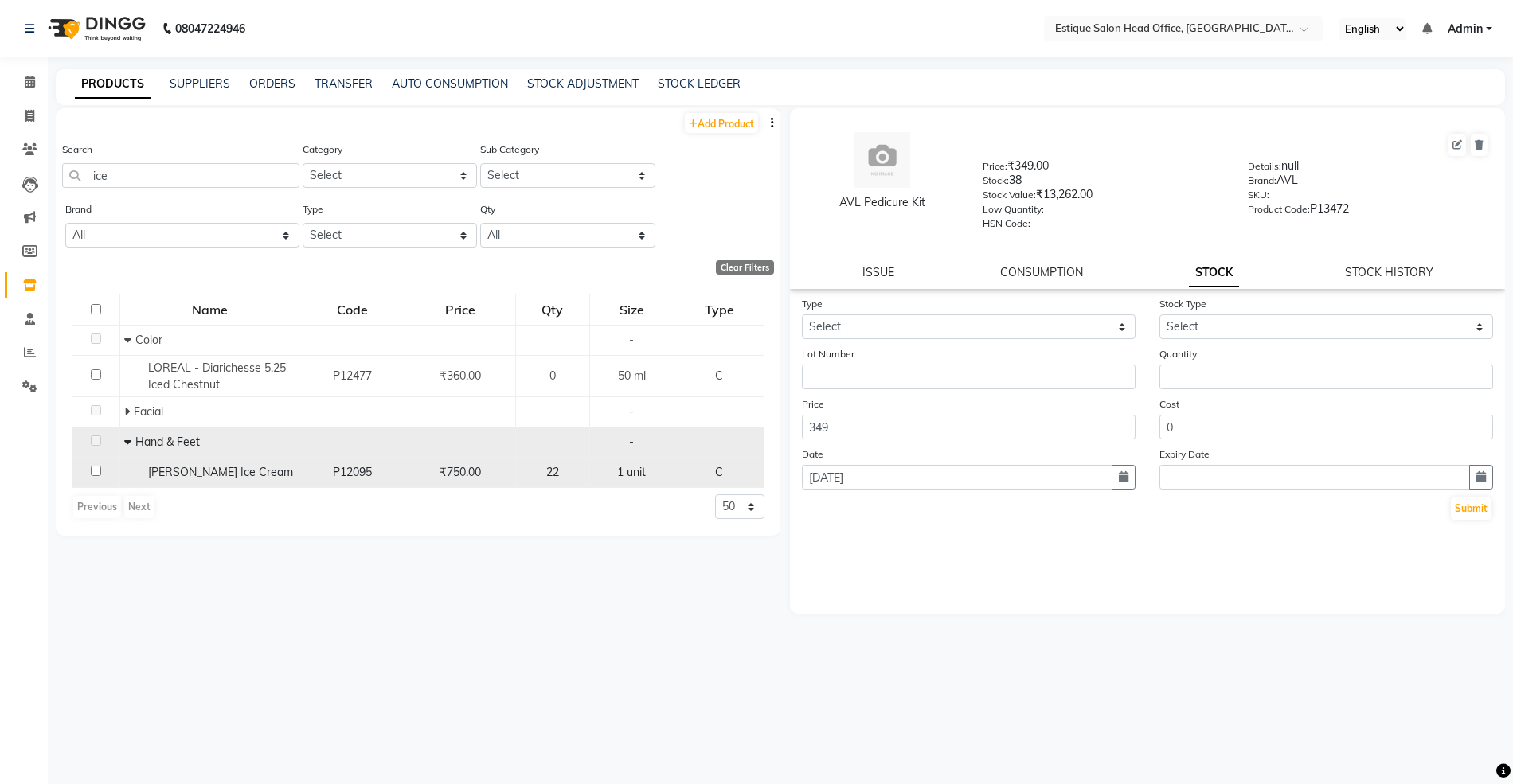
click at [214, 469] on span "[PERSON_NAME] Ice Cream" at bounding box center [221, 472] width 145 height 14
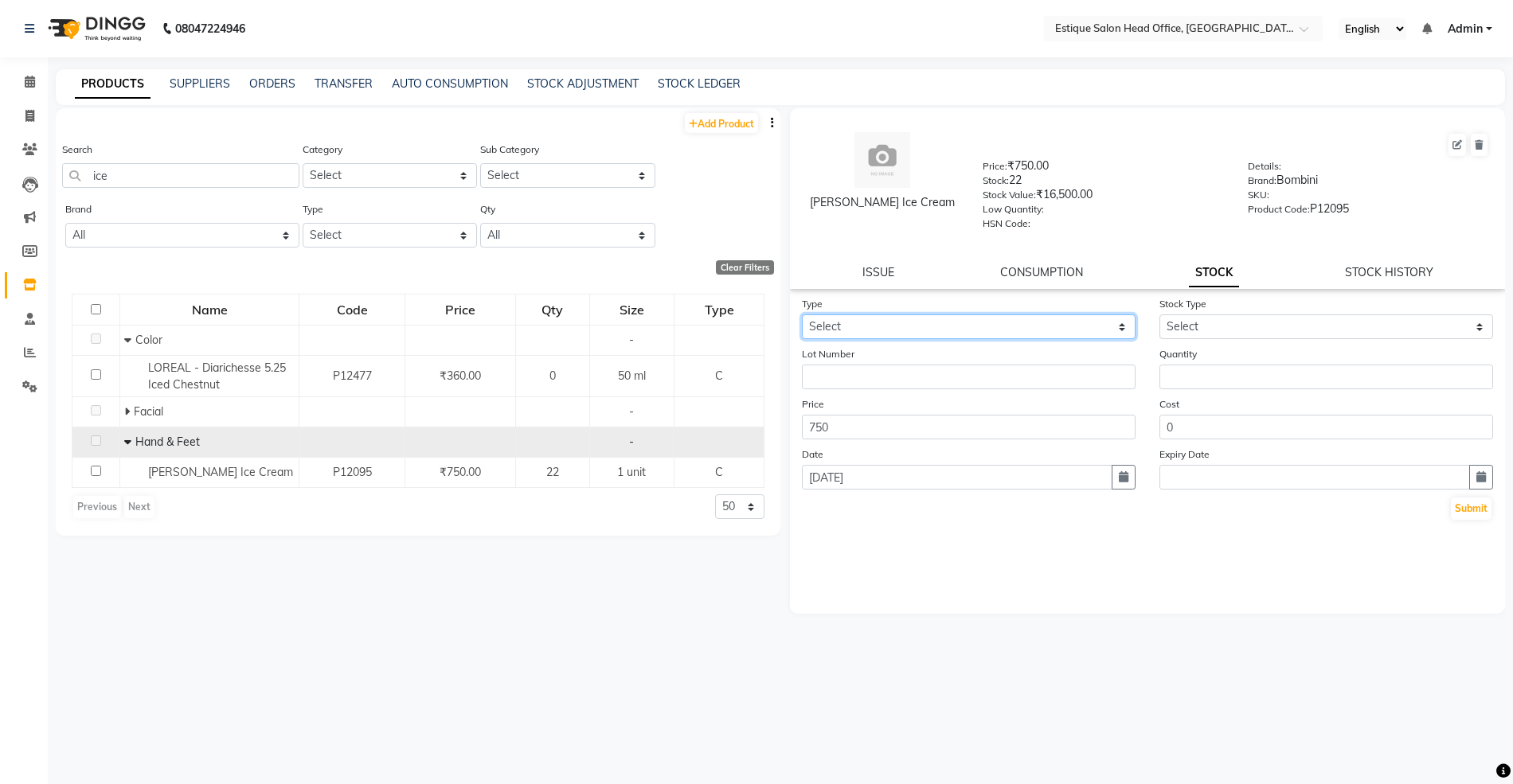
click at [838, 314] on select "Select In Out" at bounding box center [969, 327] width 333 height 25
select select "in"
click at [802, 314] on select "Select In Out" at bounding box center [969, 327] width 333 height 25
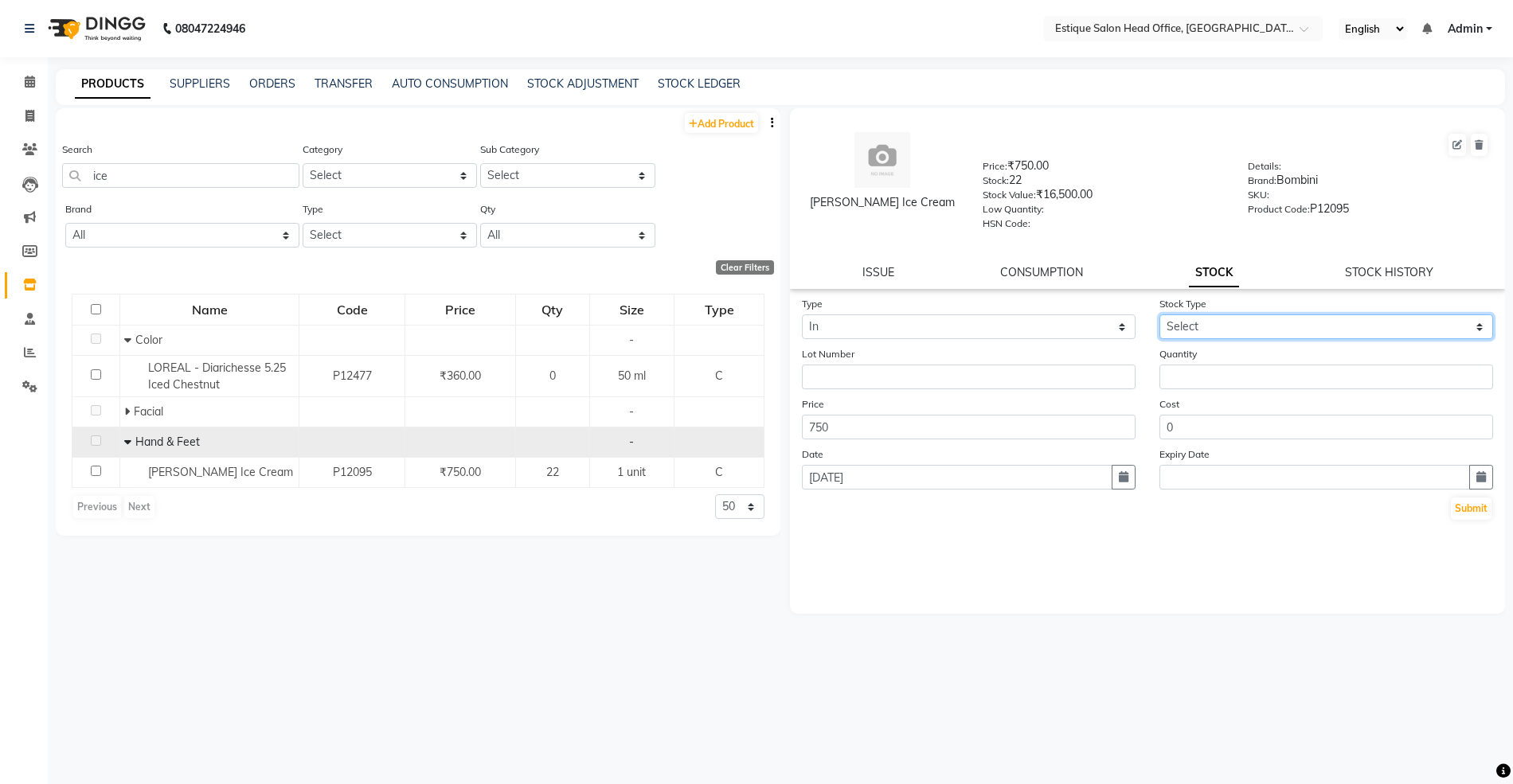
click at [1187, 320] on select "Select New Stock Adjustment Return Other" at bounding box center [1326, 327] width 333 height 25
select select "new stock"
click at [1160, 314] on select "Select New Stock Adjustment Return Other" at bounding box center [1326, 327] width 333 height 25
click at [1202, 381] on input "number" at bounding box center [1326, 377] width 333 height 25
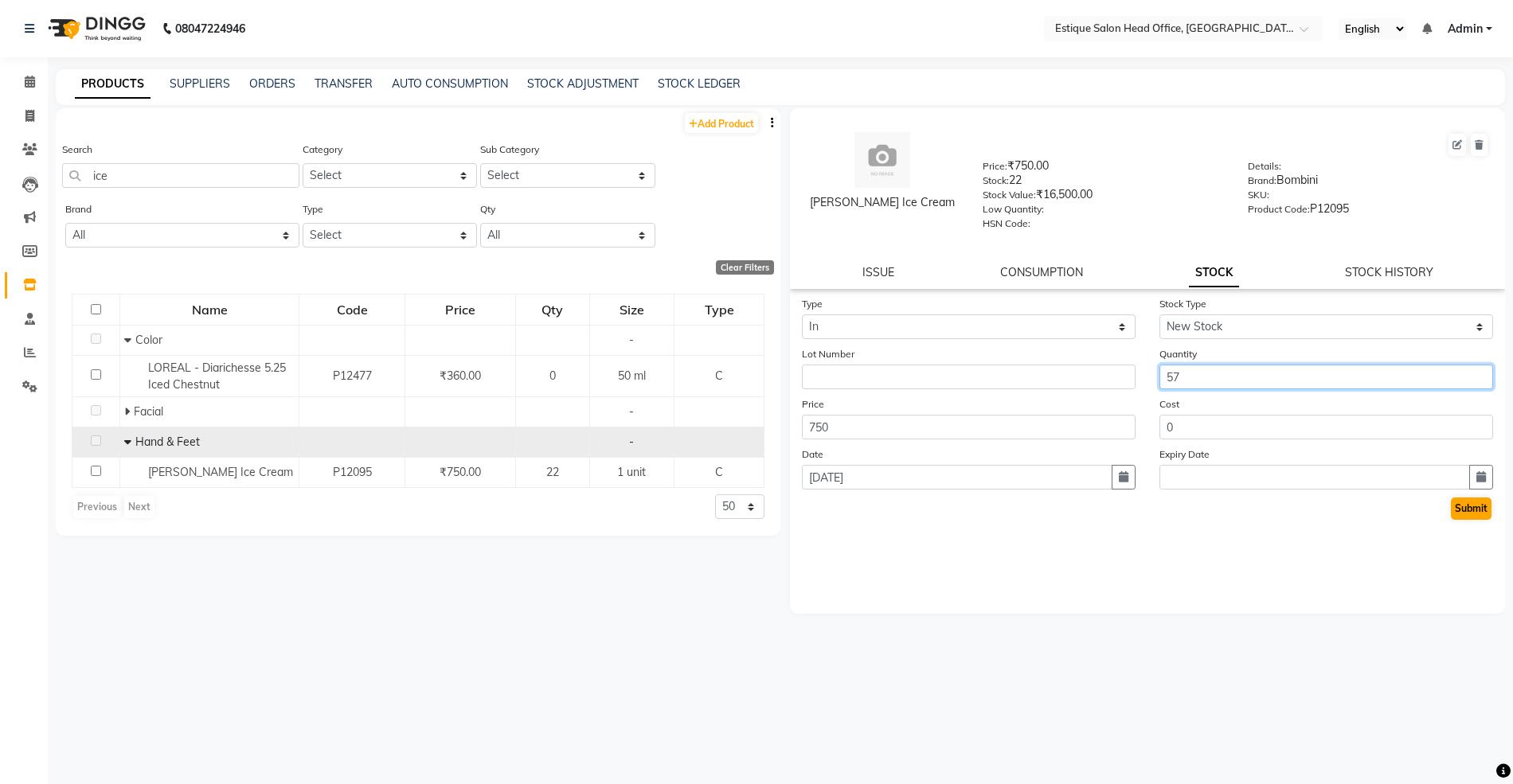
type input "57"
click at [1475, 507] on button "Submit" at bounding box center [1471, 508] width 41 height 22
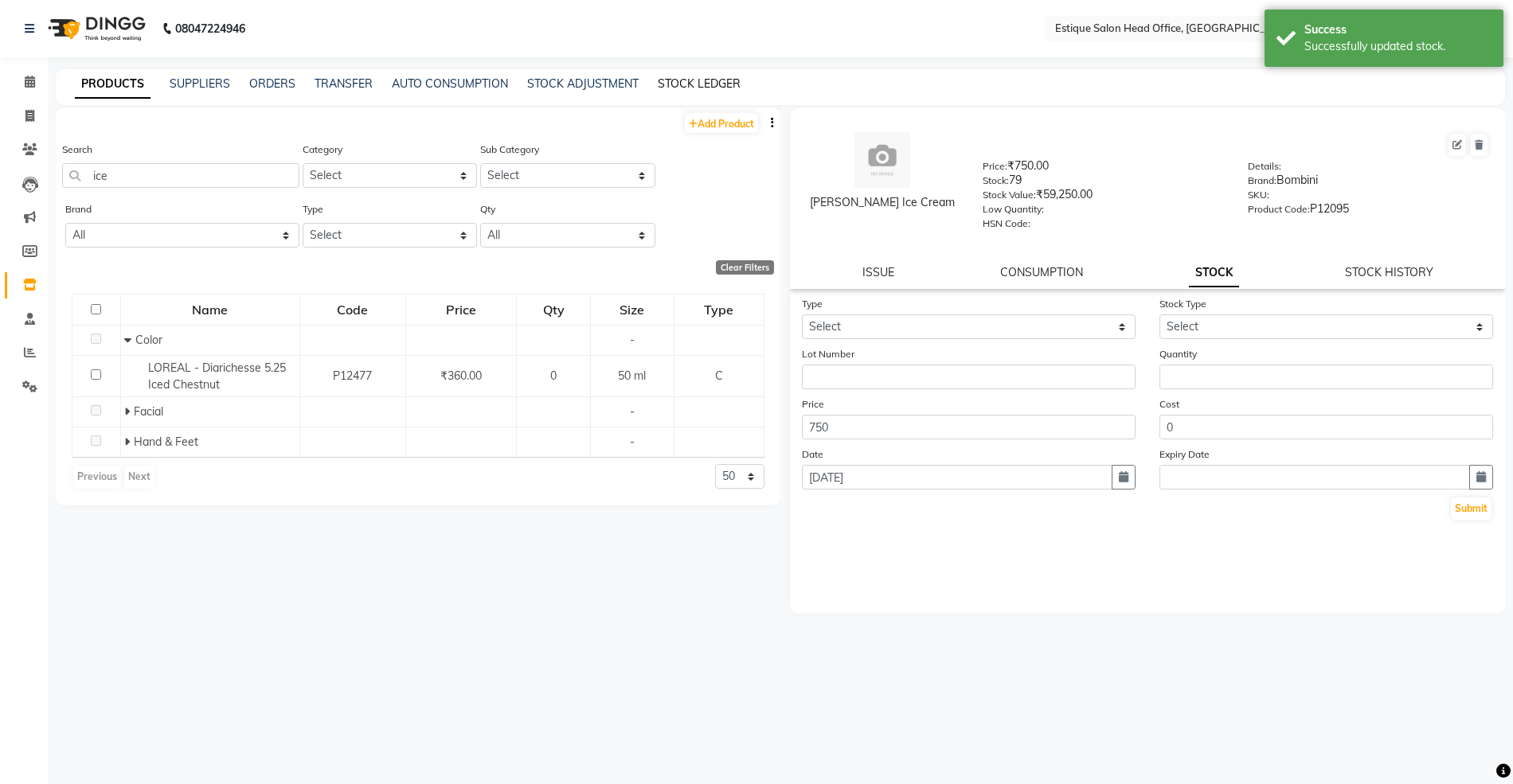
click at [670, 83] on link "STOCK LEDGER" at bounding box center [699, 83] width 83 height 14
select select "all"
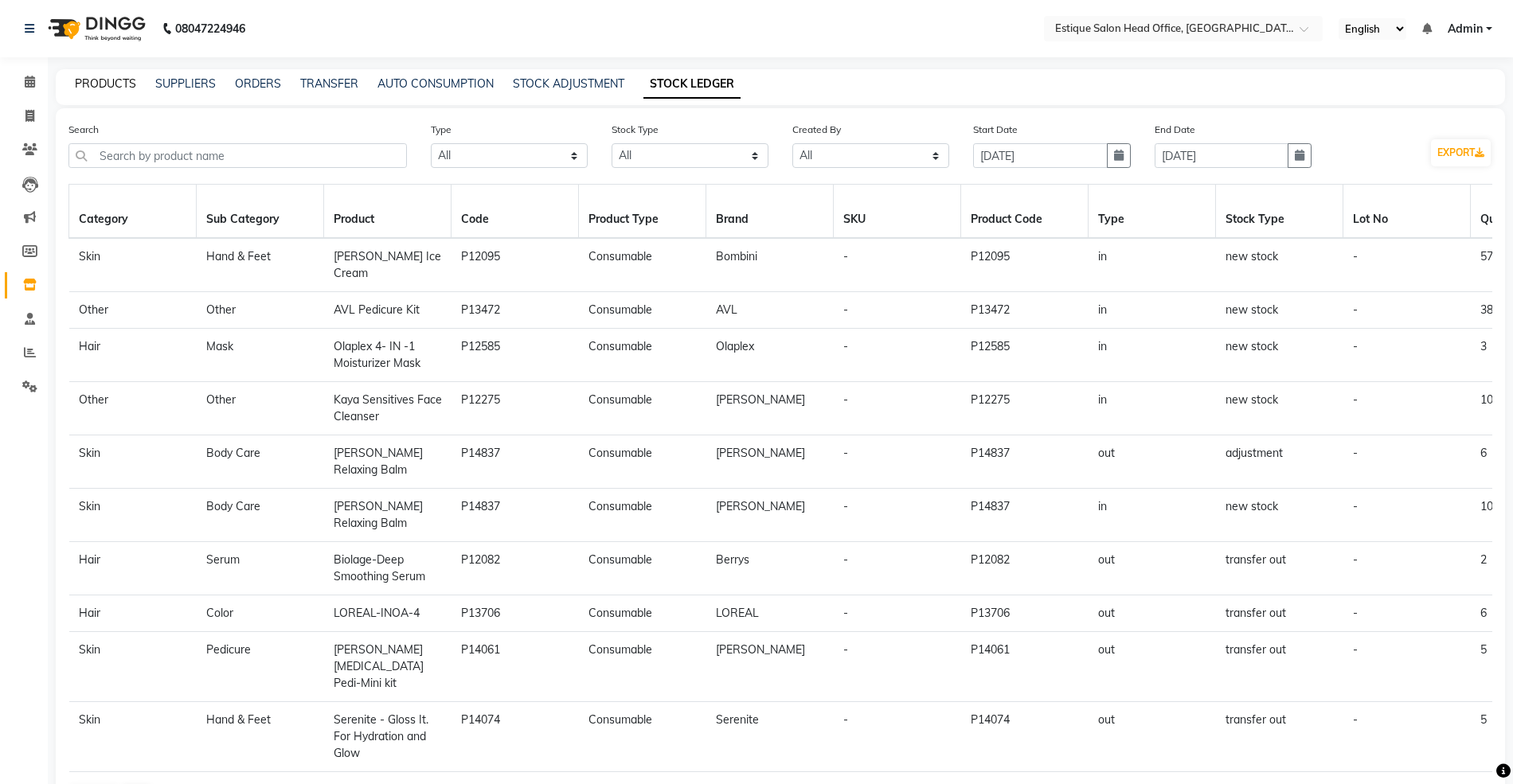
click at [96, 82] on link "PRODUCTS" at bounding box center [106, 83] width 62 height 14
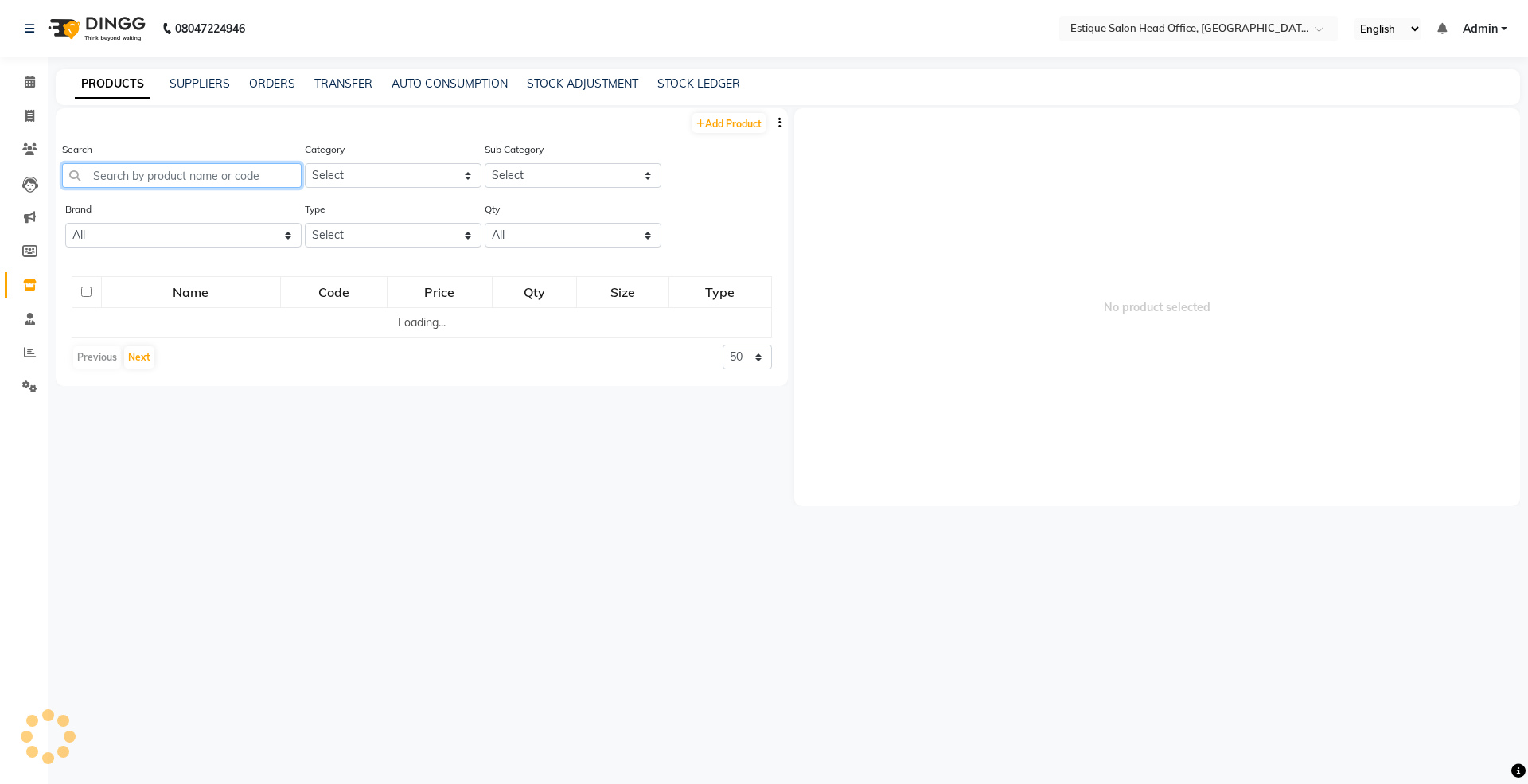
click at [142, 180] on input "text" at bounding box center [182, 176] width 240 height 25
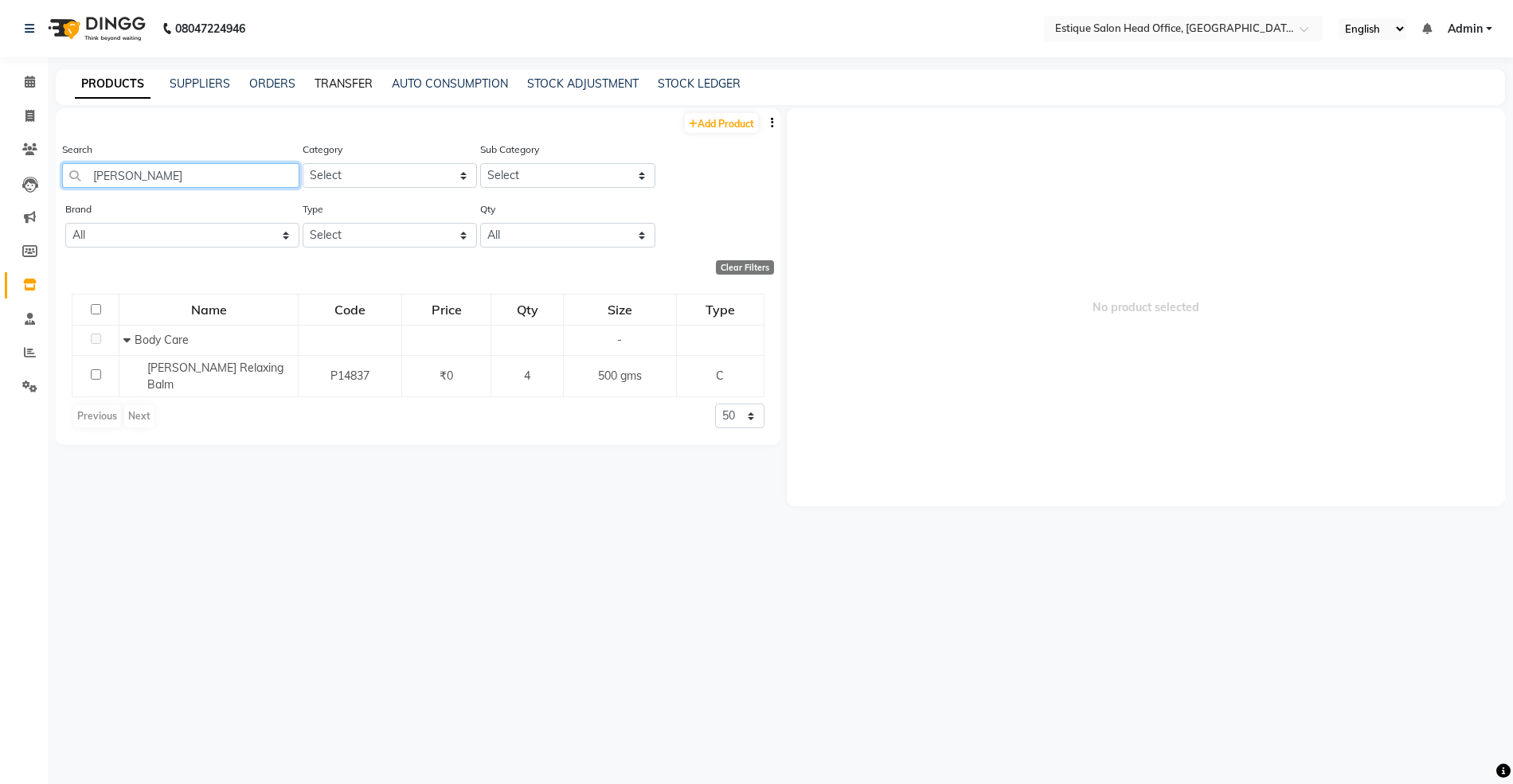
type input "[PERSON_NAME]"
click at [331, 81] on link "TRANSFER" at bounding box center [343, 83] width 58 height 14
select select "sender"
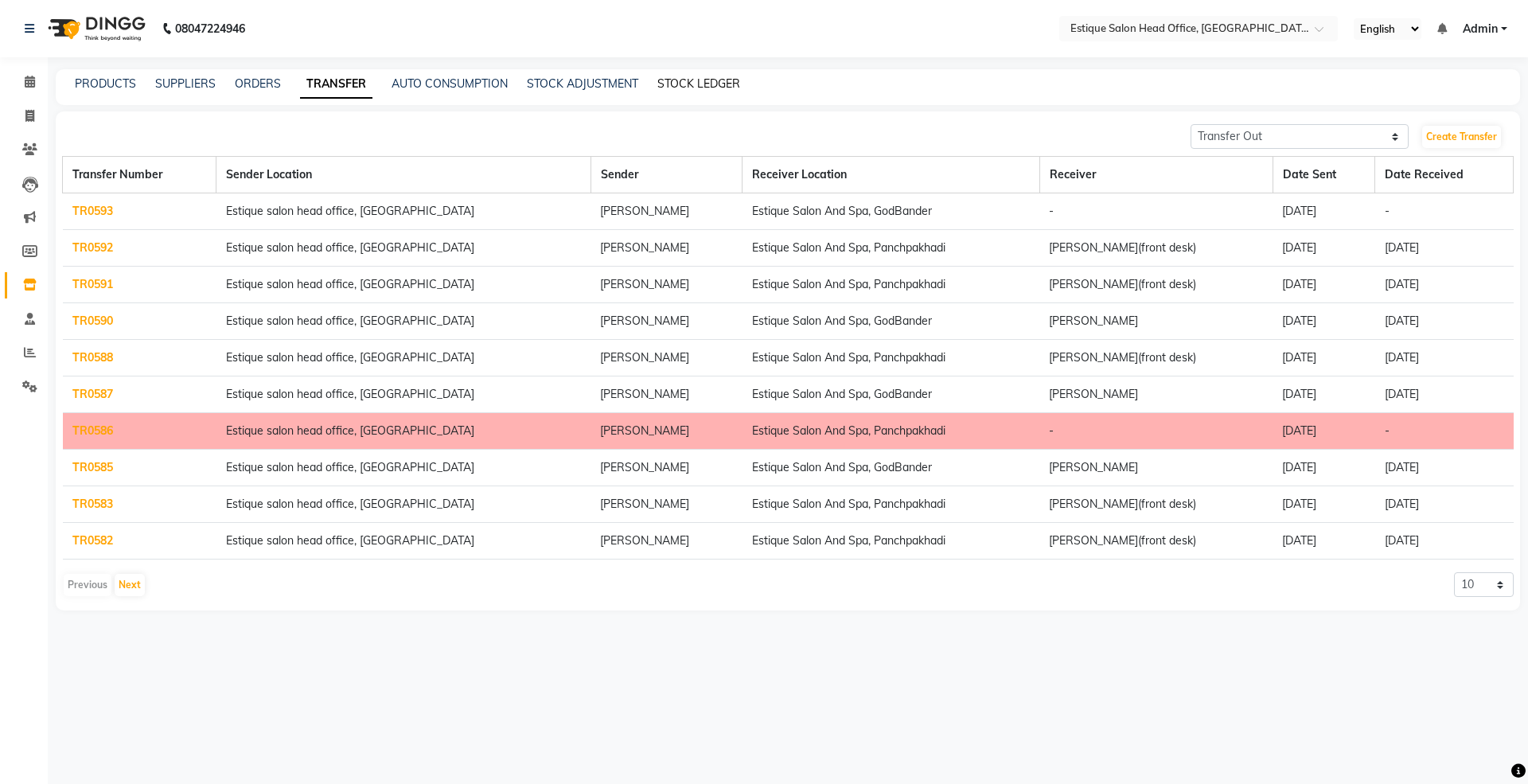
click at [685, 83] on link "STOCK LEDGER" at bounding box center [698, 83] width 82 height 14
select select "all"
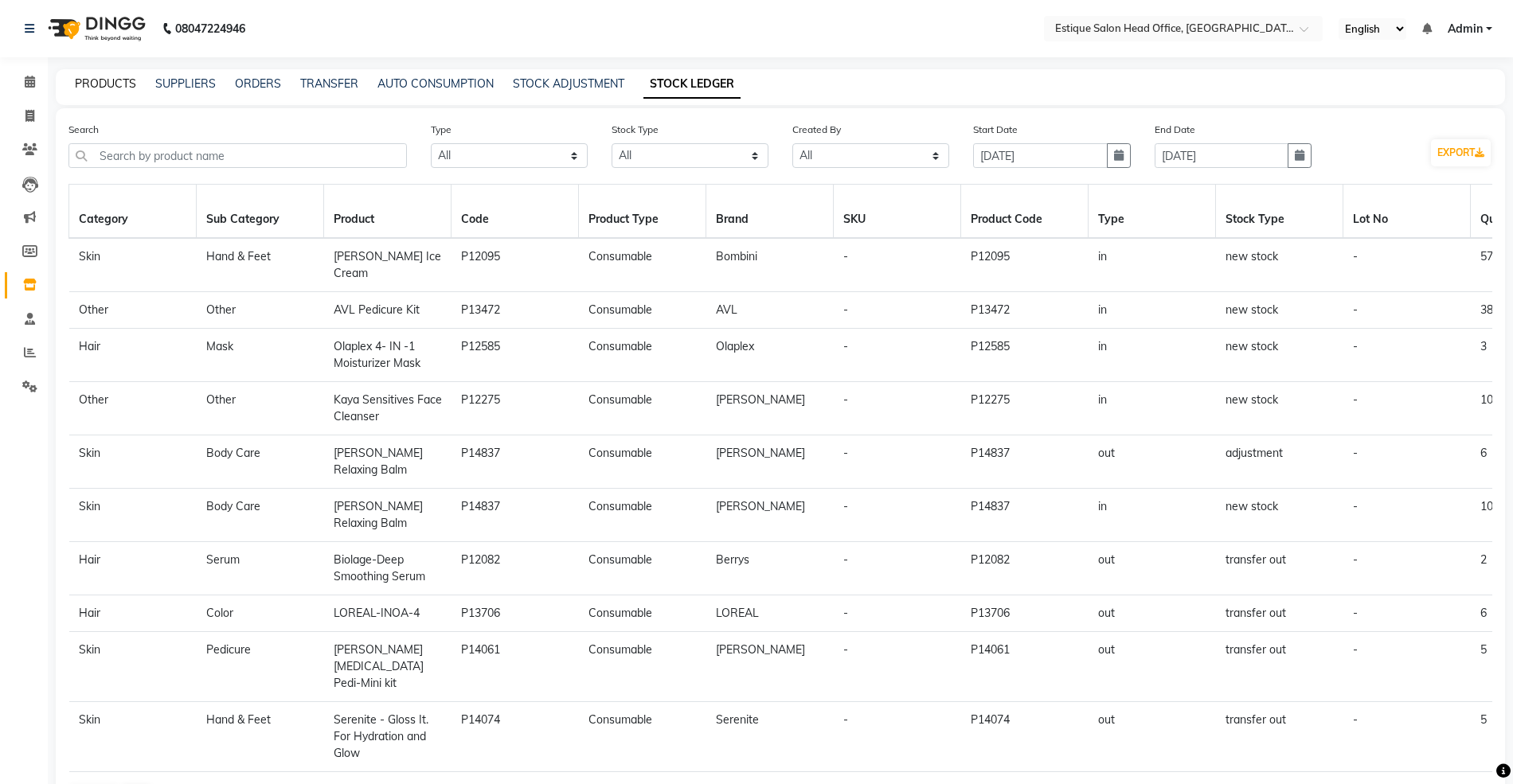
click at [93, 80] on link "PRODUCTS" at bounding box center [106, 83] width 62 height 14
